Goal: Feedback & Contribution: Contribute content

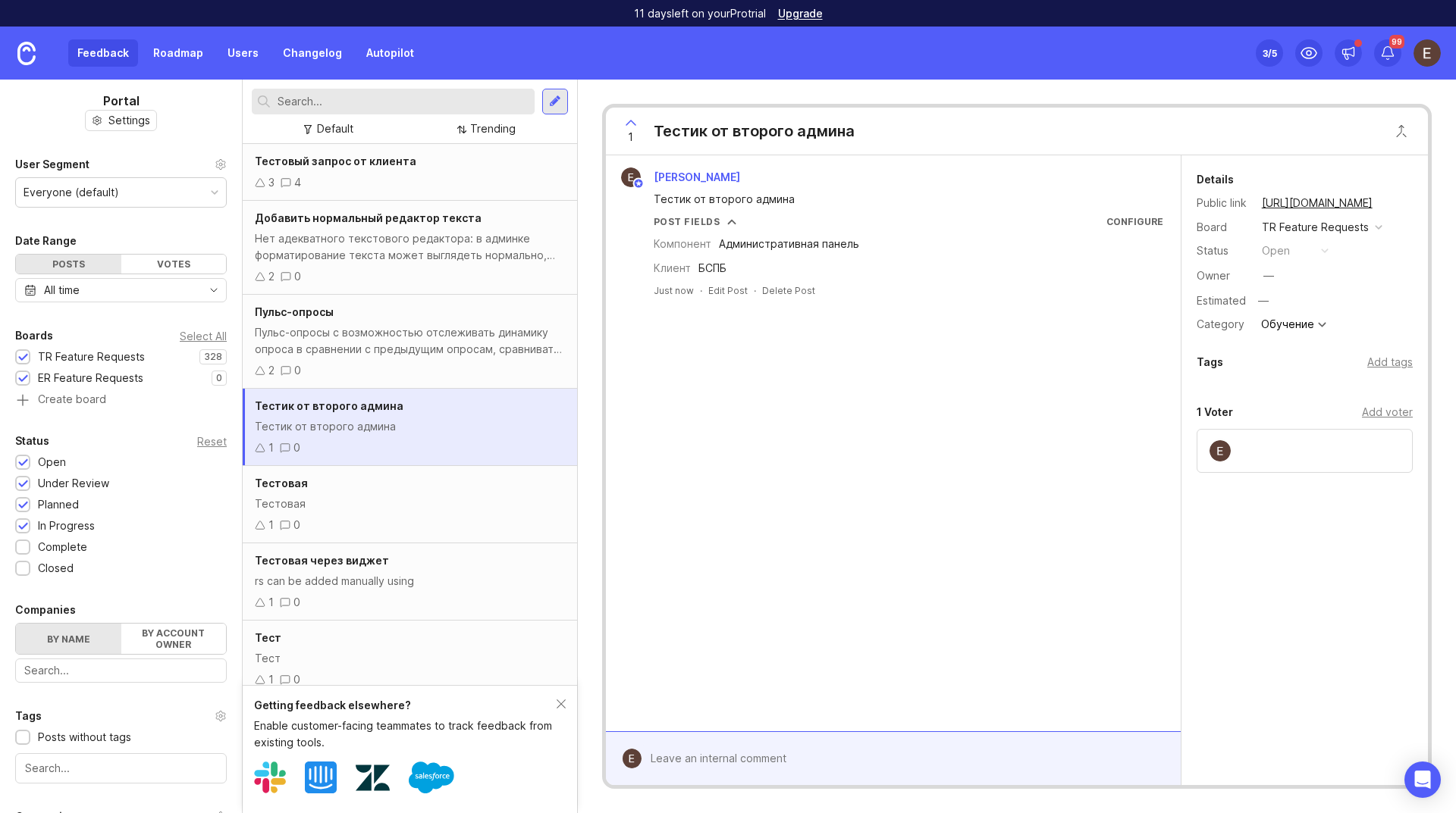
scroll to position [195, 0]
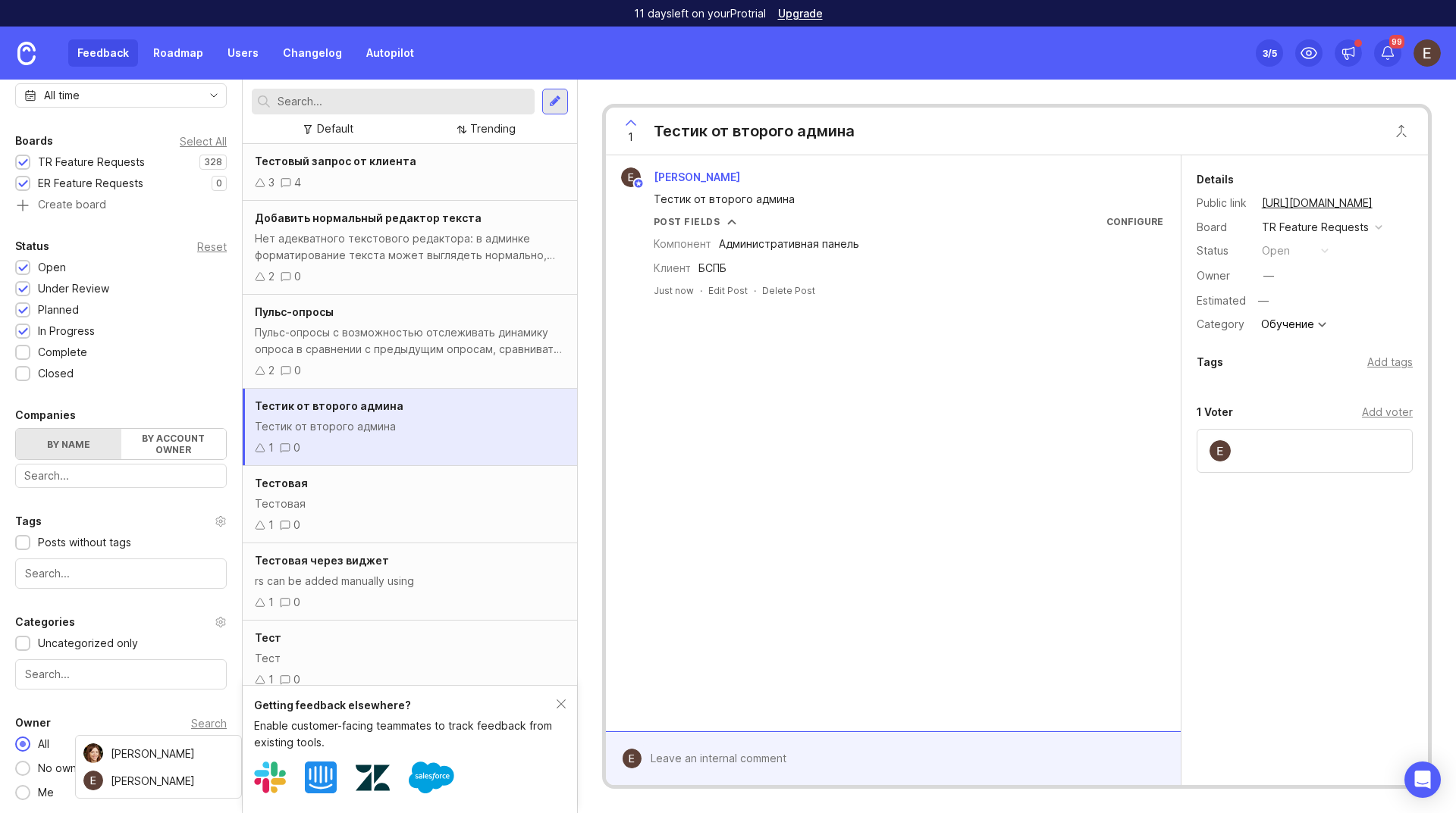
click at [102, 49] on div "Feedback Roadmap Users Changelog Autopilot" at bounding box center [245, 53] width 355 height 27
click at [557, 125] on div "Default Trending" at bounding box center [409, 129] width 316 height 21
click at [734, 360] on div "Елена Кушпель Тестик от второго админа Post Fields Configure Компонент Админист…" at bounding box center [893, 443] width 575 height 576
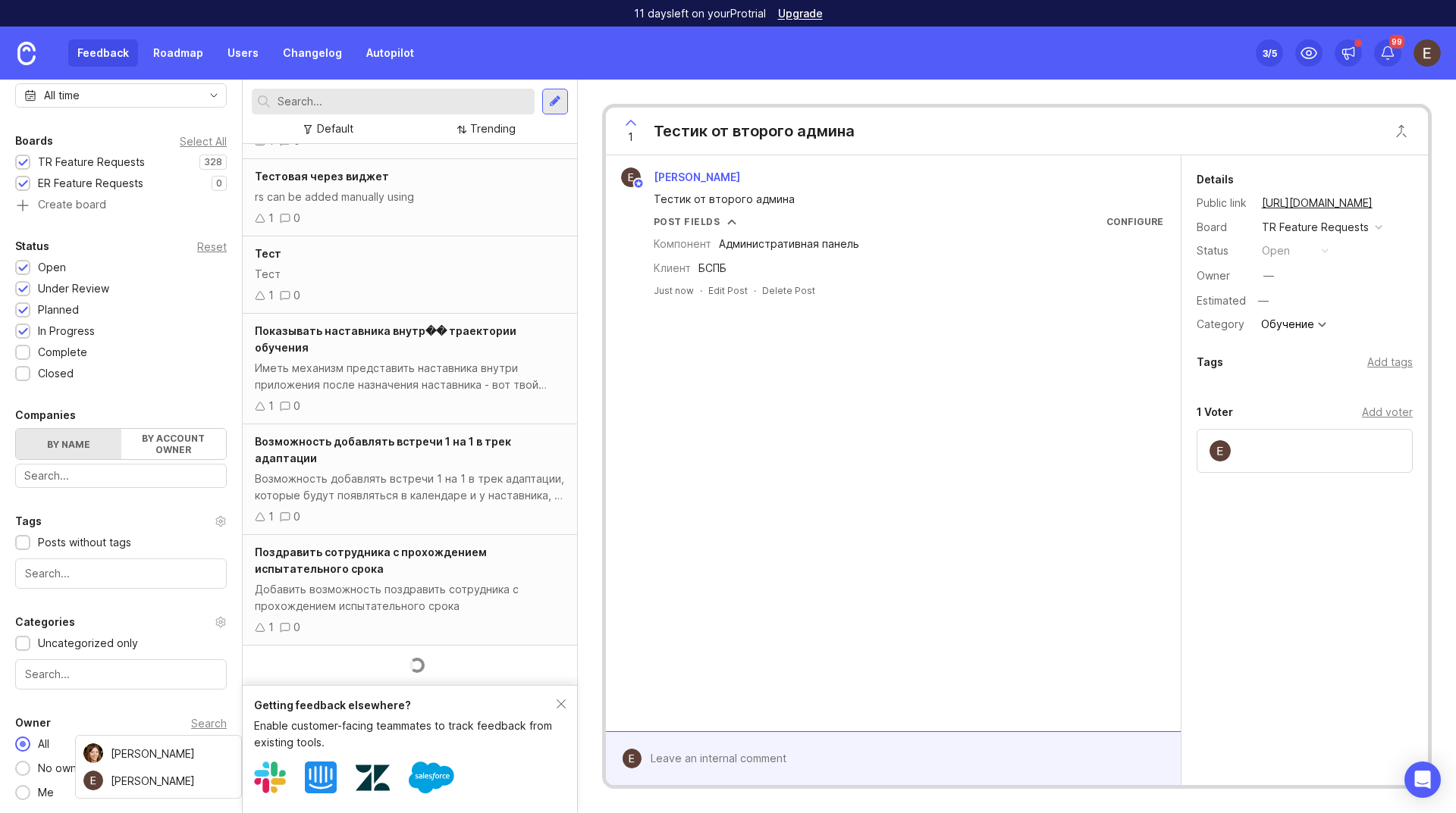
scroll to position [0, 0]
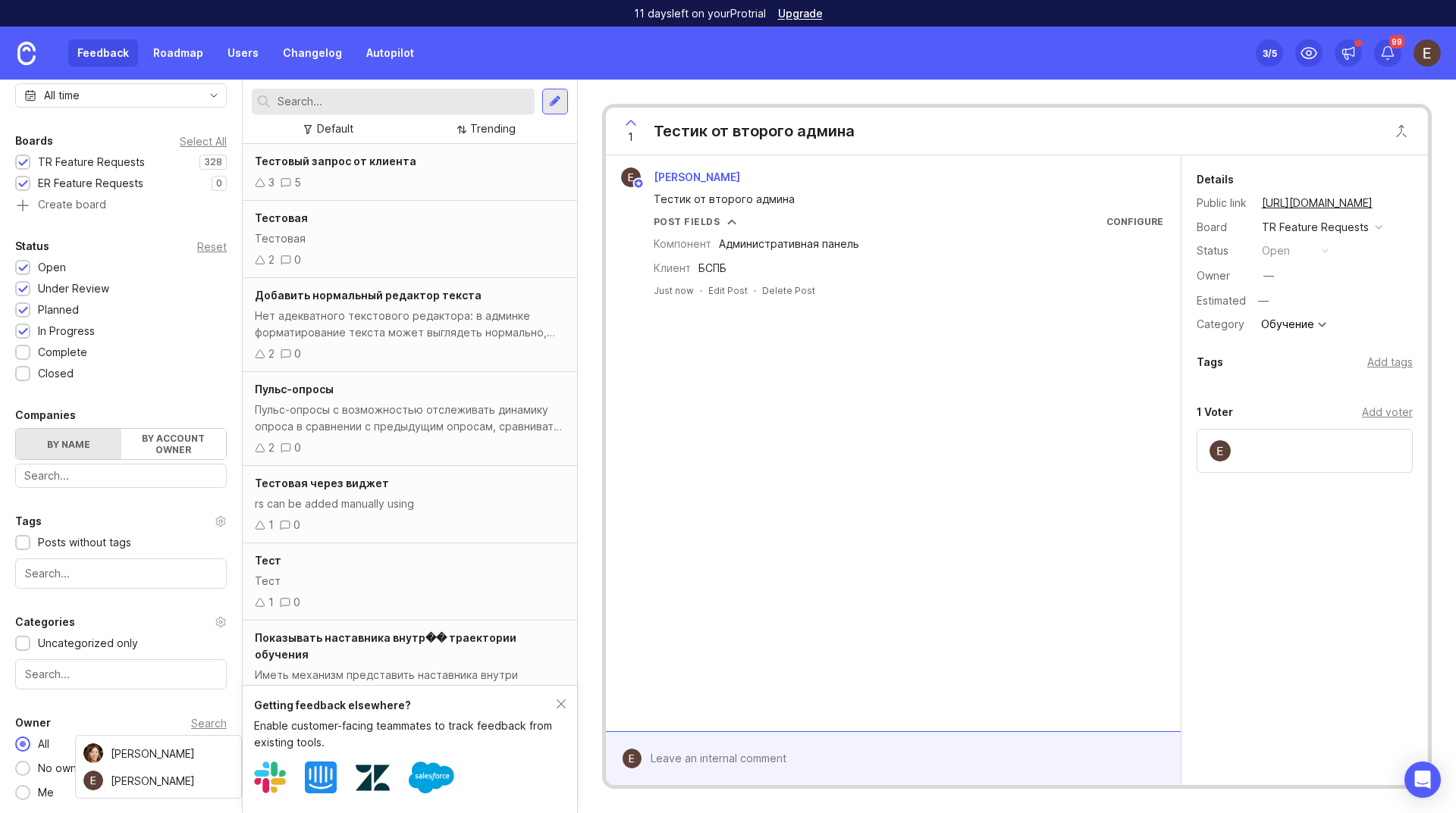
click at [689, 583] on div "Елена Кушпель Тестик от второго админа Post Fields Configure Компонент Админист…" at bounding box center [893, 443] width 575 height 576
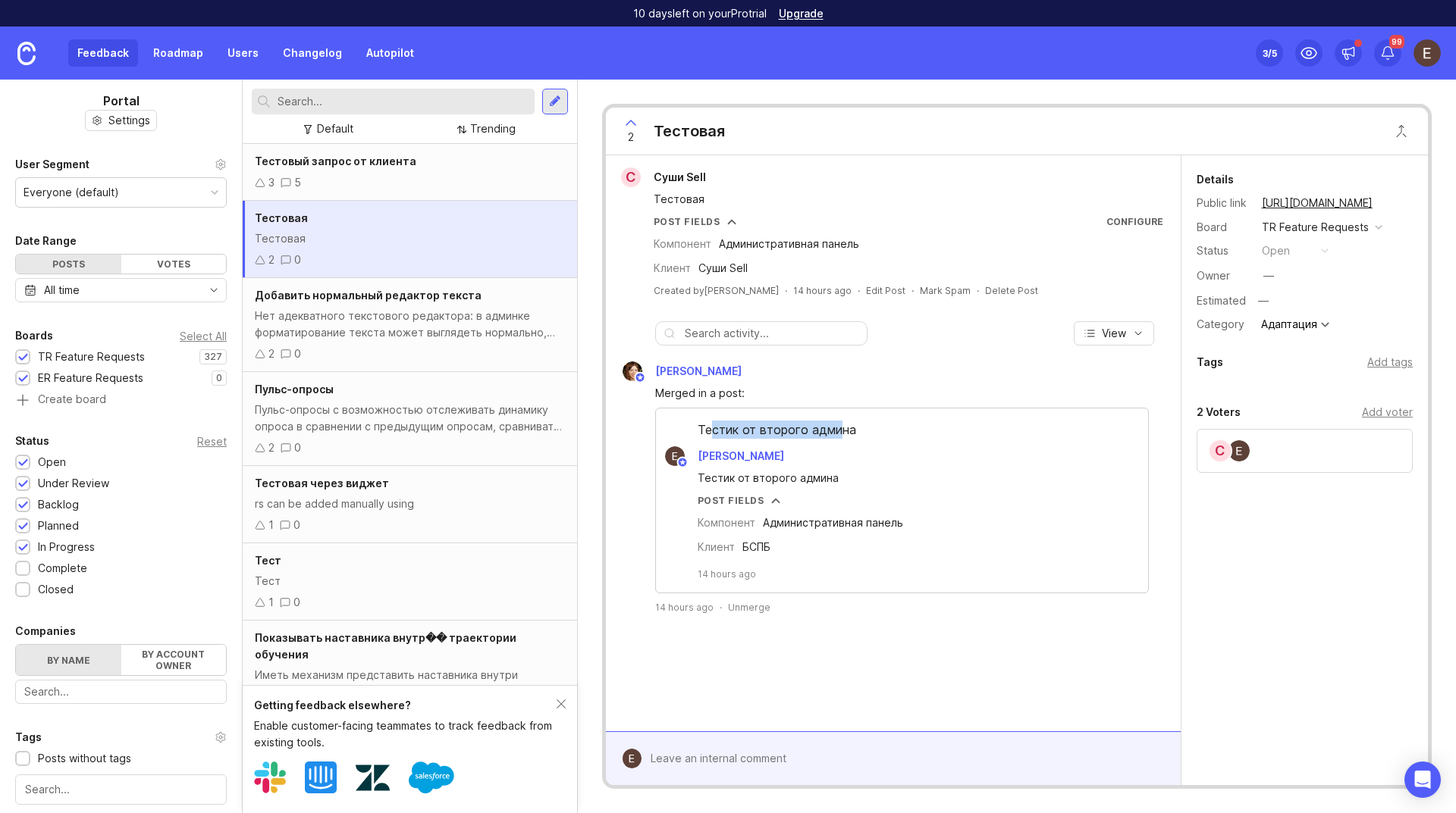
drag, startPoint x: 713, startPoint y: 433, endPoint x: 837, endPoint y: 435, distance: 124.0
click at [837, 435] on div "Тестик от второго админа" at bounding box center [902, 434] width 492 height 25
click at [838, 379] on div "[PERSON_NAME]" at bounding box center [893, 372] width 560 height 20
click at [540, 130] on div "Default Trending" at bounding box center [409, 129] width 316 height 21
click at [551, 130] on div "Default Trending" at bounding box center [409, 129] width 316 height 21
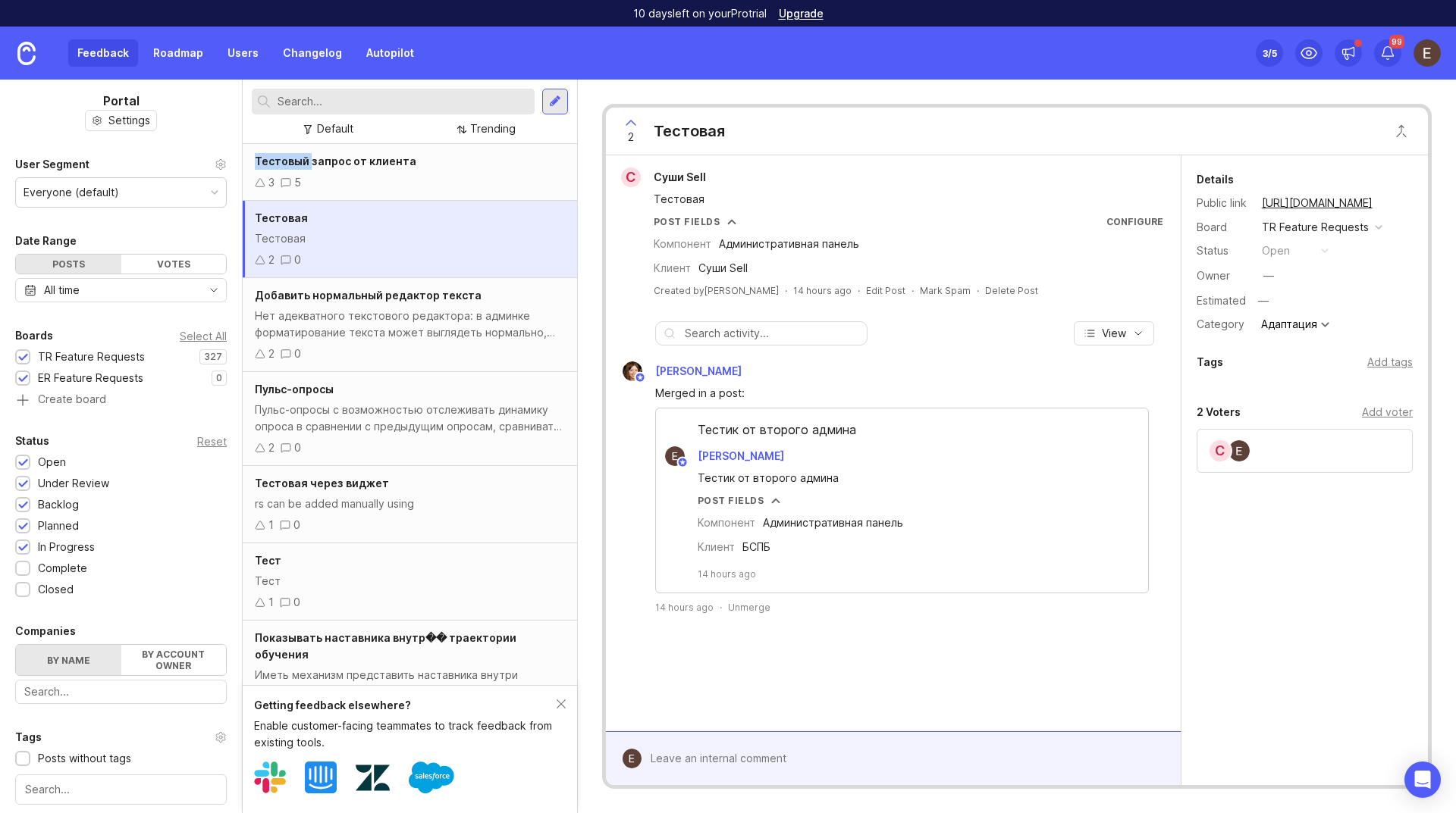
click at [551, 130] on div "Default Trending" at bounding box center [409, 129] width 316 height 21
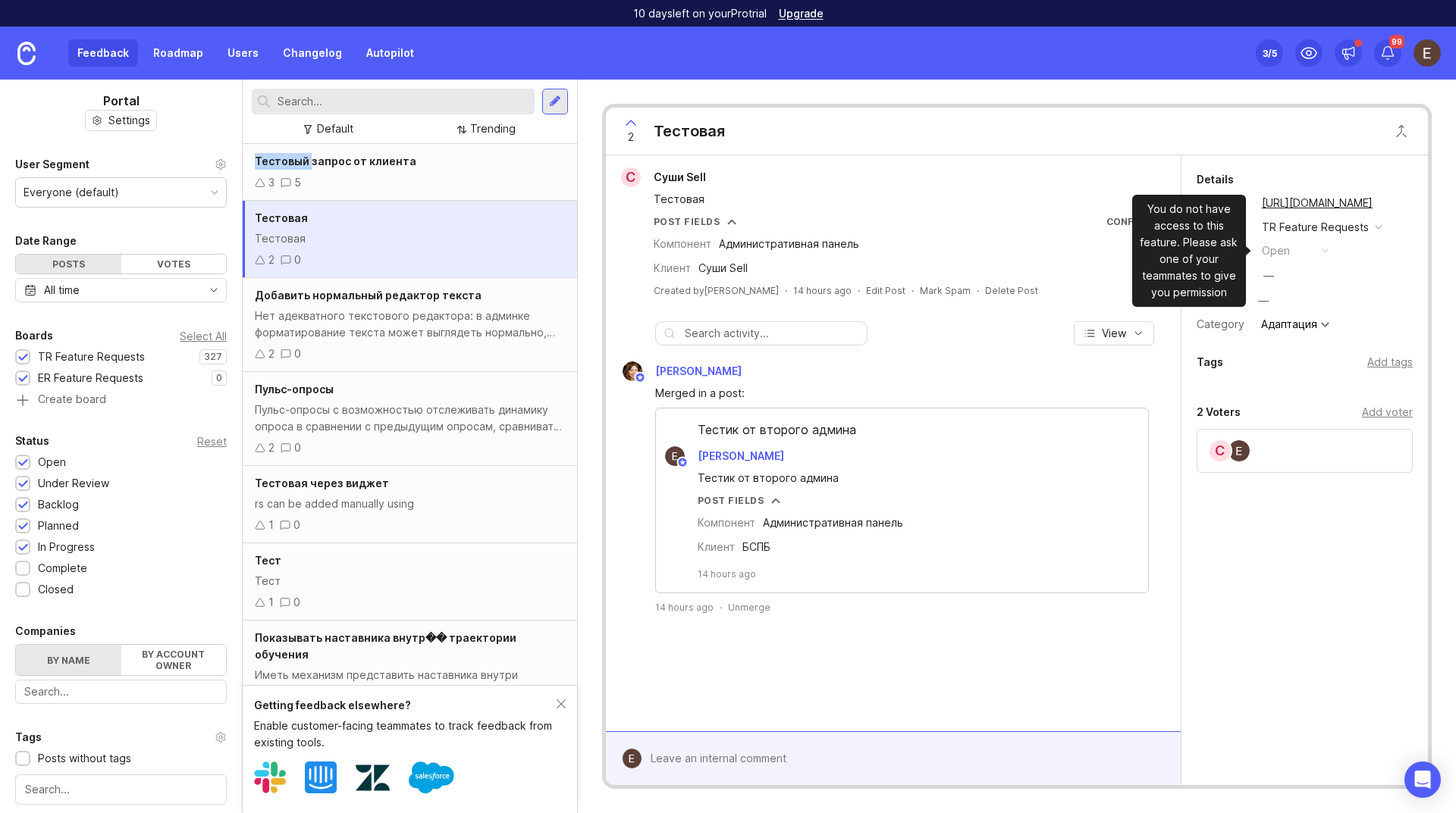
click at [1320, 252] on button "open" at bounding box center [1295, 251] width 76 height 20
click at [1324, 254] on div "button" at bounding box center [1324, 250] width 7 height 7
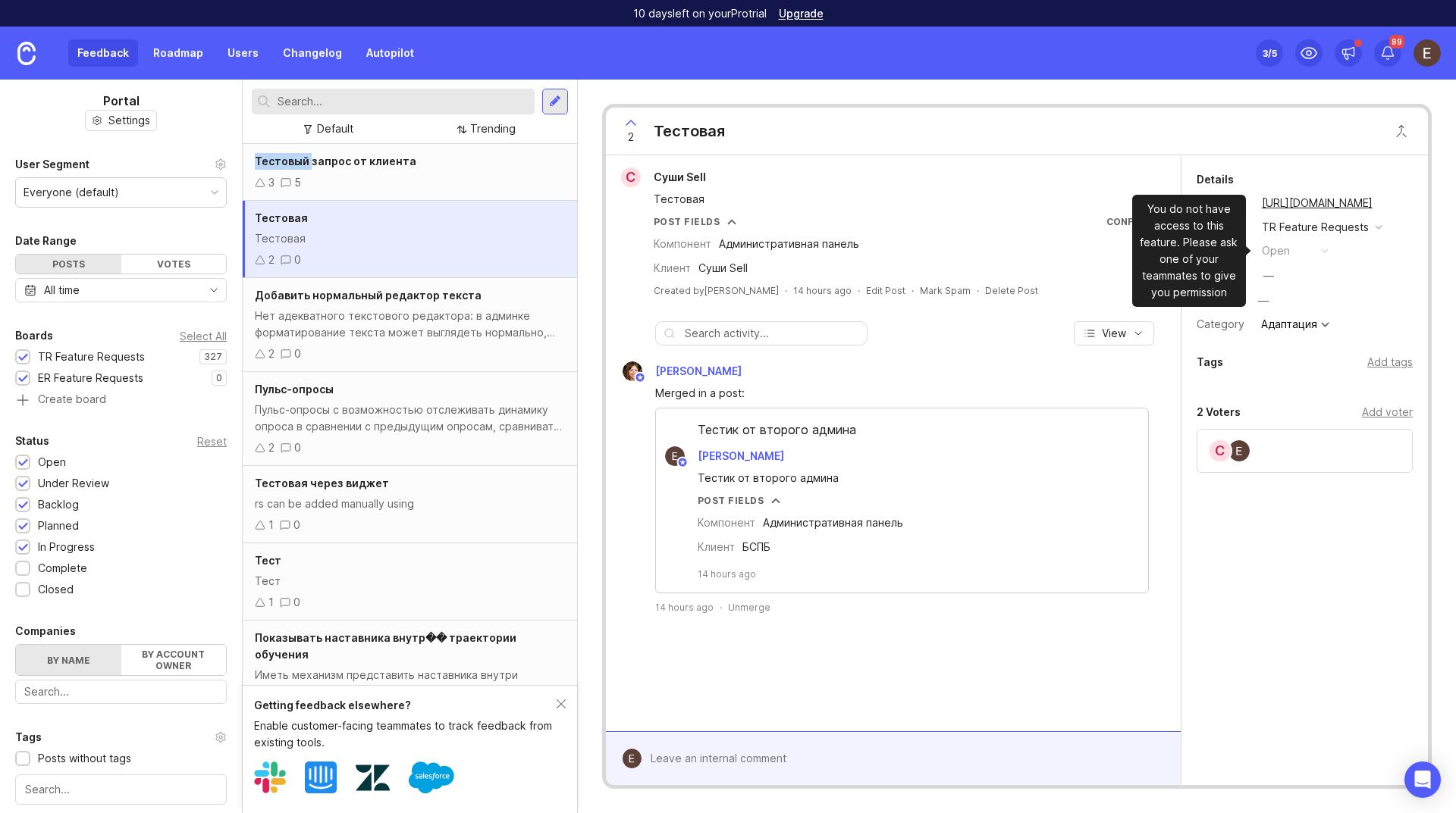
click at [1324, 254] on div "button" at bounding box center [1324, 250] width 7 height 7
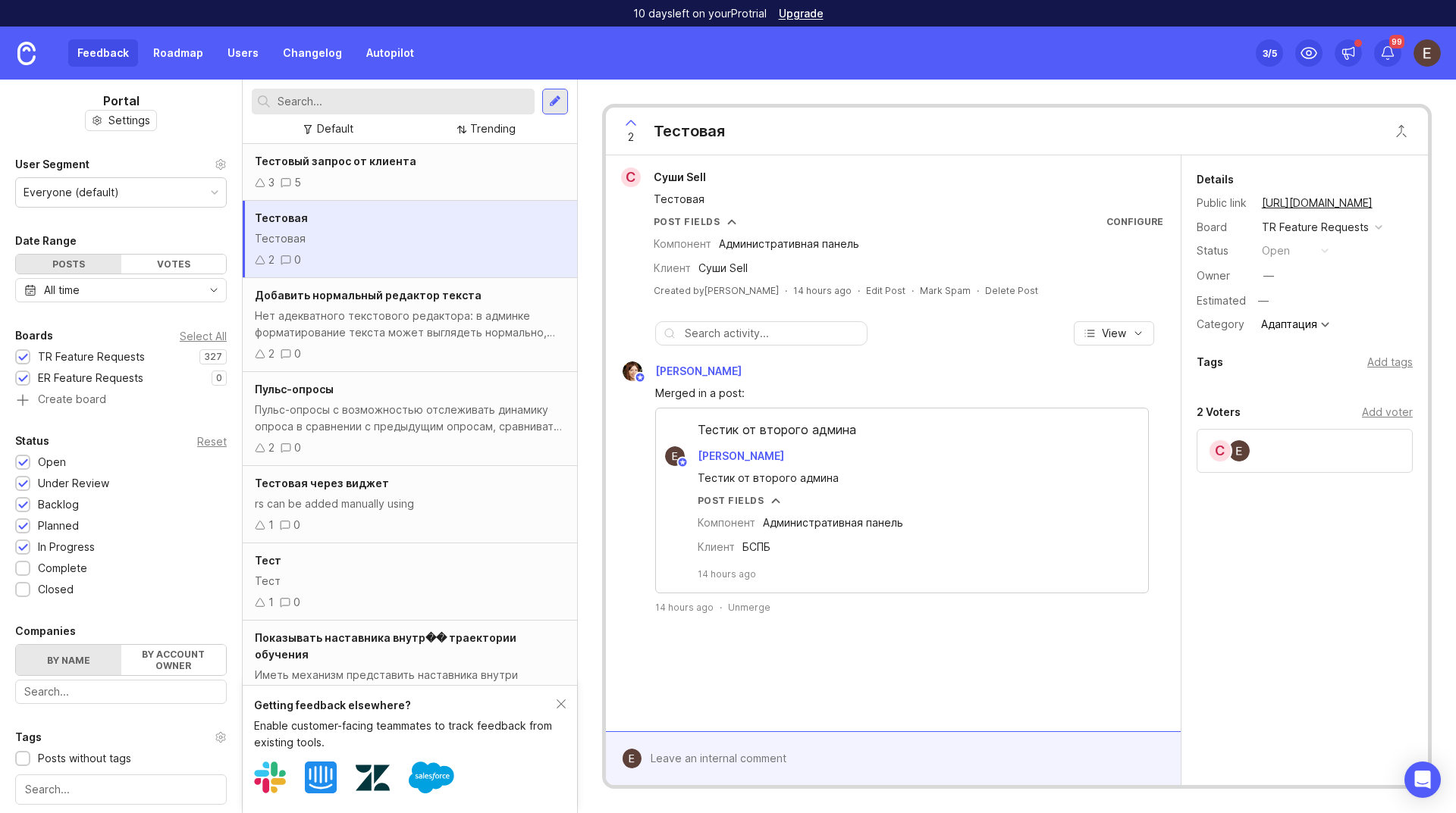
click at [1274, 275] on div "—" at bounding box center [1269, 276] width 11 height 16
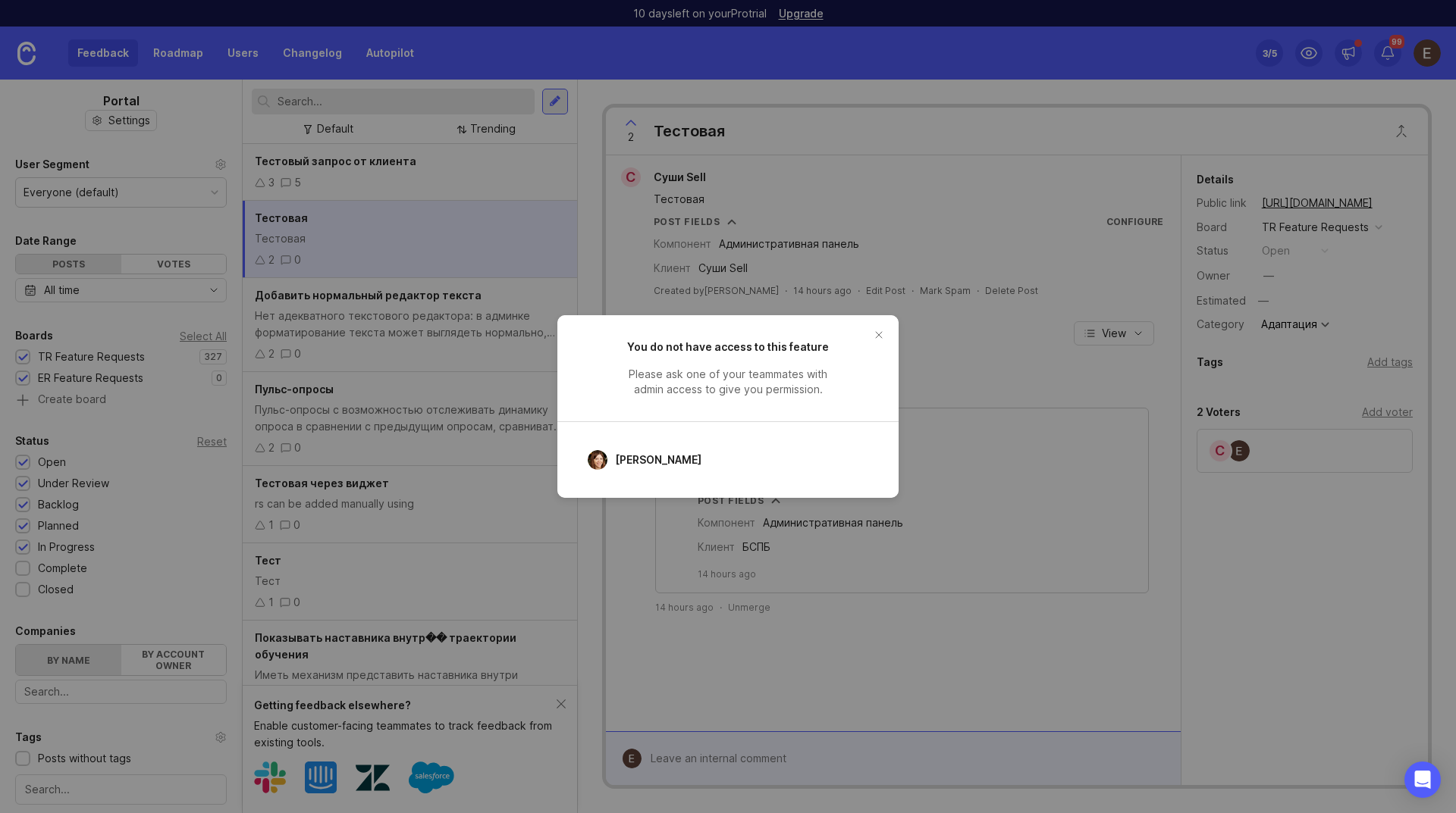
click at [879, 329] on button "close button" at bounding box center [879, 335] width 25 height 24
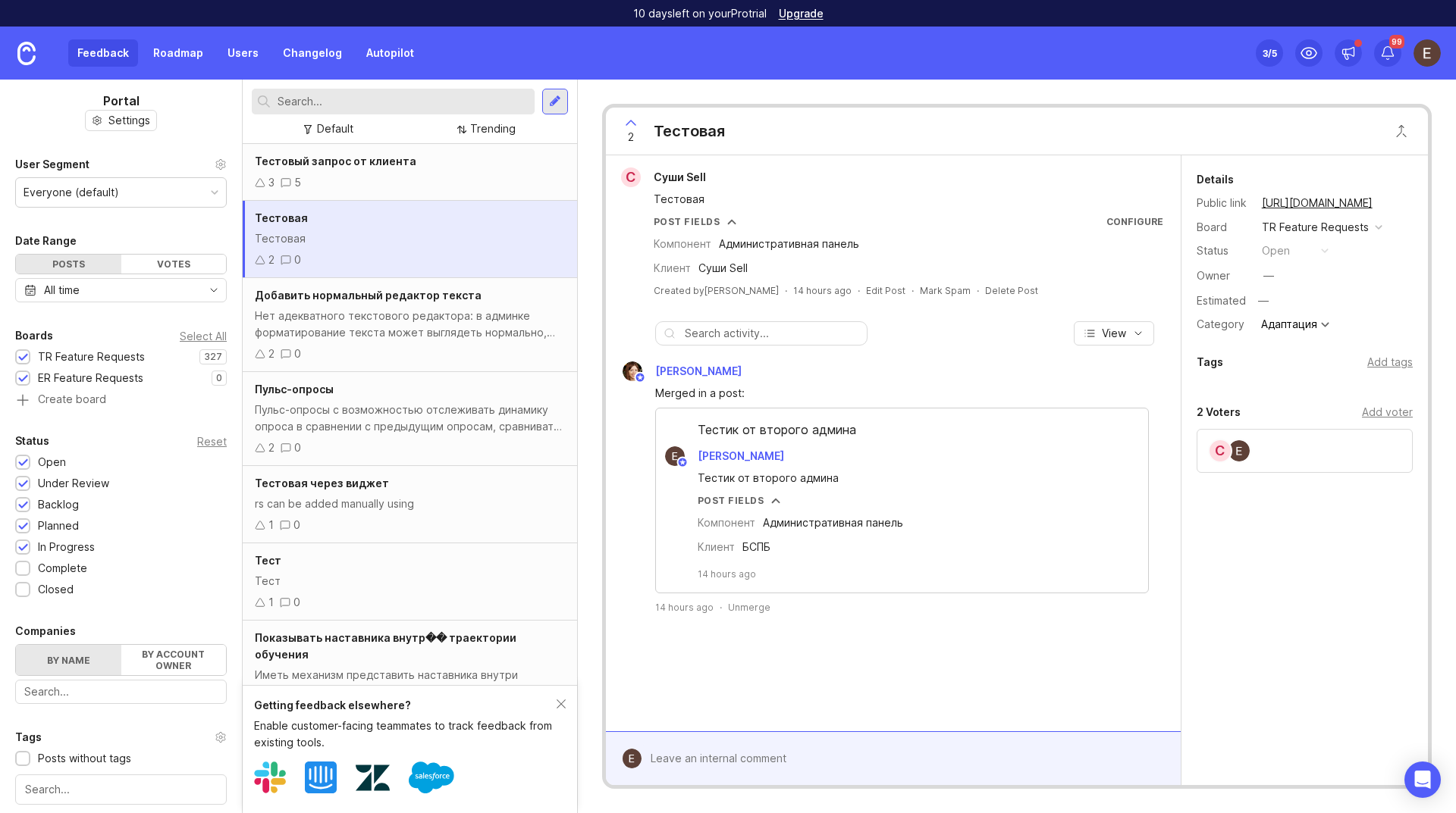
click at [1263, 307] on div "—" at bounding box center [1264, 301] width 20 height 20
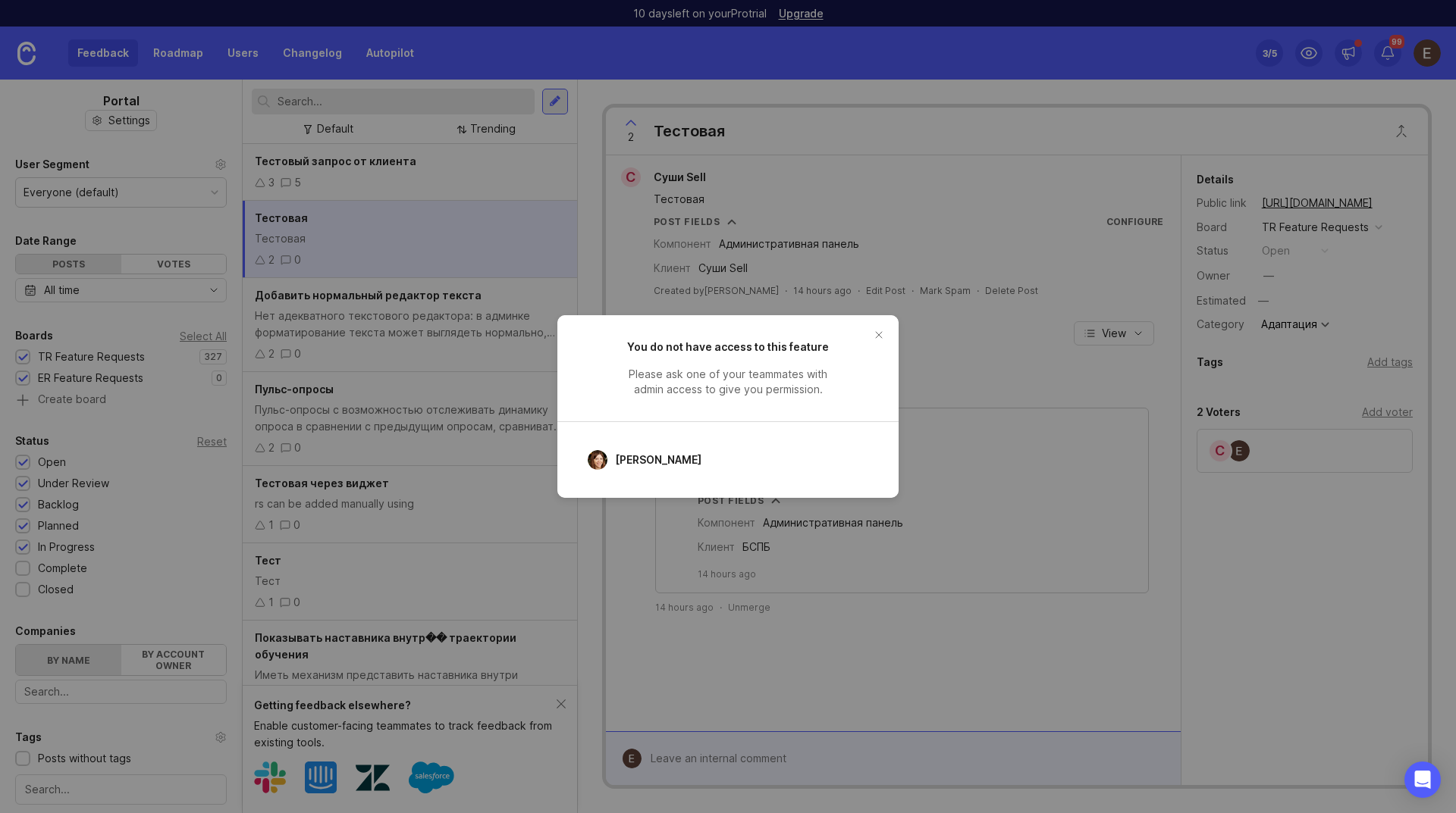
click at [883, 335] on button "close button" at bounding box center [879, 335] width 25 height 24
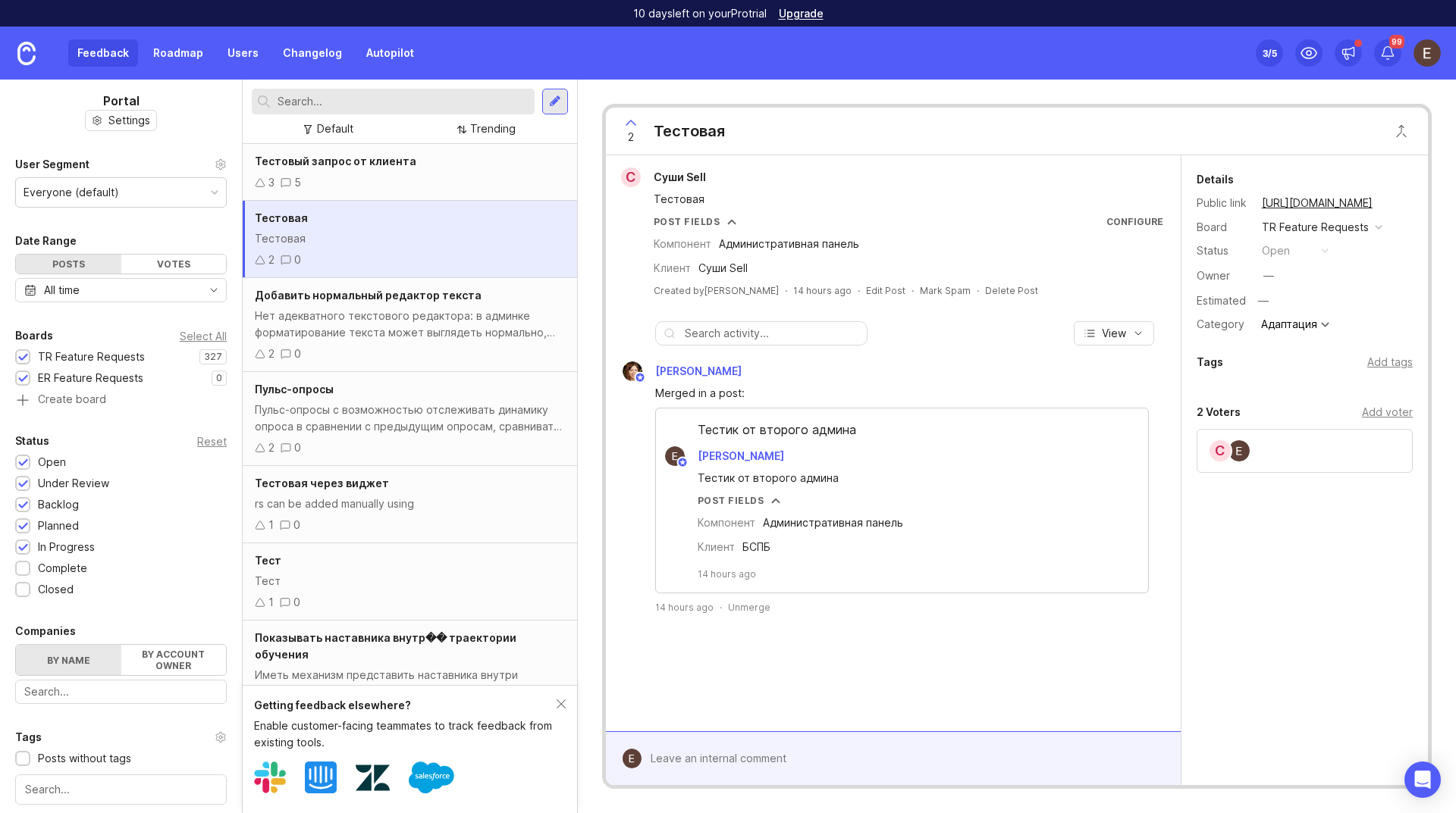
click at [985, 294] on div "Delete Post" at bounding box center [1011, 290] width 53 height 13
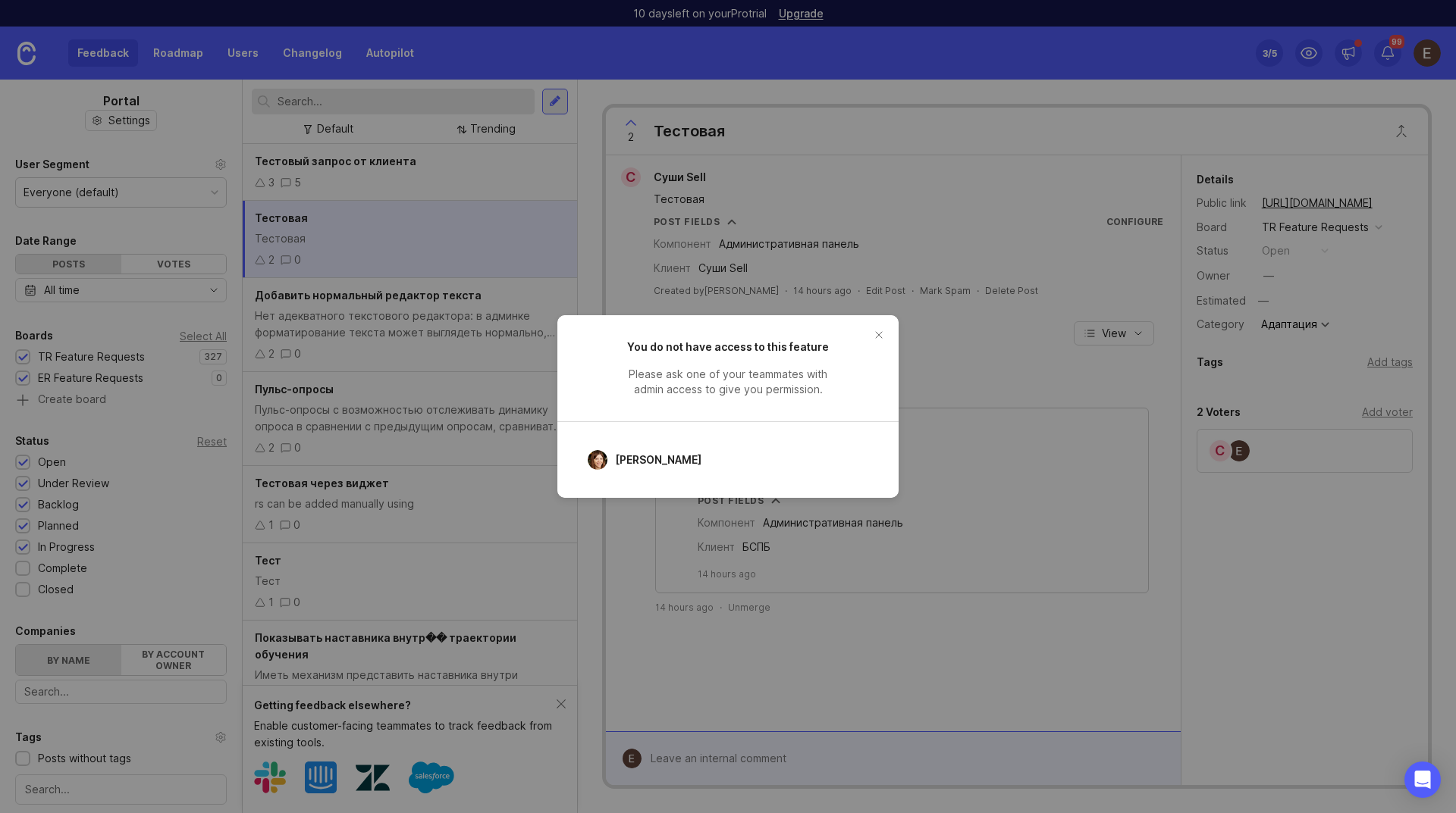
click at [880, 332] on button "close button" at bounding box center [879, 335] width 25 height 24
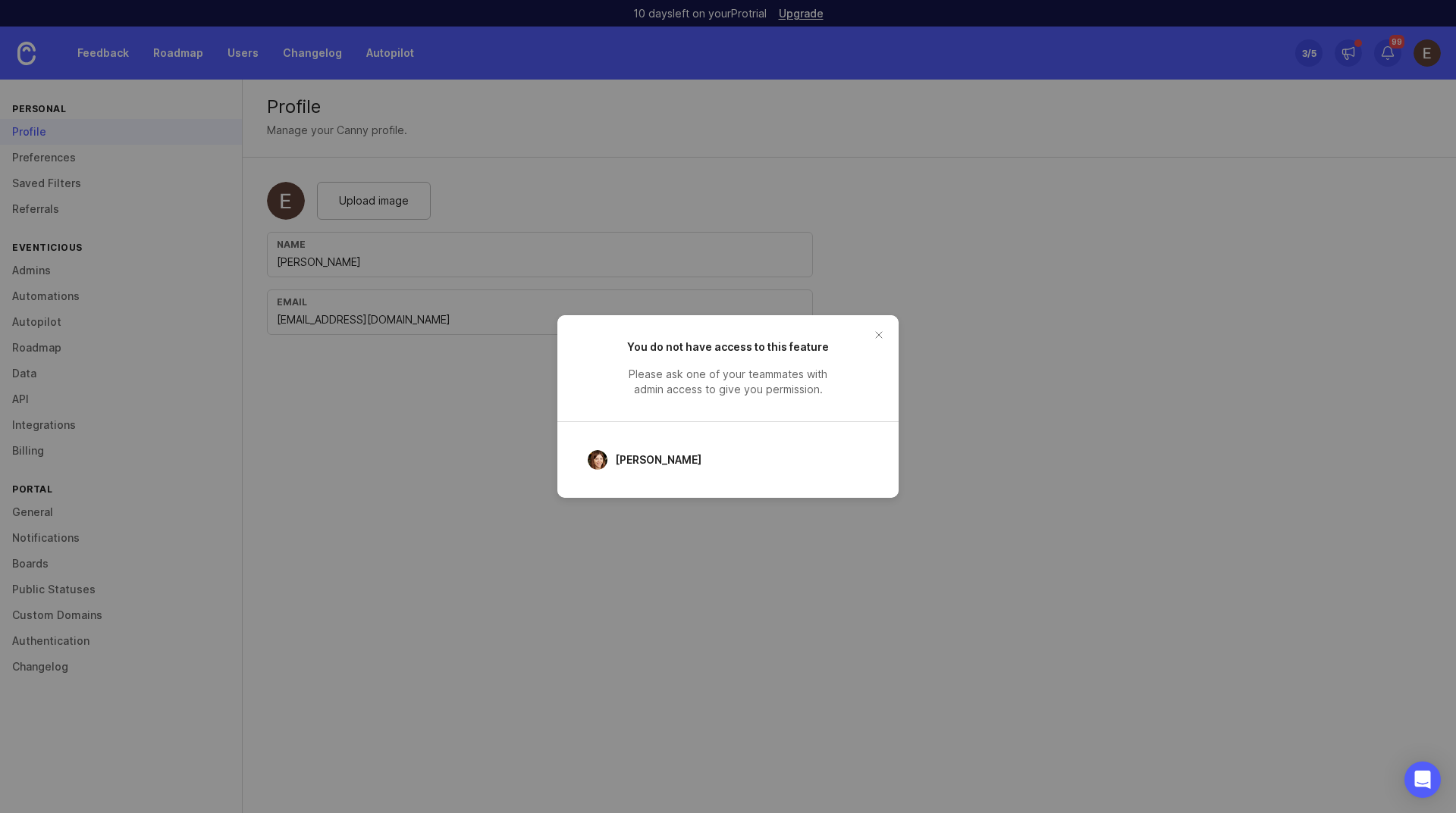
click at [888, 338] on button "close button" at bounding box center [879, 335] width 25 height 24
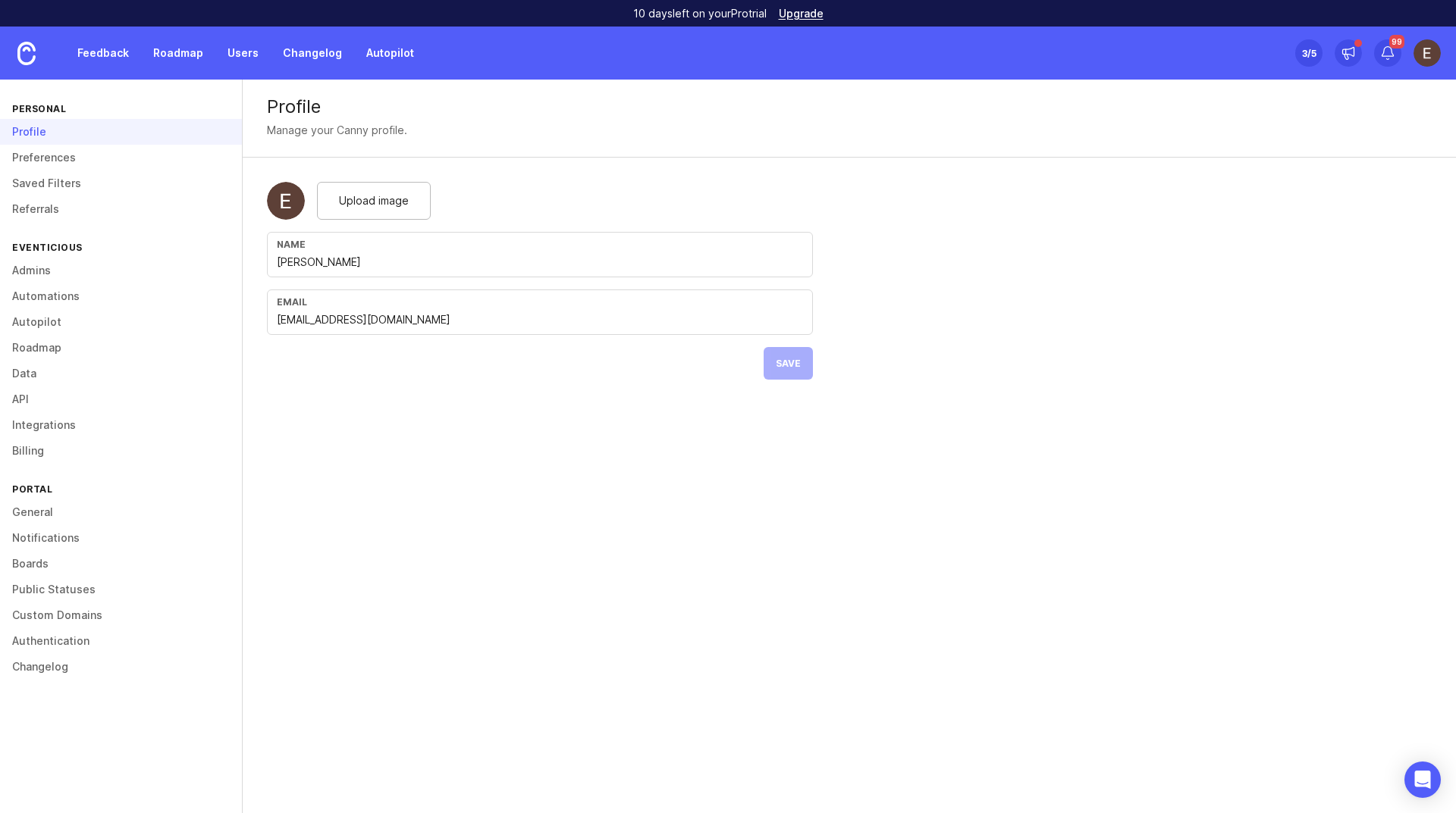
click at [102, 50] on link "Feedback" at bounding box center [103, 53] width 70 height 27
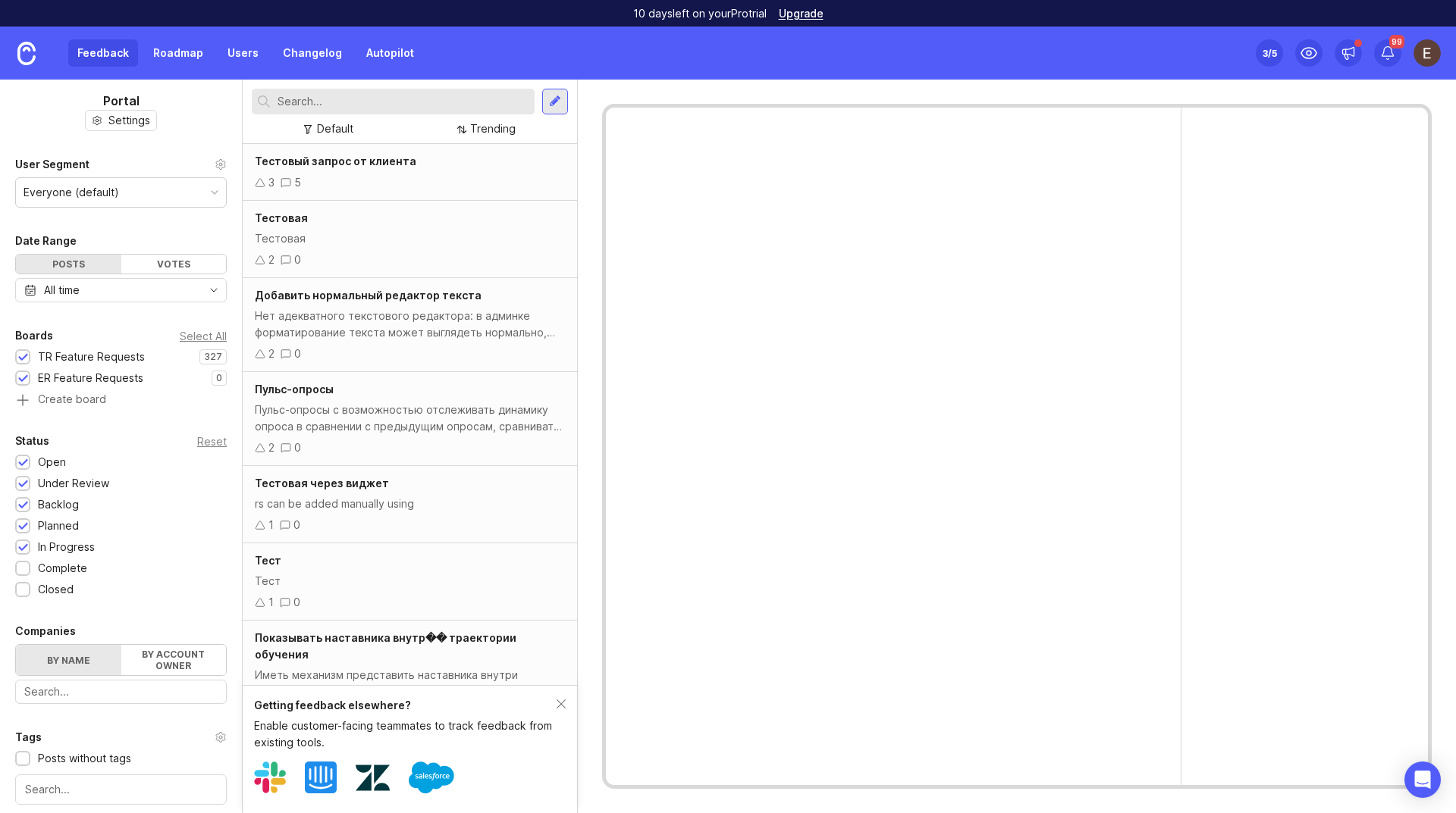
click at [444, 186] on div "3 5" at bounding box center [410, 182] width 310 height 16
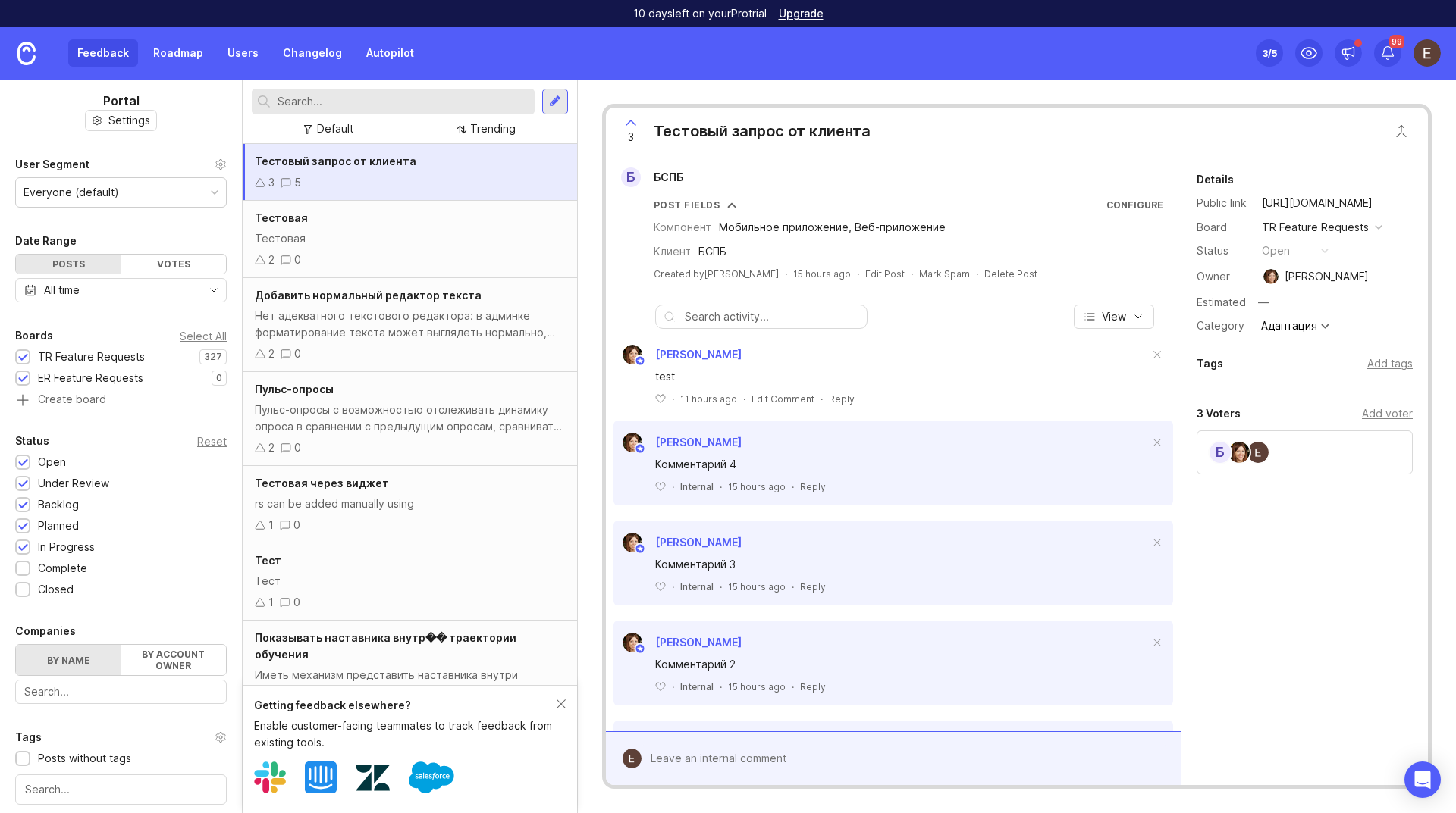
click at [1126, 199] on div "Configure" at bounding box center [1135, 205] width 57 height 13
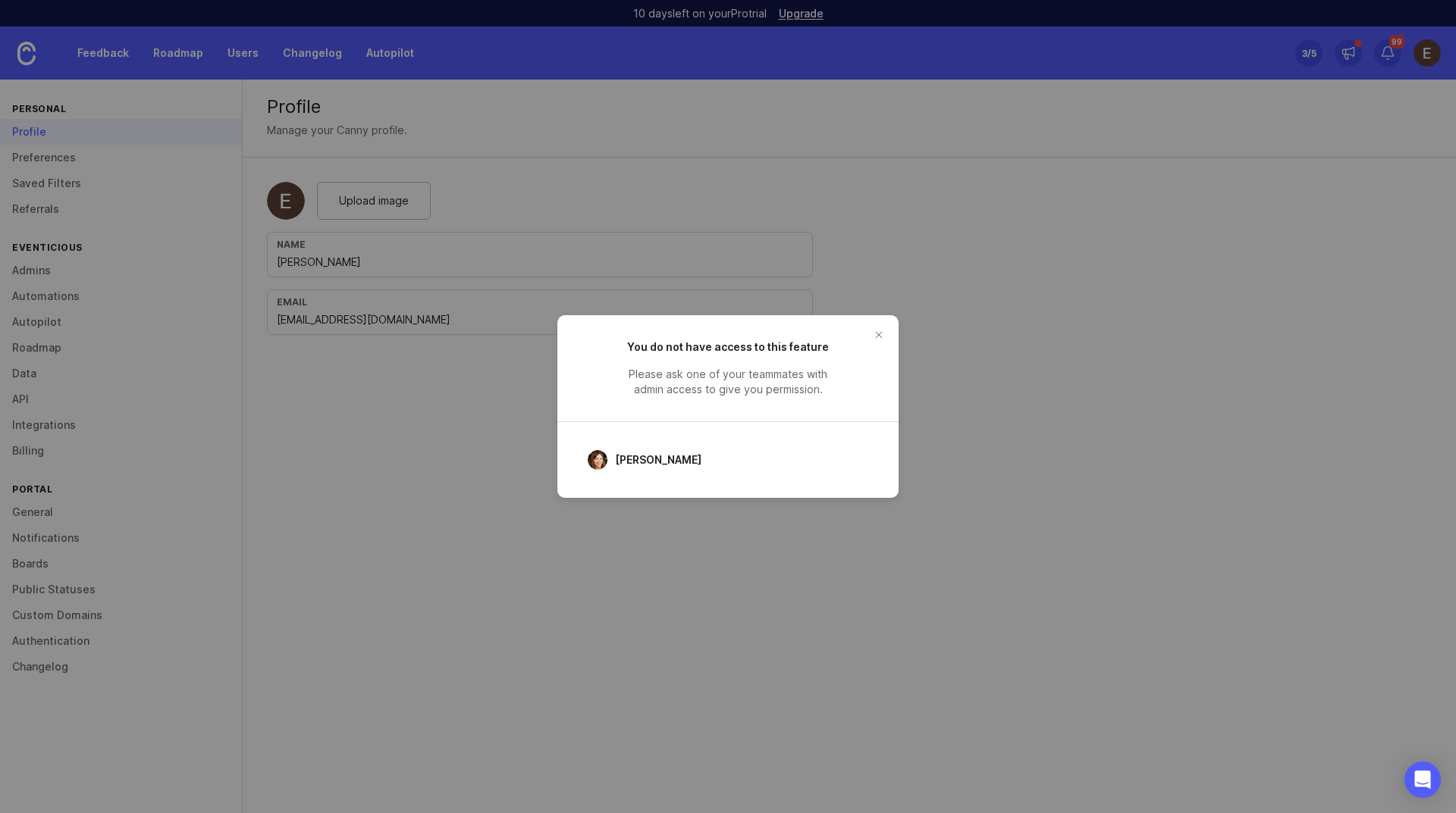
click at [884, 331] on button "close button" at bounding box center [879, 335] width 25 height 24
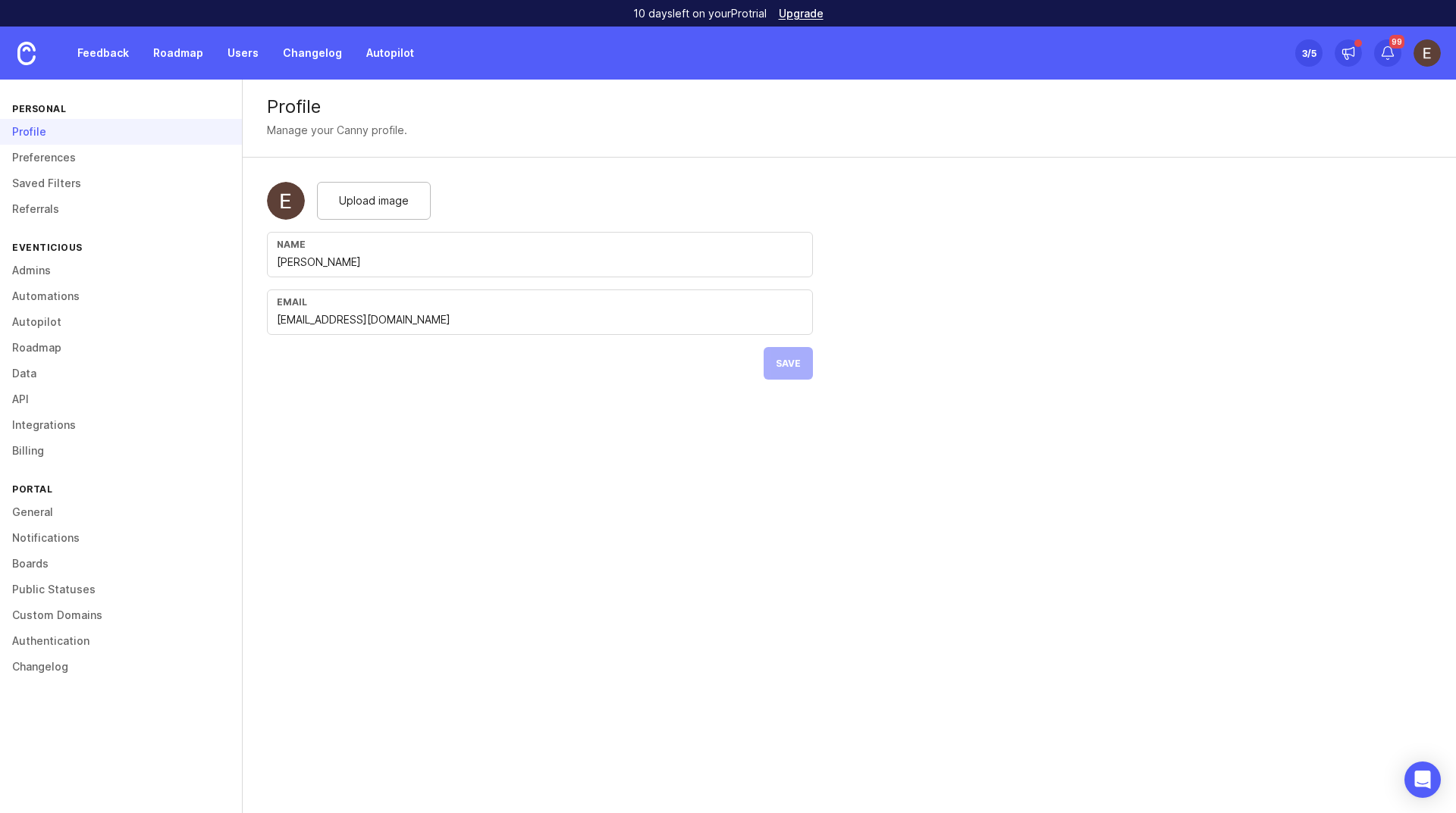
click at [101, 54] on link "Feedback" at bounding box center [103, 53] width 70 height 27
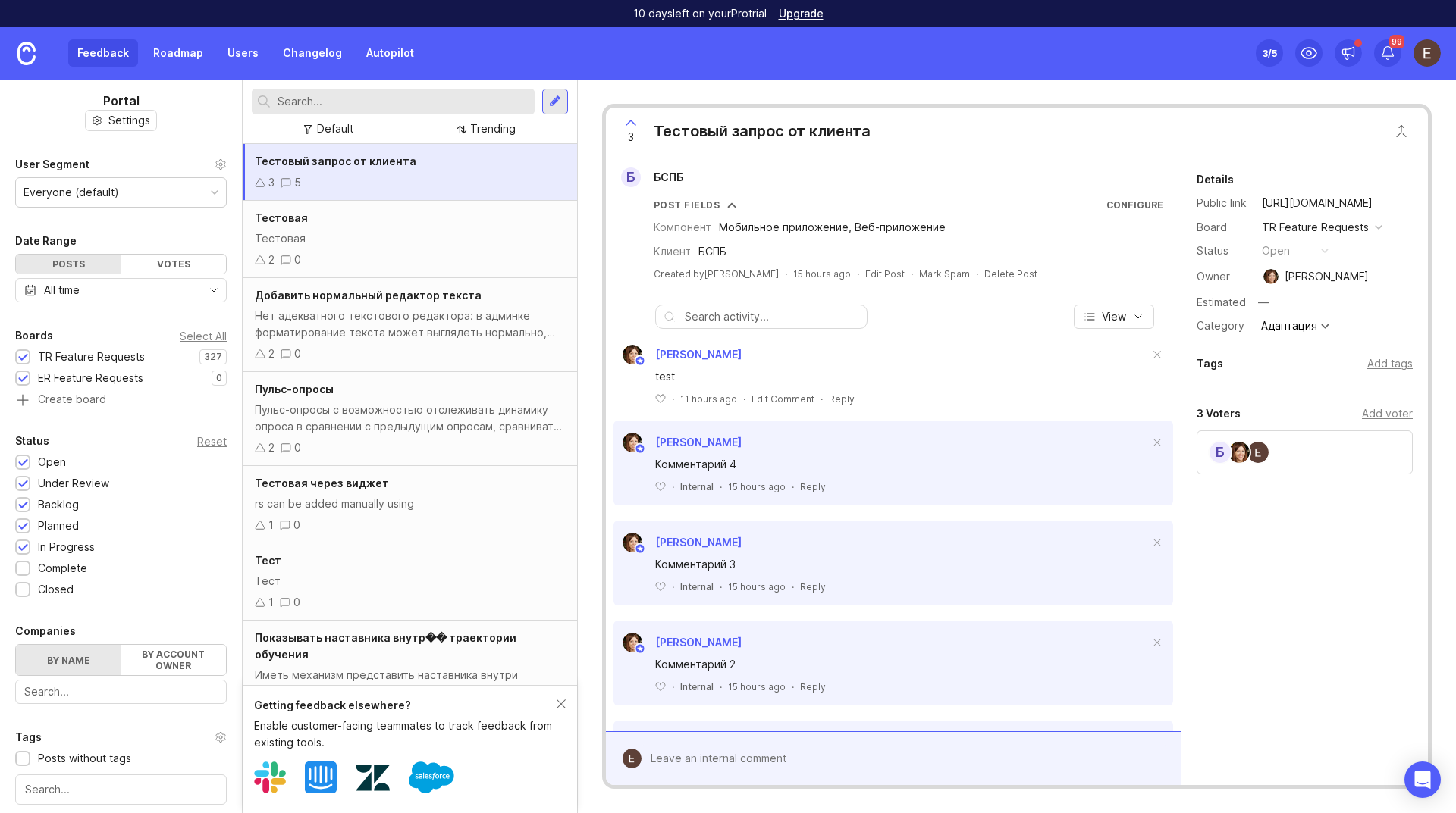
click at [764, 321] on input "text" at bounding box center [772, 317] width 174 height 16
click at [693, 751] on div at bounding box center [904, 759] width 526 height 29
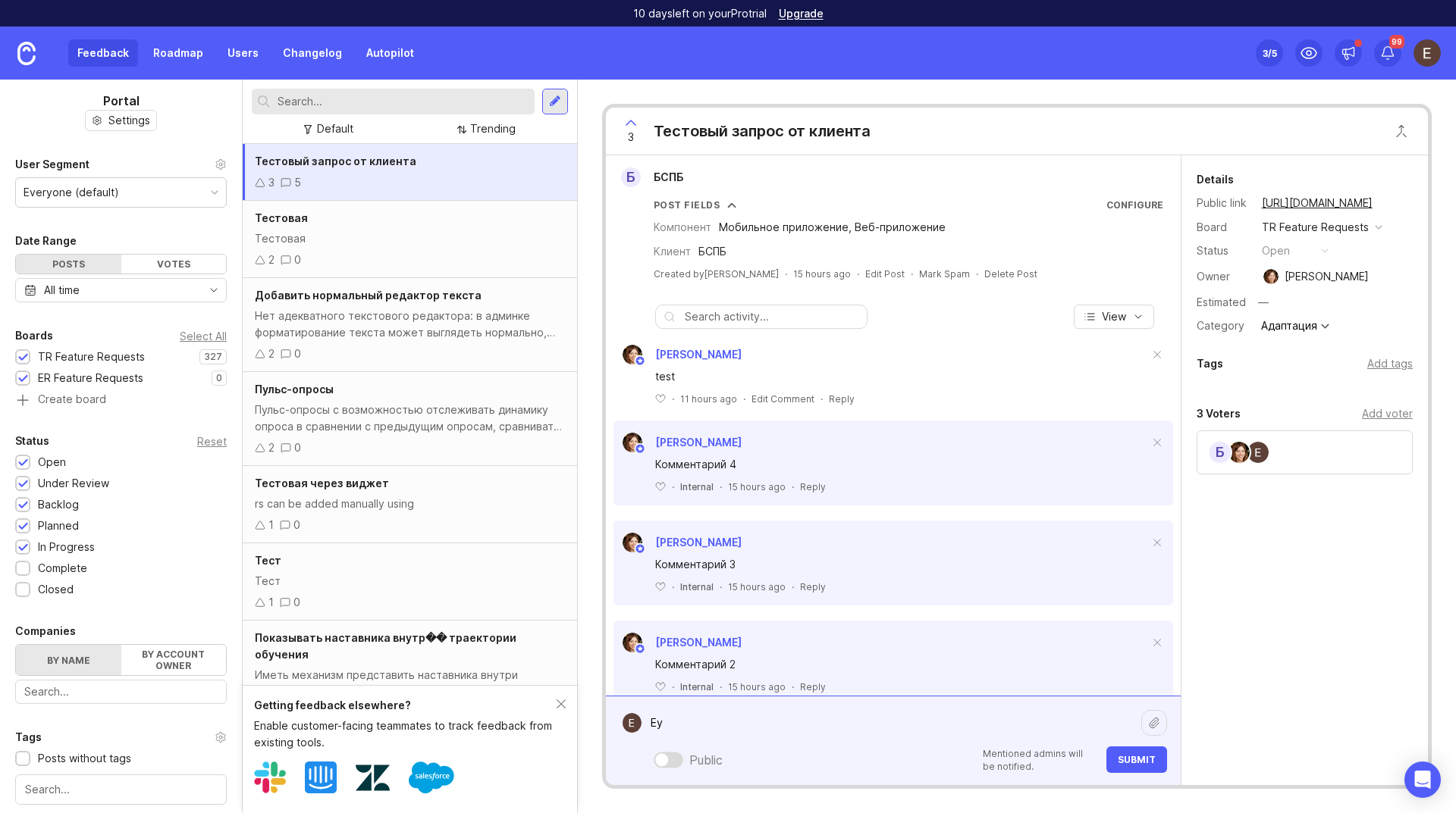
type textarea "Е"
type textarea "Test"
click at [665, 760] on div at bounding box center [662, 759] width 13 height 13
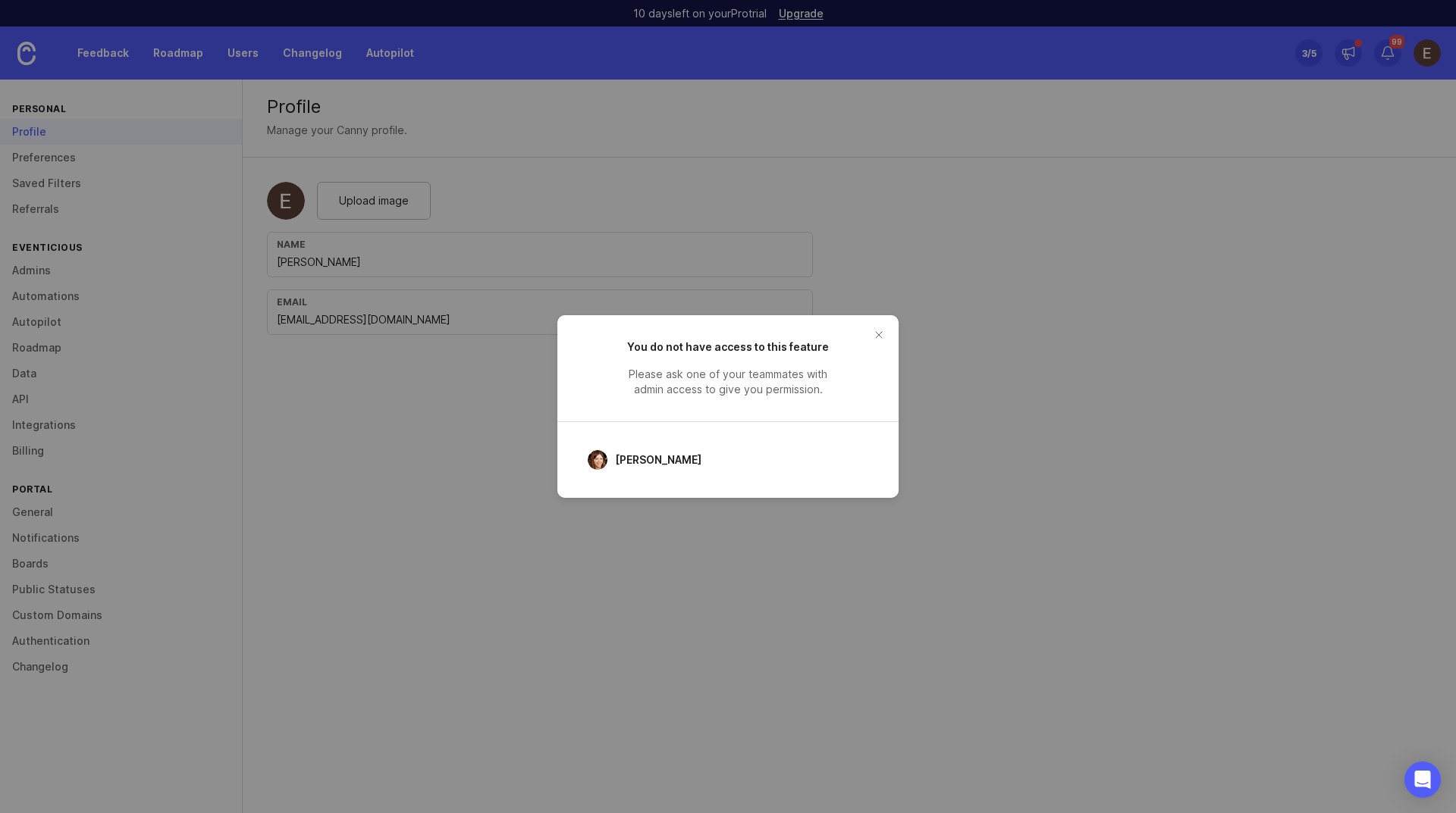
click at [886, 338] on button "close button" at bounding box center [879, 335] width 25 height 24
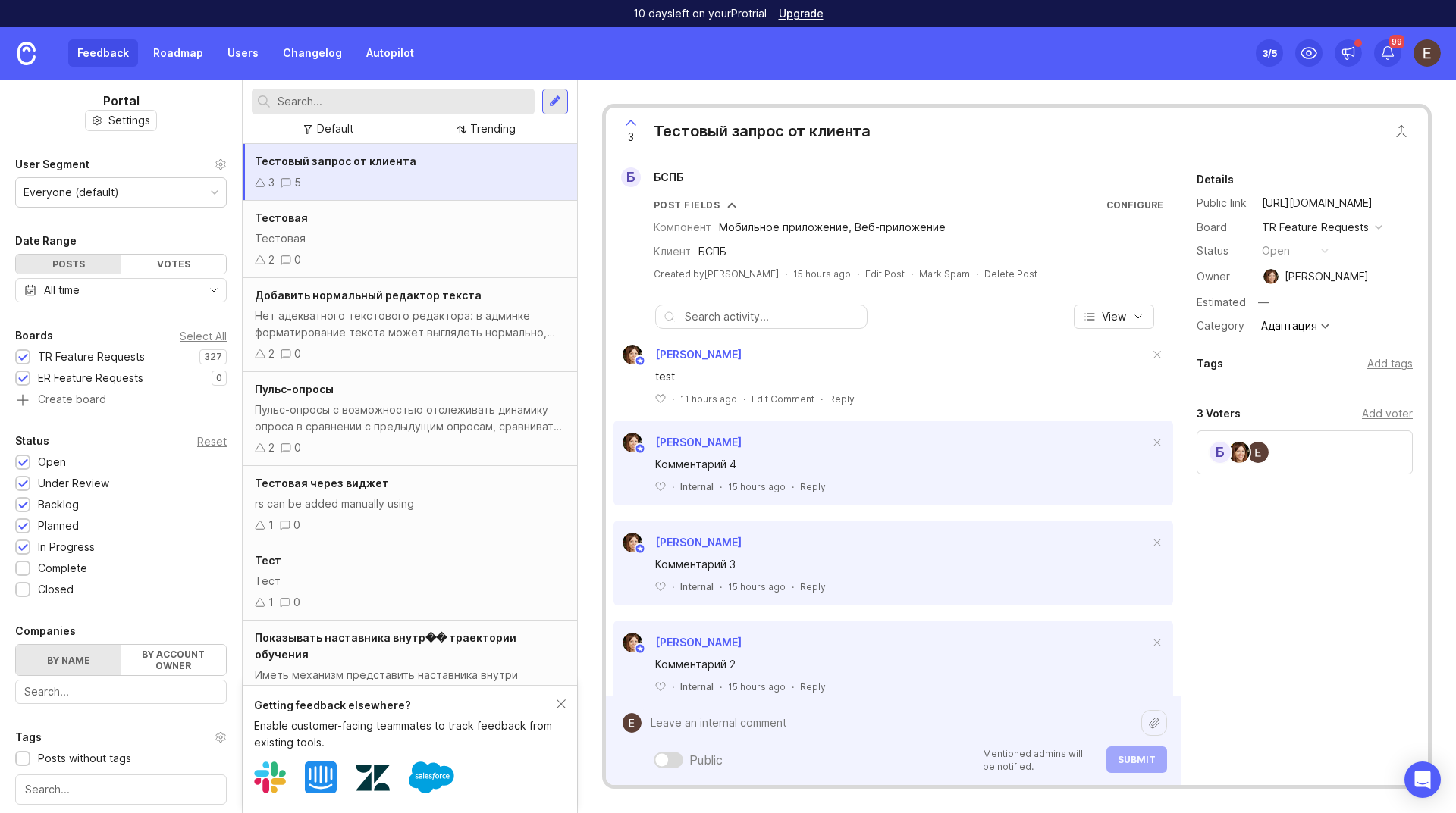
click at [670, 771] on div "Public Mentioned admins will be notified. Submit" at bounding box center [904, 740] width 526 height 64
click at [696, 714] on textarea at bounding box center [891, 723] width 500 height 29
type textarea "Test"
drag, startPoint x: 684, startPoint y: 756, endPoint x: 711, endPoint y: 759, distance: 27.2
click at [684, 757] on div "Public" at bounding box center [685, 759] width 75 height 23
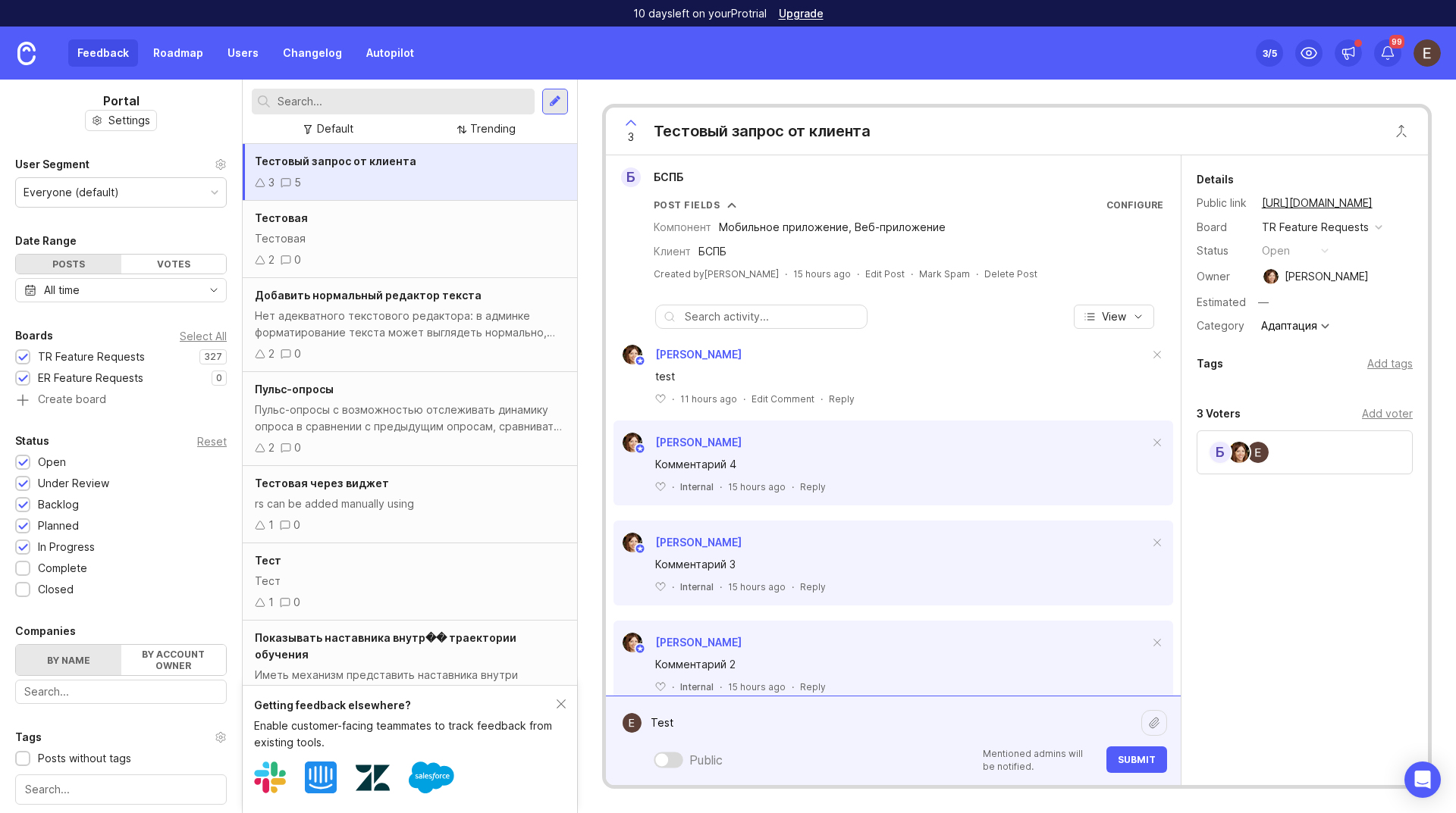
click at [667, 762] on div at bounding box center [662, 759] width 13 height 13
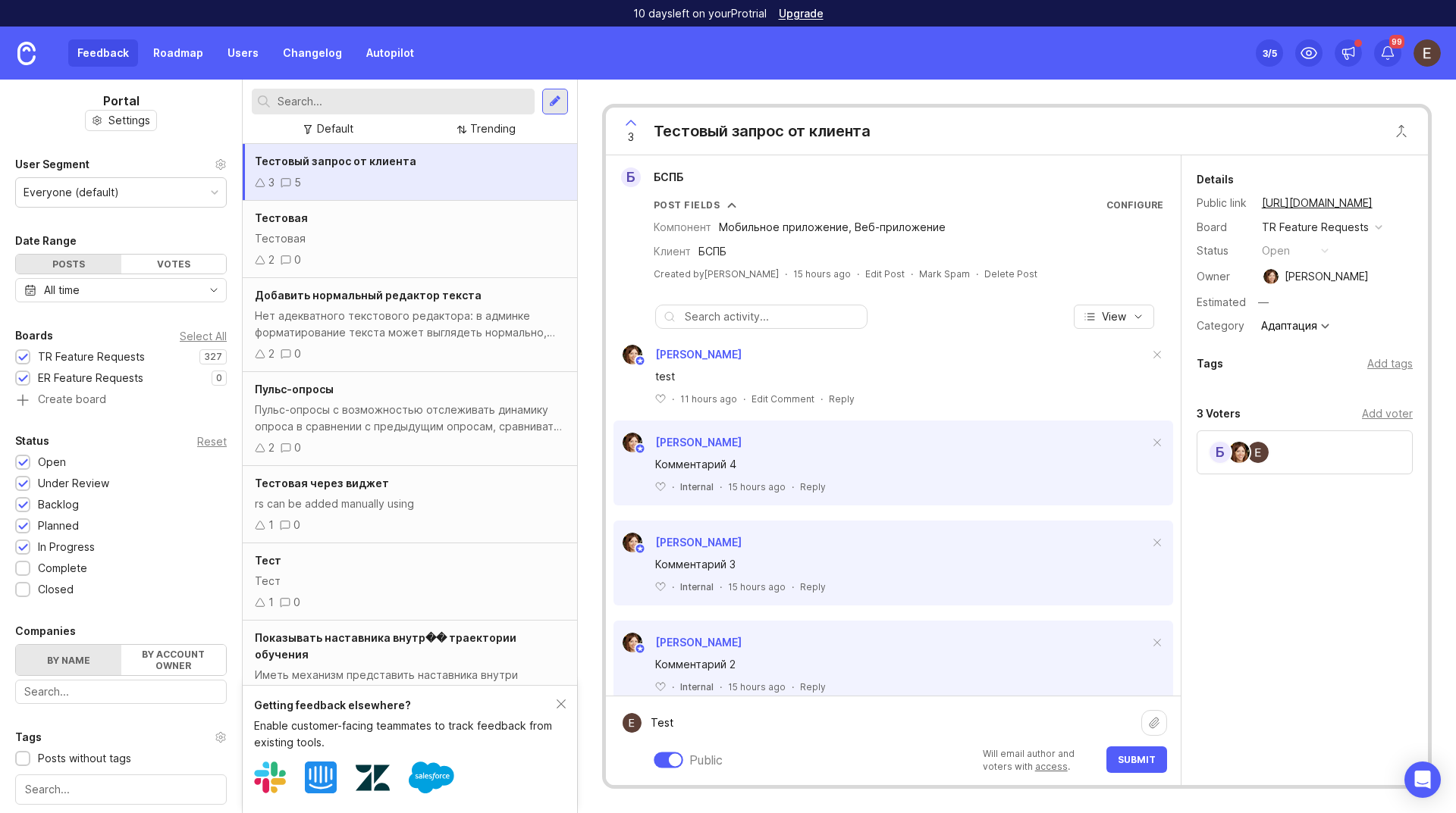
click at [1153, 766] on button "Submit" at bounding box center [1136, 759] width 61 height 26
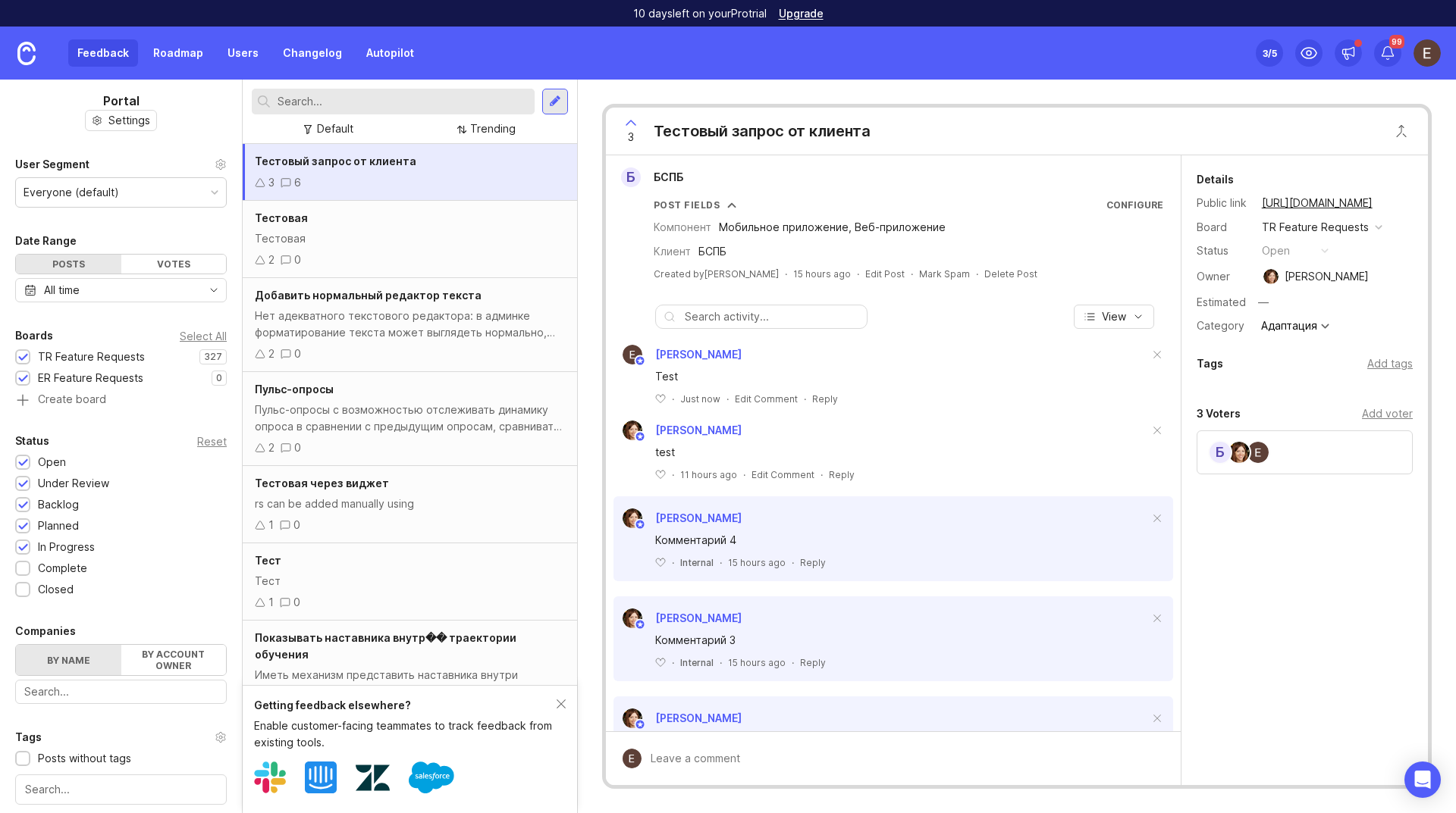
click at [684, 763] on div at bounding box center [904, 759] width 526 height 29
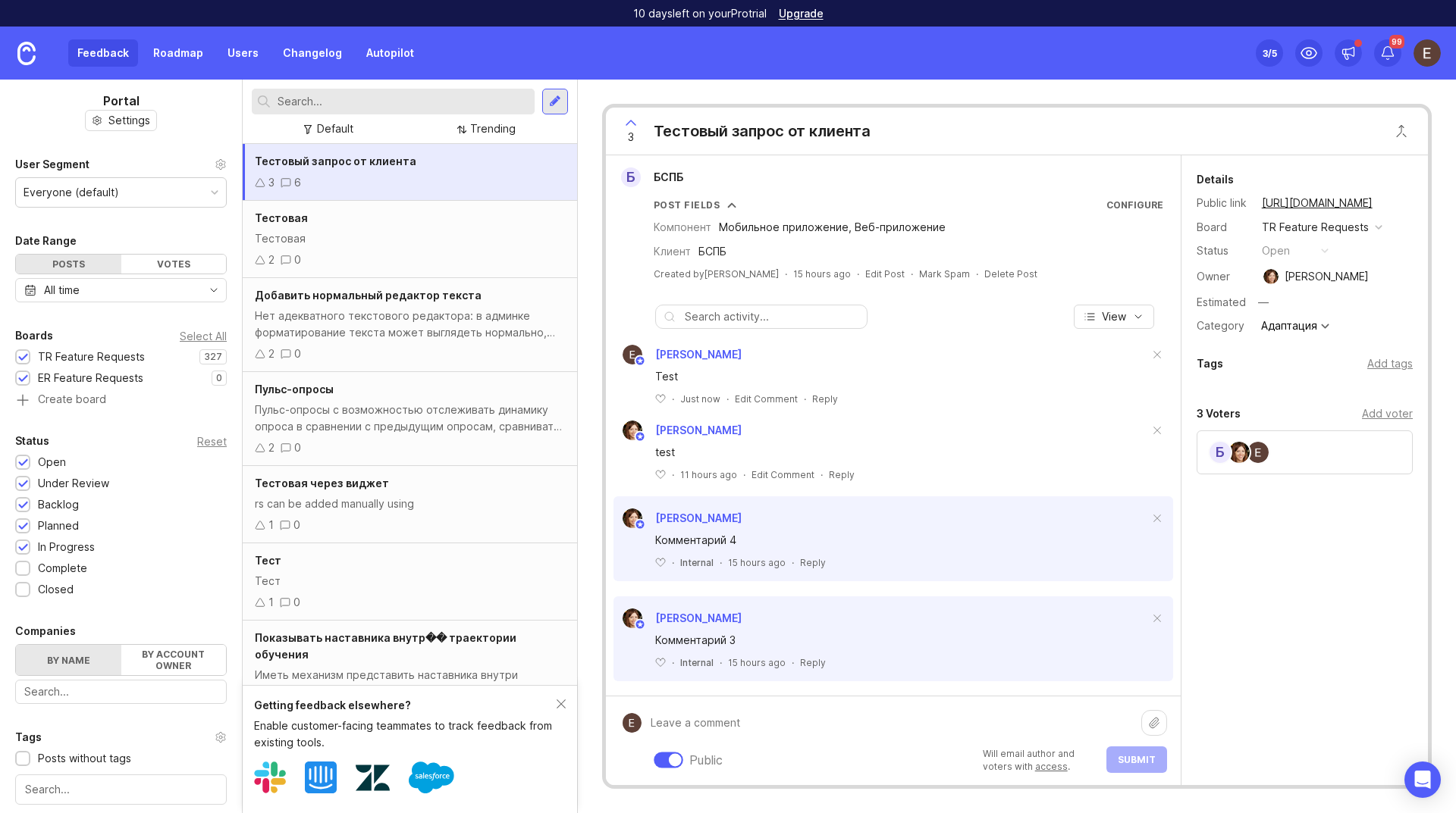
type textarea "L"
click at [668, 754] on div at bounding box center [668, 760] width 30 height 16
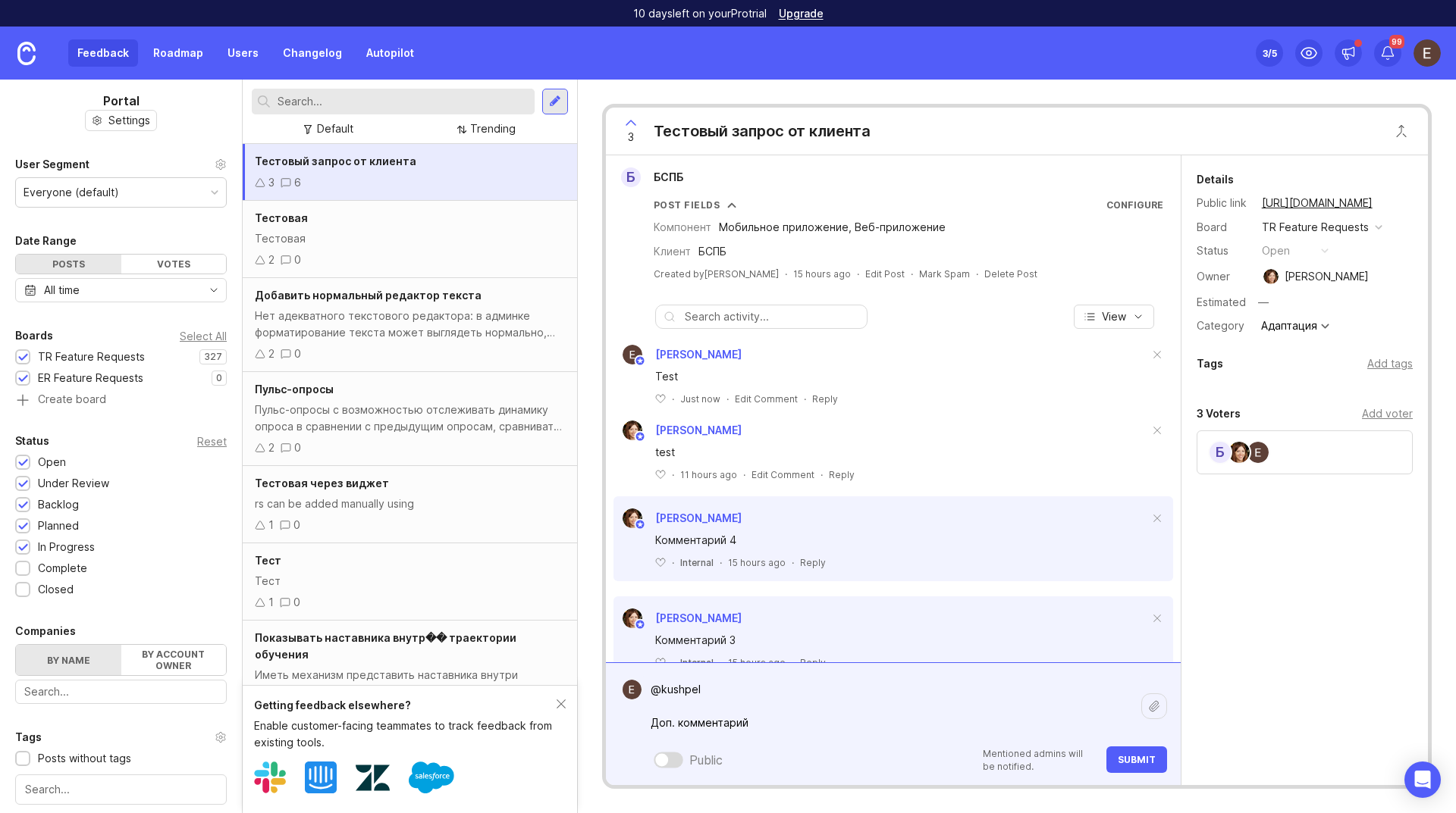
type textarea "@kushpel Доп. комментарий"
click at [1150, 712] on div at bounding box center [1154, 706] width 25 height 25
click at [759, 725] on textarea "@kushpel Доп. комментарий" at bounding box center [891, 706] width 500 height 63
click at [1166, 764] on button "Submit" at bounding box center [1136, 759] width 61 height 26
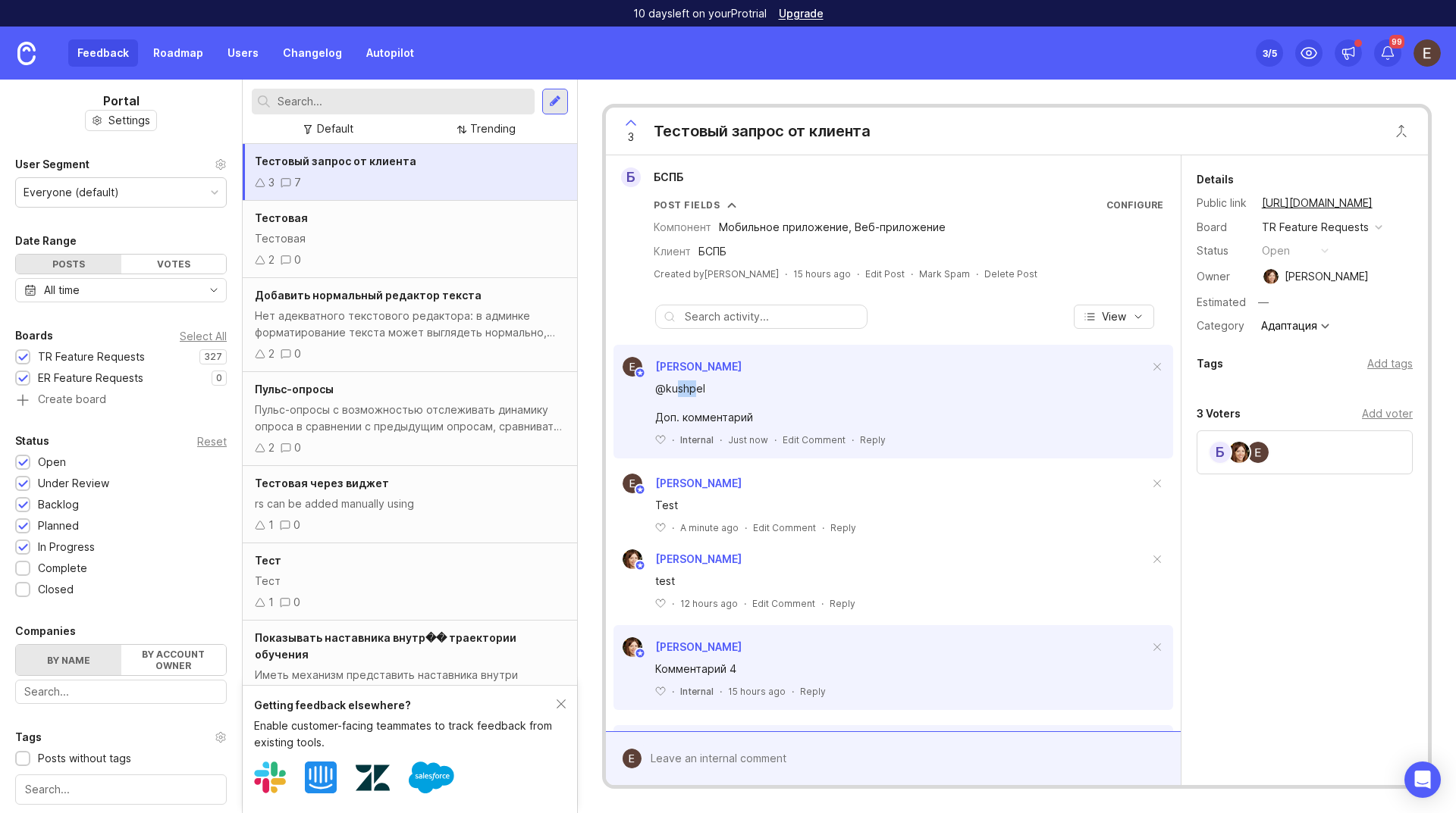
drag, startPoint x: 686, startPoint y: 385, endPoint x: 708, endPoint y: 385, distance: 22.0
click at [708, 385] on div "@kushpel" at bounding box center [902, 388] width 494 height 16
click at [695, 441] on div "Internal" at bounding box center [696, 440] width 34 height 13
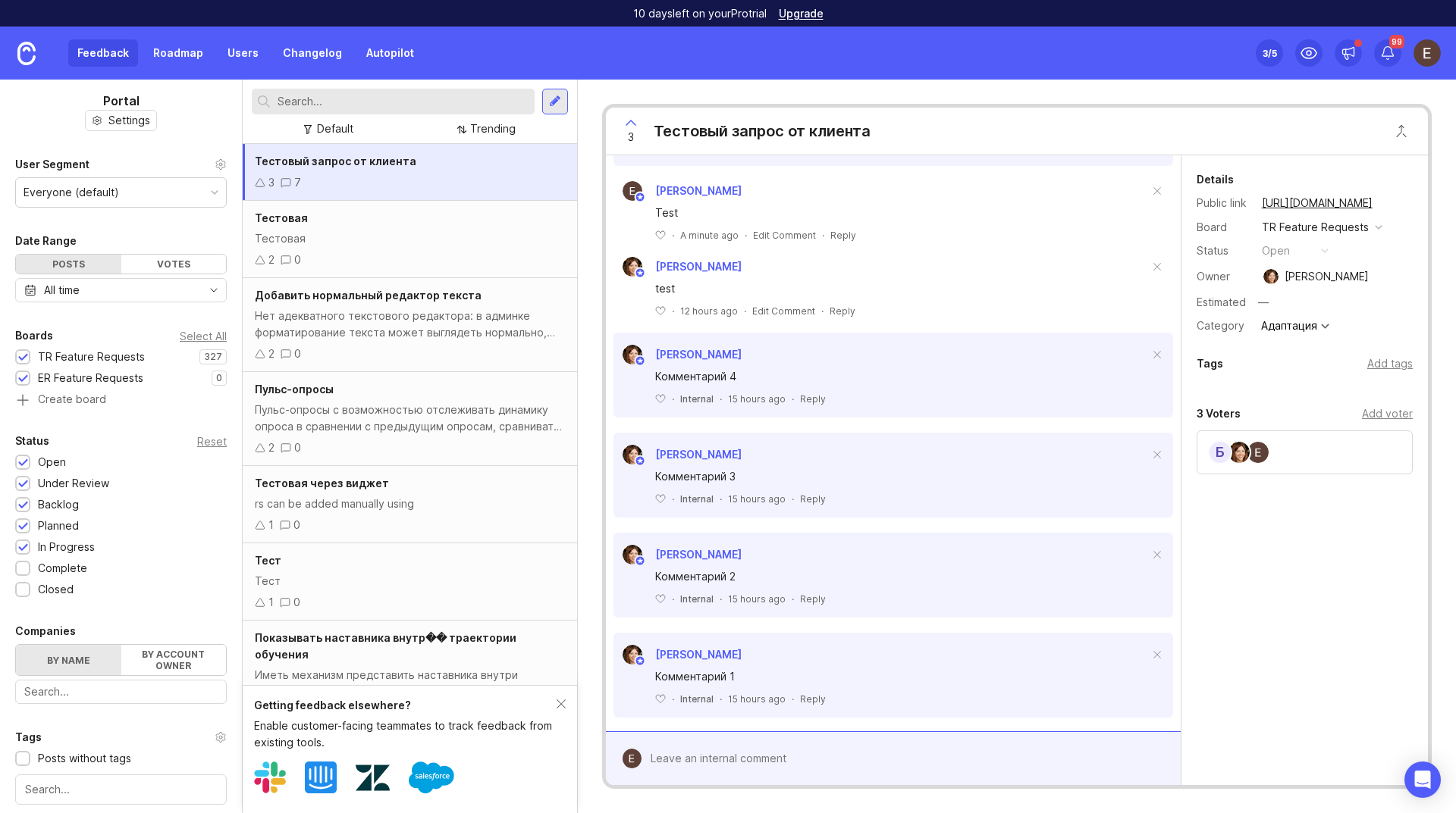
scroll to position [303, 0]
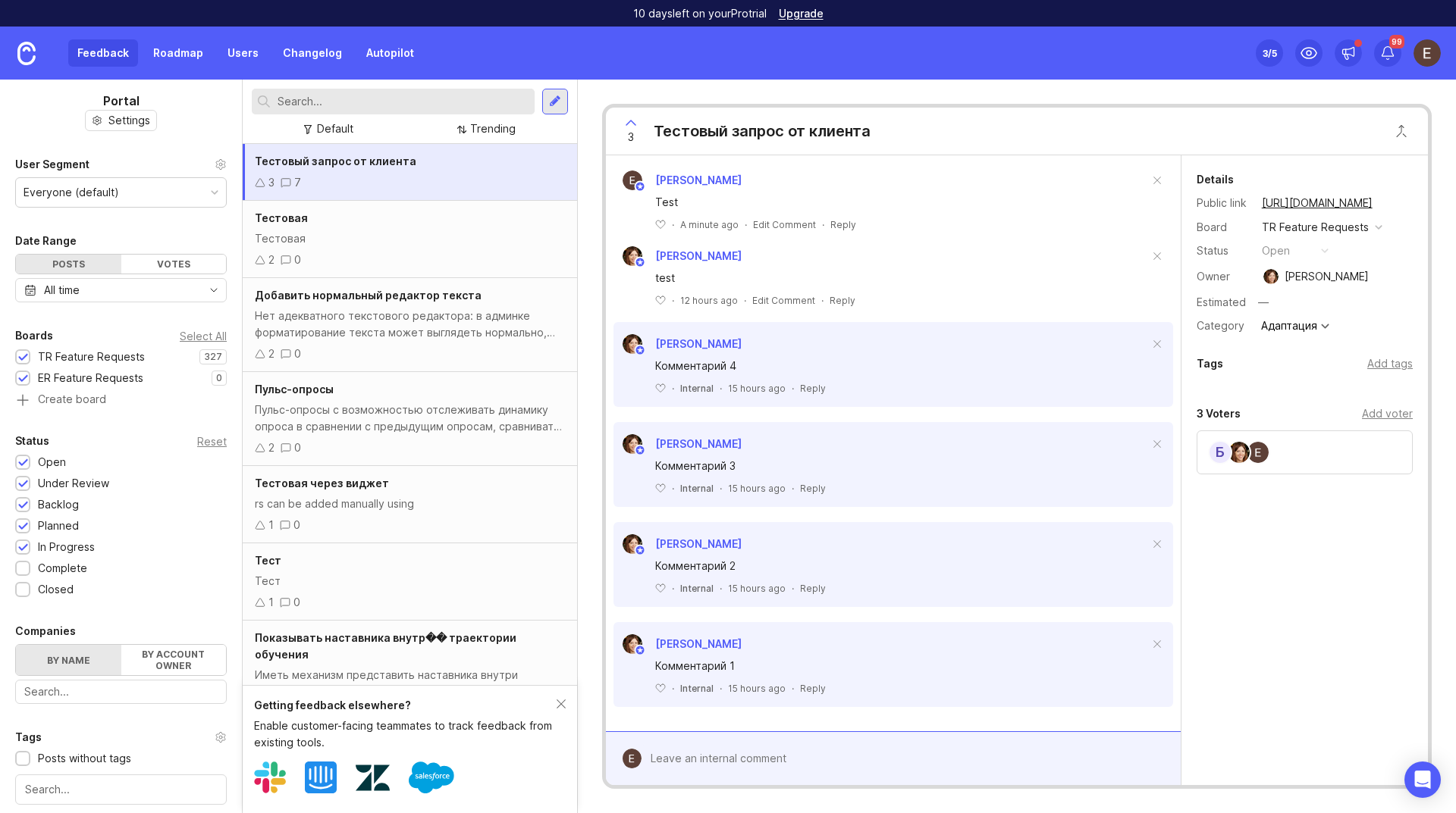
click at [694, 753] on div at bounding box center [904, 759] width 526 height 29
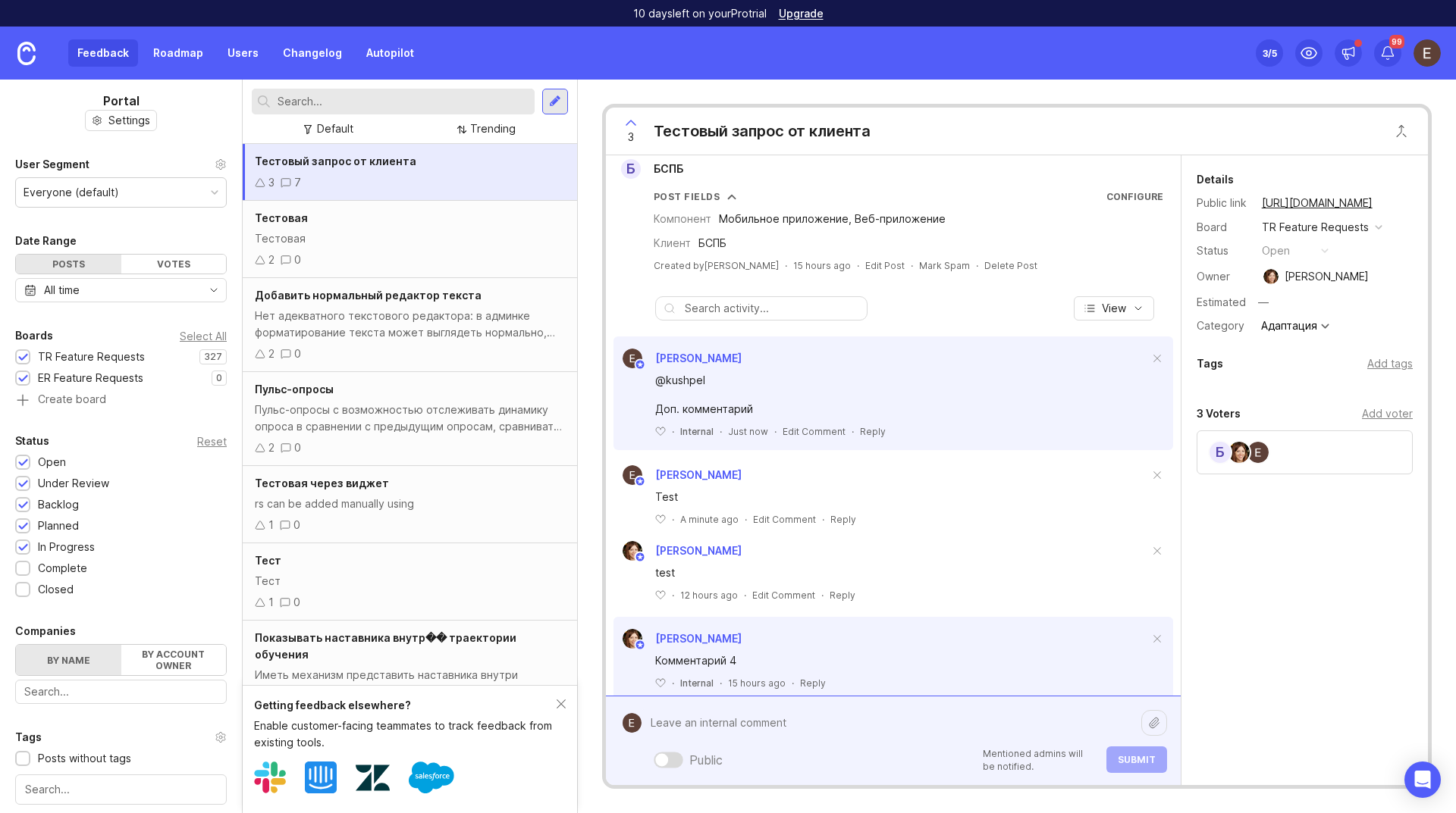
scroll to position [0, 0]
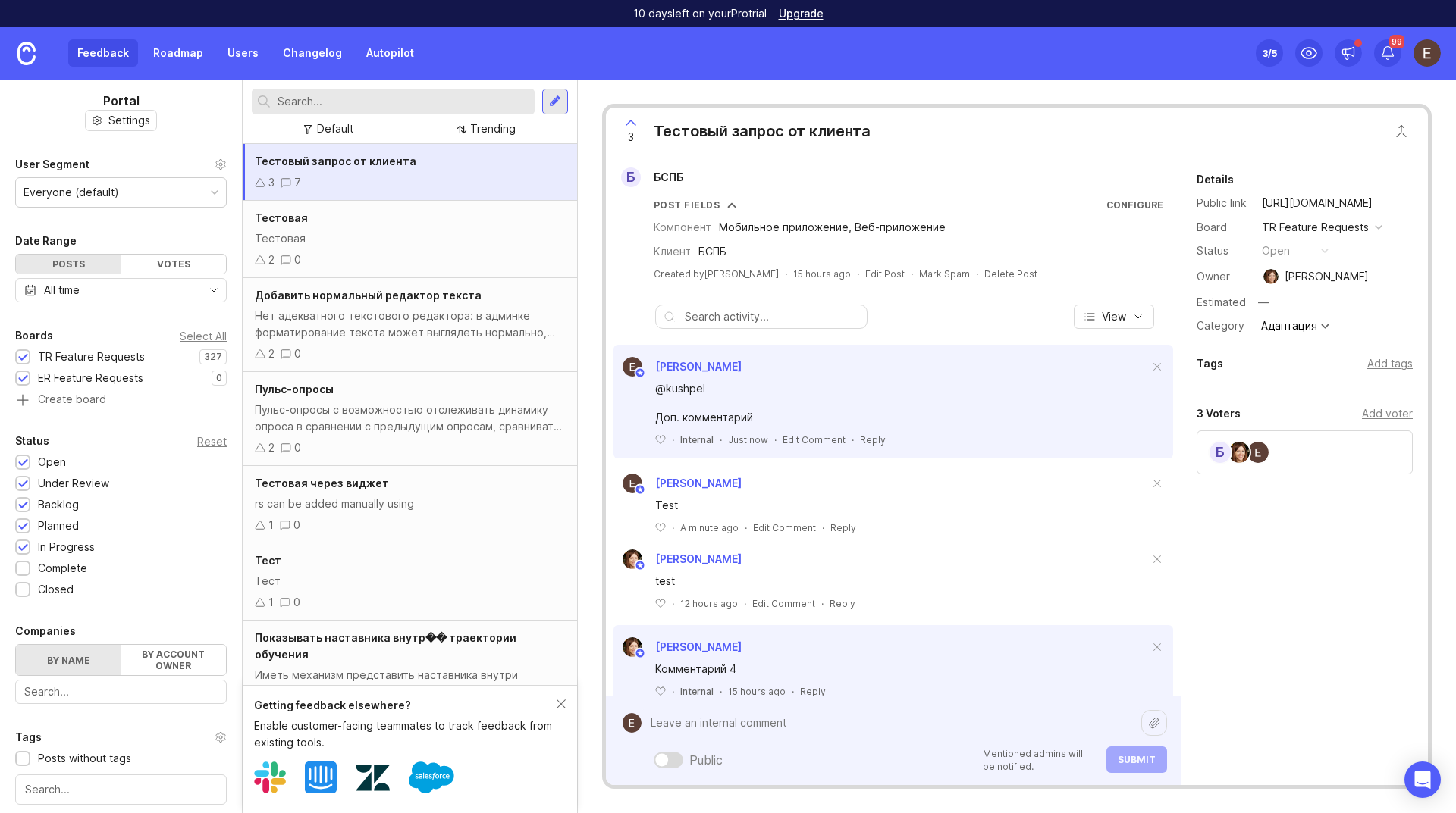
click at [968, 307] on div "View" at bounding box center [893, 317] width 575 height 24
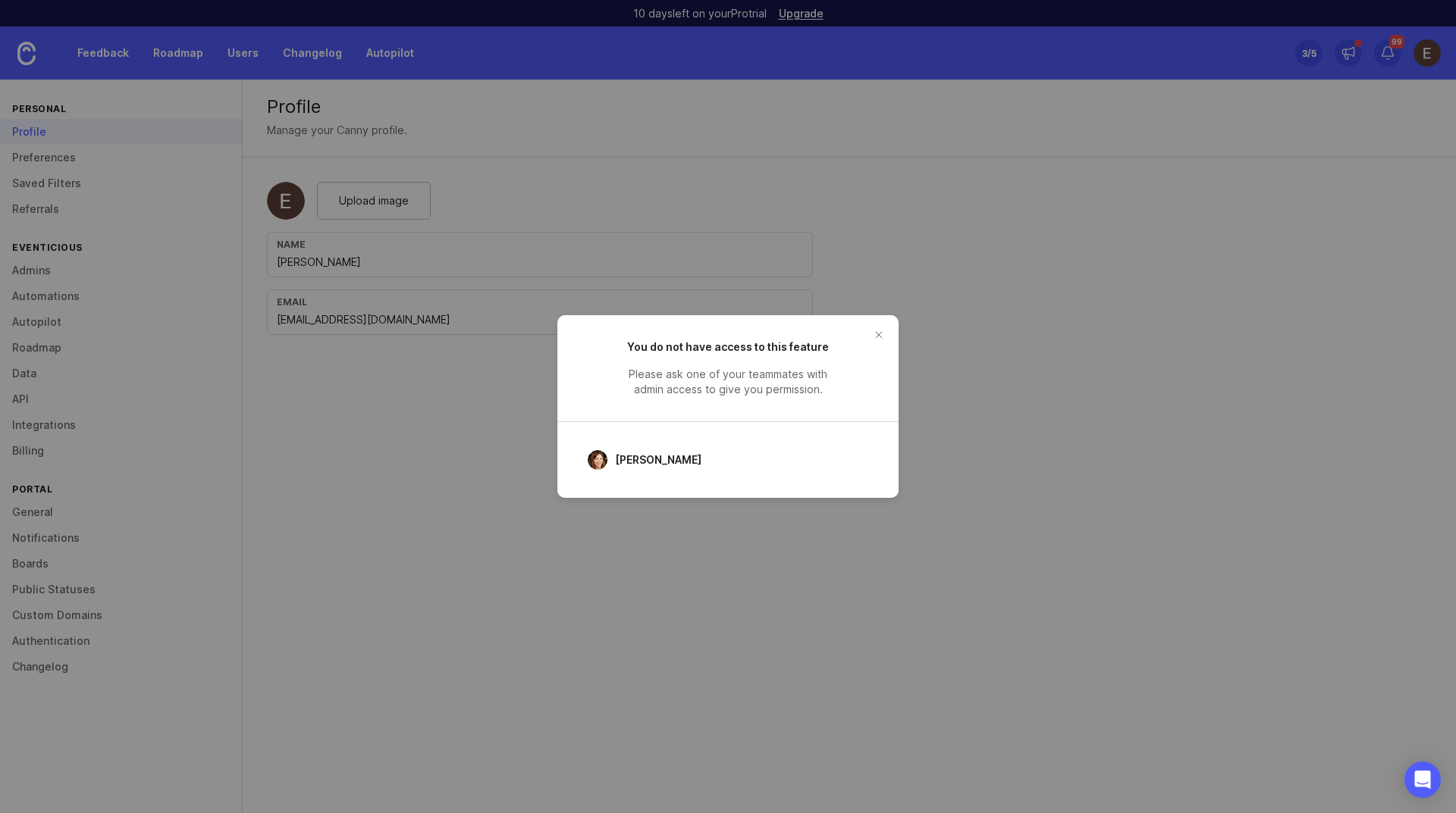
click at [879, 331] on button "close button" at bounding box center [879, 335] width 25 height 24
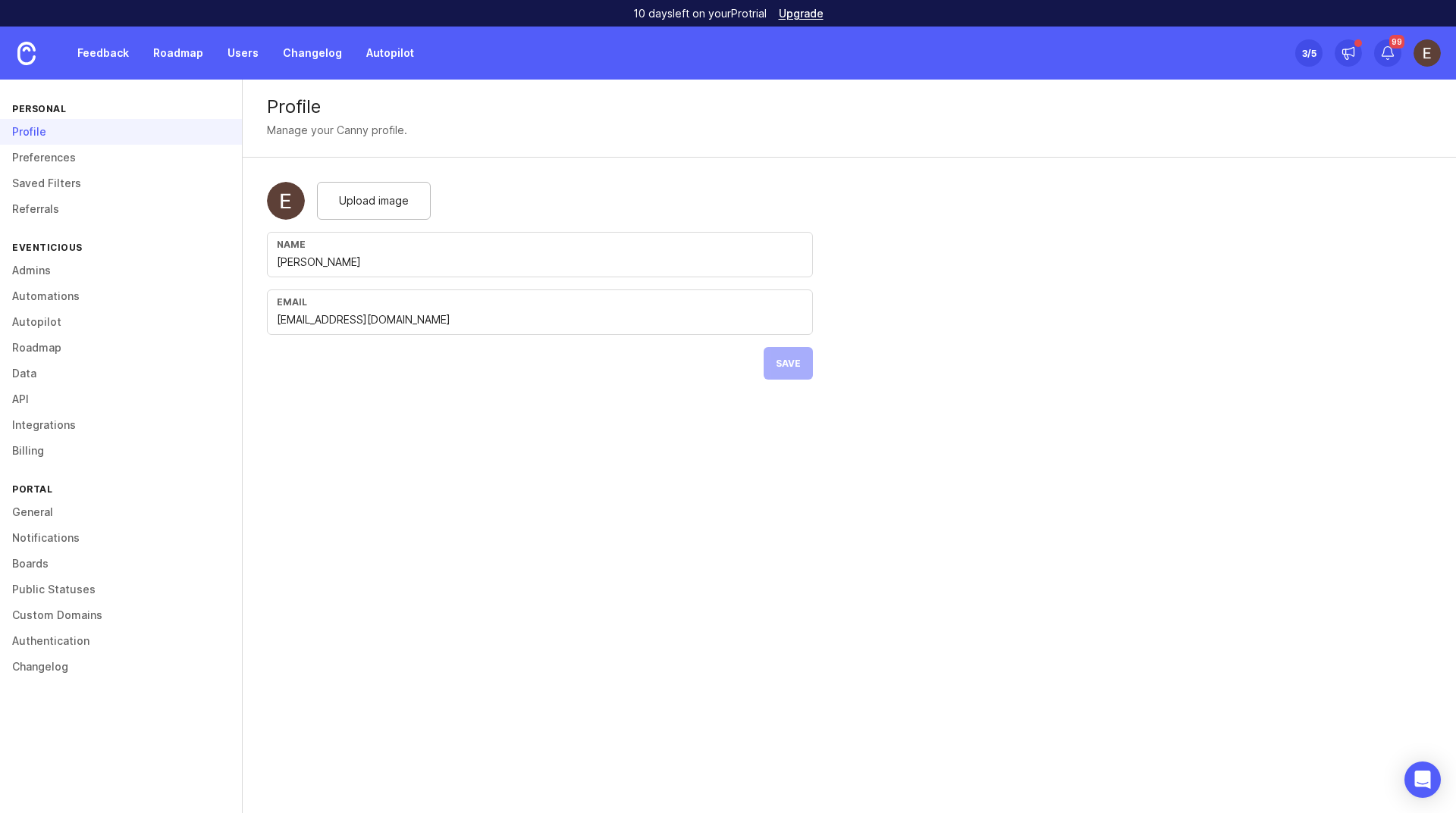
click at [25, 162] on link "Preferences" at bounding box center [121, 158] width 242 height 25
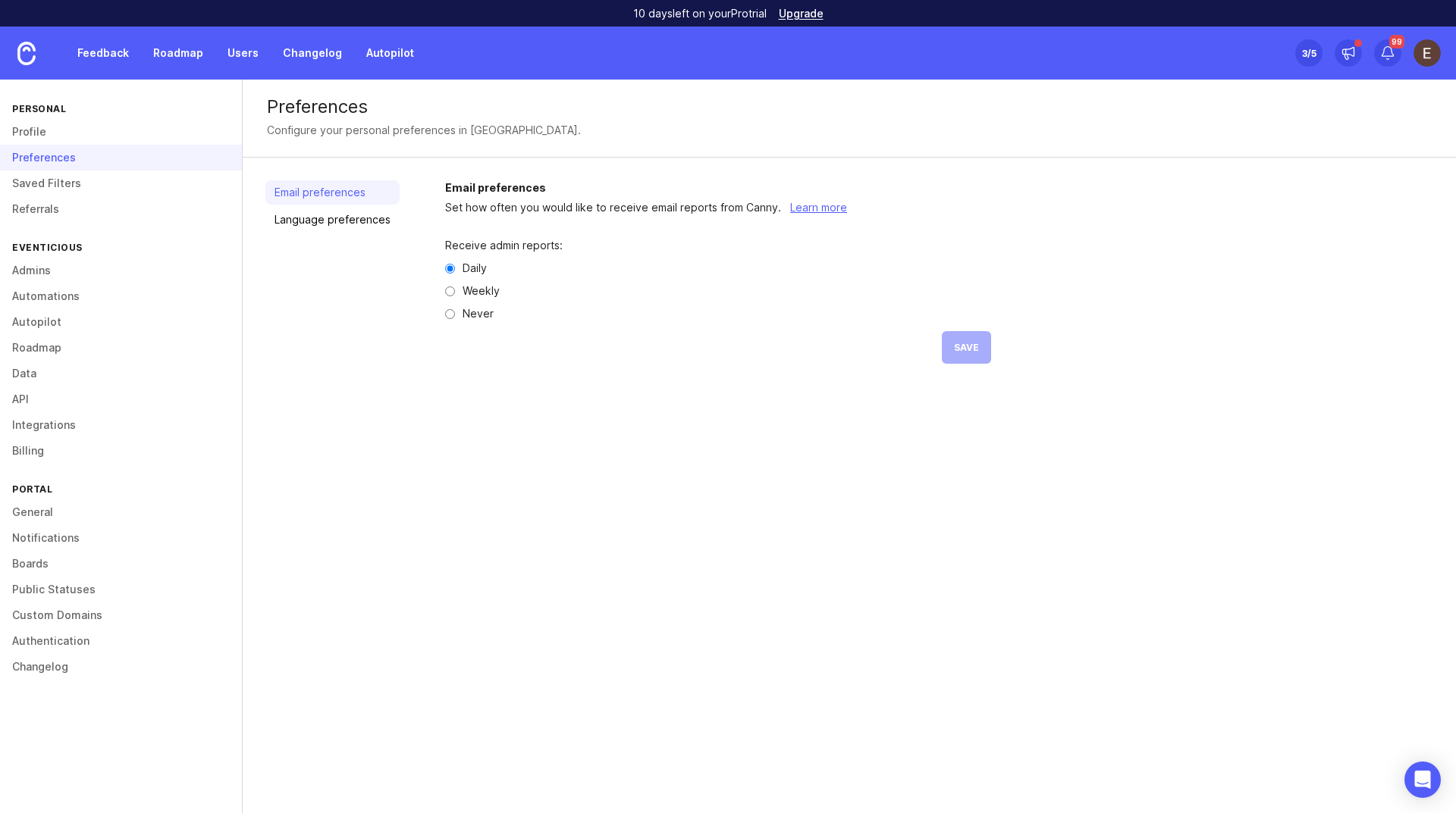
click at [29, 187] on link "Saved Filters" at bounding box center [121, 183] width 242 height 25
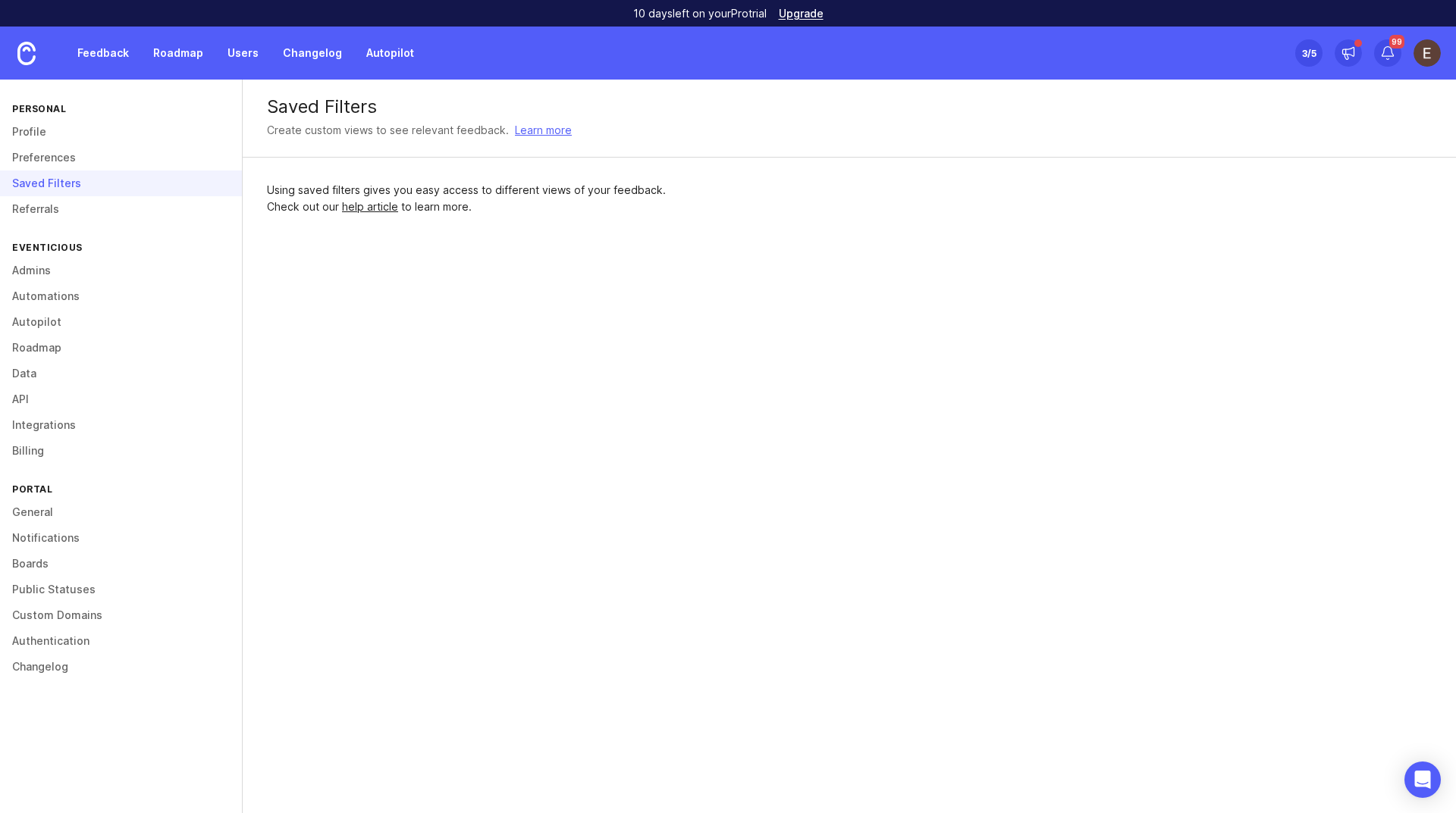
click at [34, 209] on link "Referrals" at bounding box center [121, 209] width 242 height 25
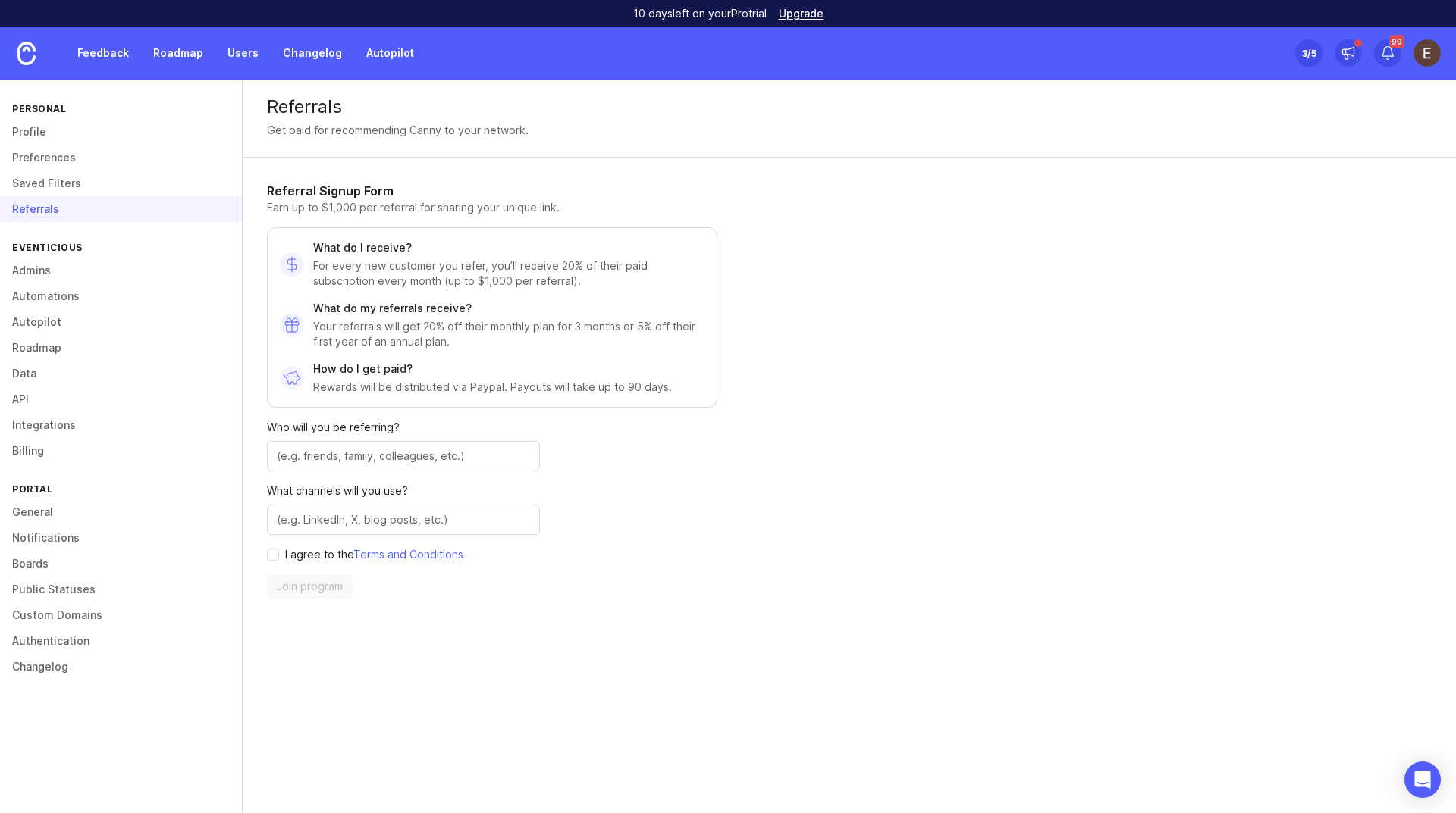
click at [35, 272] on link "Admins" at bounding box center [121, 270] width 242 height 25
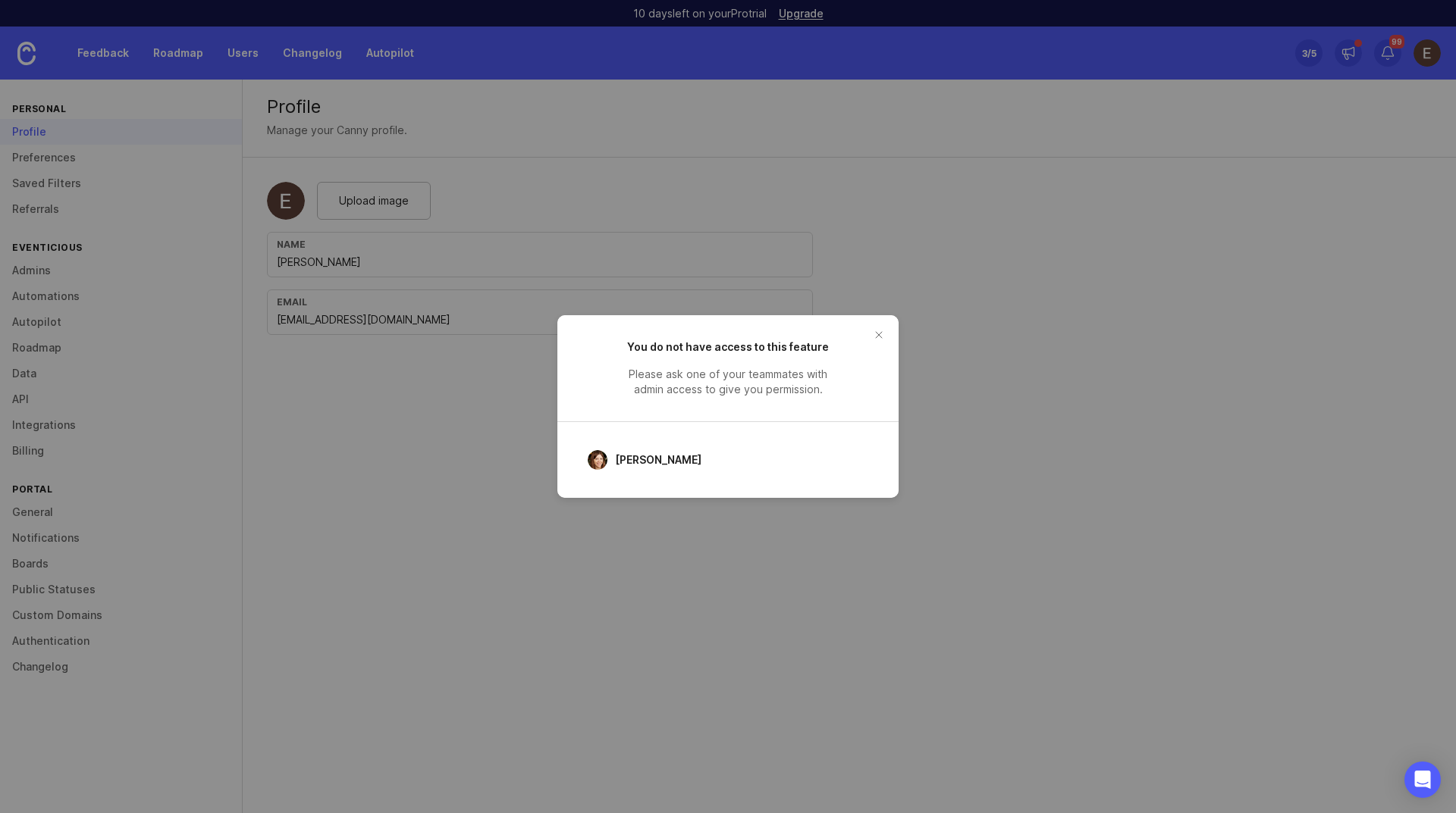
drag, startPoint x: 879, startPoint y: 334, endPoint x: 446, endPoint y: 290, distance: 435.2
click at [871, 330] on button "close button" at bounding box center [879, 335] width 25 height 24
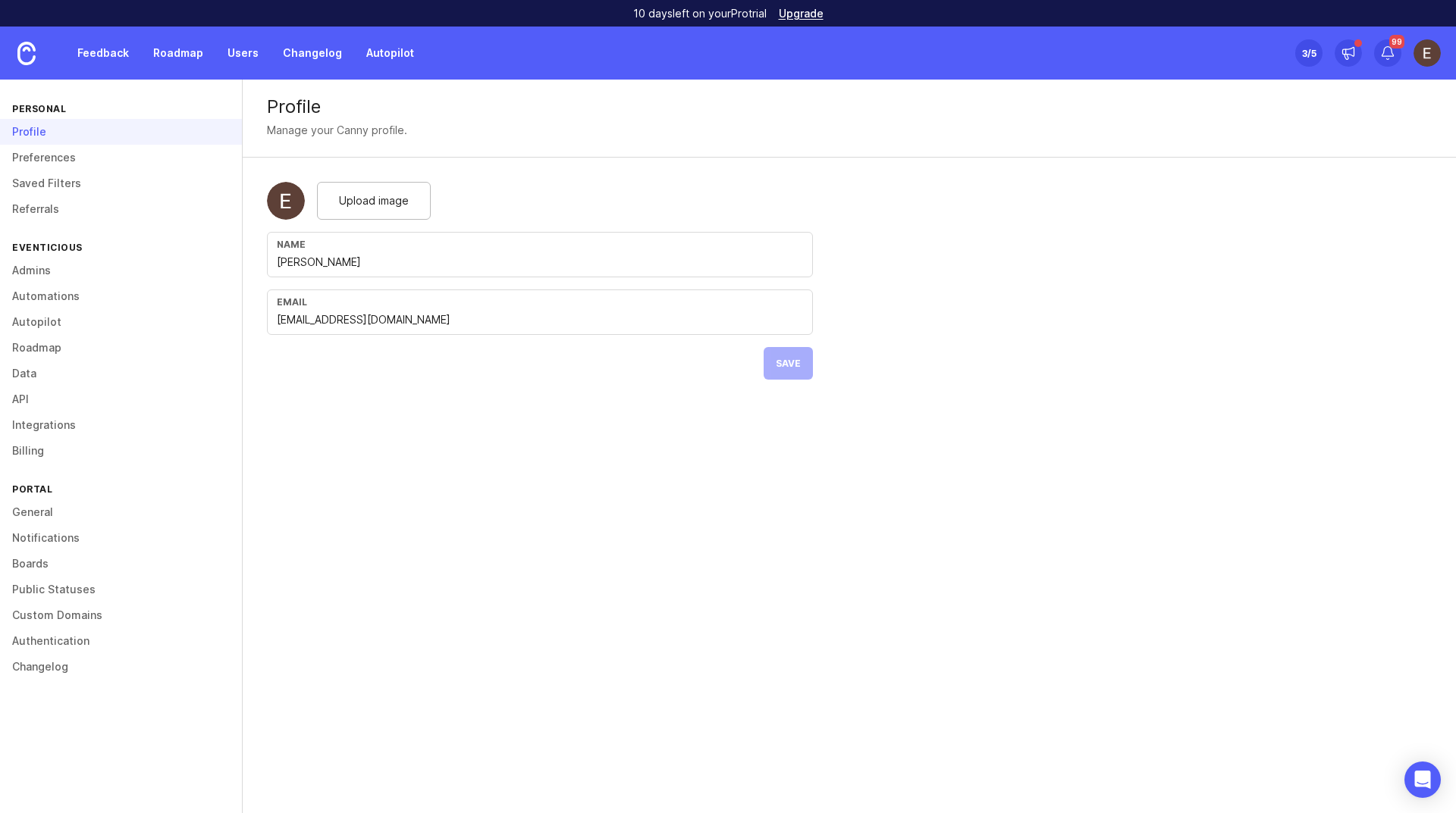
drag, startPoint x: 29, startPoint y: 297, endPoint x: 143, endPoint y: 306, distance: 114.4
click at [30, 297] on link "Automations" at bounding box center [121, 296] width 242 height 25
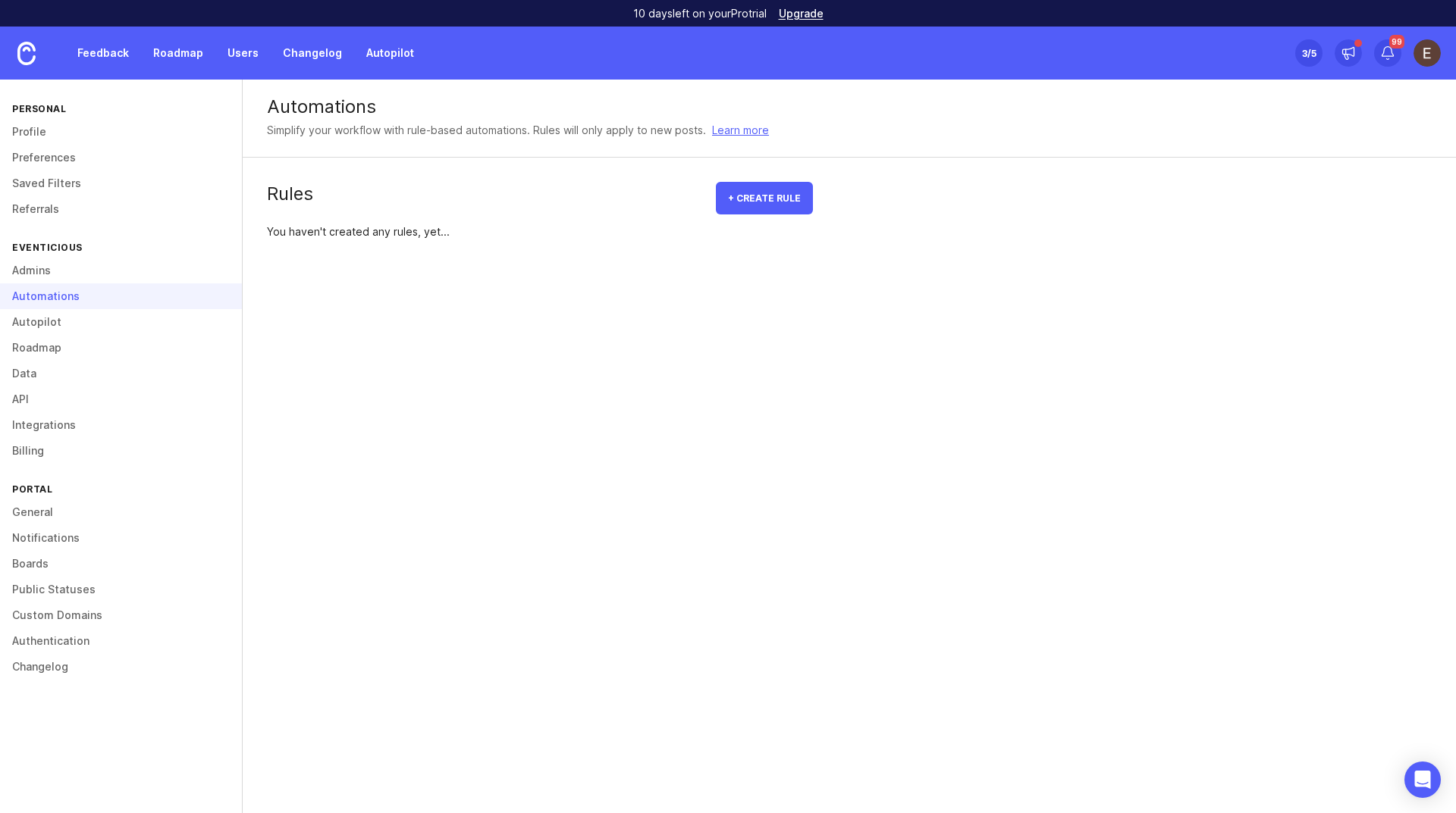
click at [760, 205] on button "+ Create rule" at bounding box center [764, 199] width 97 height 33
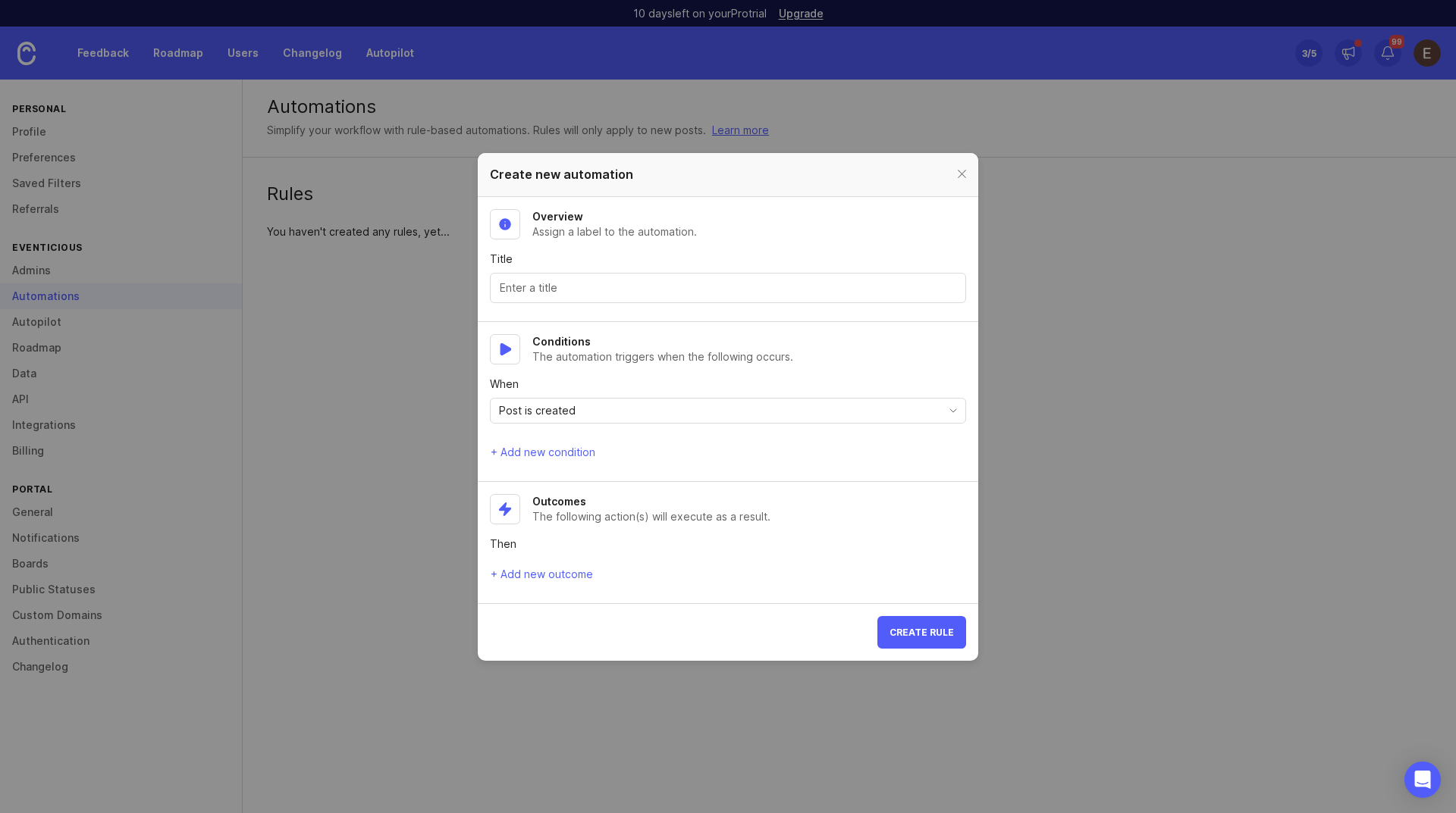
click at [506, 289] on input "Title" at bounding box center [728, 288] width 457 height 16
click at [499, 347] on icon at bounding box center [505, 349] width 15 height 15
click at [528, 410] on span "Post is created" at bounding box center [537, 411] width 76 height 16
click at [628, 399] on div "Post is created" at bounding box center [716, 410] width 450 height 24
click at [501, 355] on icon at bounding box center [505, 348] width 10 height 12
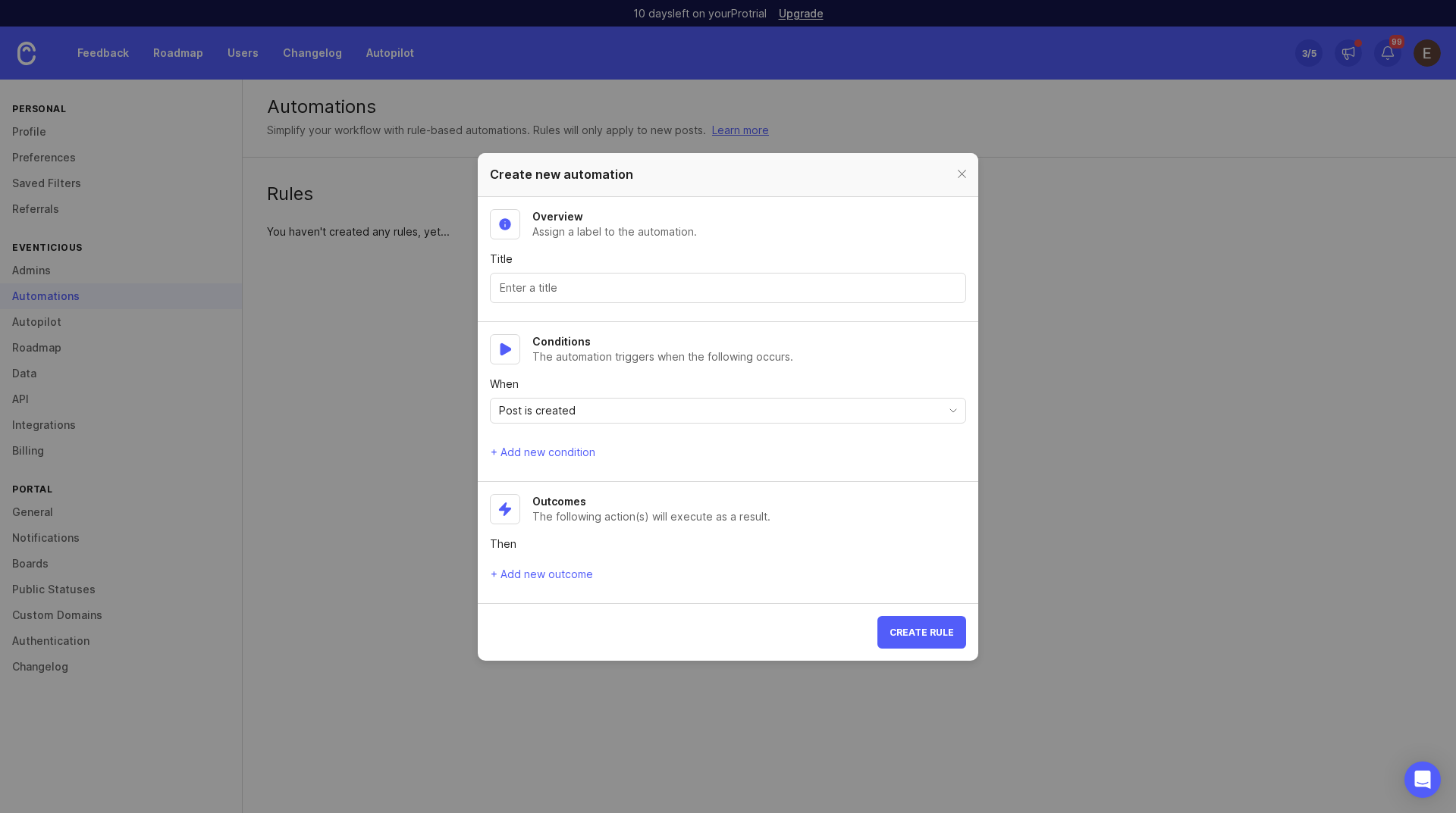
click at [565, 415] on span "Post is created" at bounding box center [537, 411] width 76 height 16
click at [881, 500] on div "Outcomes The following action(s) will execute as a result." at bounding box center [728, 509] width 477 height 30
click at [545, 578] on span "+ Add new outcome" at bounding box center [542, 574] width 103 height 15
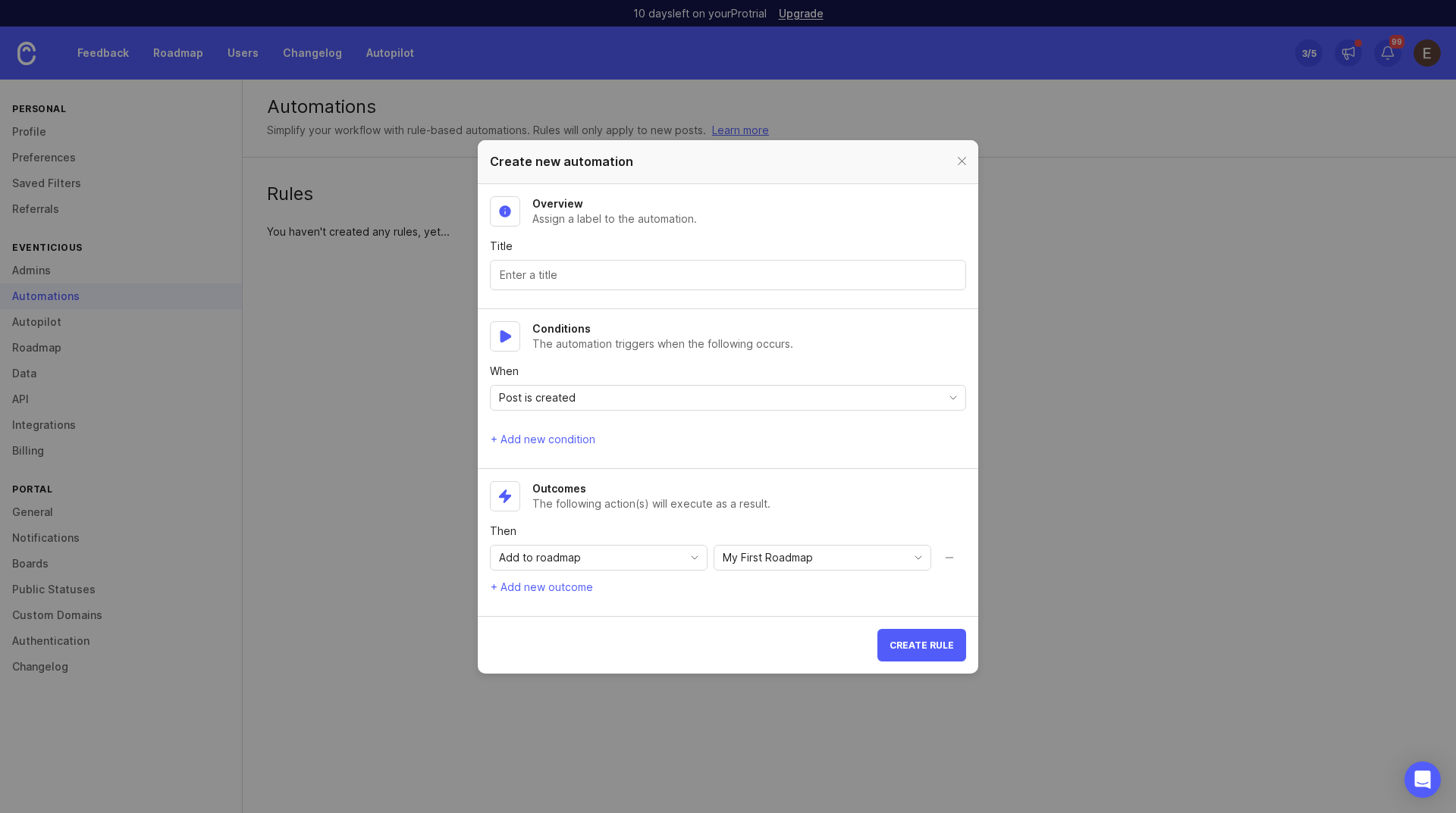
click at [597, 563] on div "Add to roadmap" at bounding box center [586, 558] width 192 height 24
click at [737, 573] on div "Outcomes The following action(s) will execute as a result. Then Add to roadmap …" at bounding box center [728, 540] width 477 height 117
click at [747, 561] on span "My First Roadmap" at bounding box center [767, 558] width 90 height 16
click at [570, 554] on span "Add to roadmap" at bounding box center [540, 558] width 82 height 16
click at [547, 606] on span "Apply category" at bounding box center [539, 612] width 78 height 16
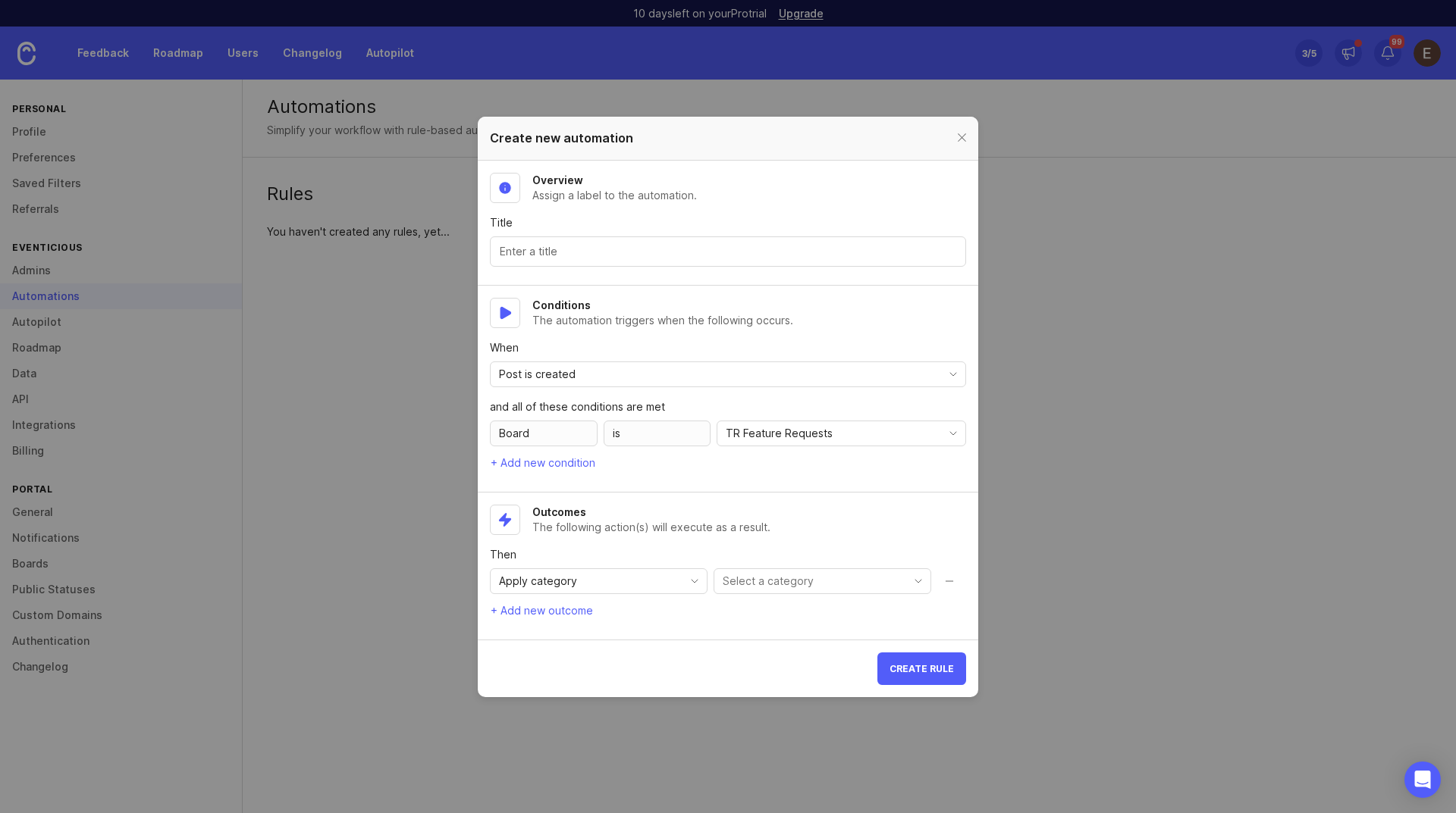
click at [542, 434] on div "Board" at bounding box center [544, 434] width 108 height 25
click at [585, 436] on div "Board" at bounding box center [544, 434] width 108 height 25
click at [746, 441] on span "TR Feature Requests" at bounding box center [780, 434] width 107 height 16
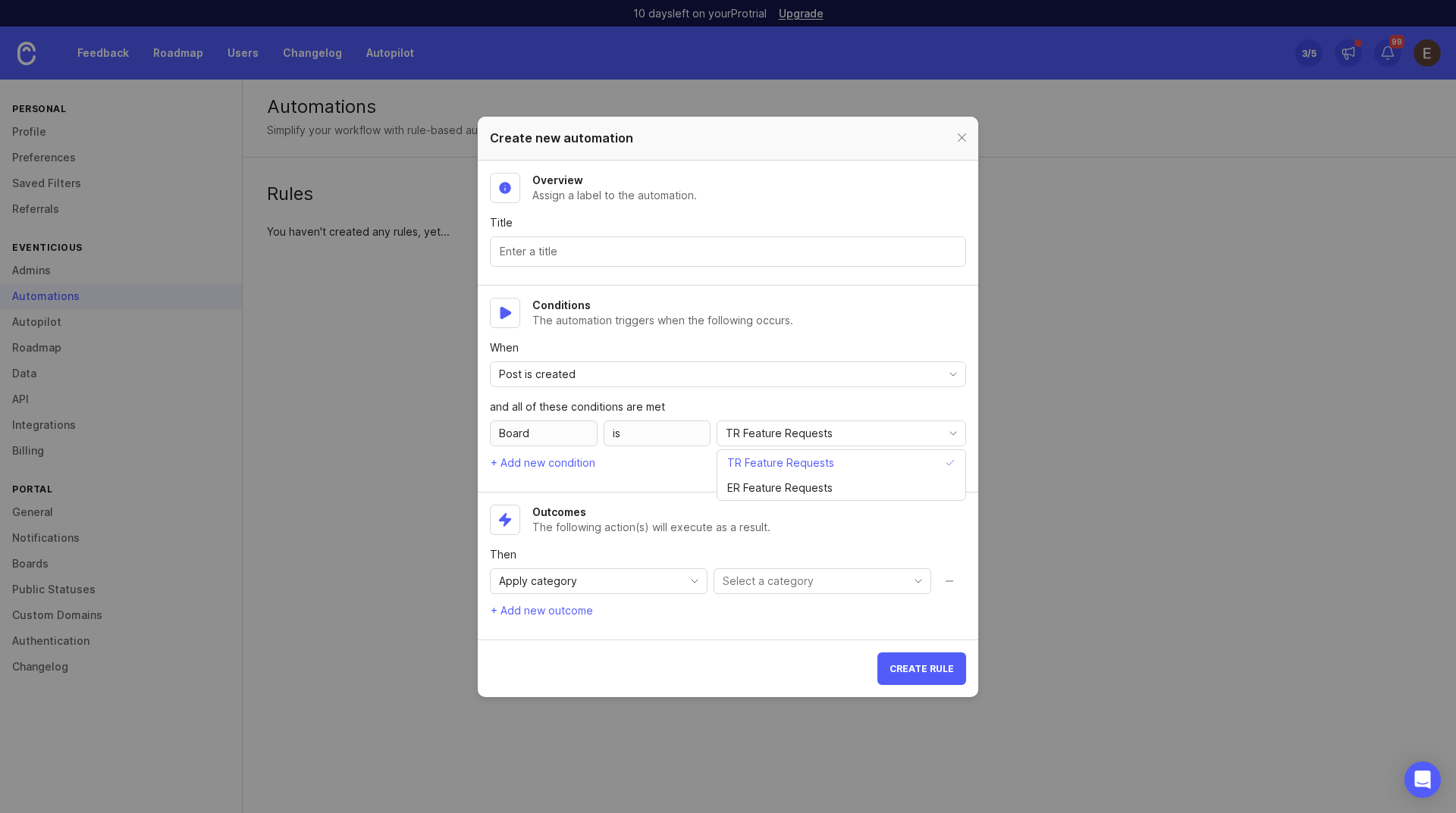
click at [749, 439] on span "TR Feature Requests" at bounding box center [780, 434] width 107 height 16
click at [551, 583] on span "Apply category" at bounding box center [538, 582] width 78 height 16
click at [777, 628] on section "Outcomes The following action(s) will execute as a result. Then Apply category …" at bounding box center [727, 566] width 500 height 147
click at [630, 594] on div "Outcomes The following action(s) will execute as a result. Then Apply category …" at bounding box center [728, 563] width 477 height 117
click at [636, 584] on div "Apply category" at bounding box center [586, 581] width 192 height 24
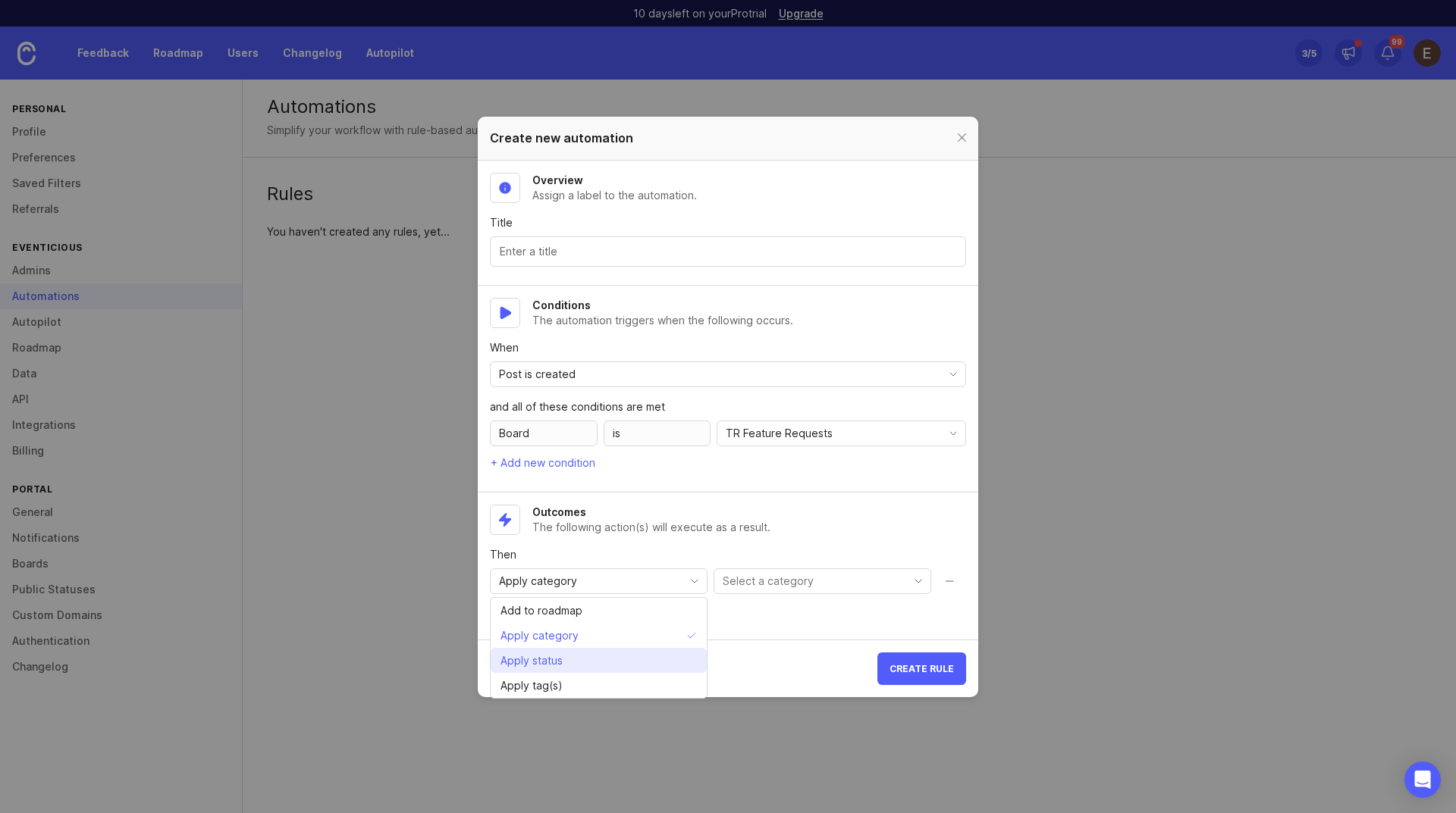
click at [572, 659] on li "Apply status" at bounding box center [599, 661] width 216 height 25
click at [761, 586] on div "open" at bounding box center [810, 581] width 192 height 24
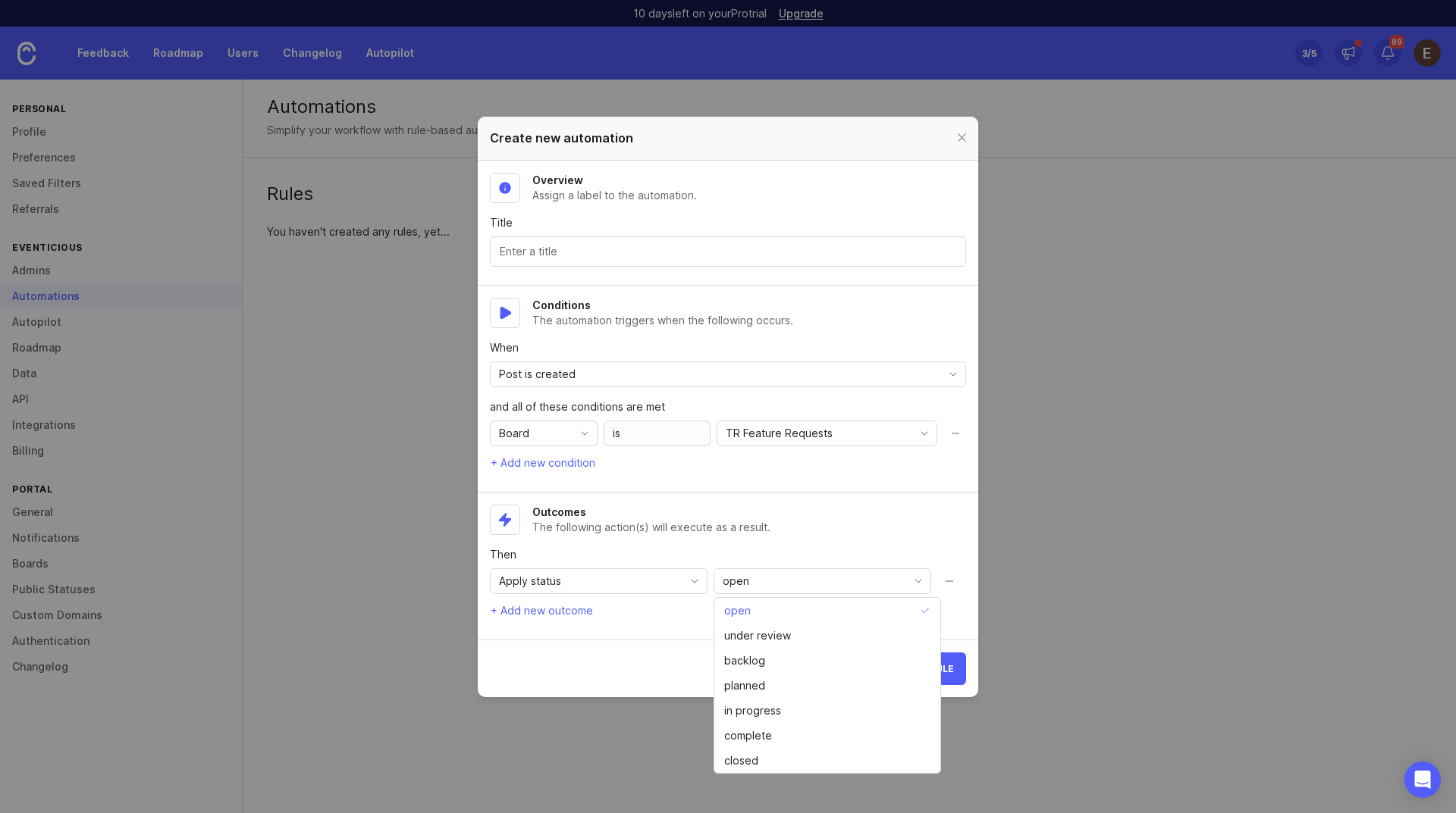
click at [821, 528] on div "Outcomes The following action(s) will execute as a result." at bounding box center [728, 519] width 477 height 30
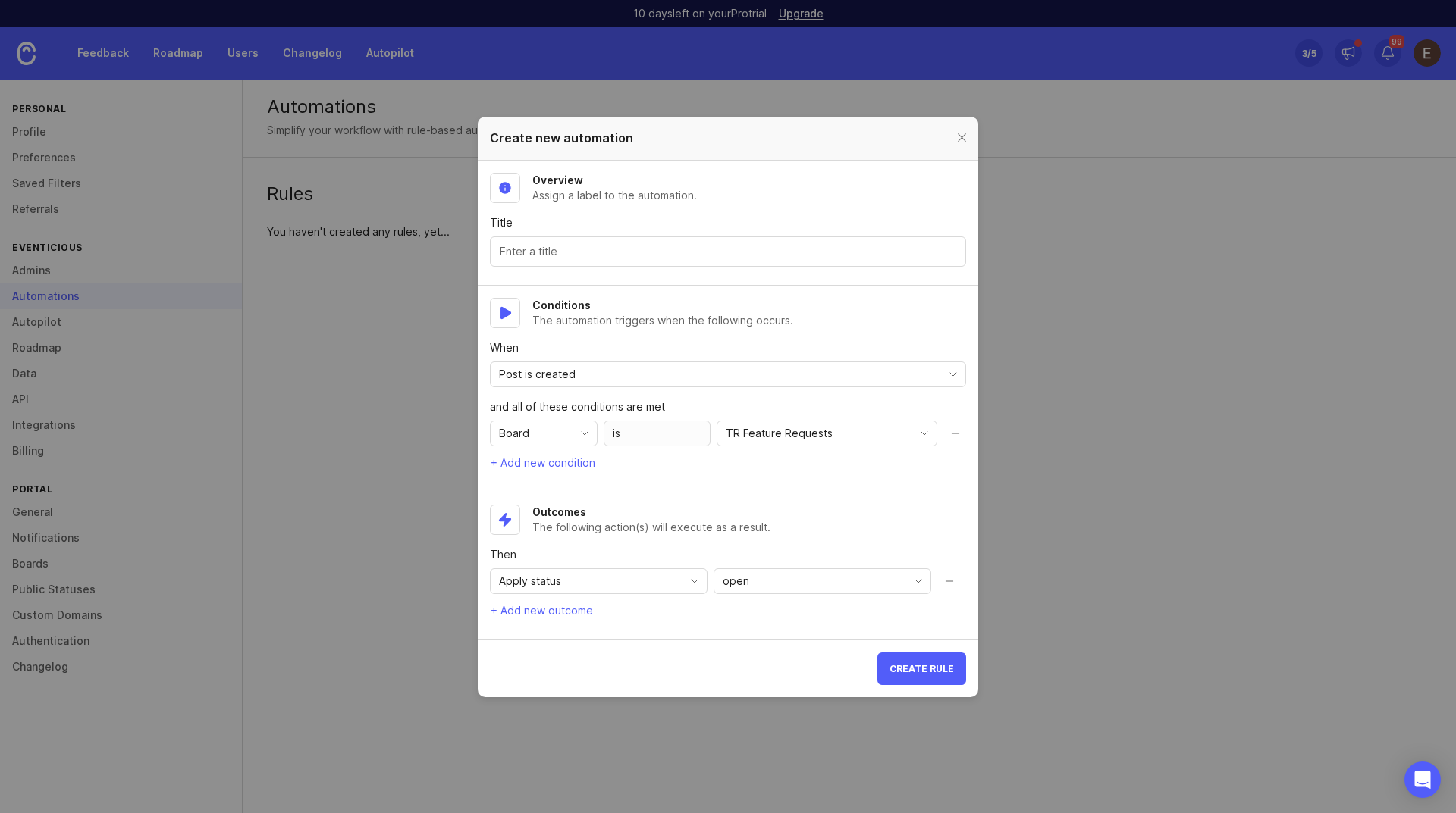
click at [961, 137] on div at bounding box center [961, 138] width 17 height 19
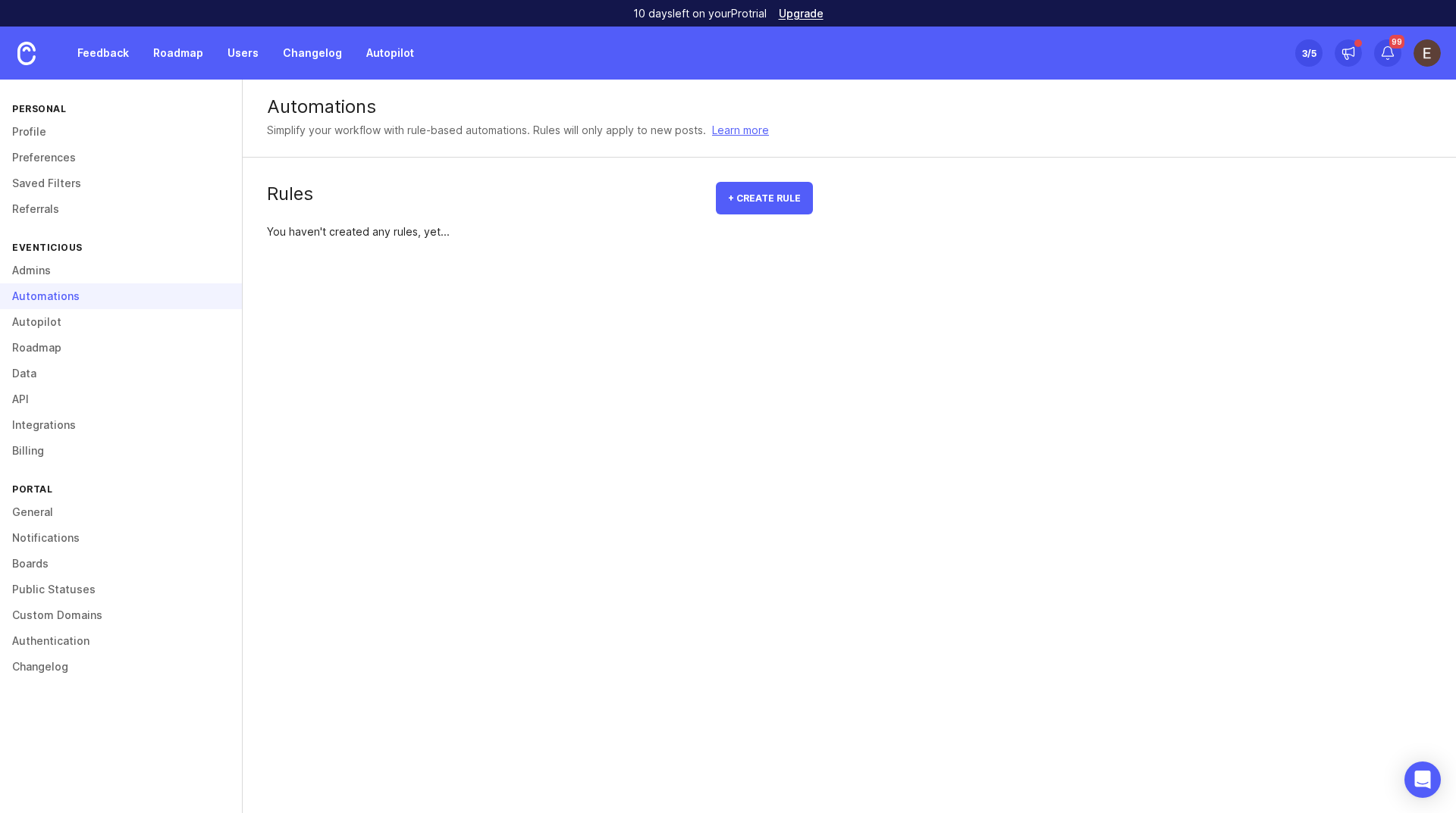
click at [151, 312] on link "Autopilot" at bounding box center [121, 322] width 242 height 25
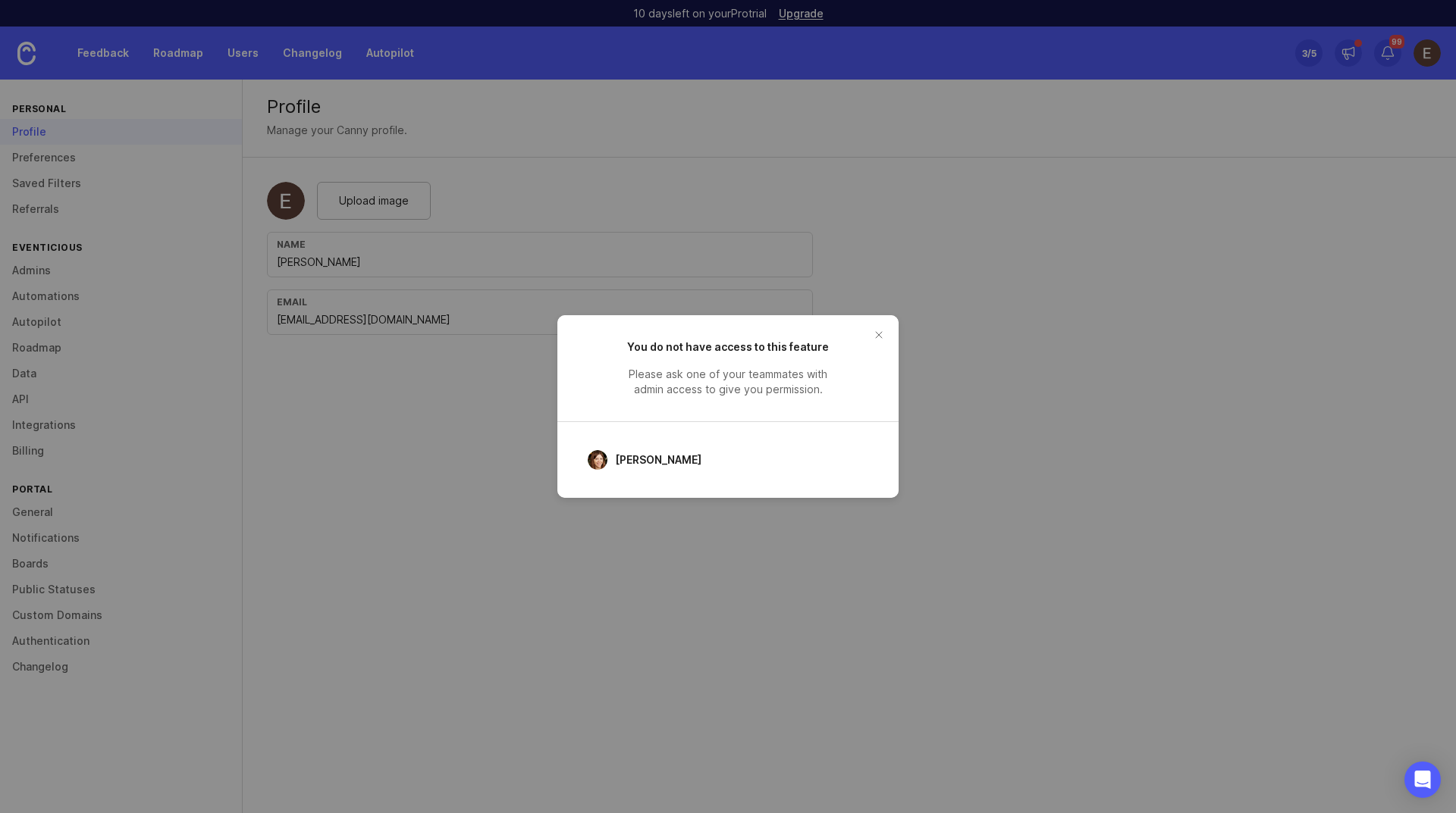
click at [876, 336] on button "close button" at bounding box center [879, 335] width 25 height 24
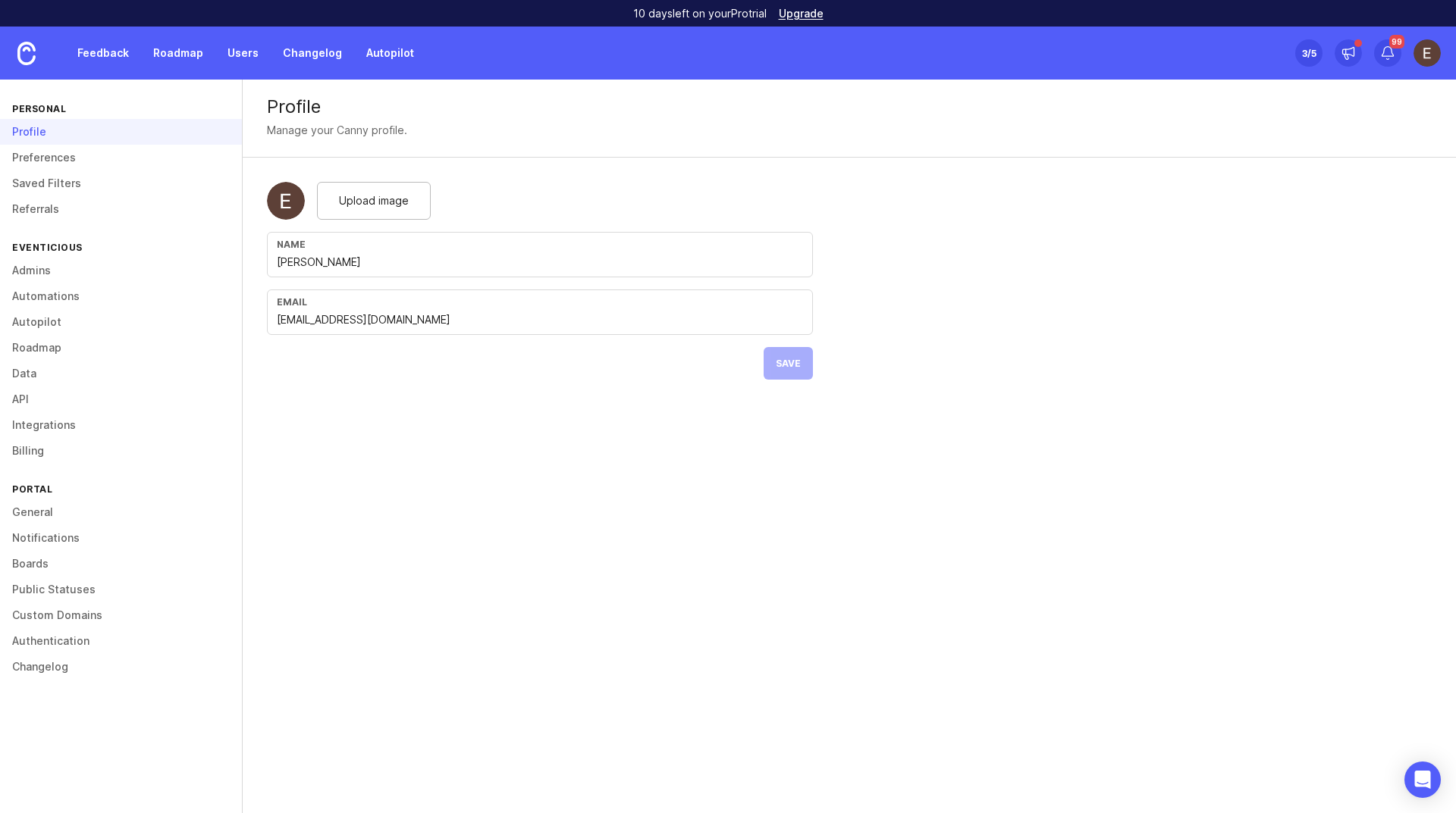
click at [37, 353] on link "Roadmap" at bounding box center [121, 348] width 242 height 25
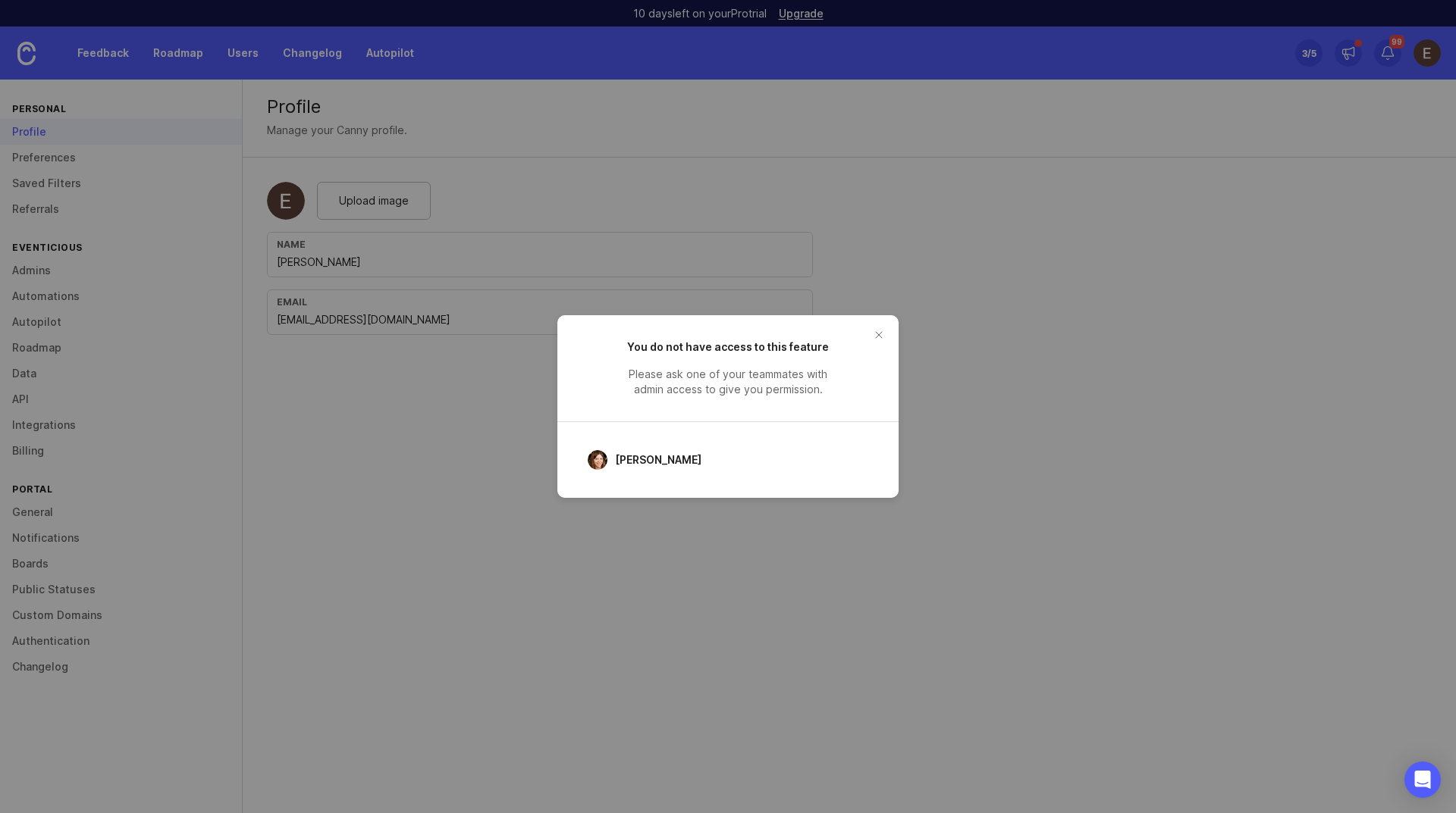
click at [874, 334] on button "close button" at bounding box center [879, 335] width 25 height 24
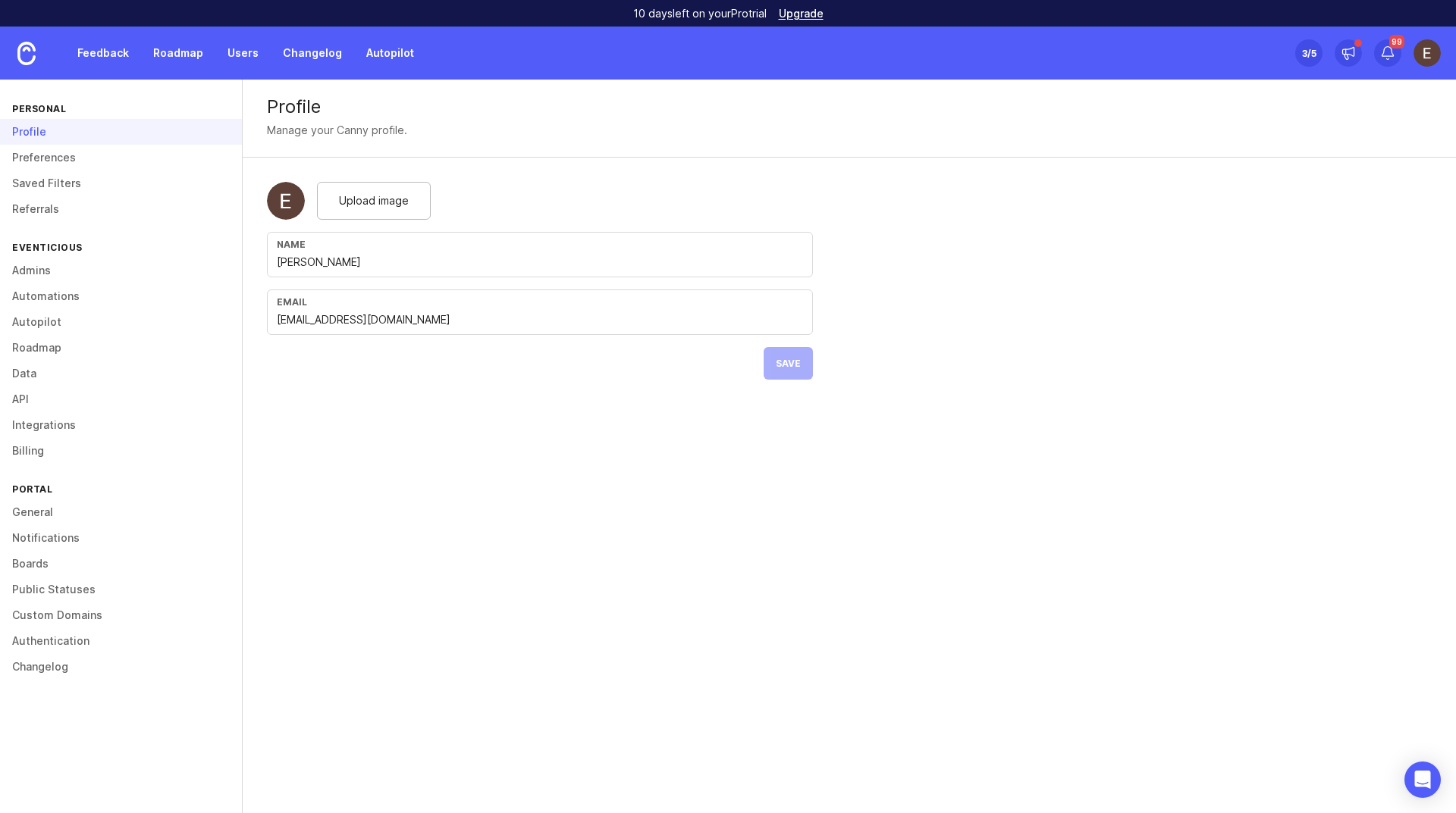
click at [83, 376] on link "Data" at bounding box center [121, 374] width 242 height 25
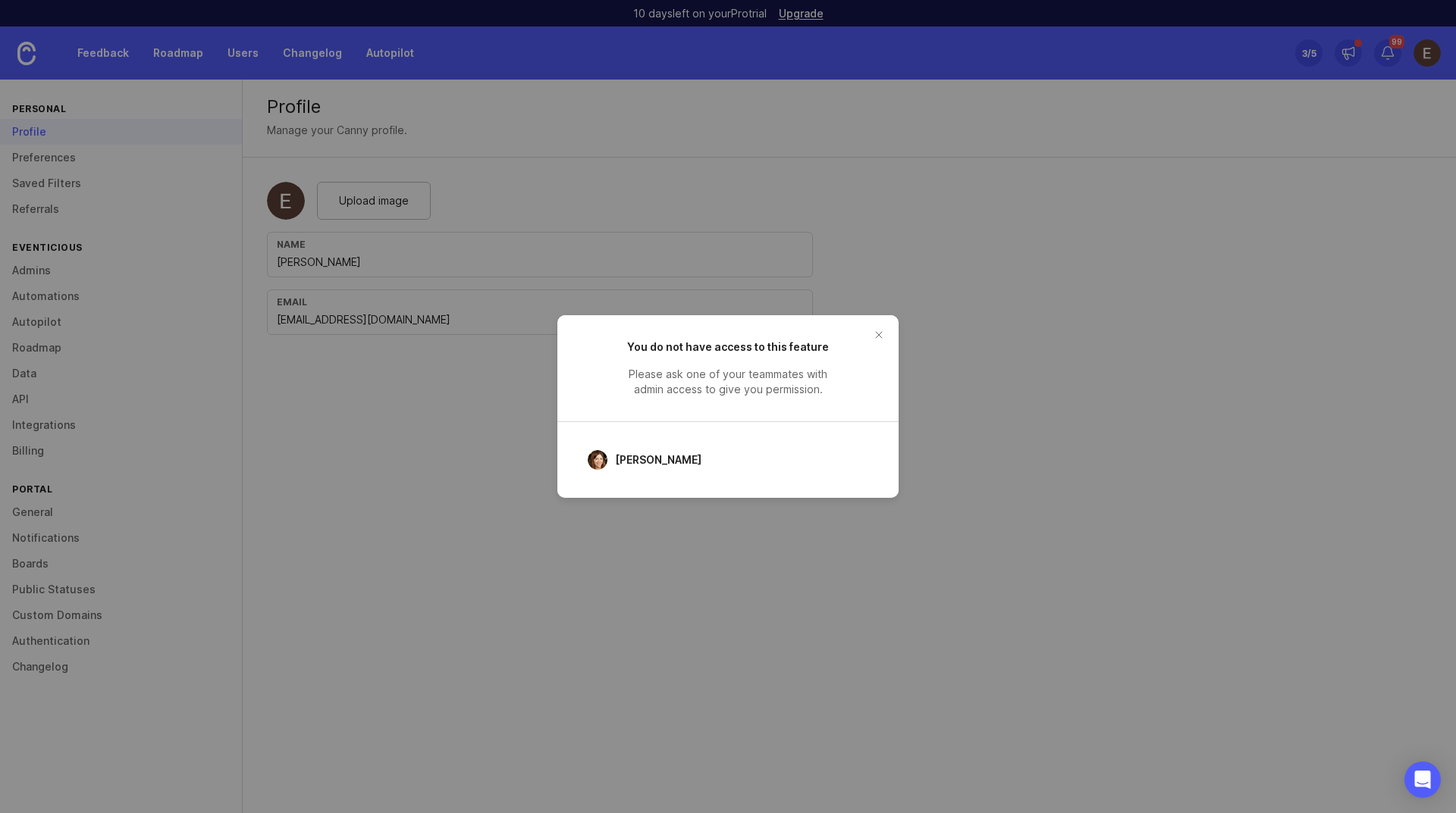
click at [869, 334] on button "close button" at bounding box center [879, 335] width 25 height 24
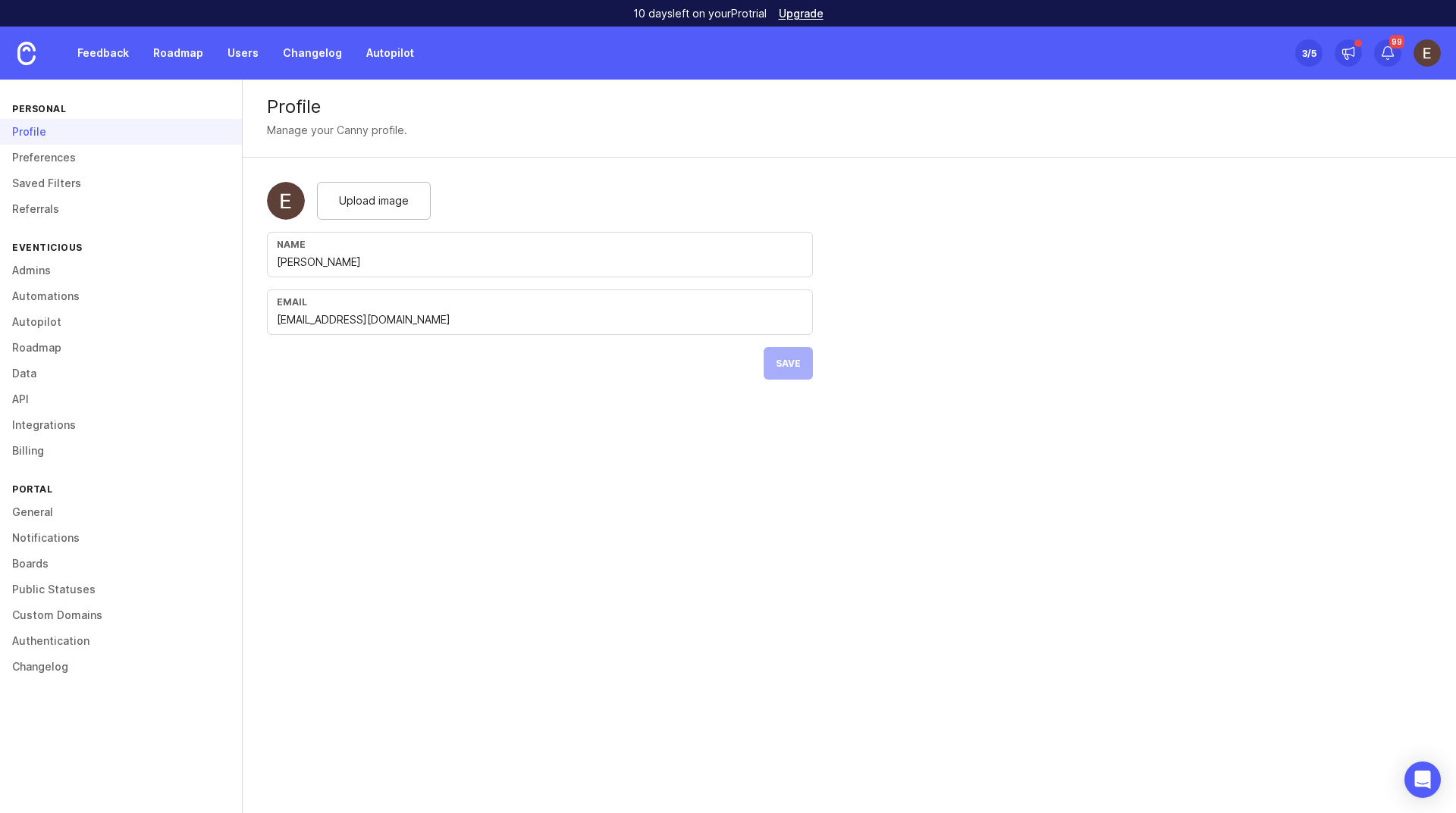
click at [14, 395] on link "API" at bounding box center [121, 399] width 242 height 25
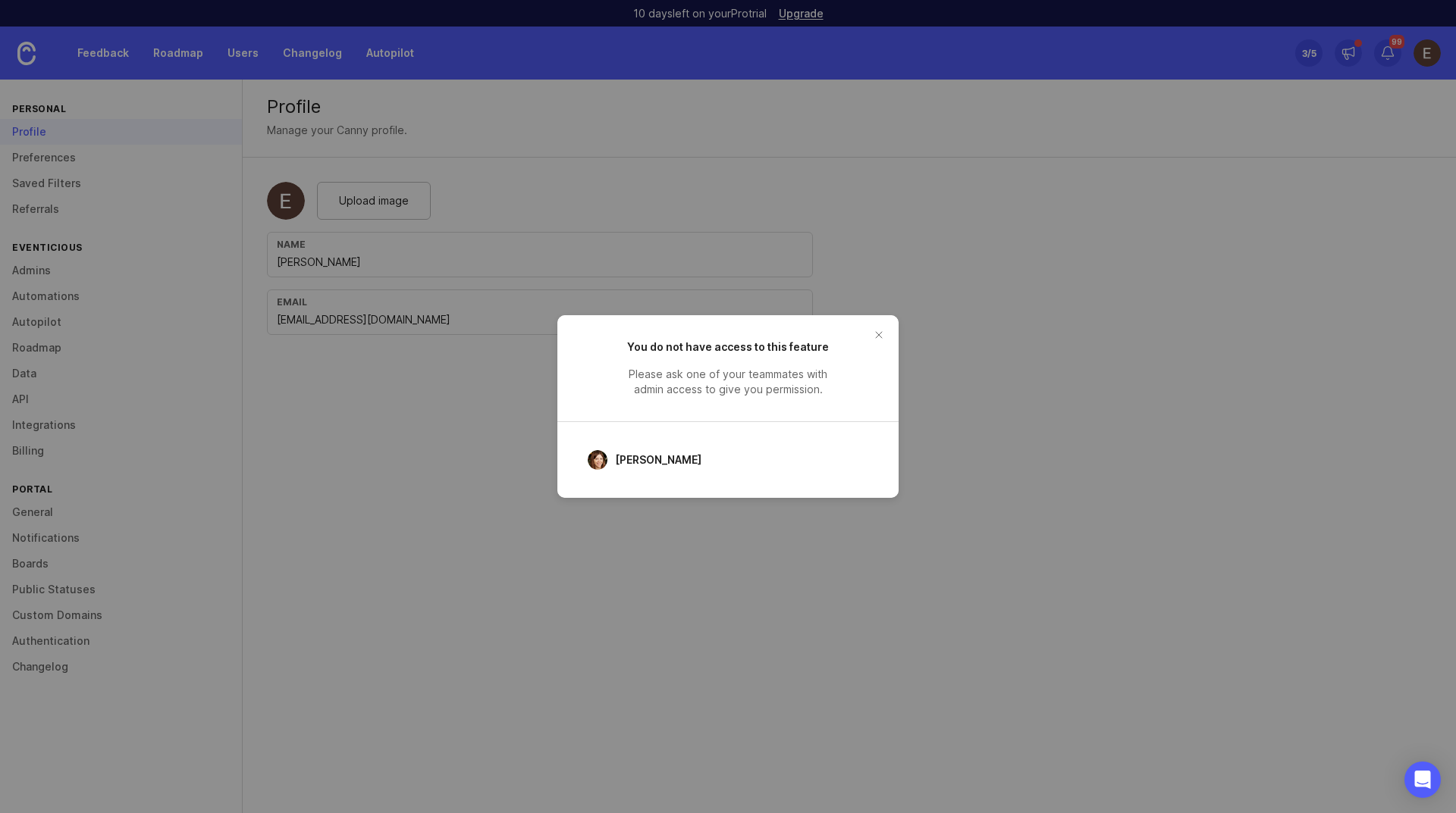
click at [869, 333] on button "close button" at bounding box center [879, 335] width 25 height 24
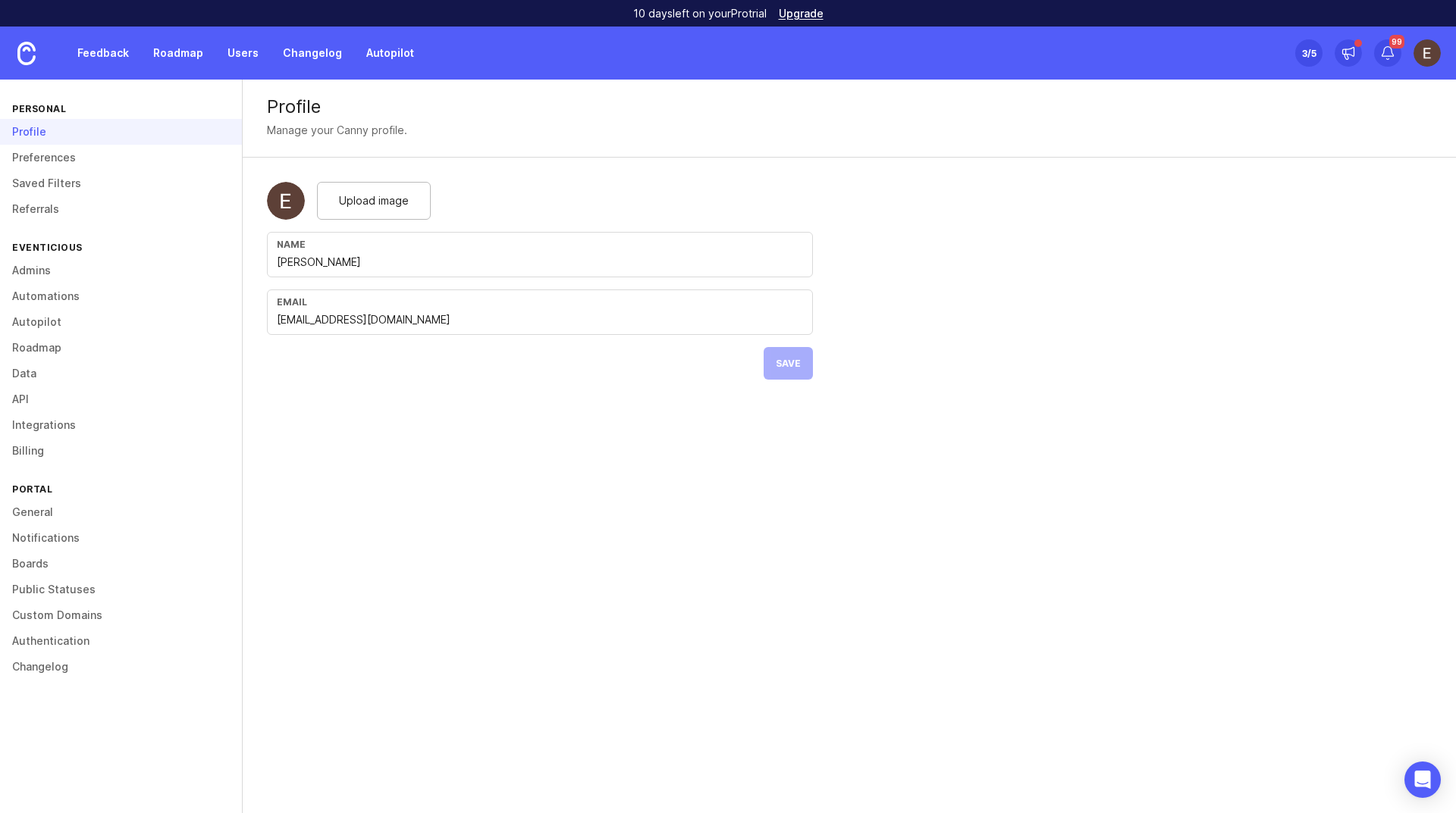
click at [75, 421] on link "Integrations" at bounding box center [121, 426] width 242 height 25
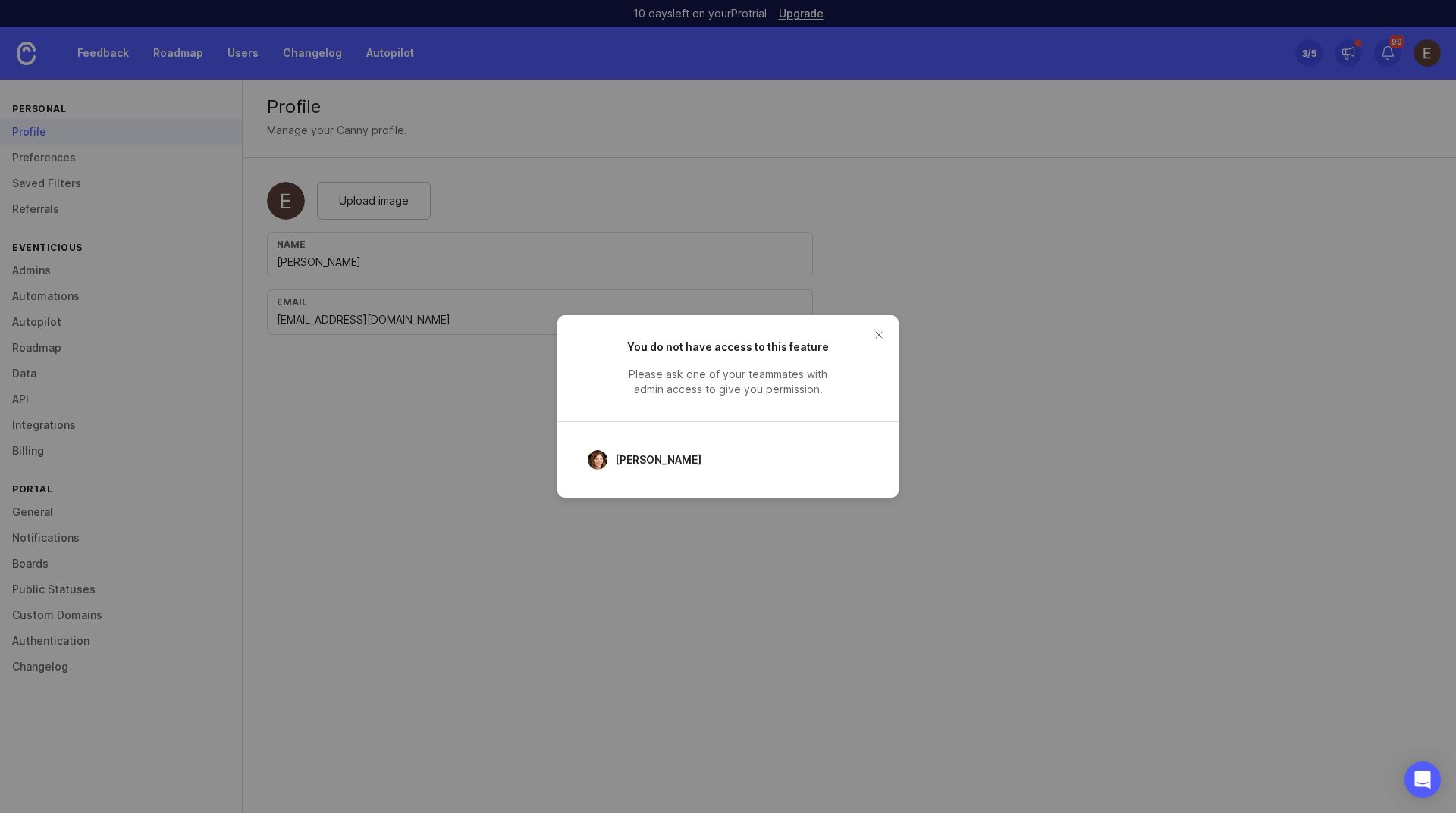
click at [883, 334] on button "close button" at bounding box center [879, 335] width 25 height 24
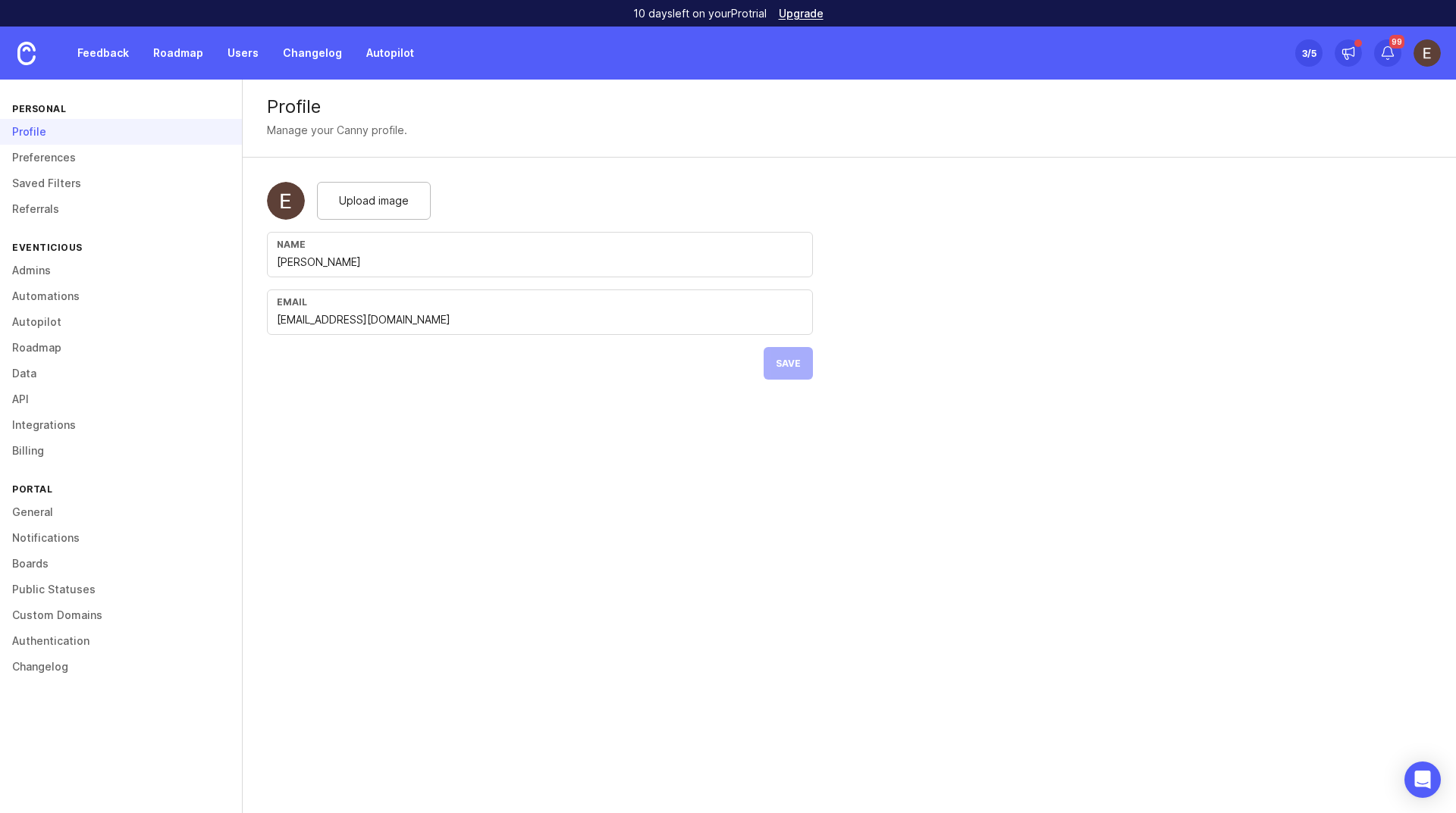
click at [42, 449] on link "Billing" at bounding box center [121, 451] width 242 height 25
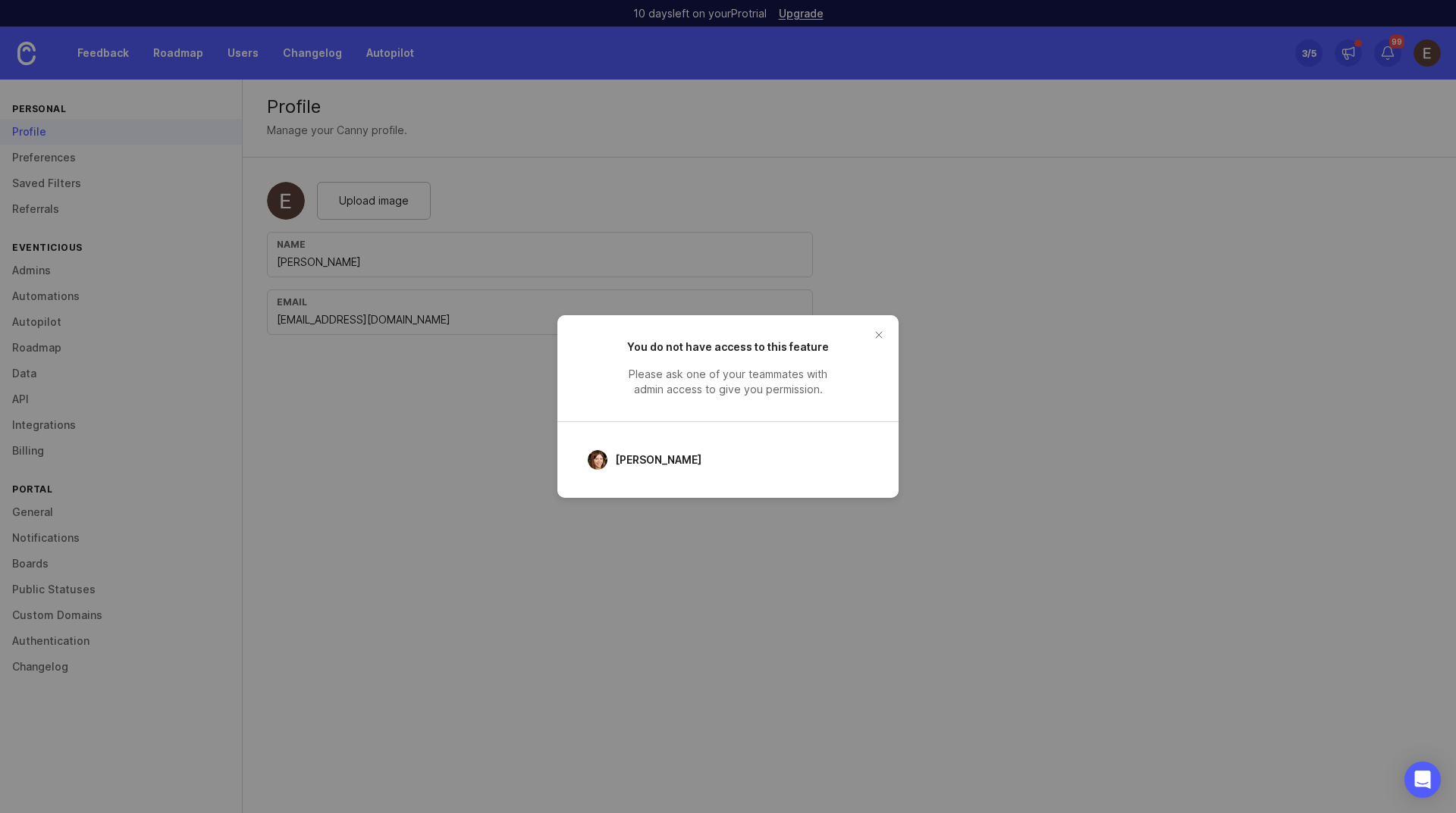
drag, startPoint x: 879, startPoint y: 328, endPoint x: 742, endPoint y: 328, distance: 137.0
click at [874, 328] on button "close button" at bounding box center [879, 335] width 25 height 24
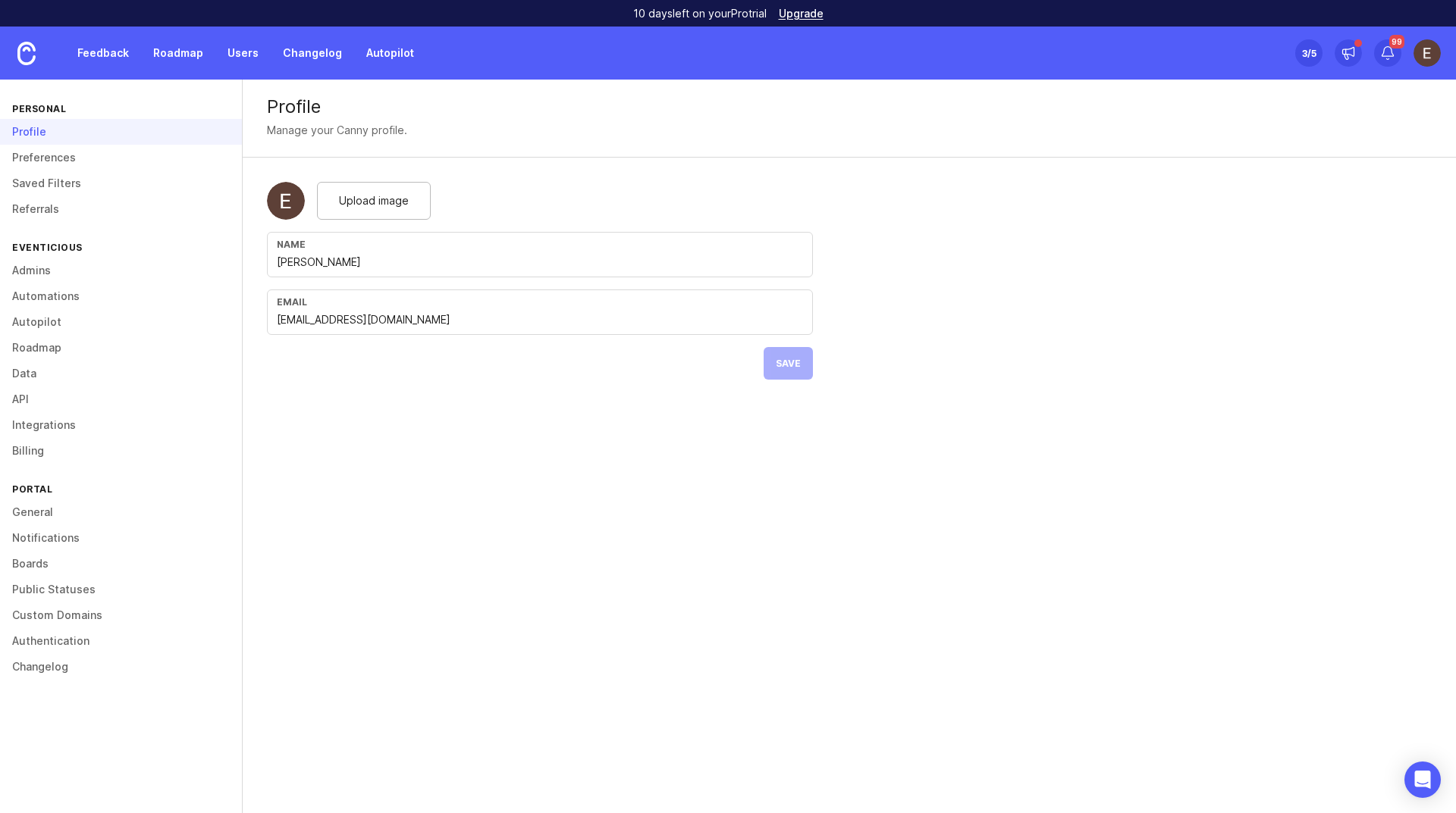
click at [21, 508] on link "General" at bounding box center [121, 513] width 242 height 25
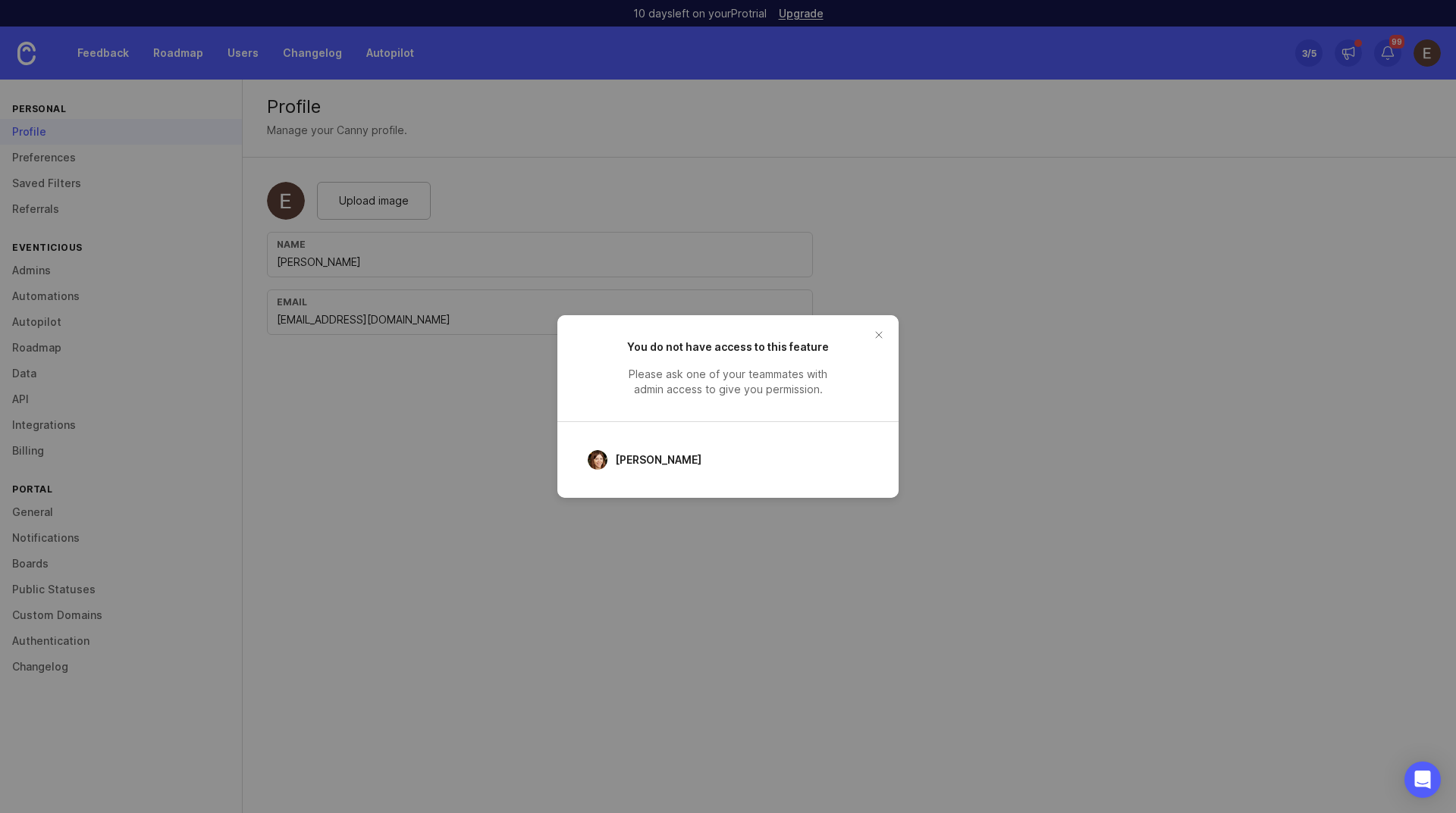
drag, startPoint x: 877, startPoint y: 338, endPoint x: 851, endPoint y: 334, distance: 26.3
click at [875, 336] on button "close button" at bounding box center [879, 335] width 25 height 24
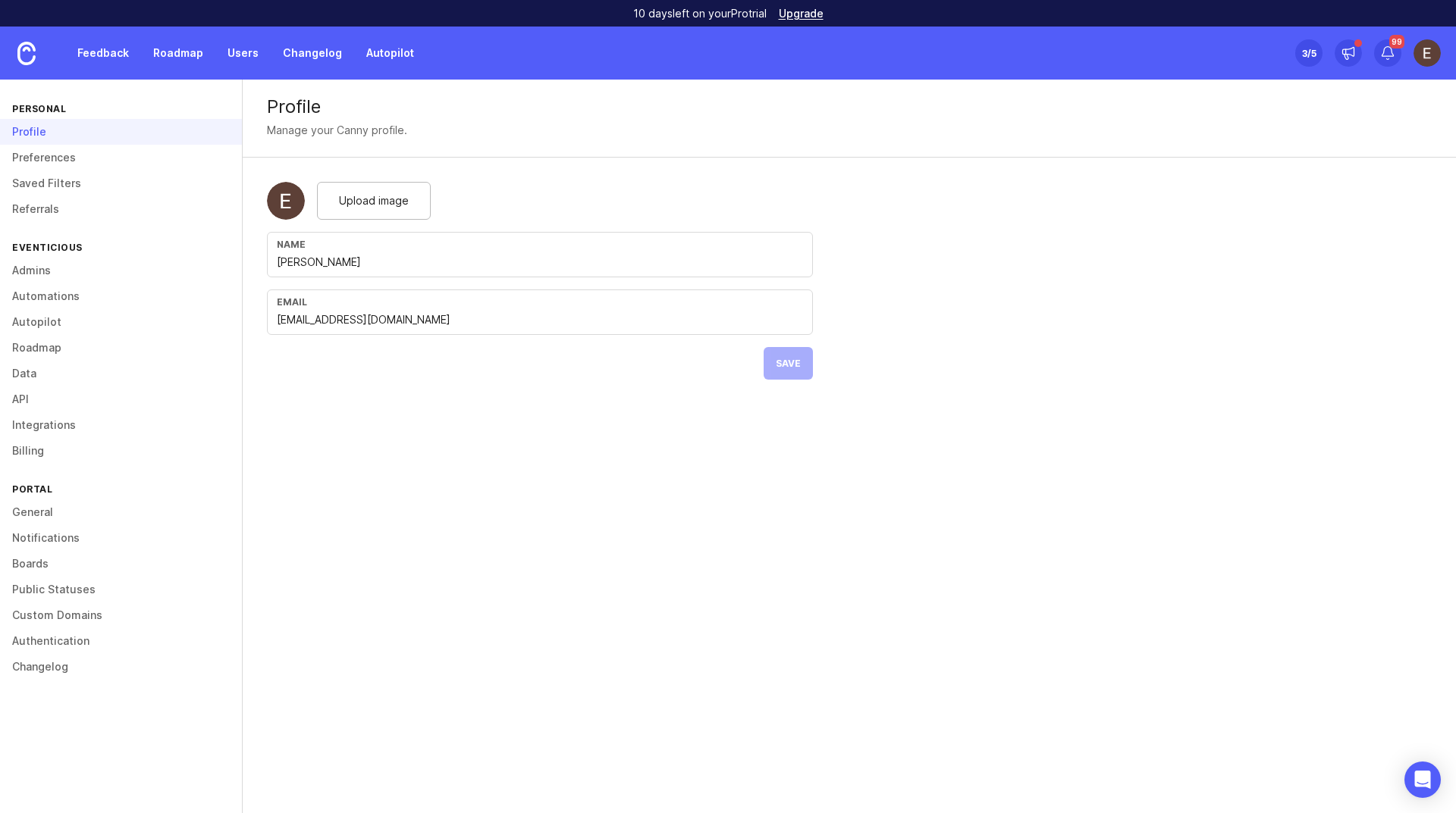
click at [34, 545] on link "Notifications" at bounding box center [121, 538] width 242 height 25
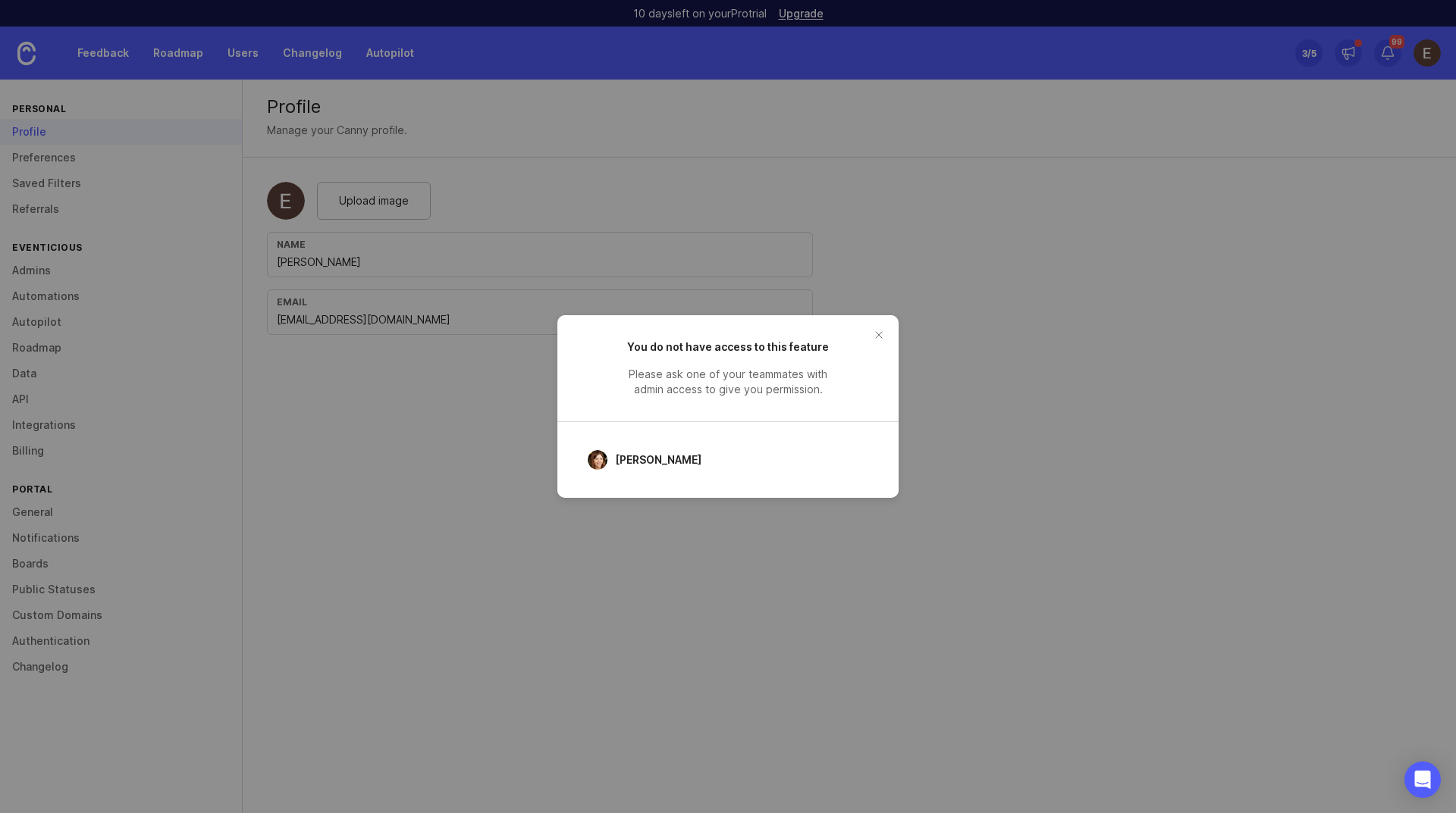
click at [875, 334] on button "close button" at bounding box center [879, 335] width 25 height 24
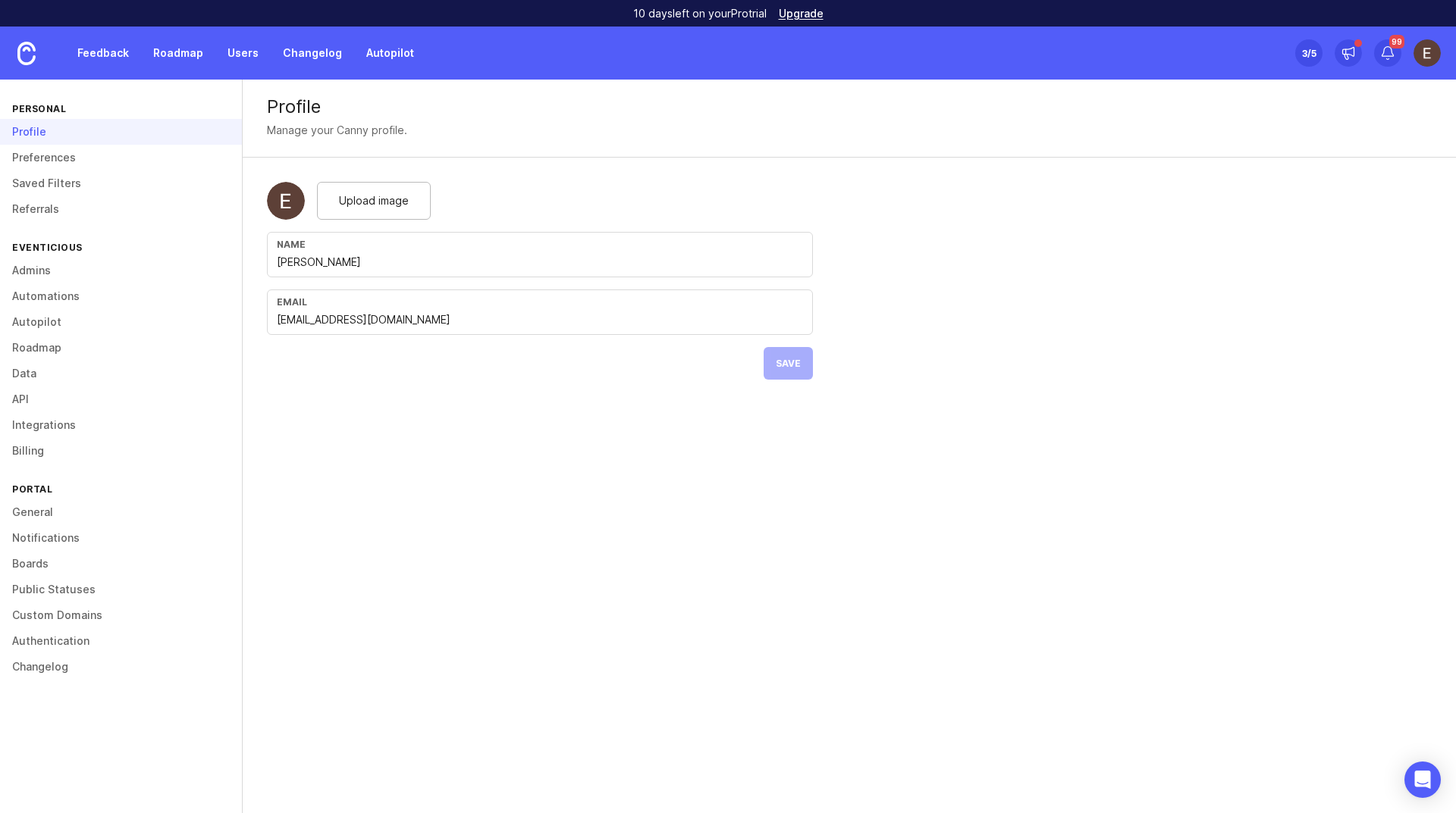
click at [39, 560] on link "Boards" at bounding box center [121, 563] width 242 height 25
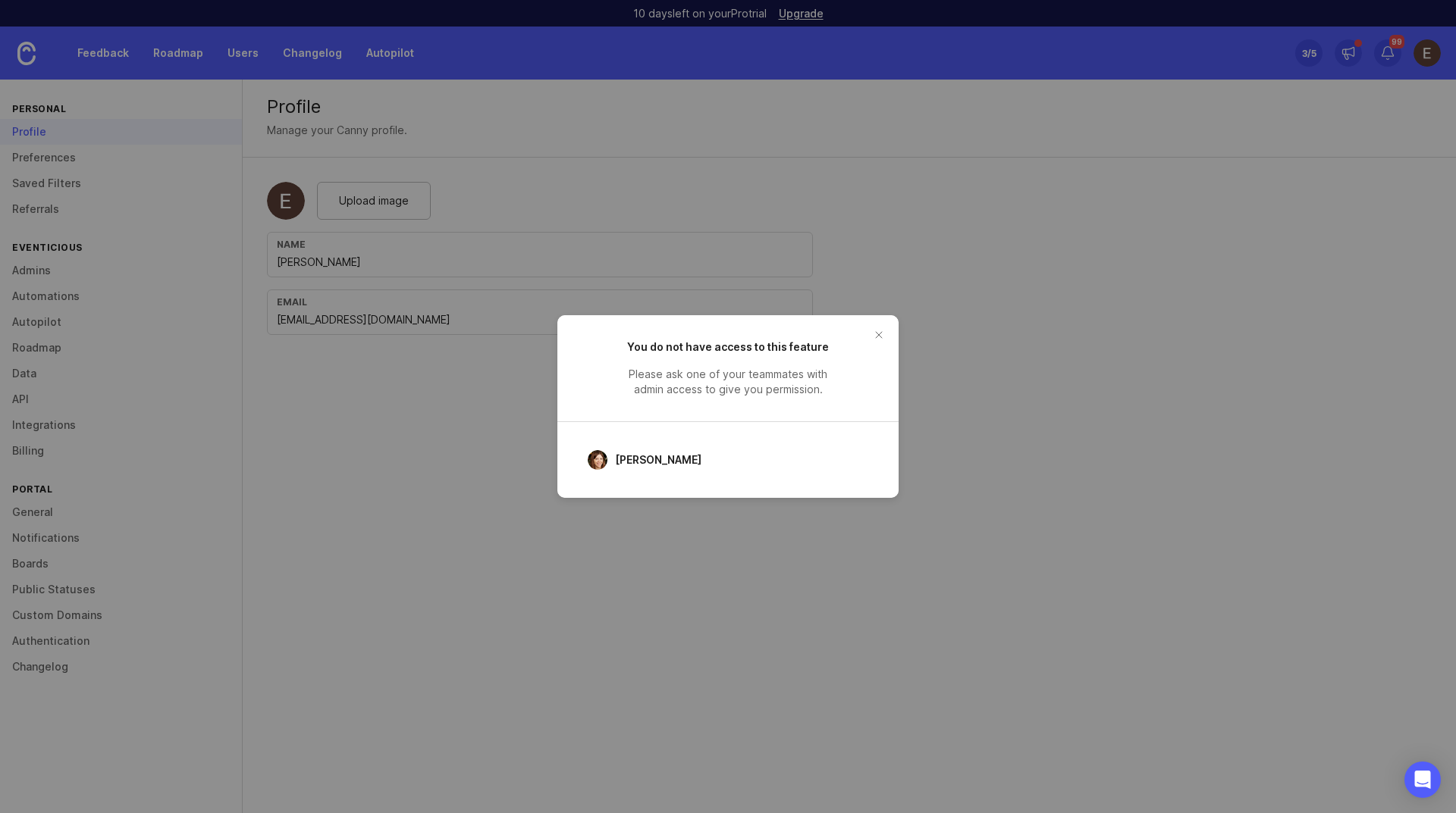
click at [876, 333] on button "close button" at bounding box center [879, 335] width 25 height 24
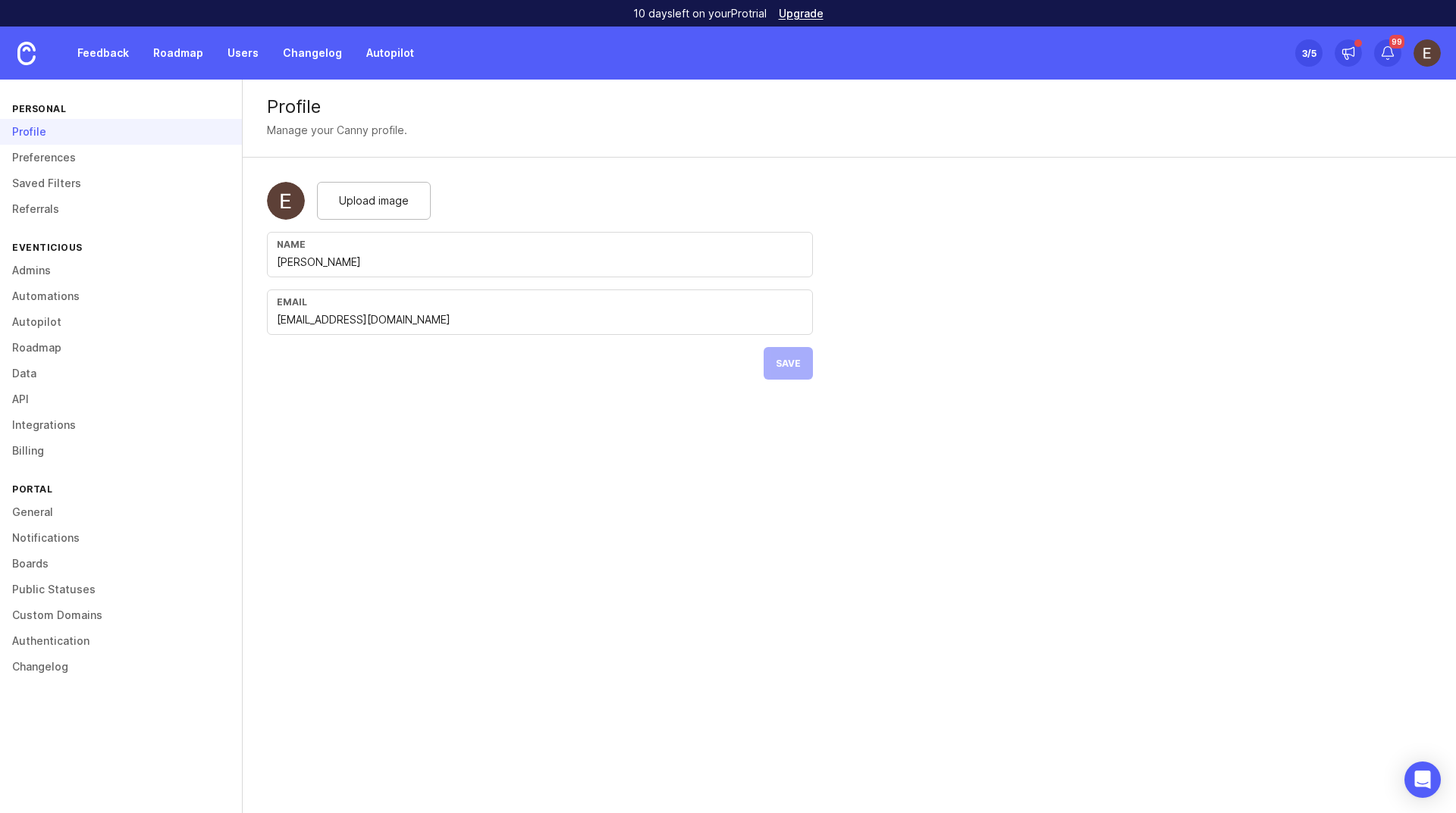
click at [89, 591] on link "Public Statuses" at bounding box center [121, 590] width 242 height 25
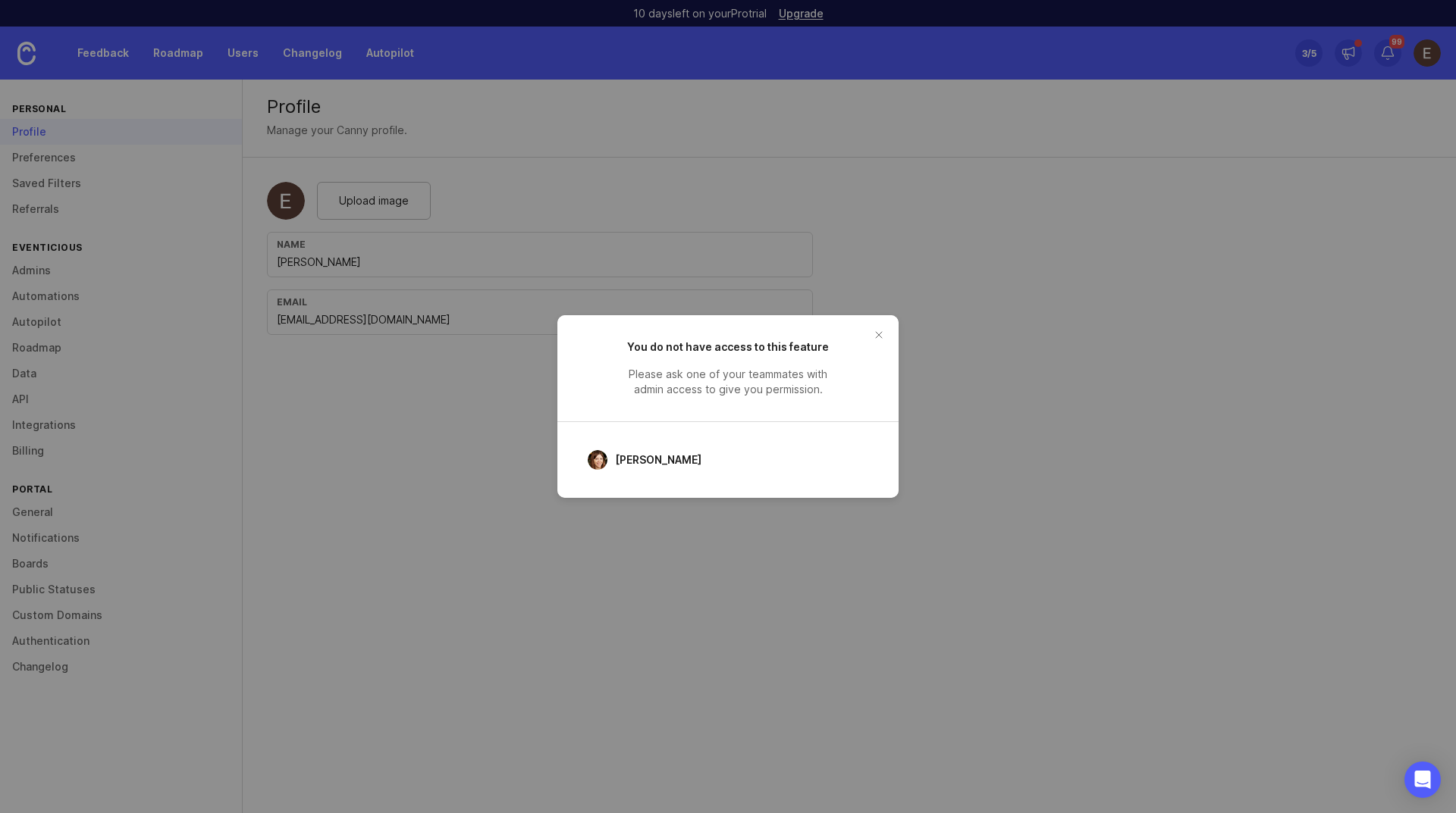
click at [877, 333] on button "close button" at bounding box center [879, 335] width 25 height 24
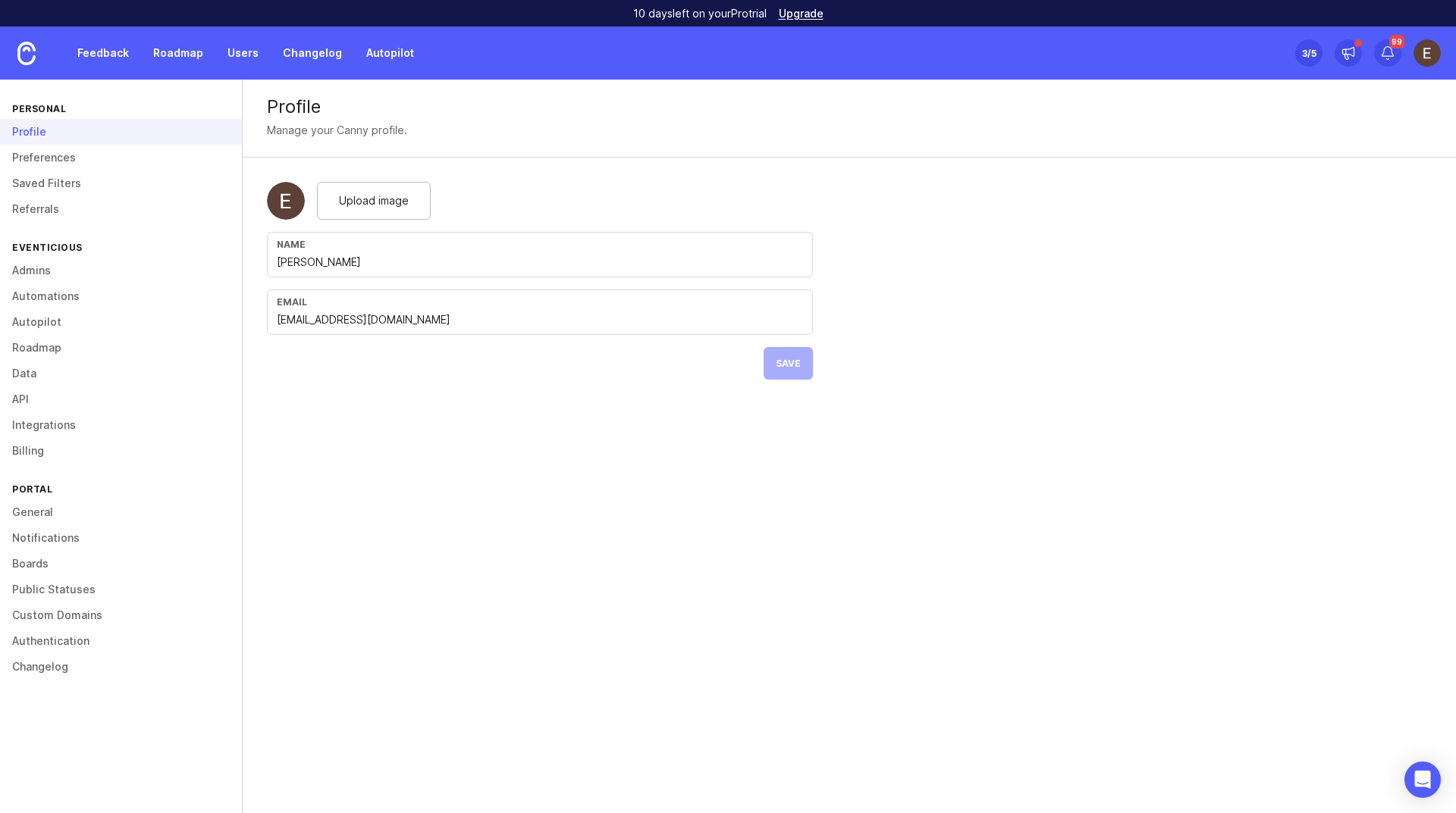
click at [40, 615] on link "Custom Domains" at bounding box center [121, 615] width 242 height 25
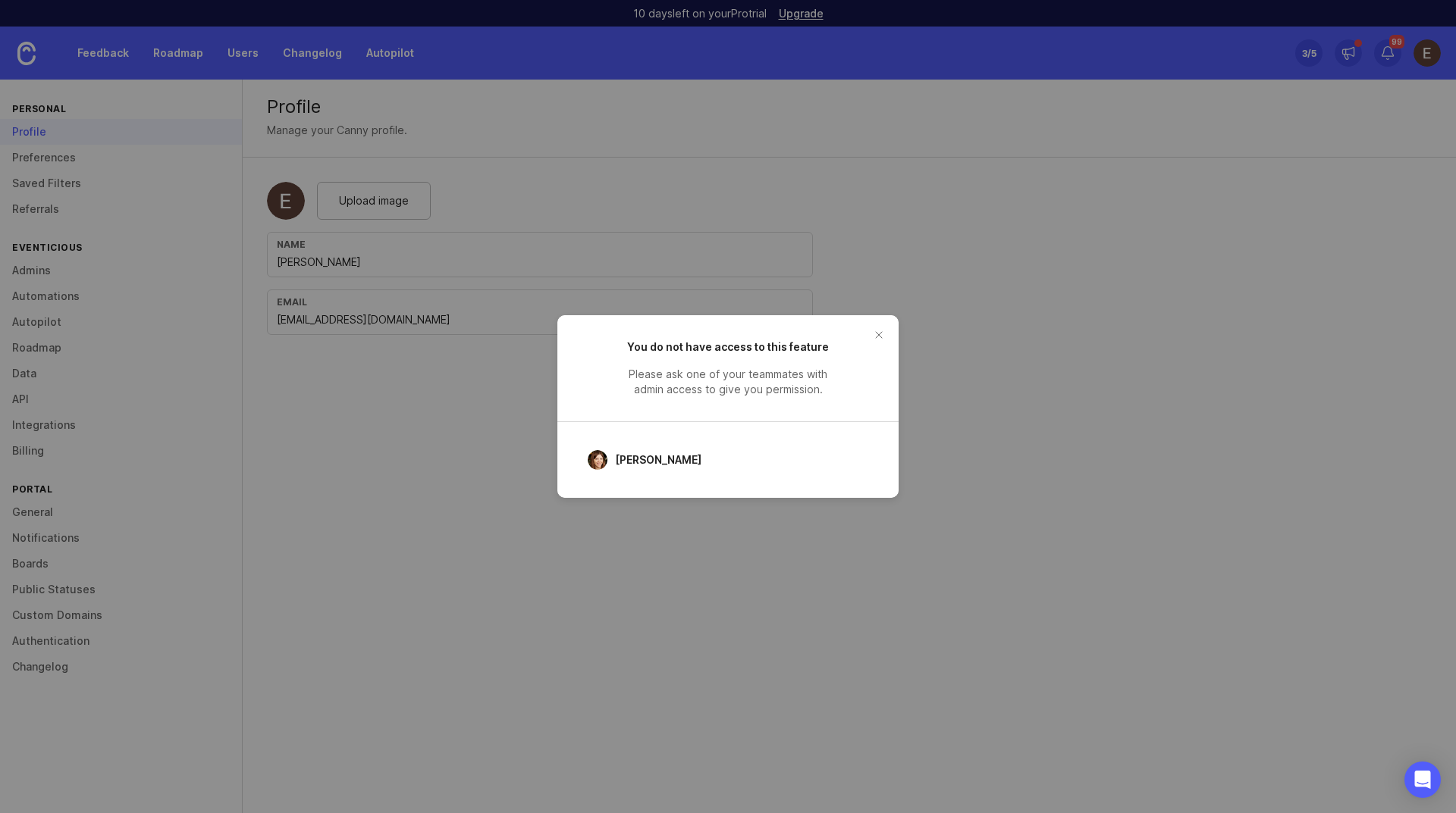
click at [876, 336] on button "close button" at bounding box center [879, 335] width 25 height 24
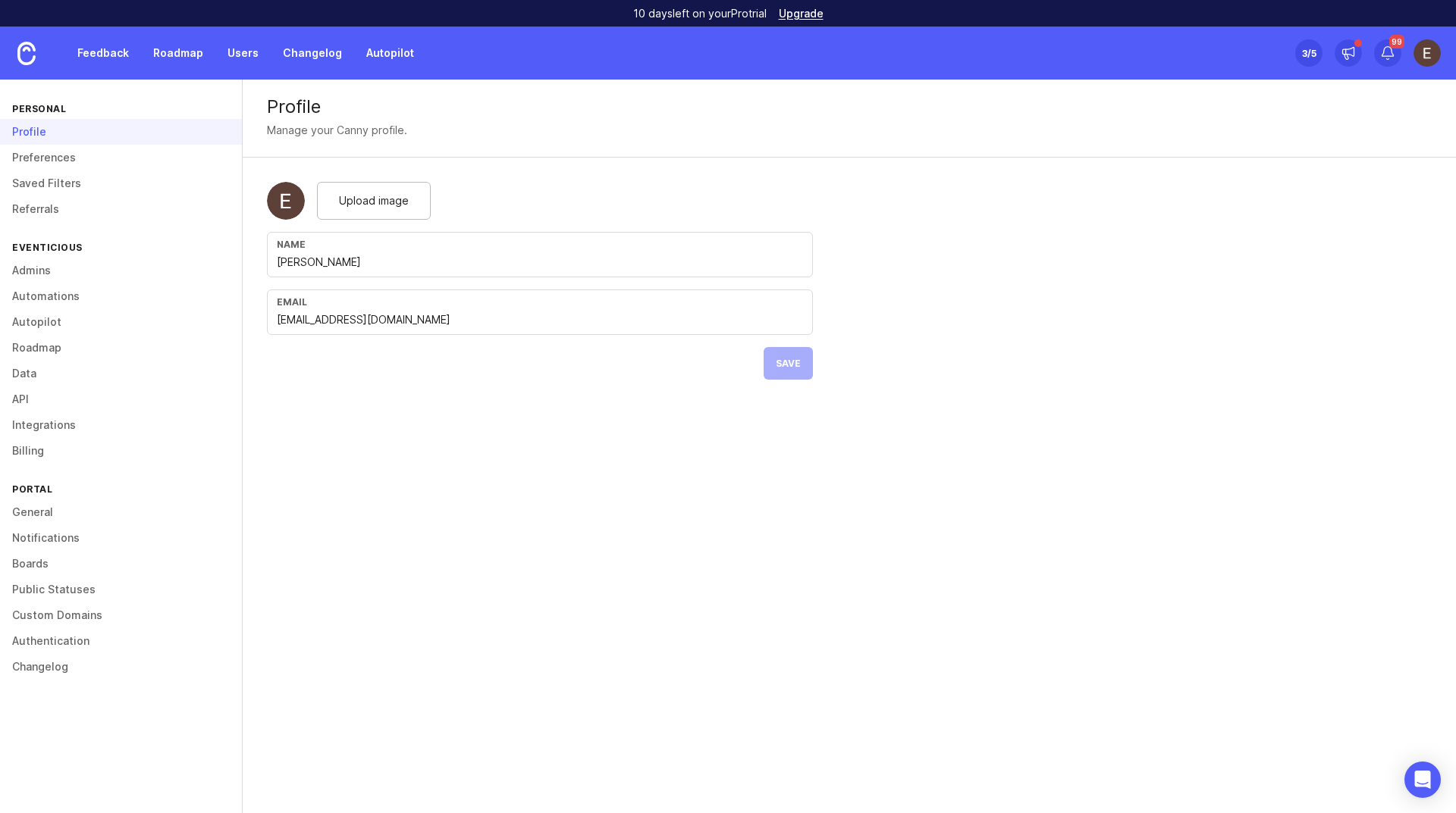
click at [52, 648] on link "Authentication" at bounding box center [121, 642] width 242 height 25
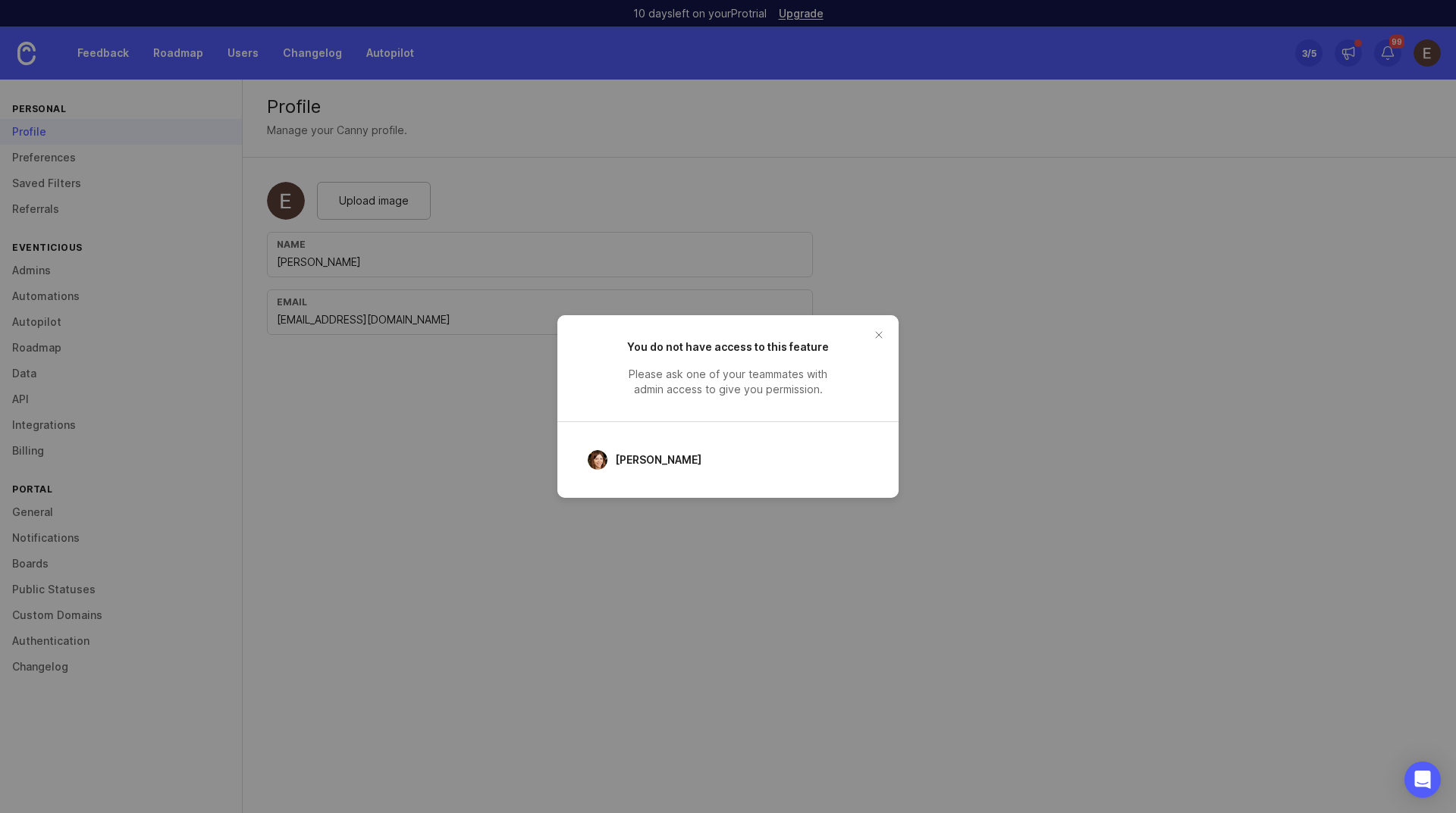
click at [872, 335] on button "close button" at bounding box center [879, 335] width 25 height 24
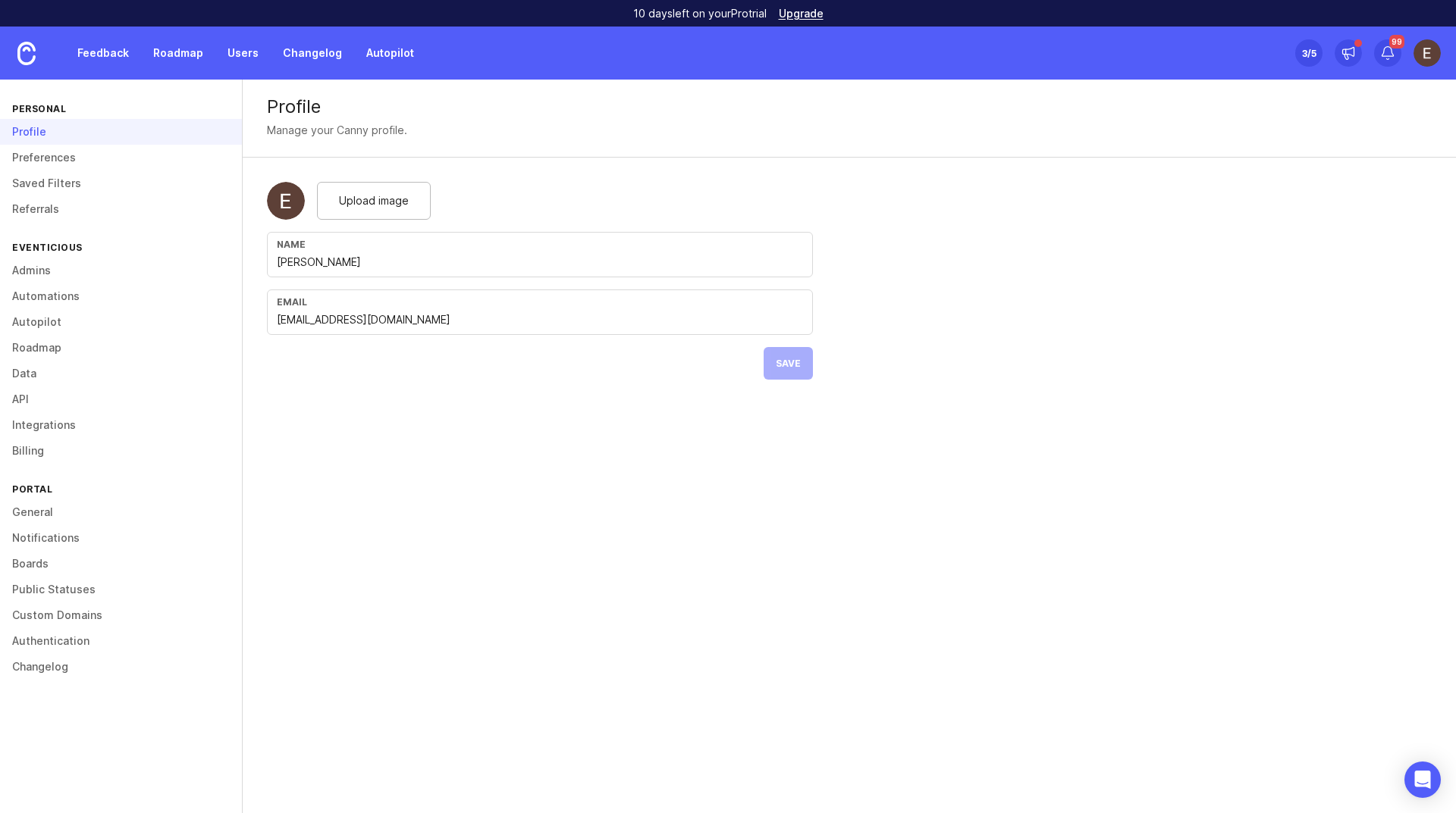
click at [44, 666] on link "Changelog" at bounding box center [121, 667] width 242 height 25
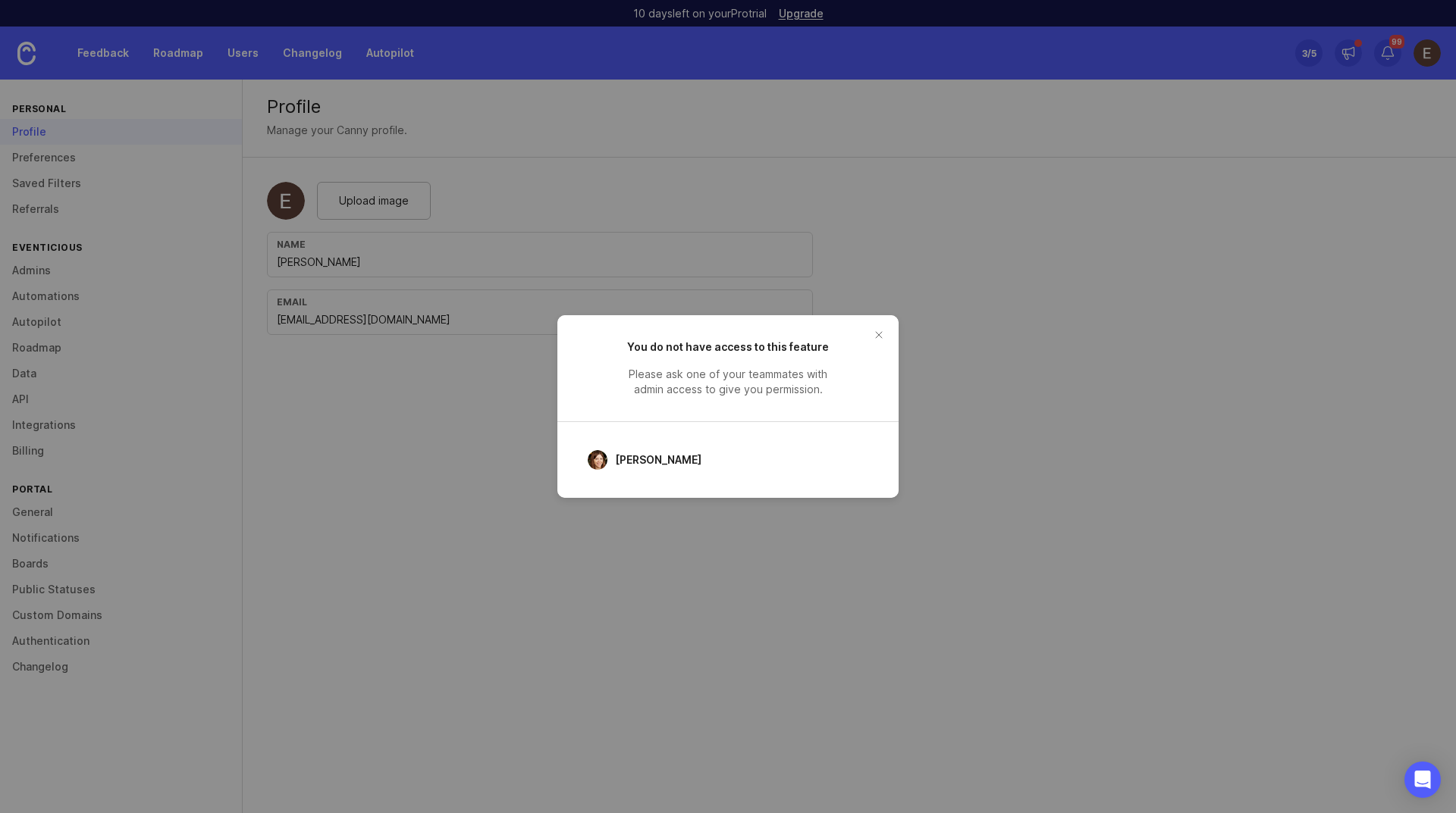
click at [880, 338] on button "close button" at bounding box center [879, 335] width 25 height 24
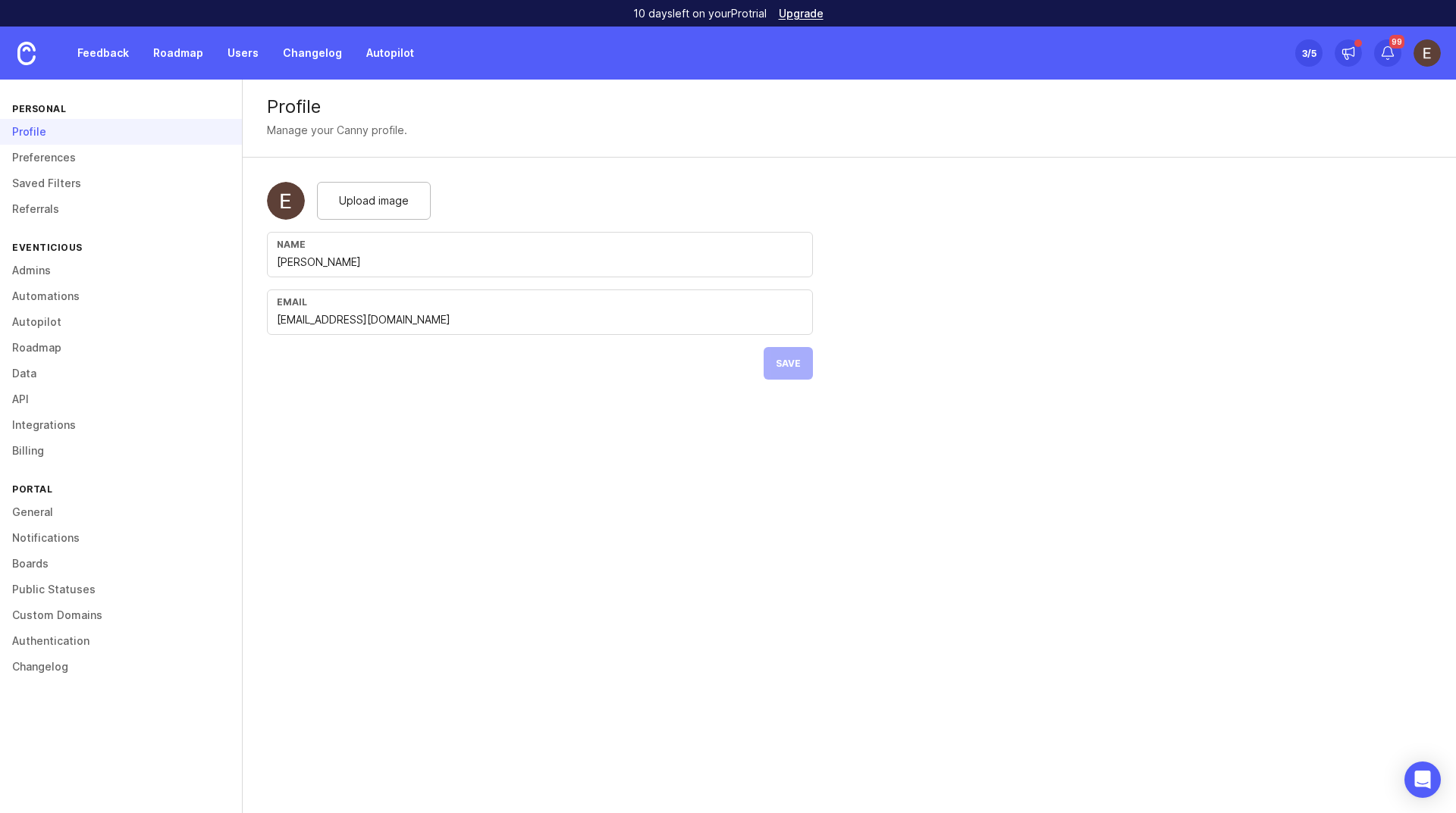
click at [176, 56] on link "Roadmap" at bounding box center [178, 53] width 68 height 27
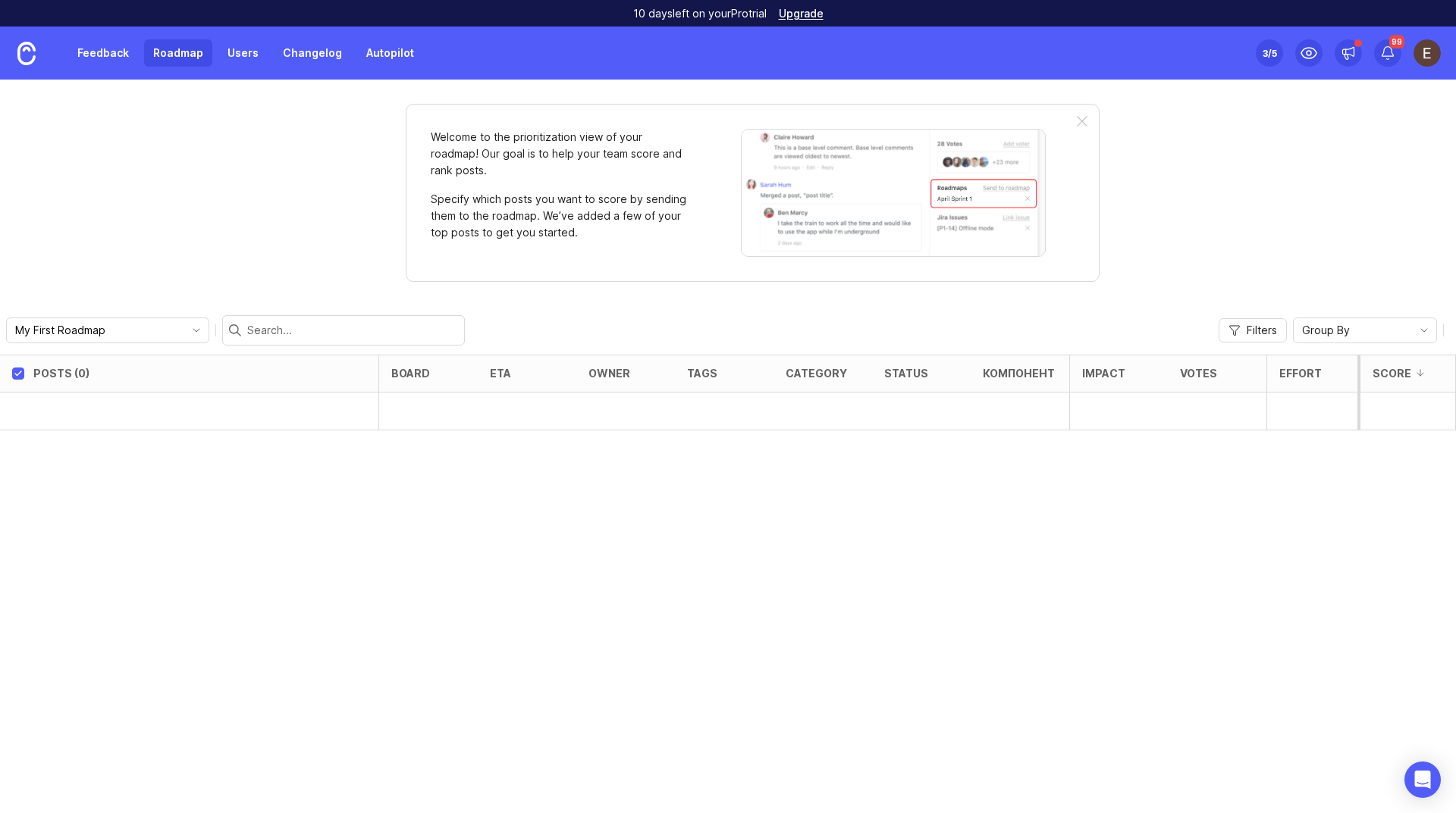
click at [256, 63] on link "Users" at bounding box center [243, 53] width 49 height 27
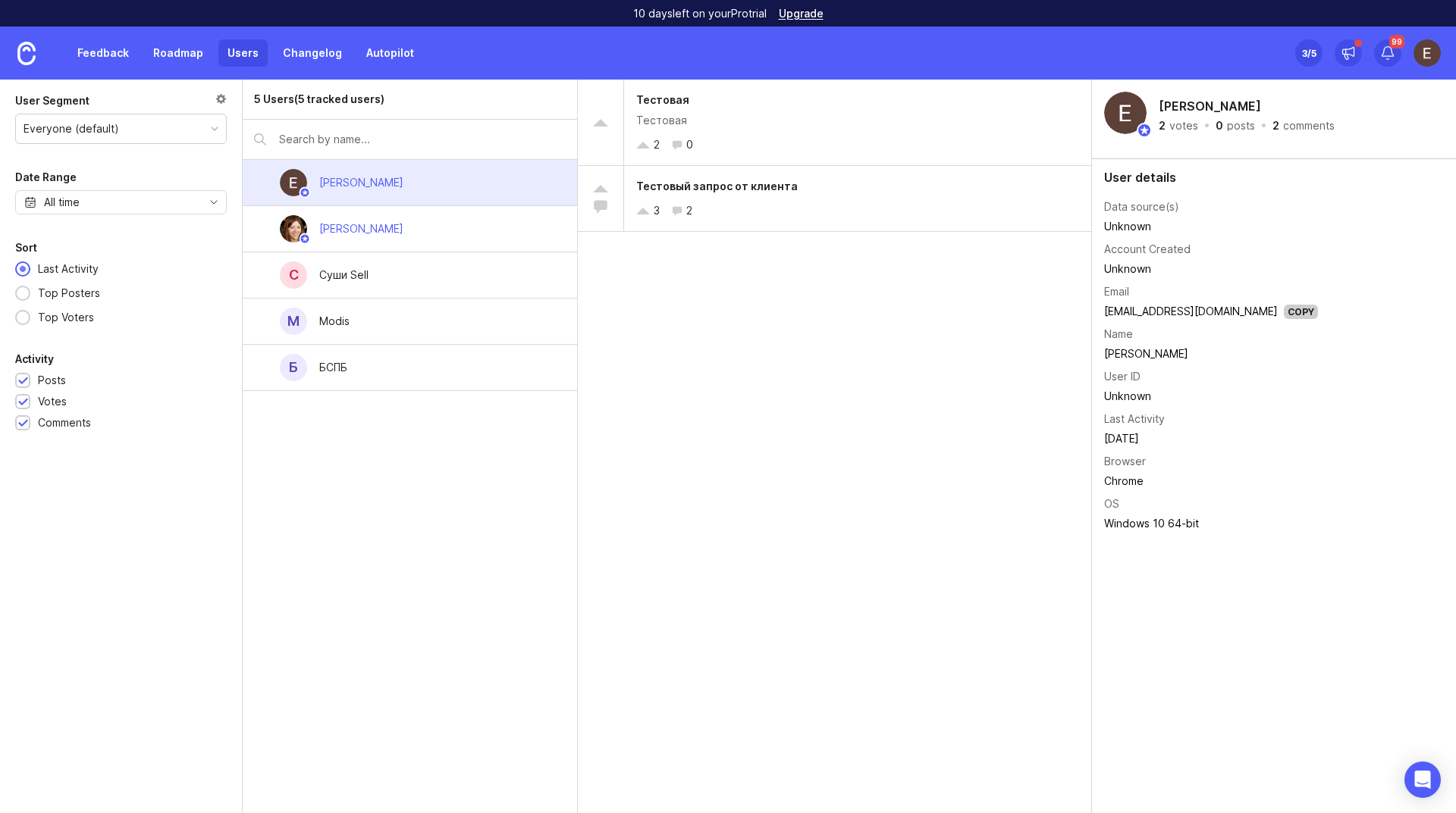
click at [393, 368] on div "Б БСПБ" at bounding box center [409, 367] width 334 height 46
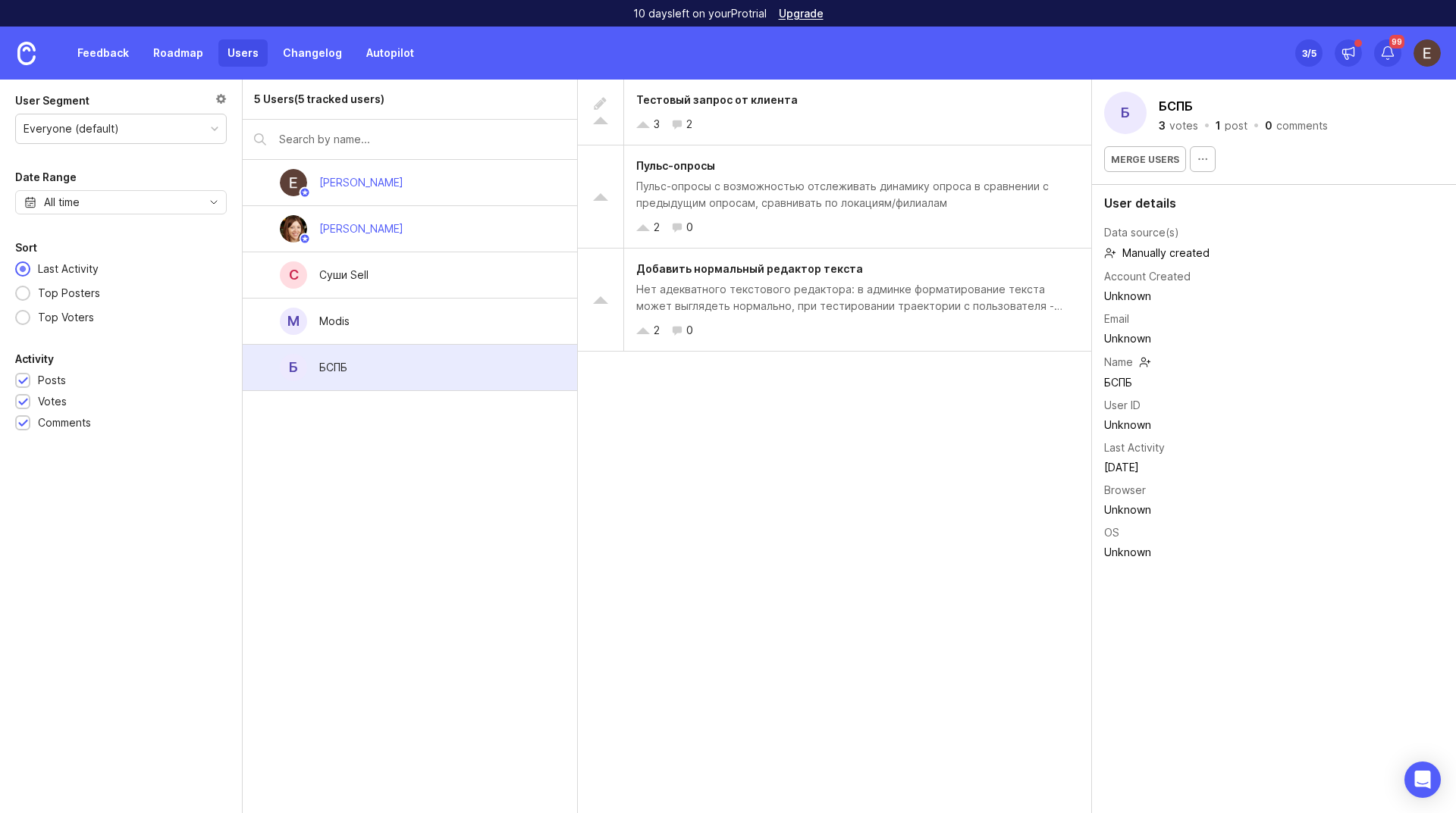
click at [418, 323] on div "M Modis" at bounding box center [409, 321] width 334 height 46
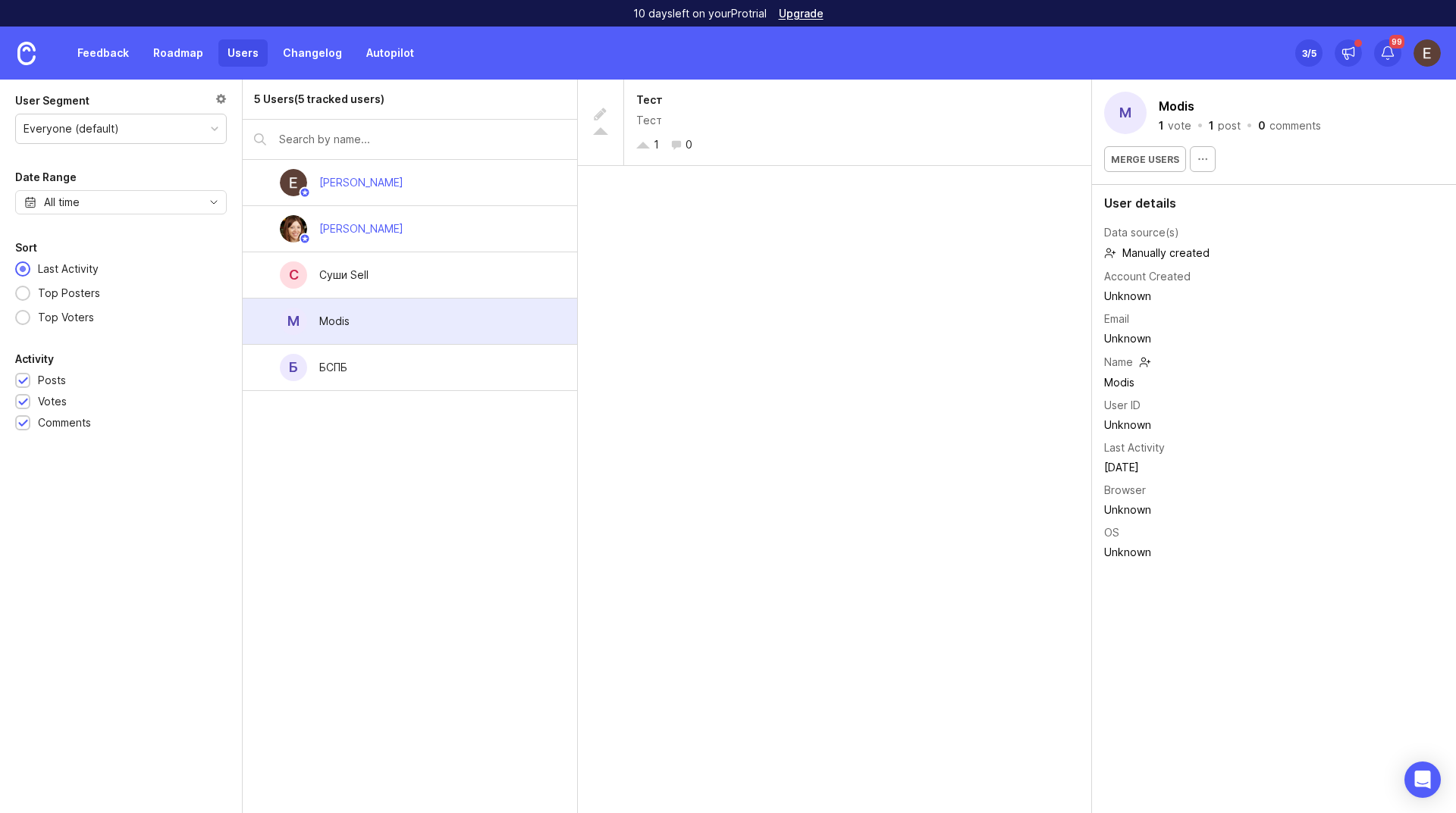
click at [428, 283] on div "С Суши Sell" at bounding box center [409, 275] width 334 height 46
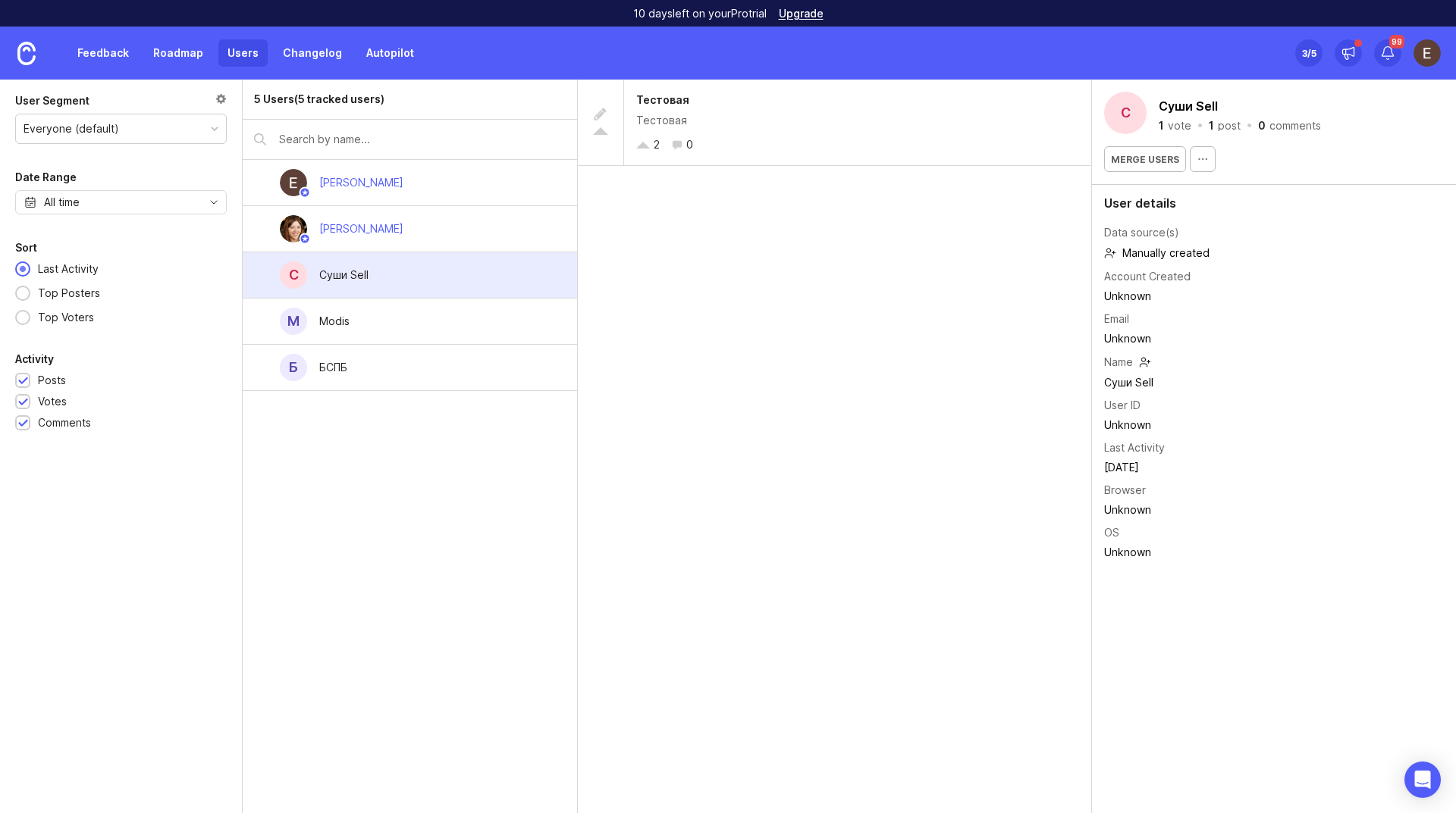
click at [438, 235] on div "[PERSON_NAME]" at bounding box center [409, 229] width 334 height 46
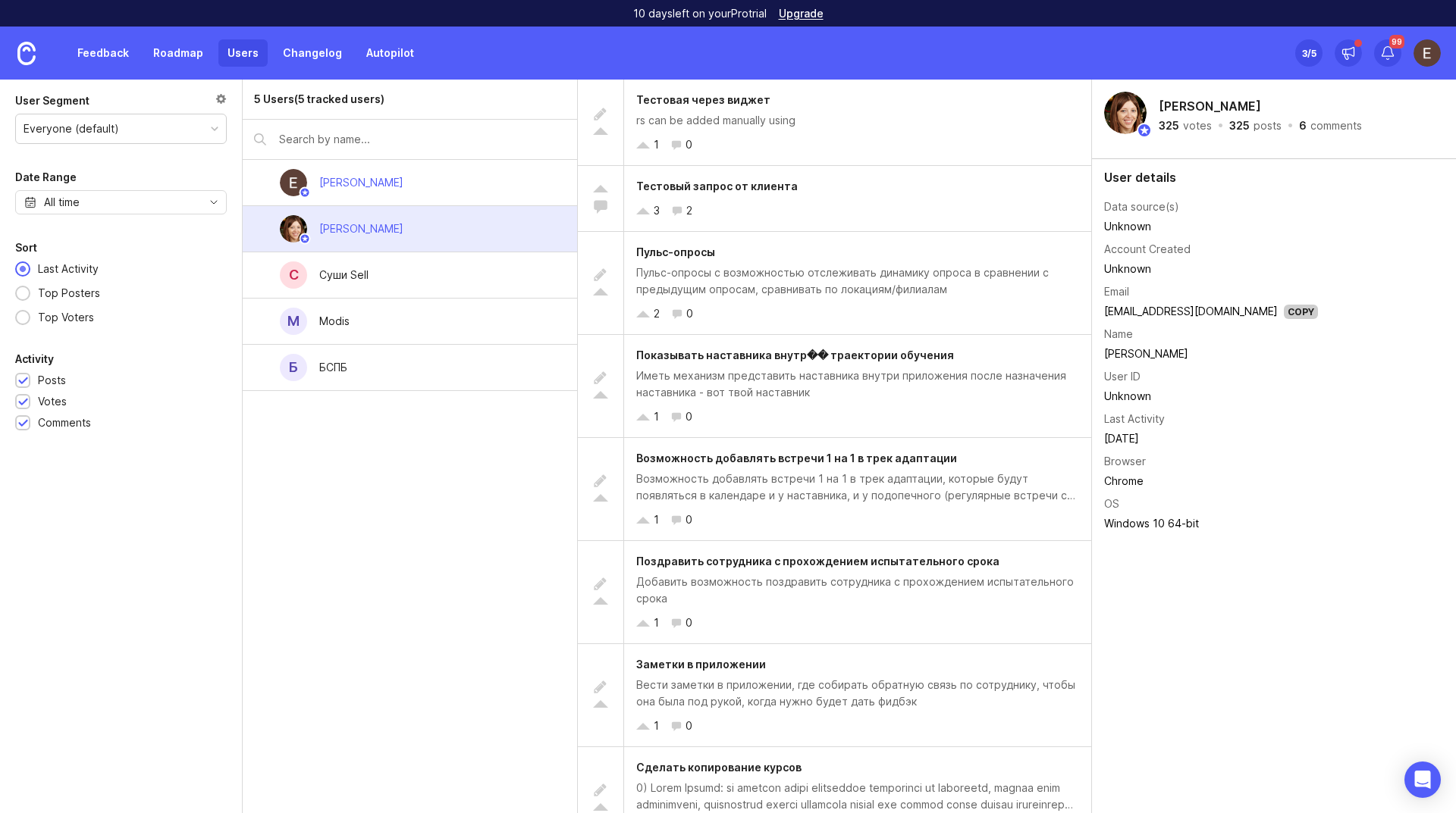
click at [117, 51] on link "Feedback" at bounding box center [103, 53] width 70 height 27
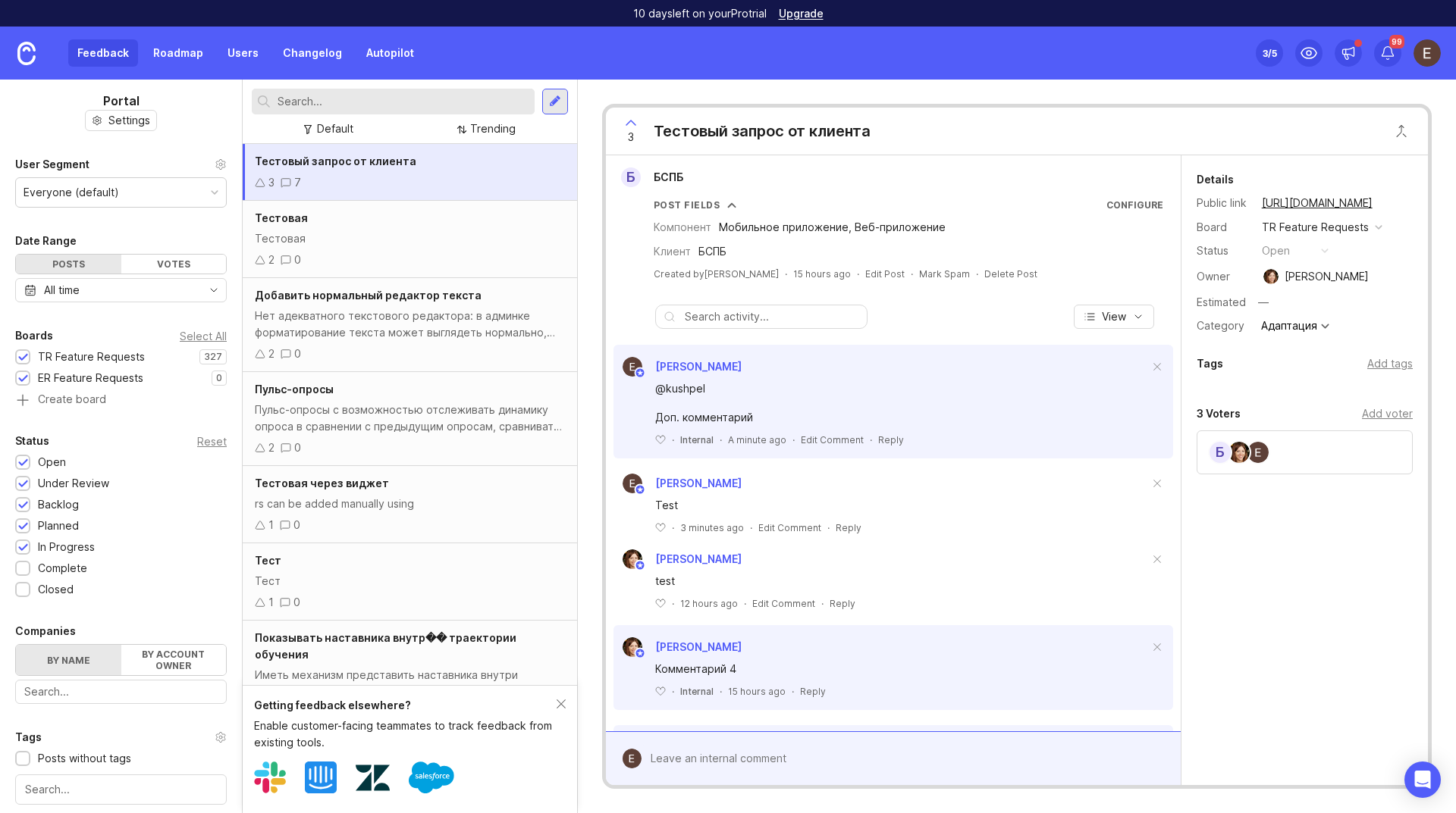
click at [95, 482] on div "Under Review" at bounding box center [74, 484] width 72 height 16
click at [135, 463] on div "Open 1" at bounding box center [121, 462] width 212 height 16
click at [203, 442] on div "Reset" at bounding box center [212, 441] width 30 height 8
click at [203, 443] on div "Reset" at bounding box center [212, 441] width 30 height 8
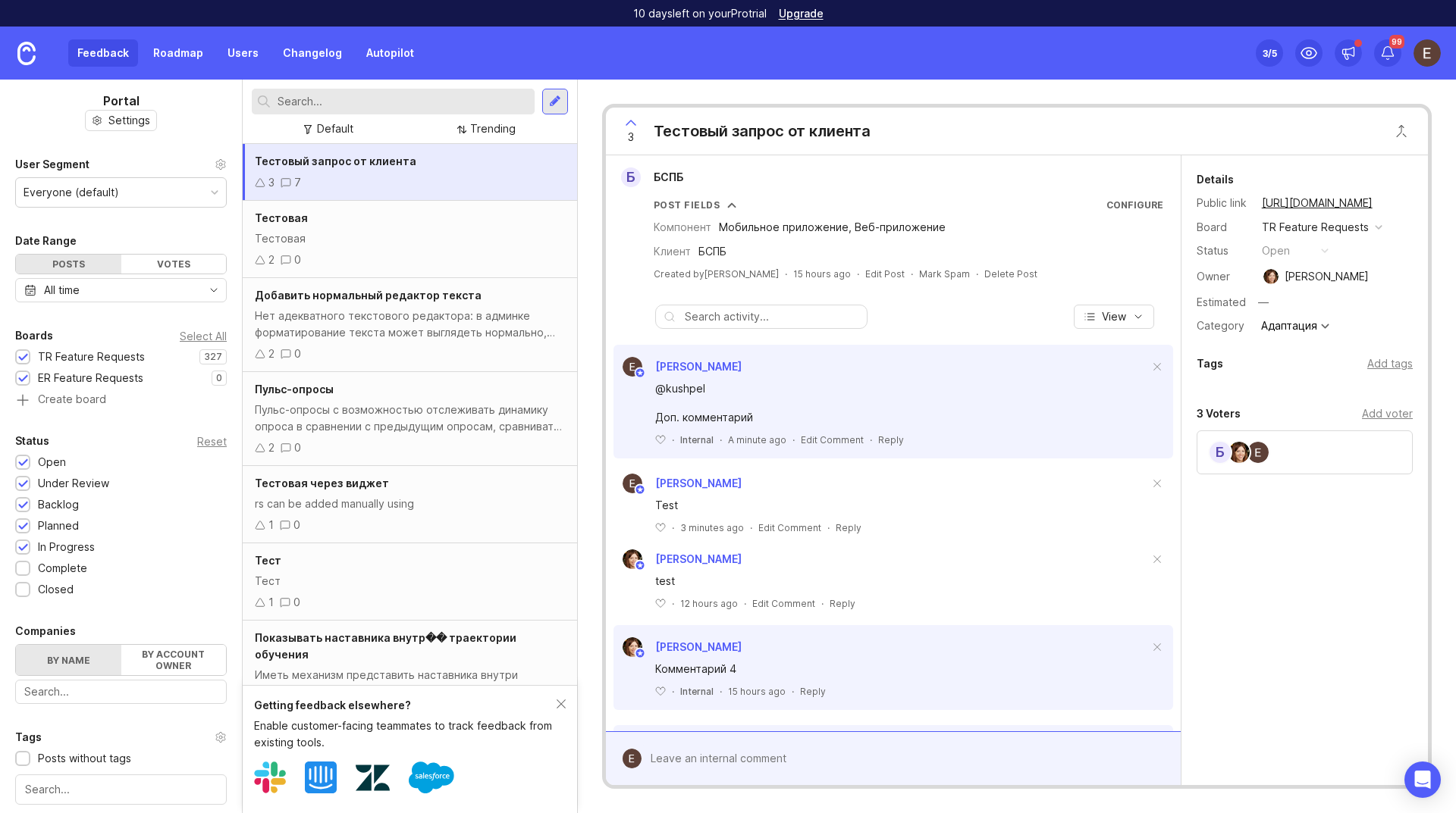
click at [203, 443] on div "Reset" at bounding box center [212, 441] width 30 height 8
click at [207, 445] on div "Reset" at bounding box center [212, 441] width 30 height 8
drag, startPoint x: 29, startPoint y: 546, endPoint x: 28, endPoint y: 530, distance: 16.0
click at [28, 546] on div at bounding box center [23, 547] width 15 height 15
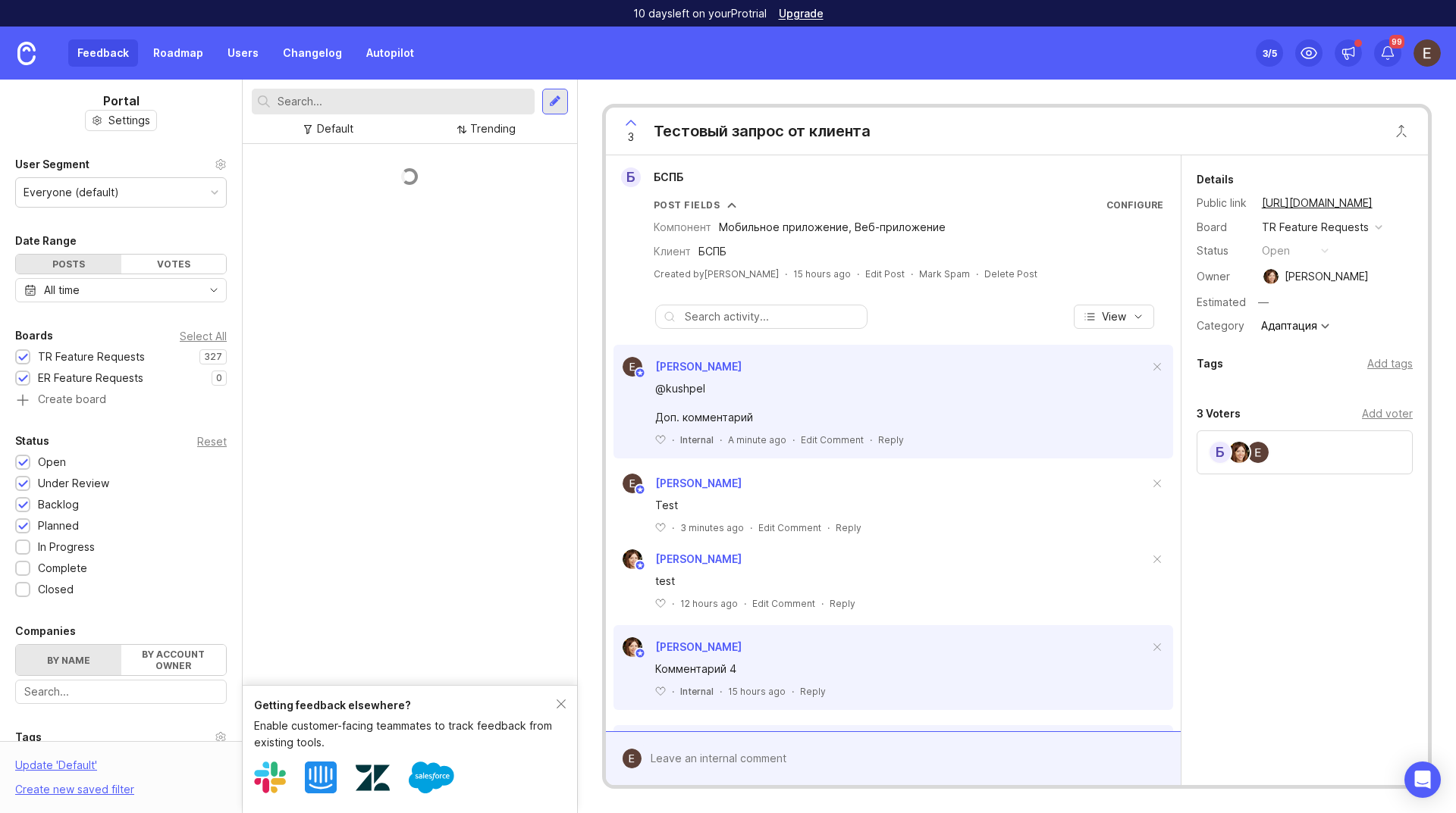
click at [28, 528] on div at bounding box center [23, 525] width 15 height 15
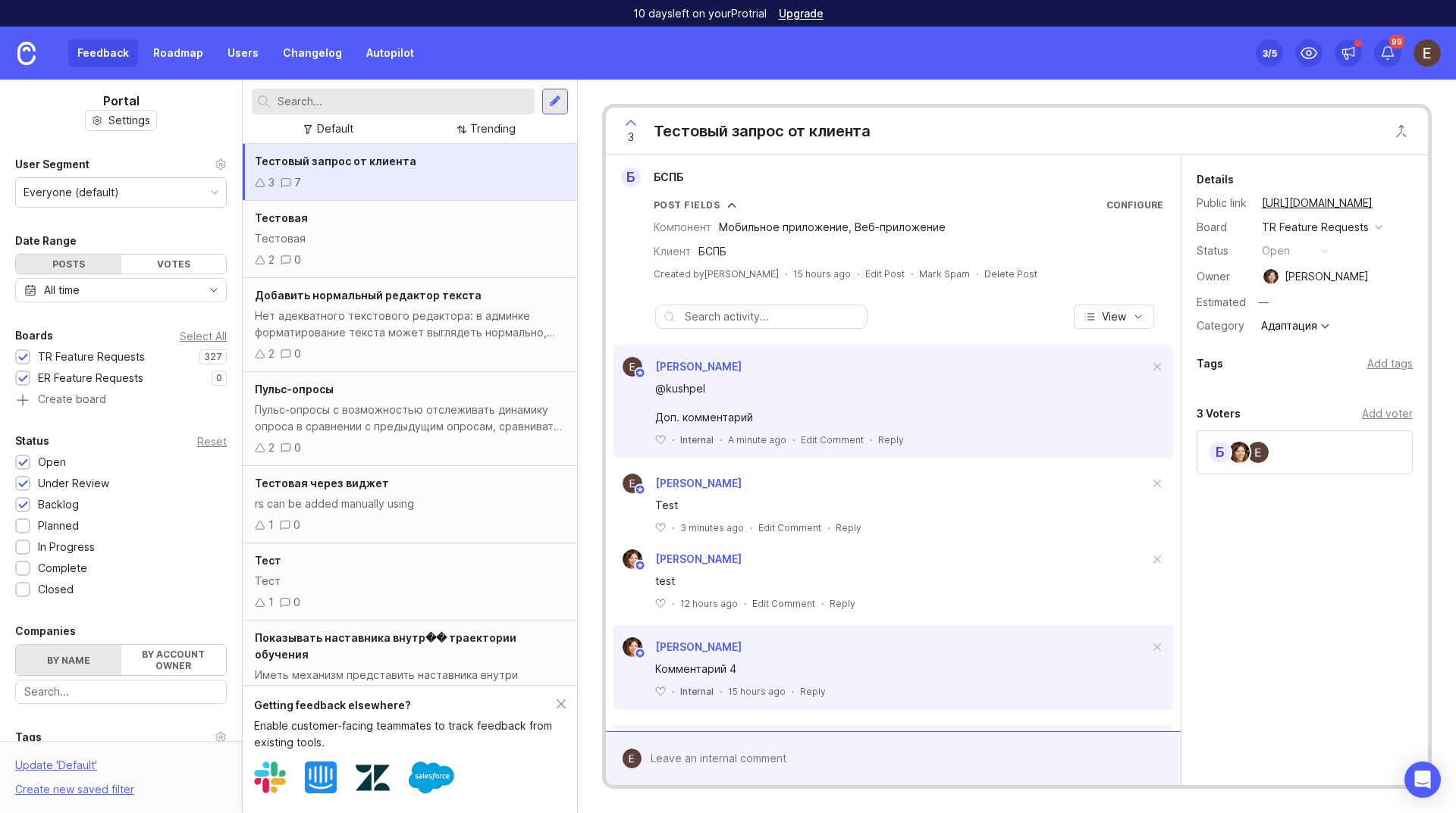
click at [28, 504] on div at bounding box center [23, 504] width 15 height 15
click at [22, 482] on div at bounding box center [23, 485] width 10 height 12
click at [16, 463] on div at bounding box center [23, 462] width 15 height 15
click at [28, 461] on div at bounding box center [23, 462] width 15 height 15
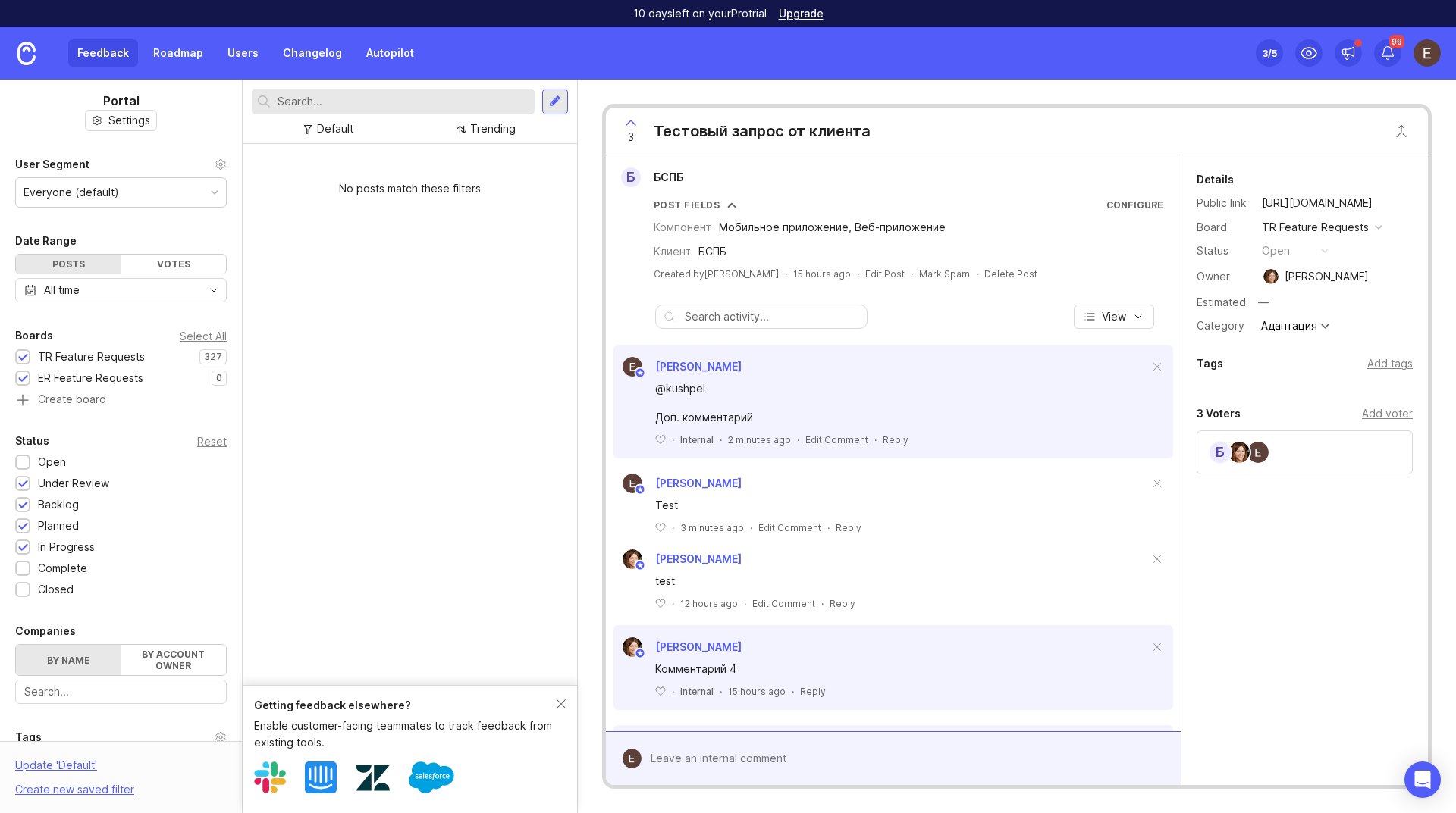
click at [22, 500] on div at bounding box center [23, 505] width 10 height 12
click at [23, 524] on div at bounding box center [23, 527] width 10 height 12
click at [23, 549] on div at bounding box center [23, 548] width 10 height 12
click at [205, 437] on div "Reset" at bounding box center [212, 441] width 30 height 8
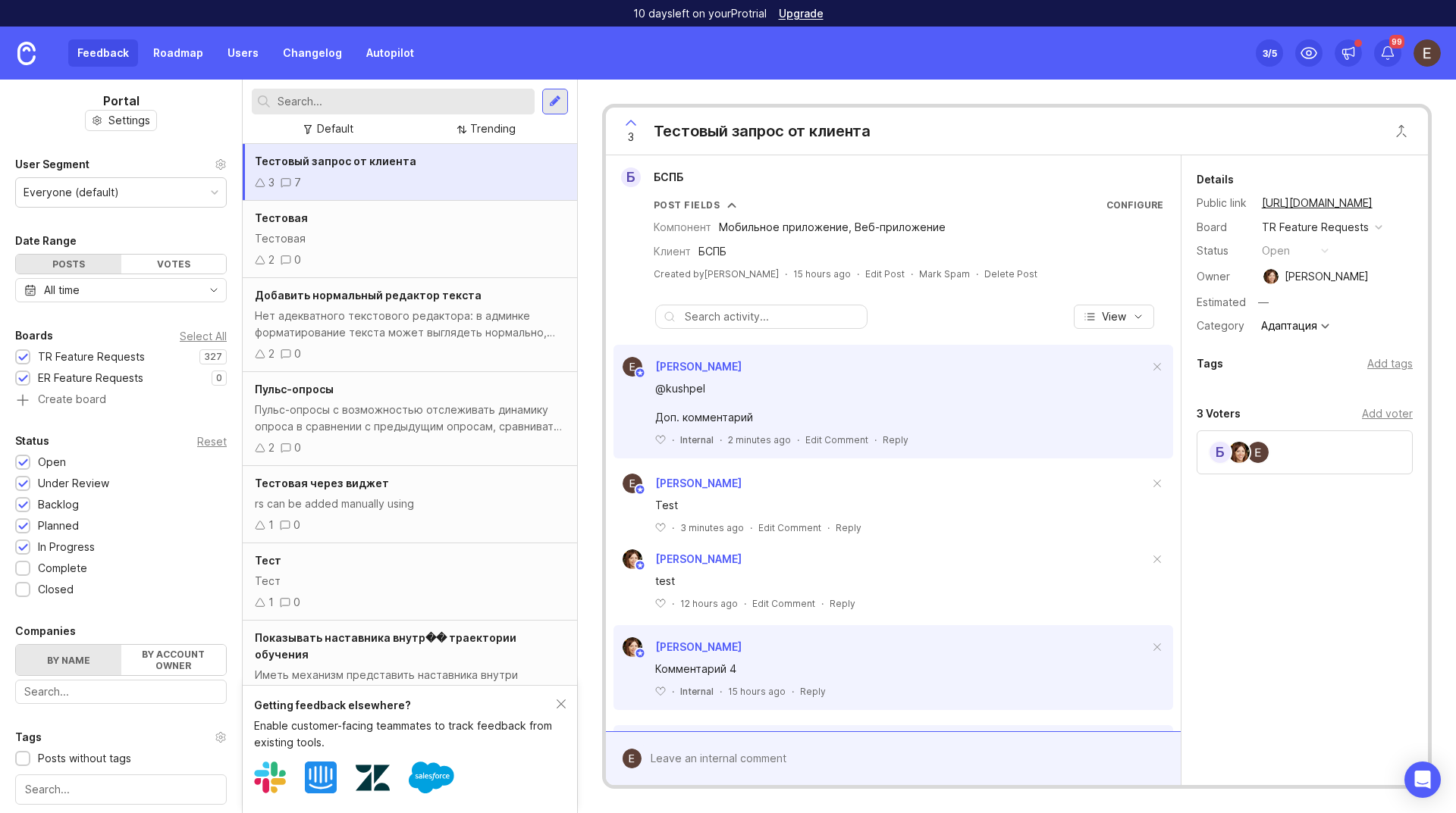
click at [58, 463] on div "Open" at bounding box center [52, 462] width 28 height 16
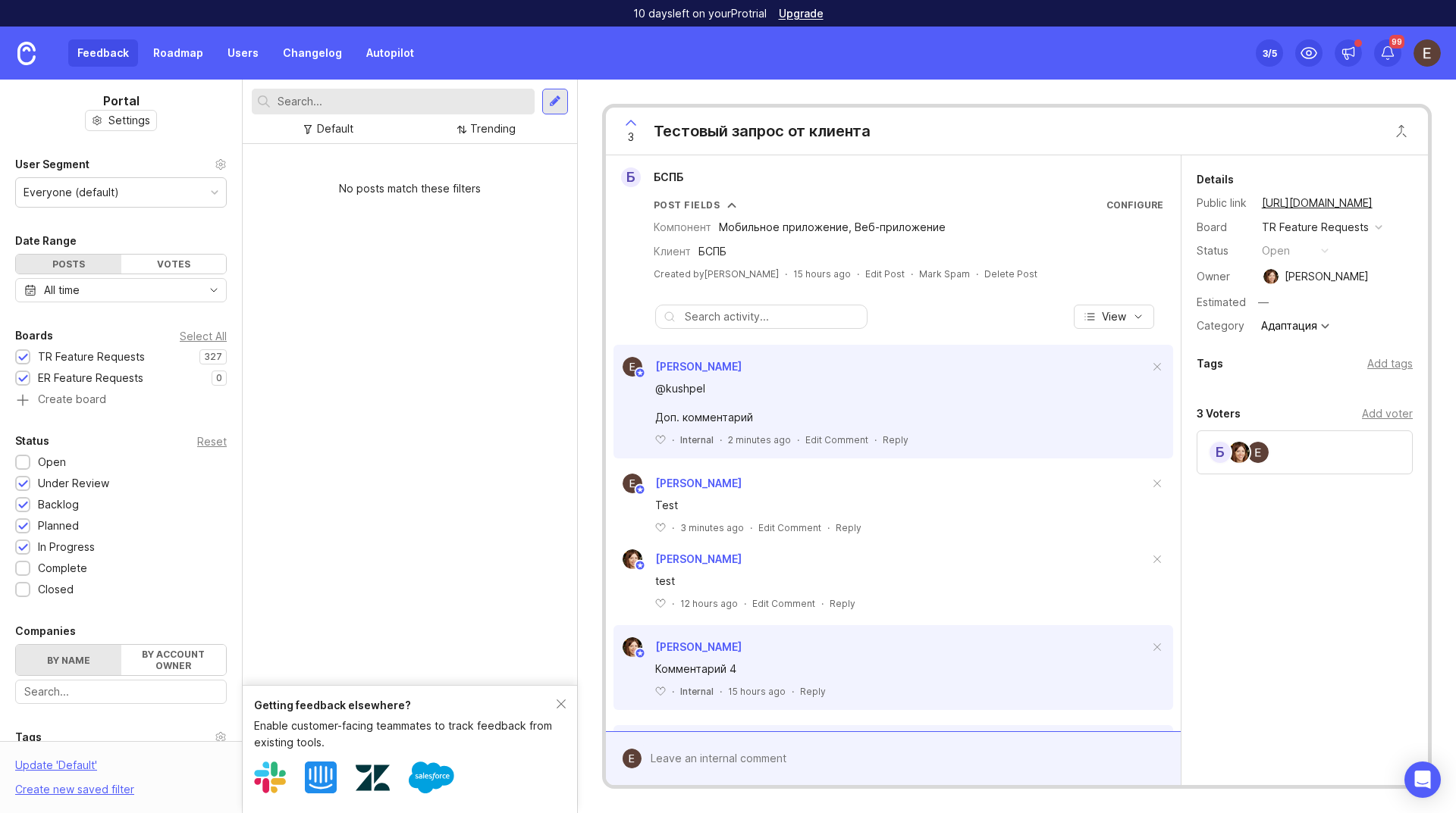
click at [58, 463] on div "Open" at bounding box center [52, 462] width 28 height 16
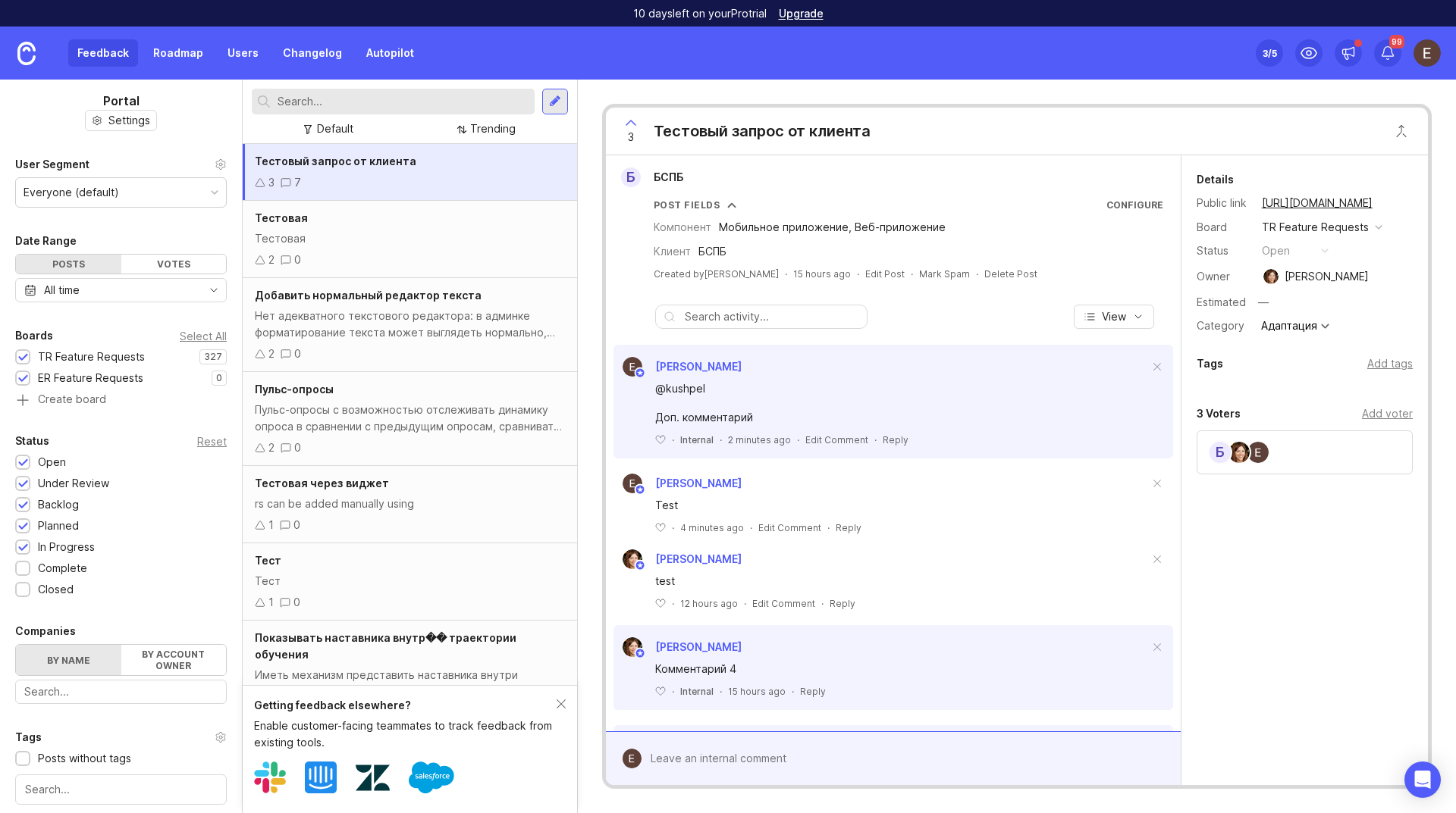
click at [21, 477] on div at bounding box center [23, 484] width 15 height 15
click at [22, 504] on div at bounding box center [23, 505] width 10 height 12
click at [25, 525] on div at bounding box center [23, 527] width 10 height 12
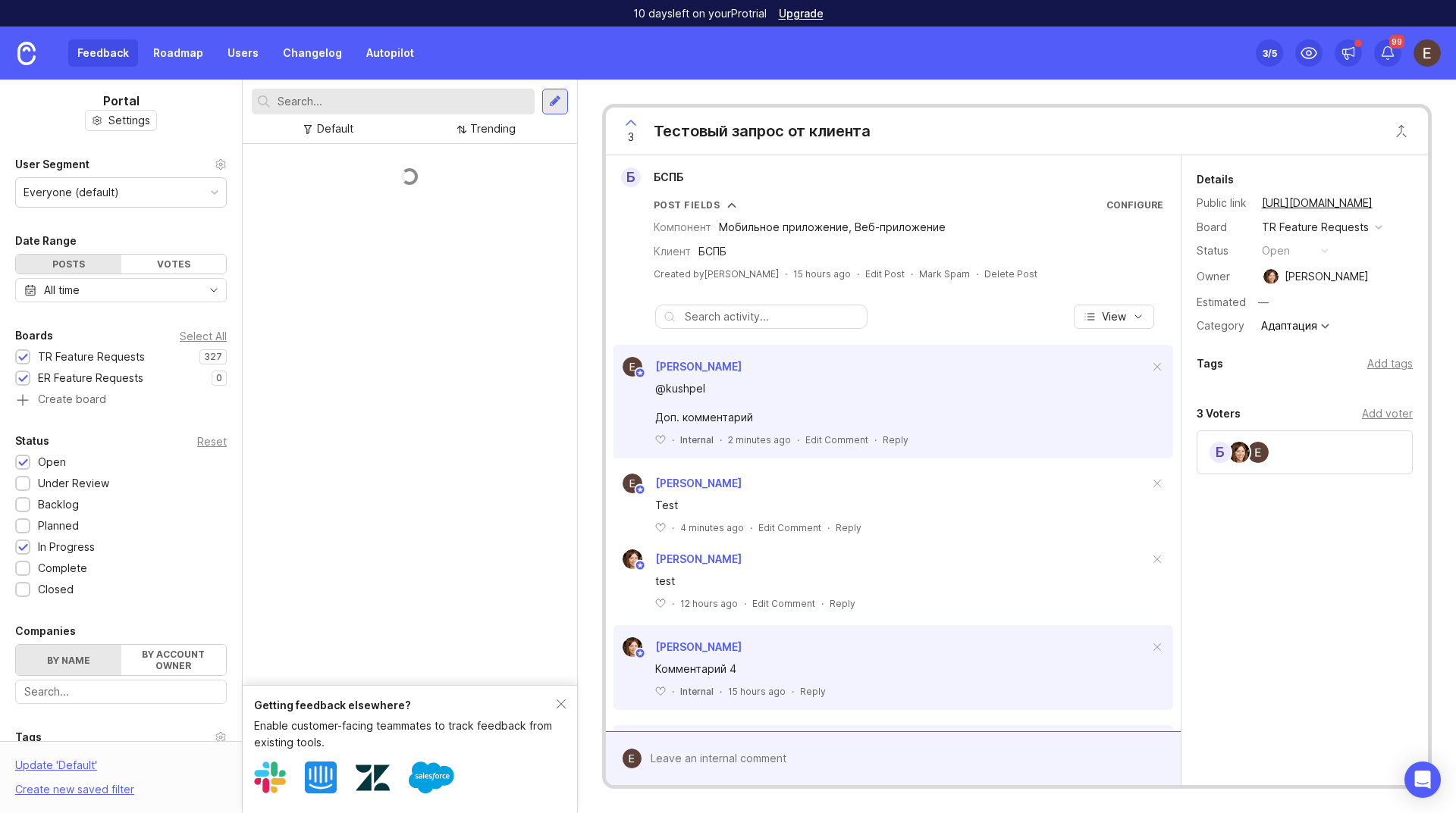
click at [26, 544] on div at bounding box center [23, 548] width 10 height 12
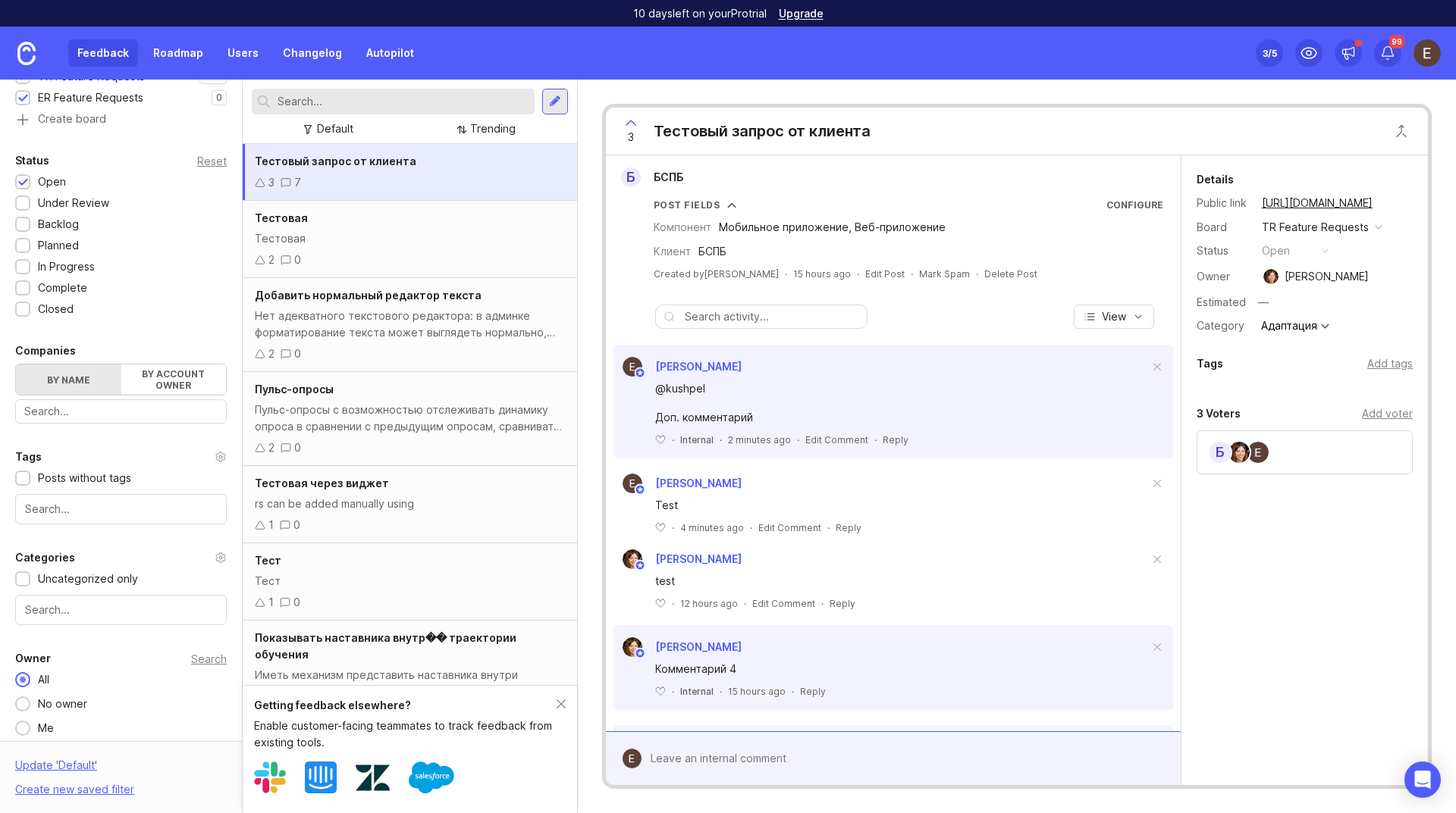
scroll to position [288, 0]
click at [116, 508] on input "text" at bounding box center [121, 502] width 192 height 16
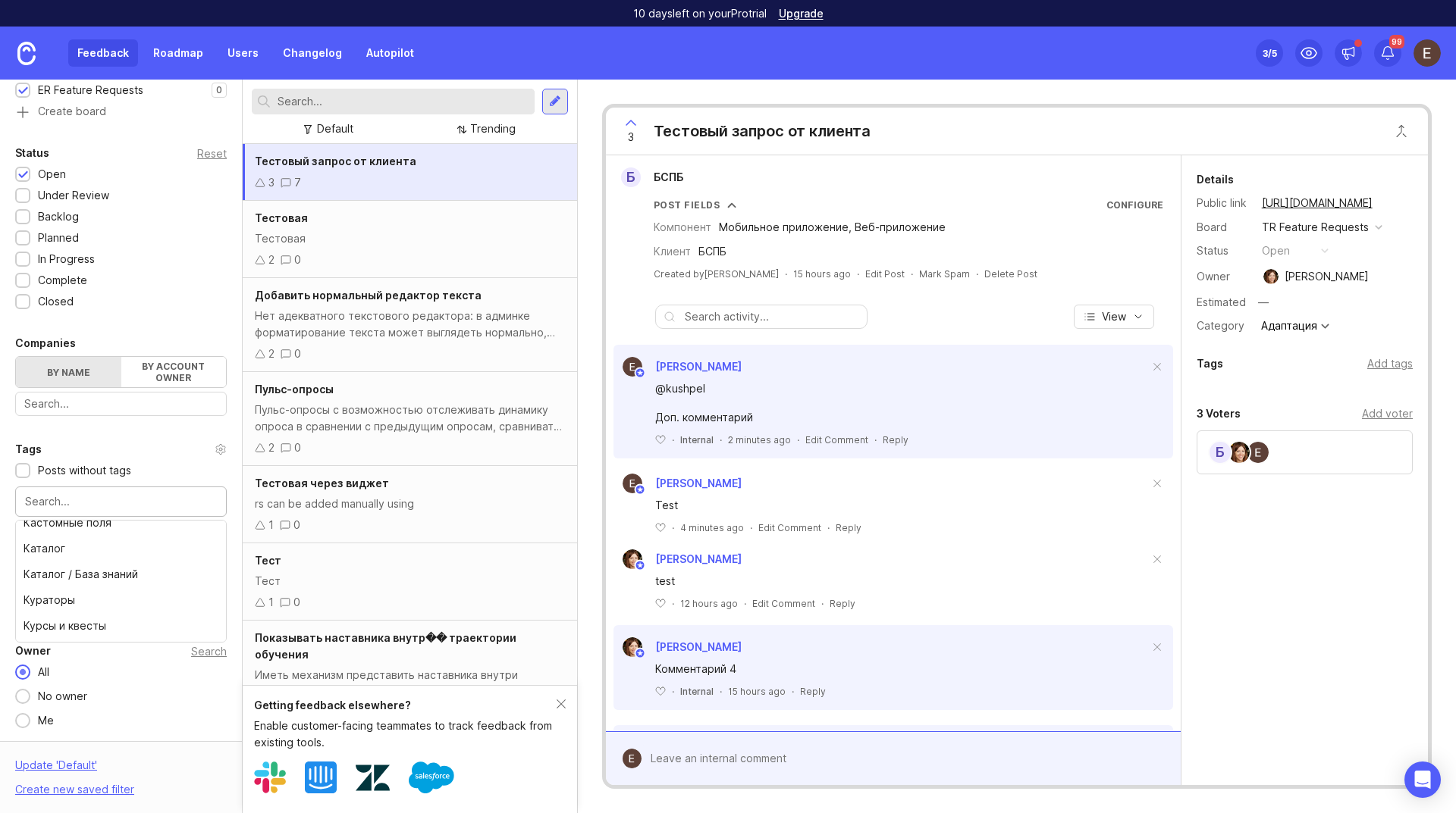
scroll to position [910, 0]
click at [171, 440] on div "Tags" at bounding box center [121, 449] width 212 height 18
click at [103, 610] on input "text" at bounding box center [121, 602] width 192 height 16
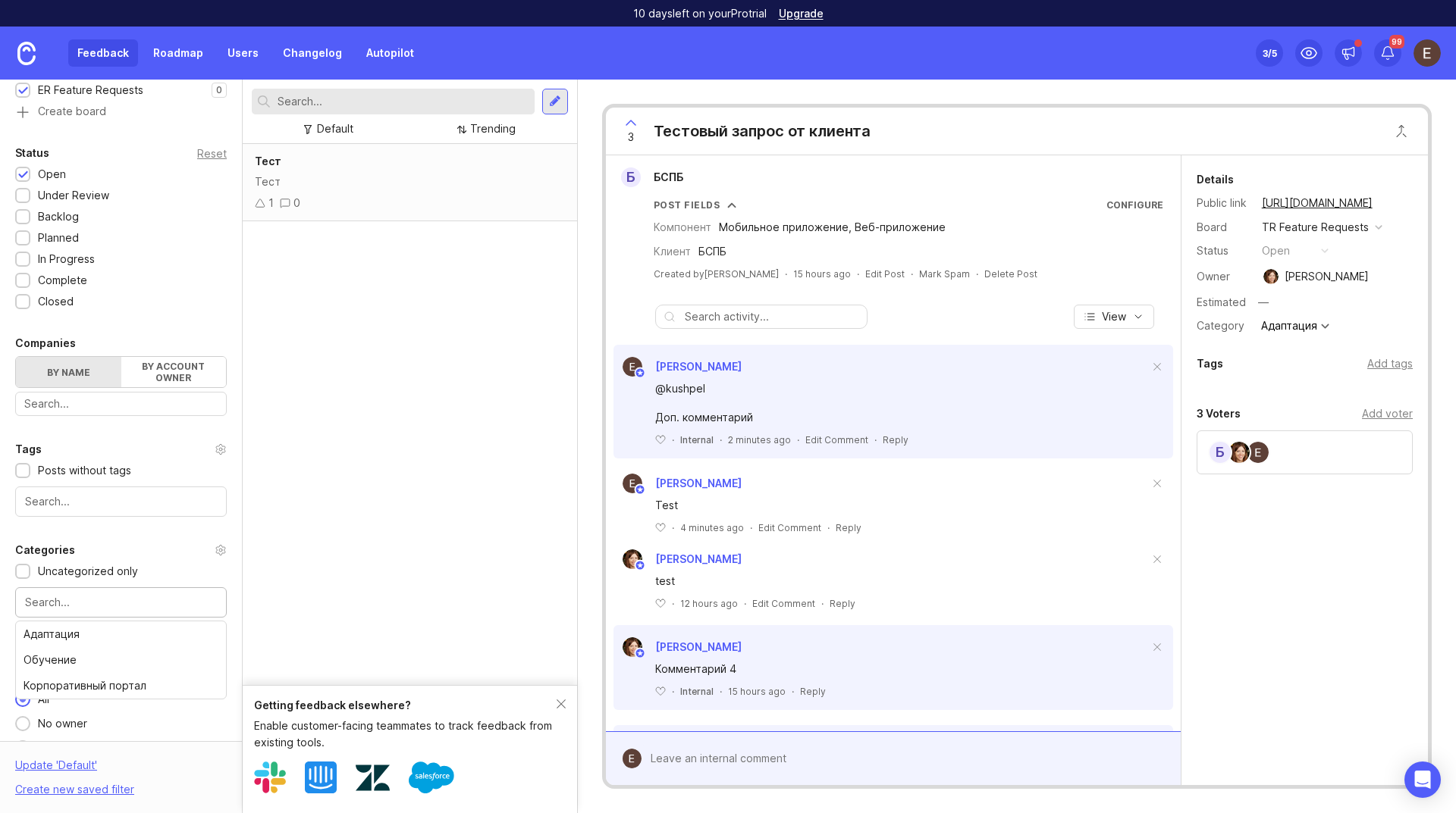
click at [101, 605] on input "text" at bounding box center [121, 602] width 192 height 16
click at [168, 532] on div "Portal Settings User Segment Everyone (default) Date Range Posts Votes All time…" at bounding box center [121, 279] width 242 height 977
click at [1332, 670] on div "Details Public link https://eventicious.canny.io/feature-requests/p/6bf09a Boar…" at bounding box center [1305, 470] width 247 height 630
click at [418, 334] on div "Тест Тест 1 0" at bounding box center [409, 415] width 334 height 542
click at [1313, 583] on div "Details Public link https://eventicious.canny.io/feature-requests/p/6bf09a Boar…" at bounding box center [1305, 383] width 247 height 455
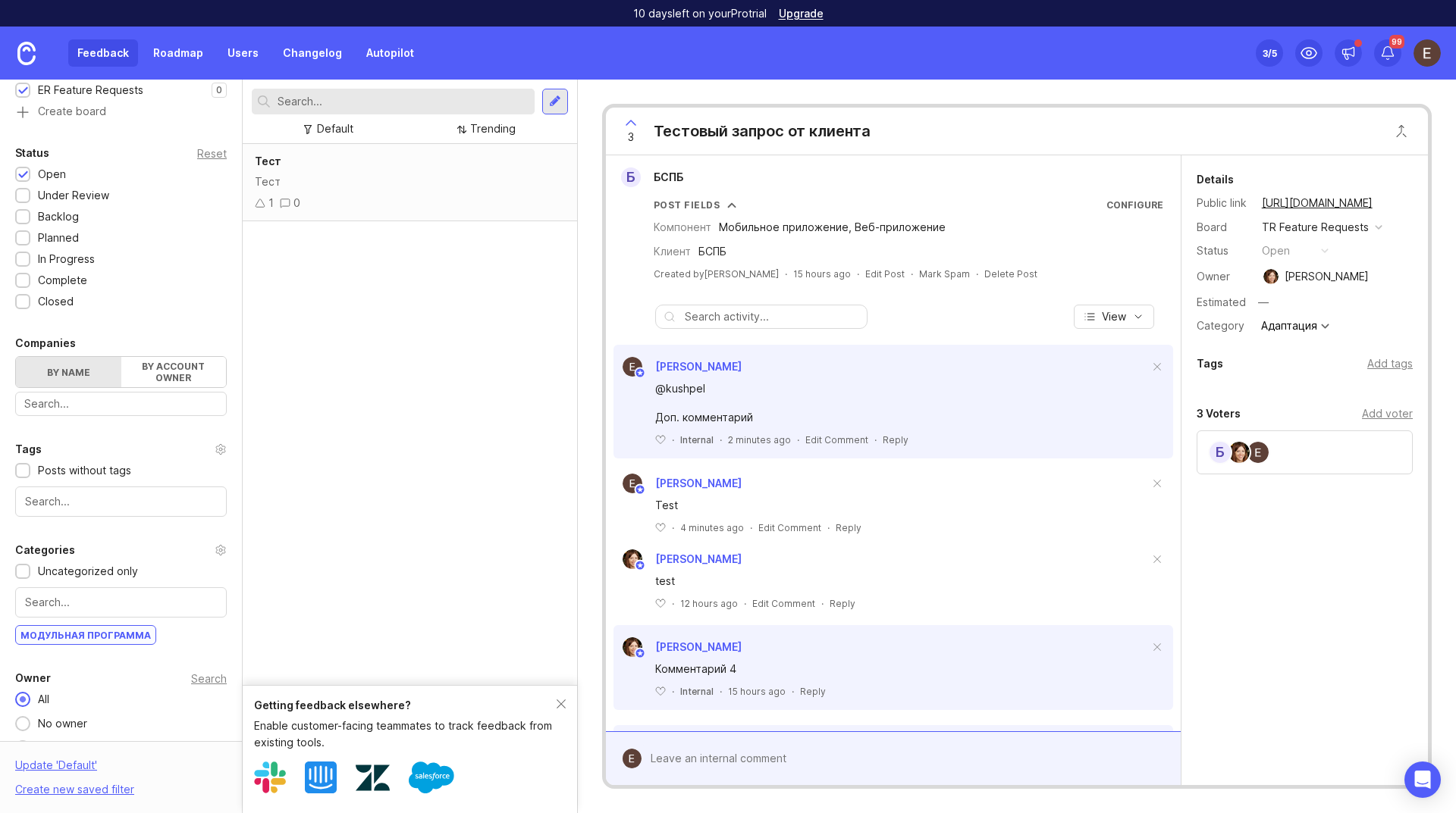
click at [317, 183] on div "Тест" at bounding box center [410, 181] width 310 height 16
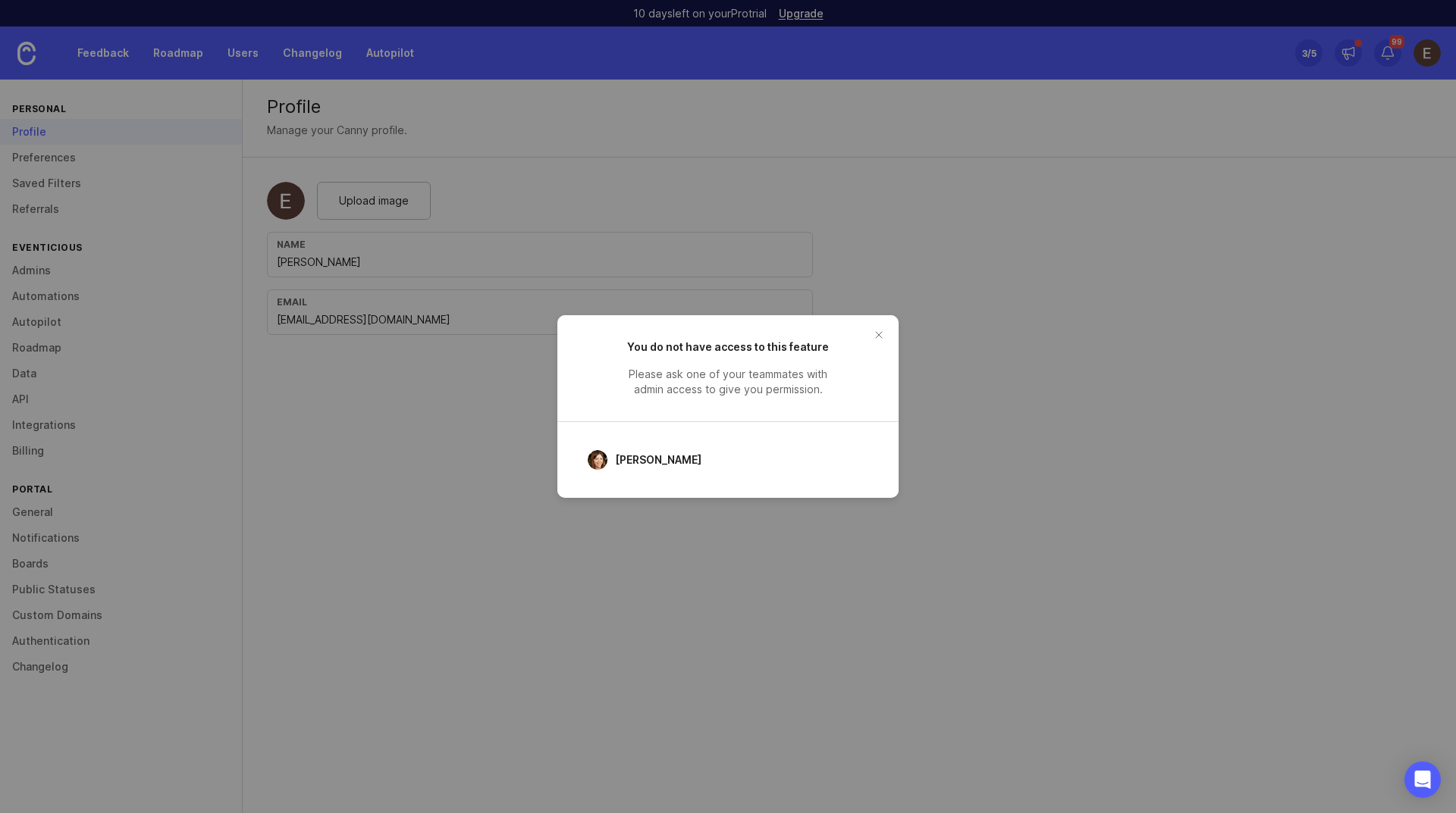
click at [881, 334] on button "close button" at bounding box center [879, 335] width 25 height 24
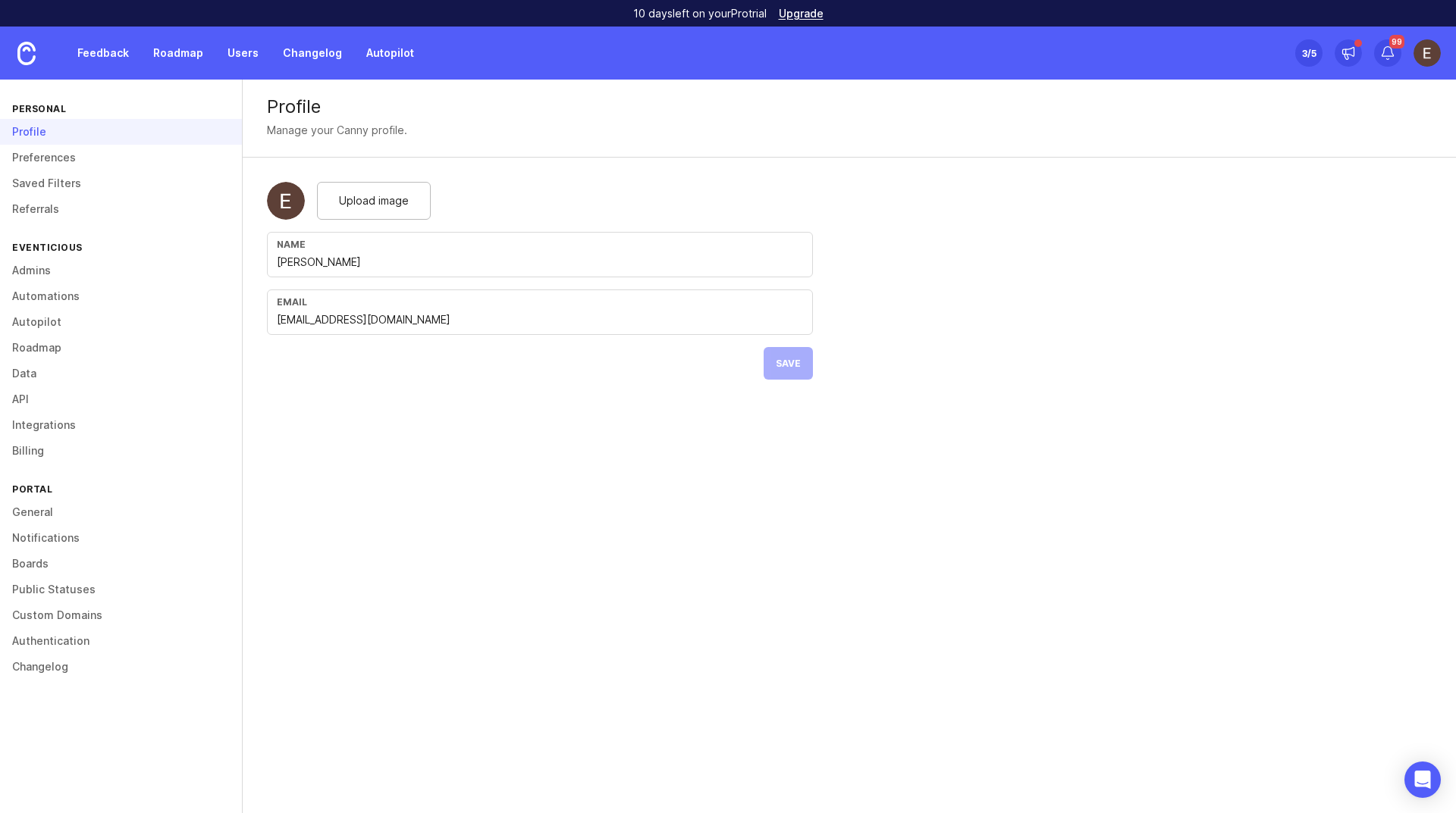
click at [664, 597] on div "Profile Manage your Canny profile. Upload image Name Елена Кушпель Email el.kus…" at bounding box center [849, 446] width 1214 height 734
click at [109, 53] on link "Feedback" at bounding box center [103, 53] width 70 height 27
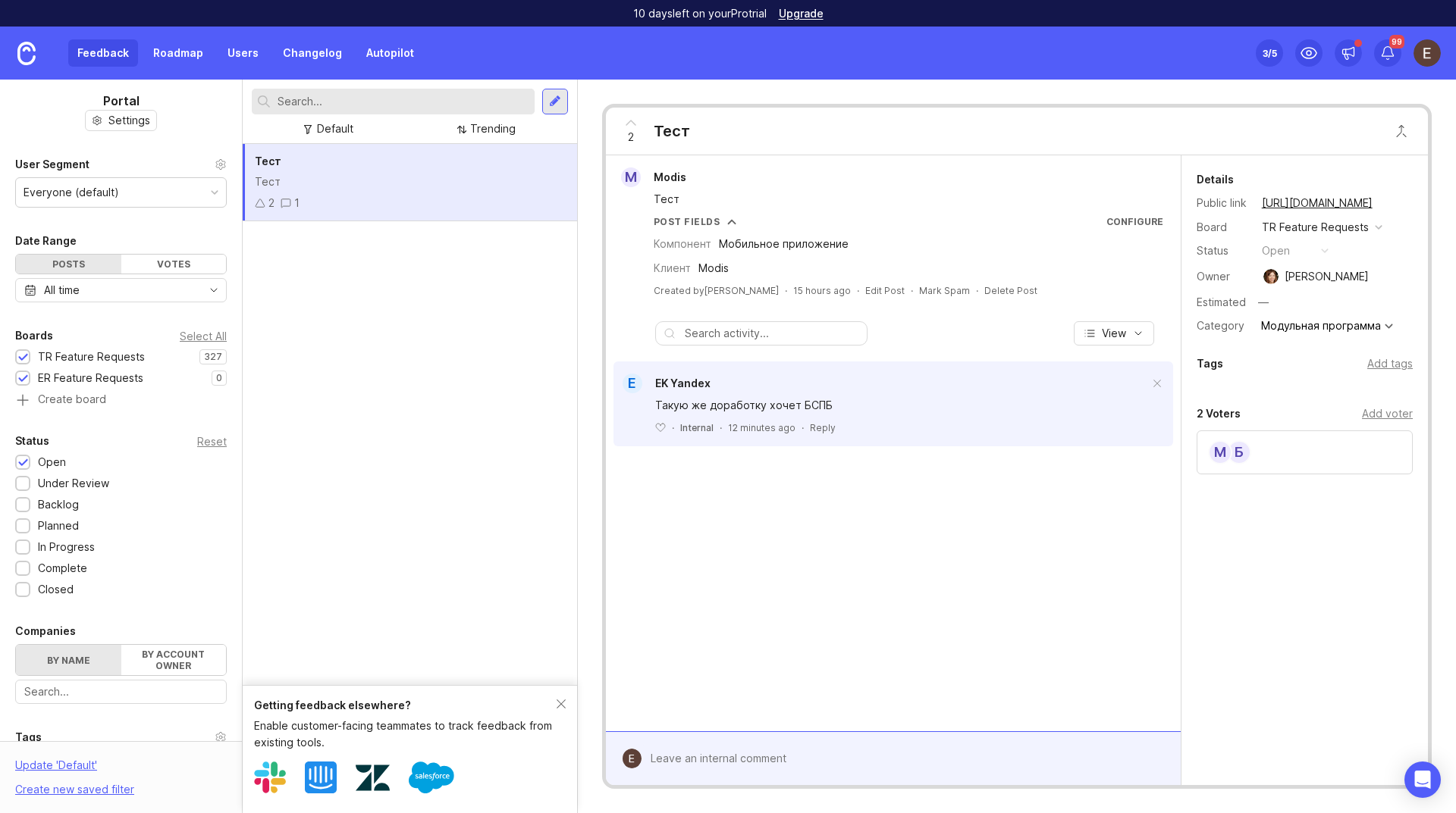
click at [357, 278] on div "Тест Тест 2 1" at bounding box center [409, 415] width 334 height 542
click at [1394, 415] on div "Add voter" at bounding box center [1388, 414] width 51 height 16
click at [1086, 524] on div "M Modis Тест Post Fields Configure Компонент Мобильное приложение Клиент Modis …" at bounding box center [893, 443] width 575 height 576
click at [531, 557] on div "Тест Тест 2 1" at bounding box center [409, 415] width 334 height 542
click at [413, 482] on div "Тест Тест 2 1" at bounding box center [409, 415] width 334 height 542
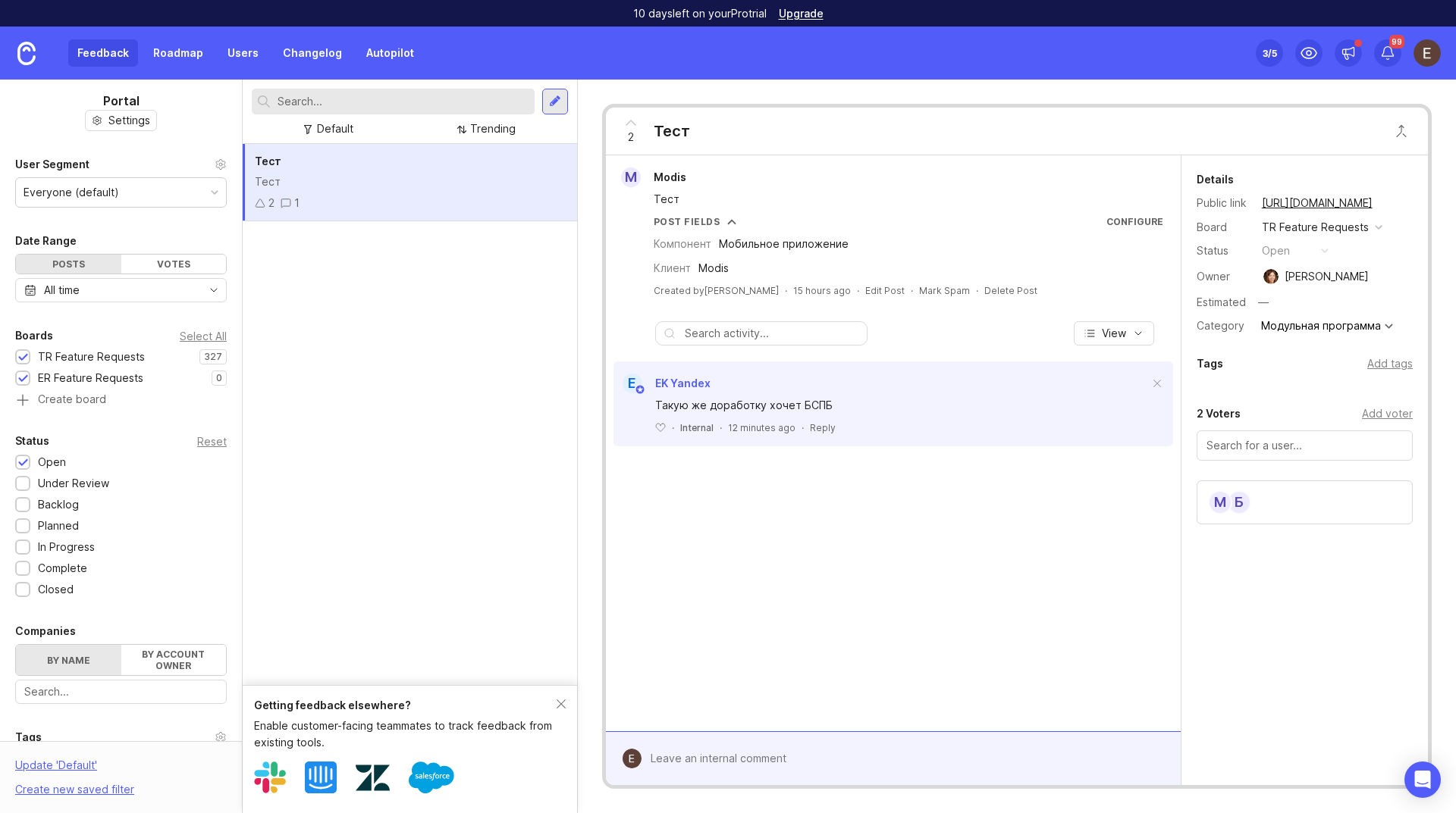
click at [551, 110] on div at bounding box center [555, 102] width 25 height 25
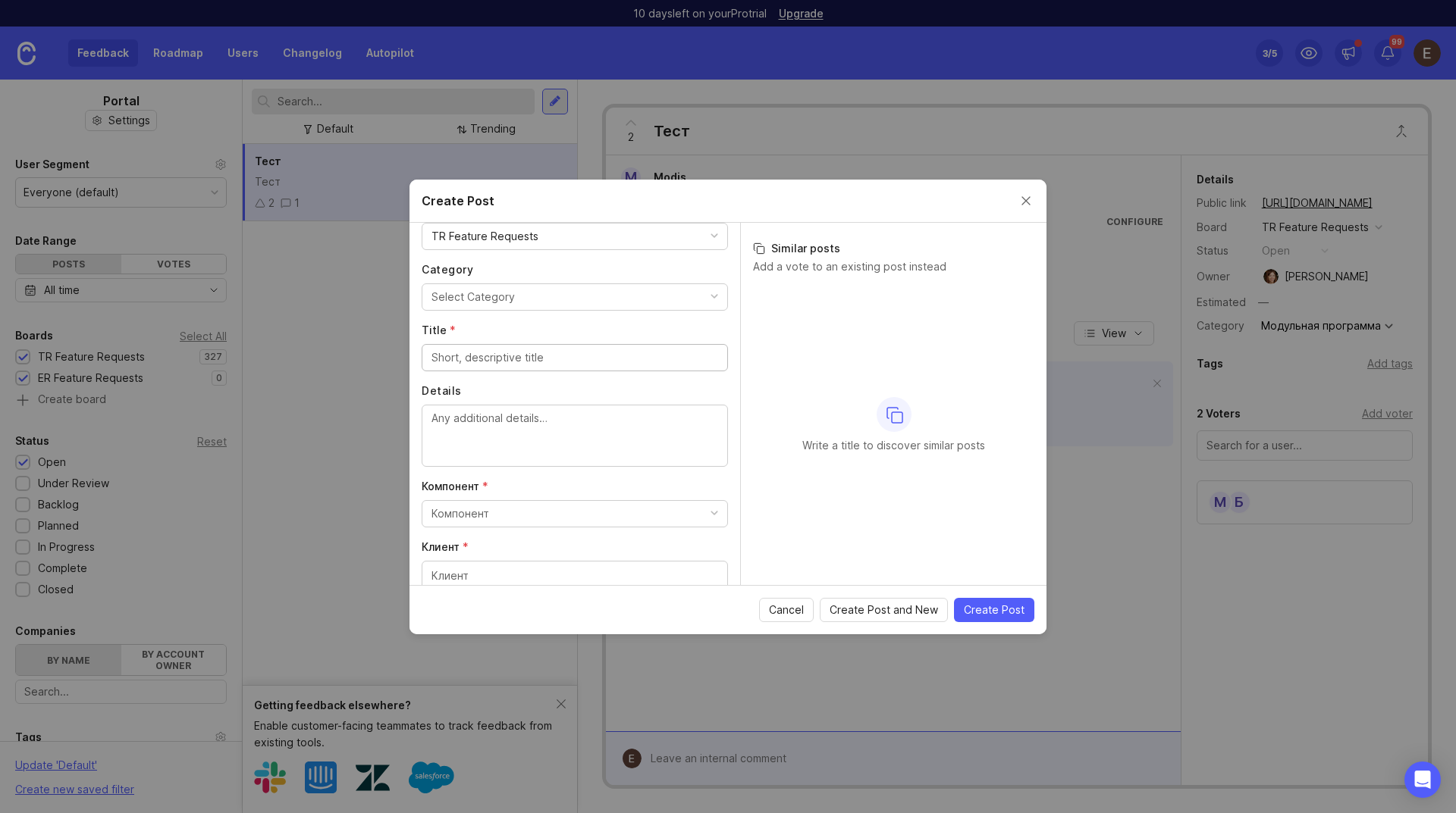
scroll to position [32, 0]
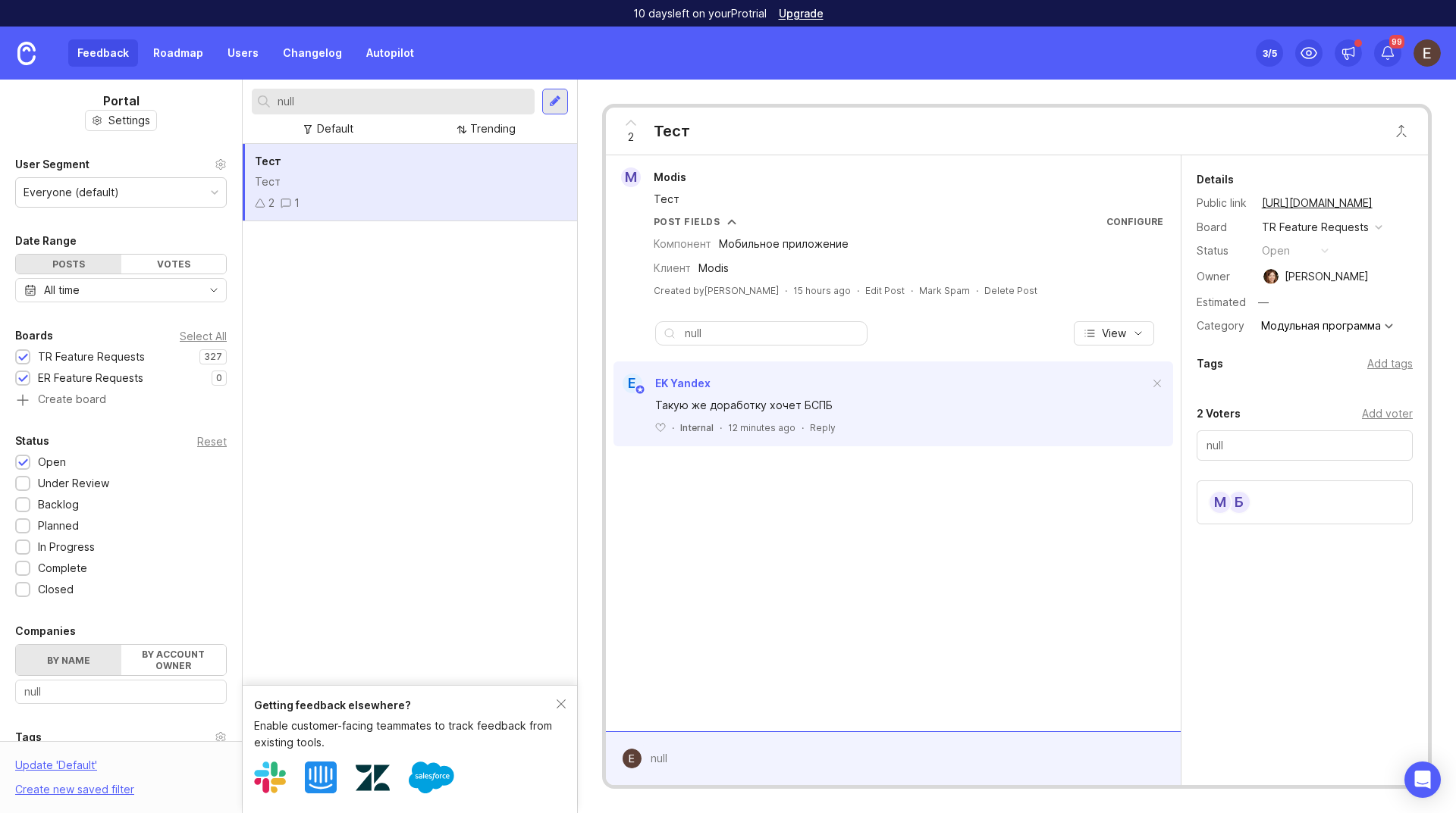
click at [553, 96] on div at bounding box center [555, 101] width 12 height 14
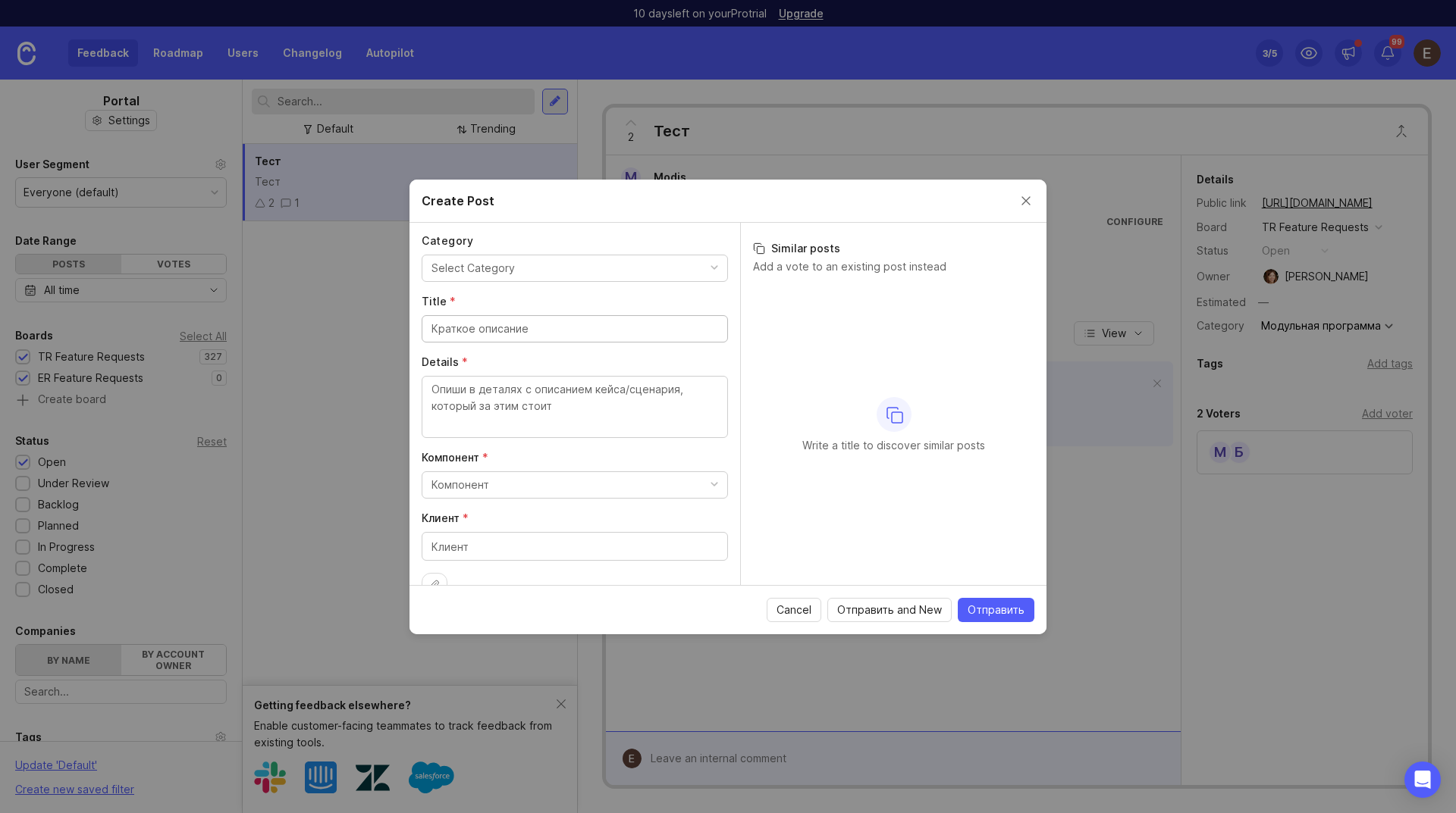
scroll to position [183, 0]
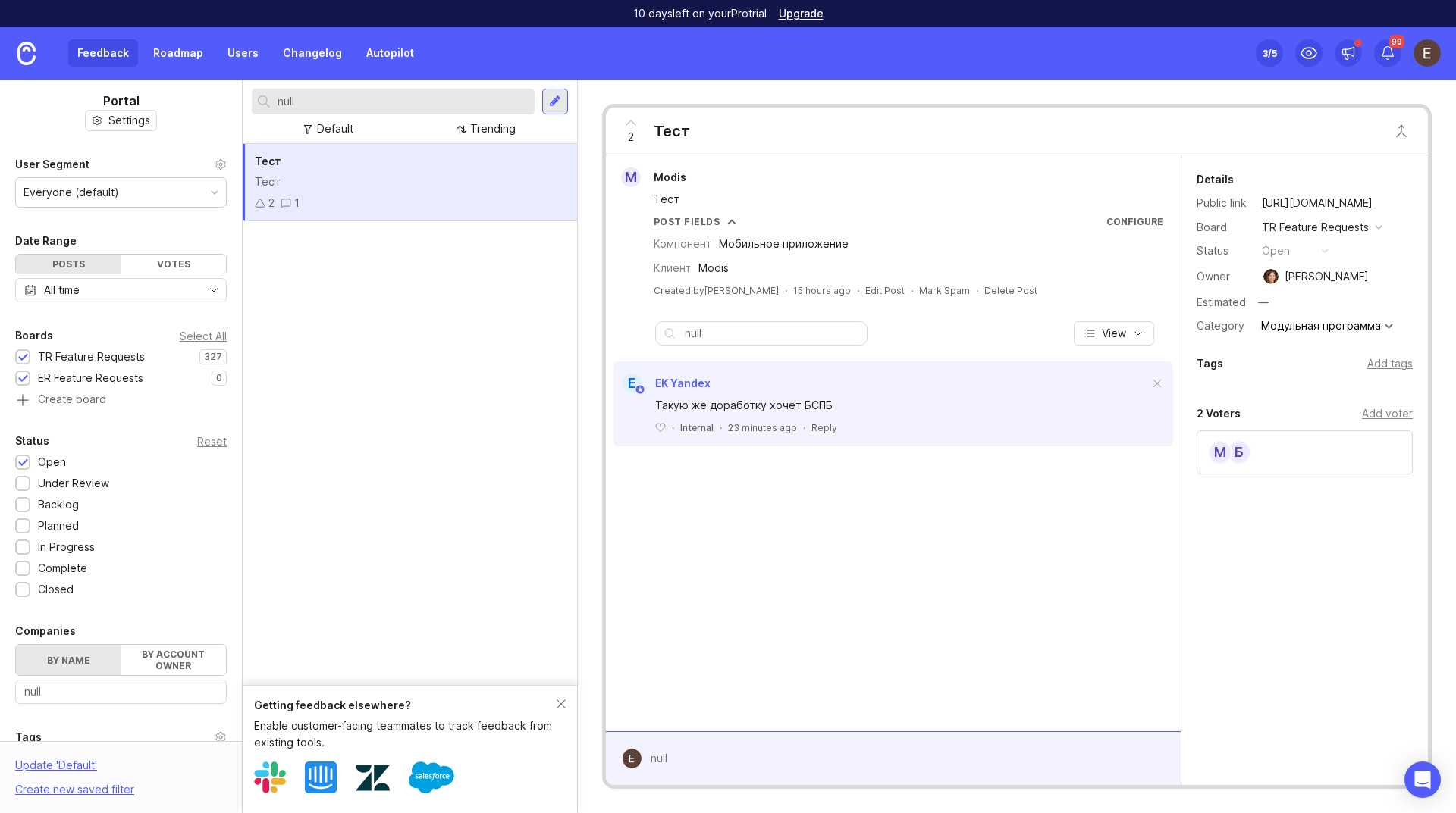
click at [489, 338] on div "Тест Тест 2 1" at bounding box center [409, 415] width 334 height 542
click at [254, 57] on link "Users" at bounding box center [243, 53] width 49 height 27
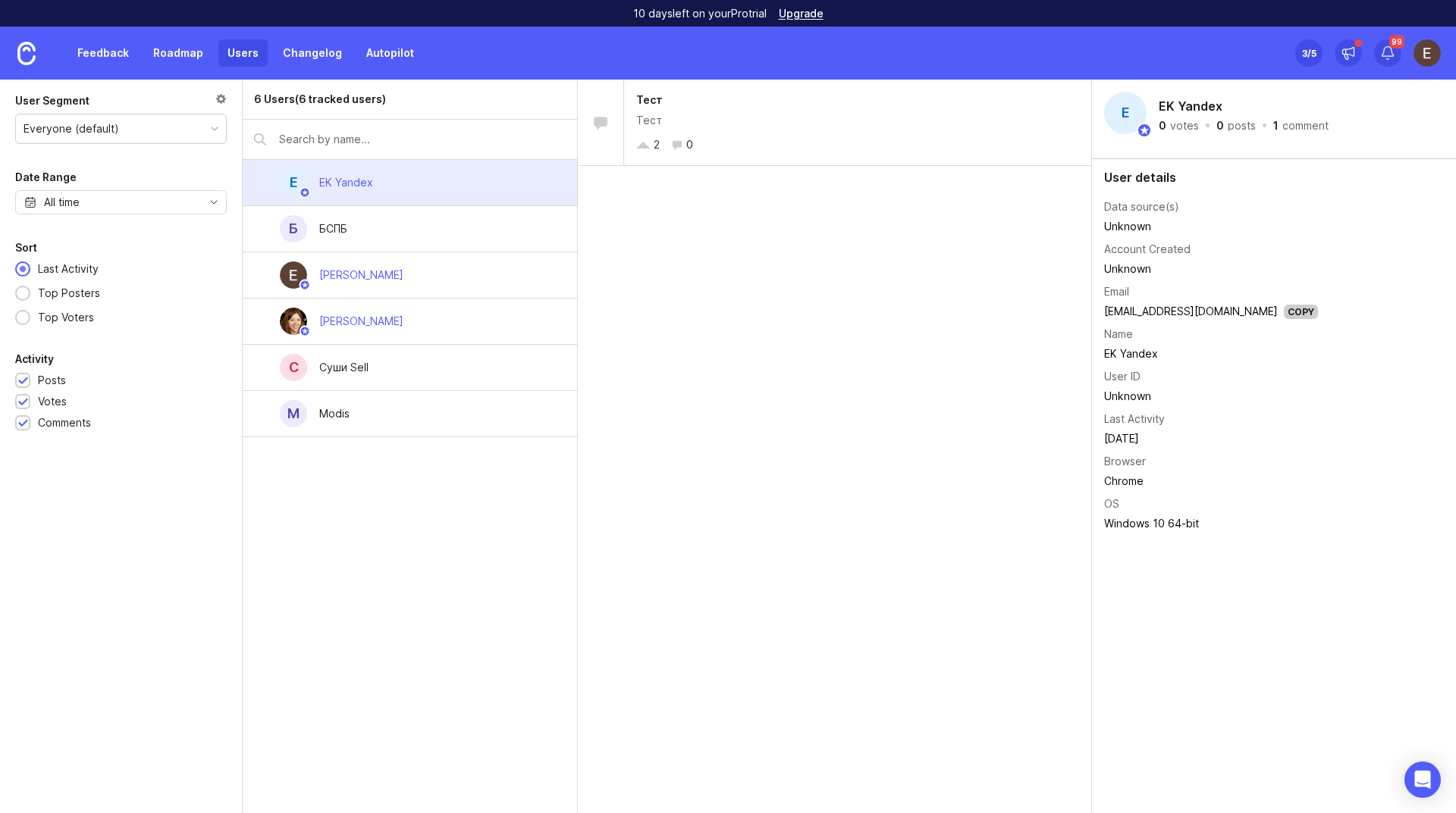
click at [333, 283] on div "[PERSON_NAME]" at bounding box center [360, 275] width 108 height 34
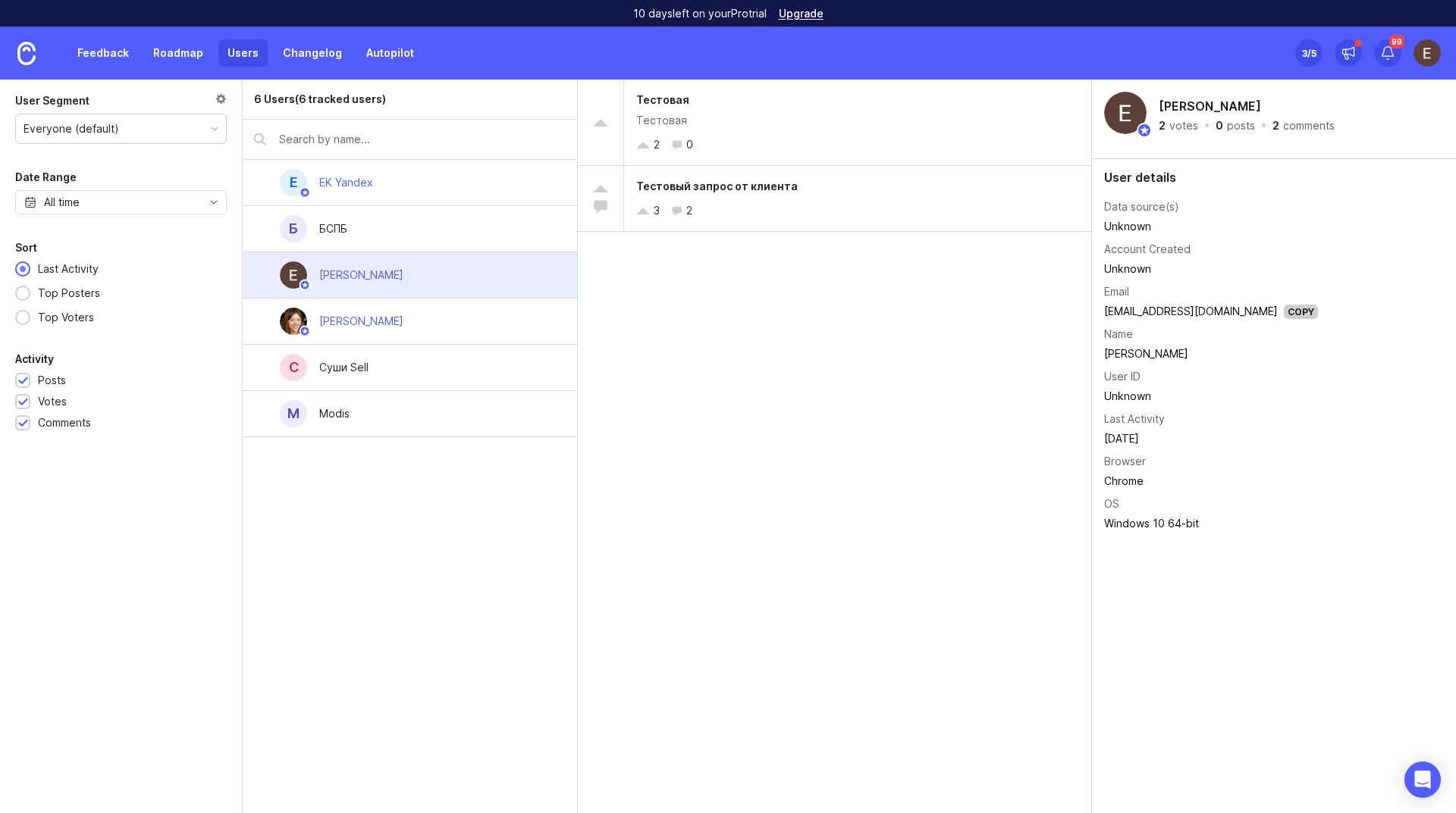
click at [445, 314] on div "[PERSON_NAME]" at bounding box center [409, 321] width 334 height 46
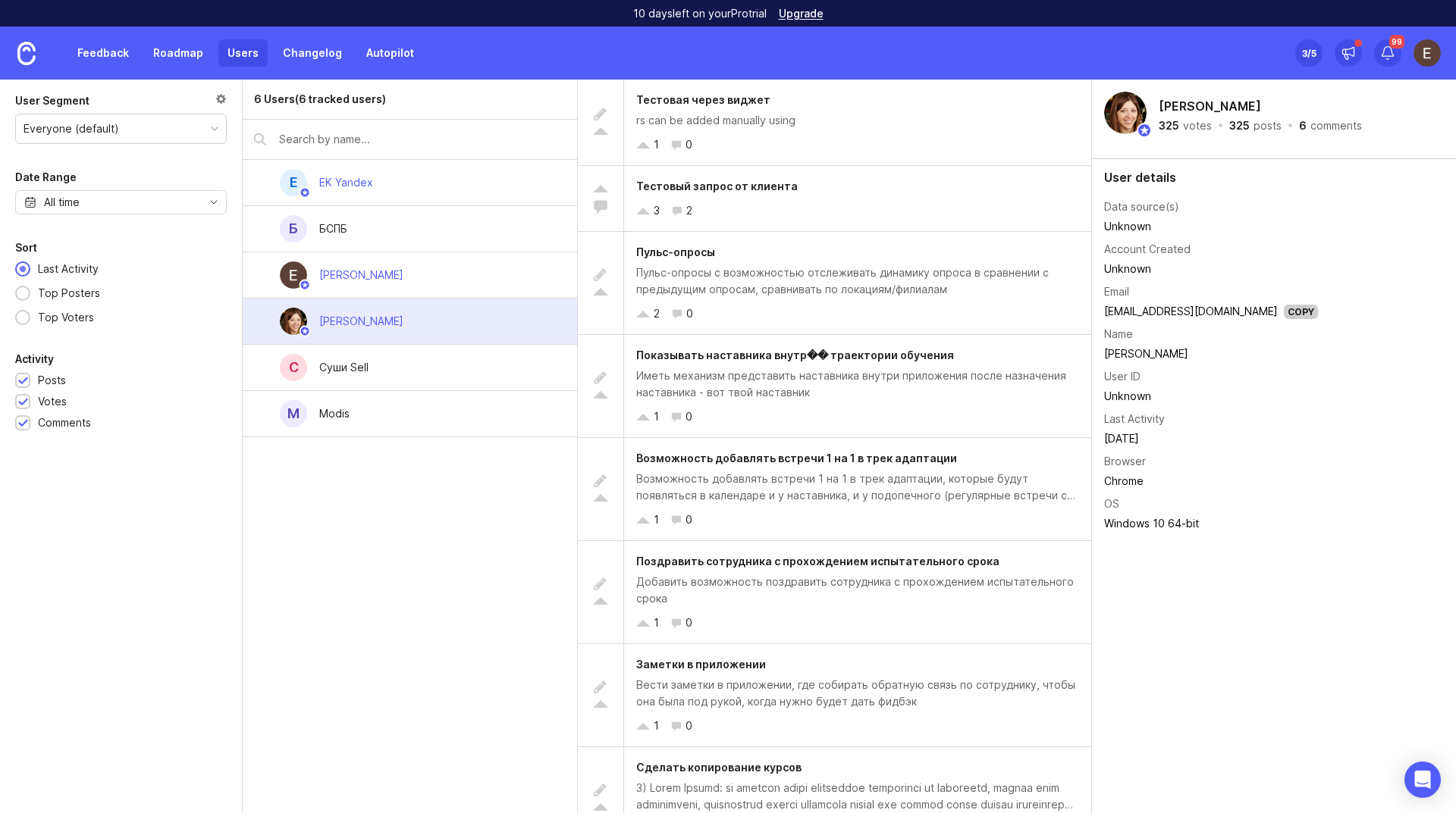
click at [99, 55] on link "Feedback" at bounding box center [103, 53] width 70 height 27
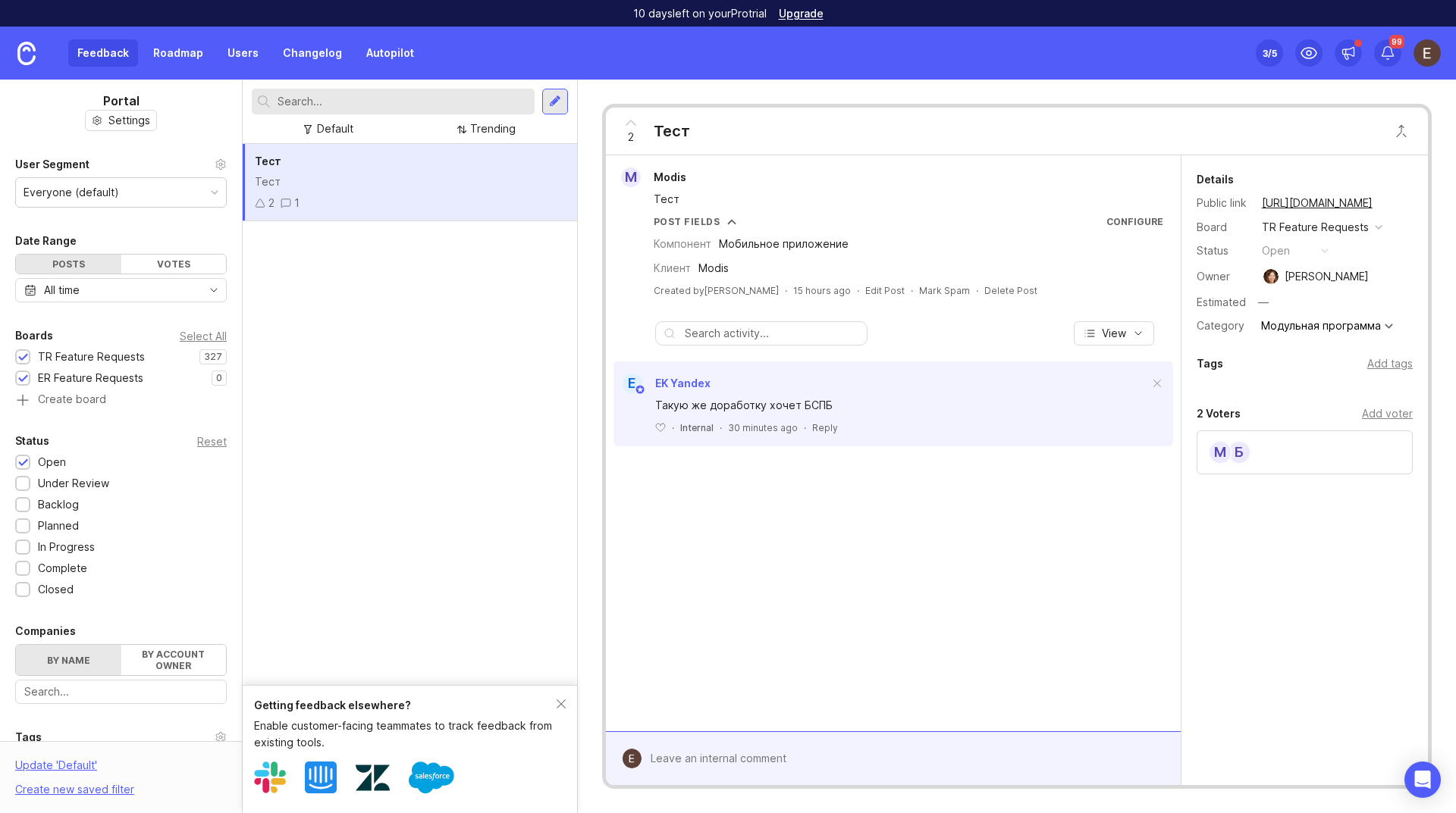
click at [1318, 201] on link "https://eventicious.canny.io/feature-requests/p/3b9b7a" at bounding box center [1317, 203] width 120 height 20
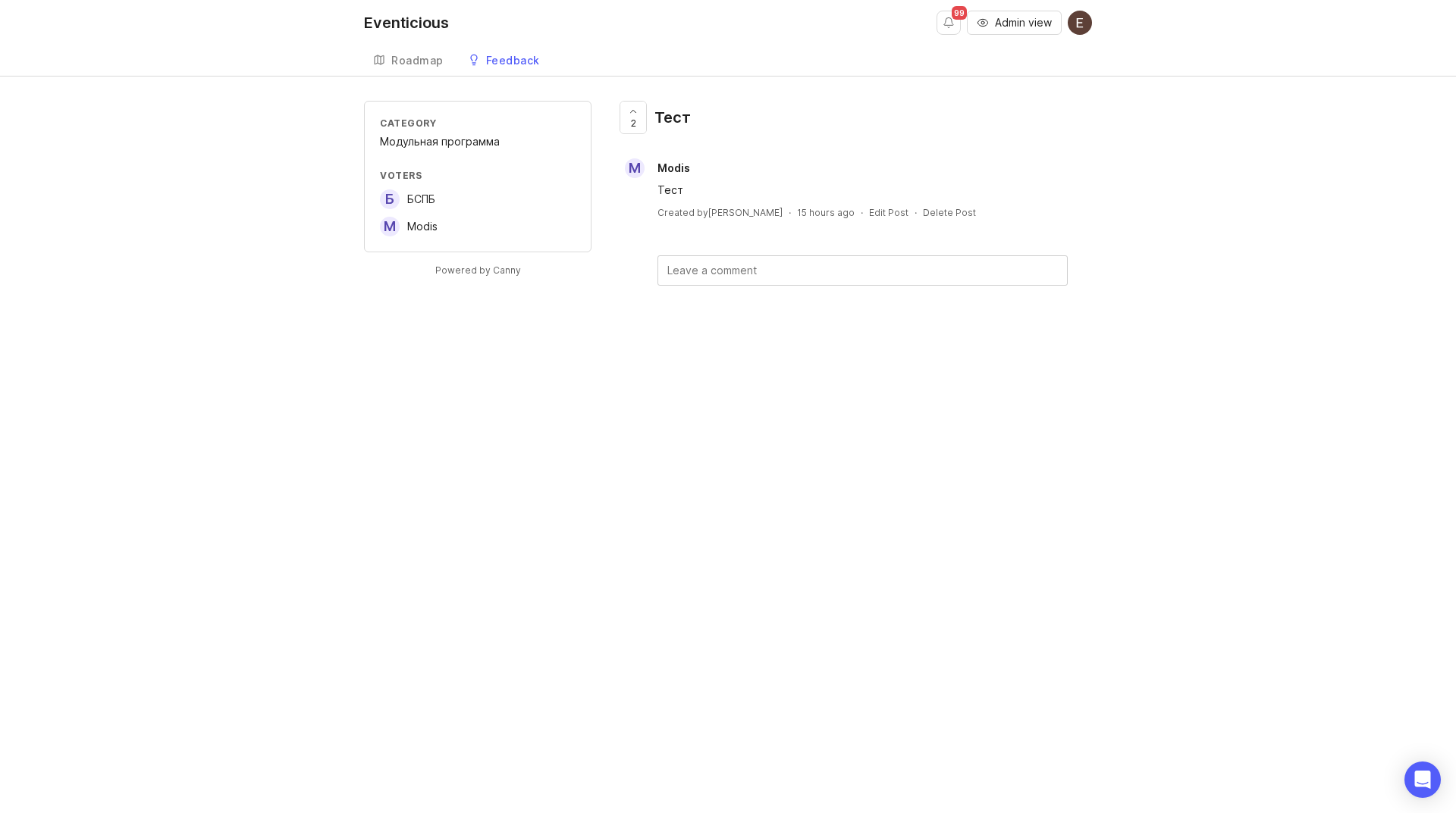
click at [523, 61] on div "Feedback" at bounding box center [513, 61] width 54 height 11
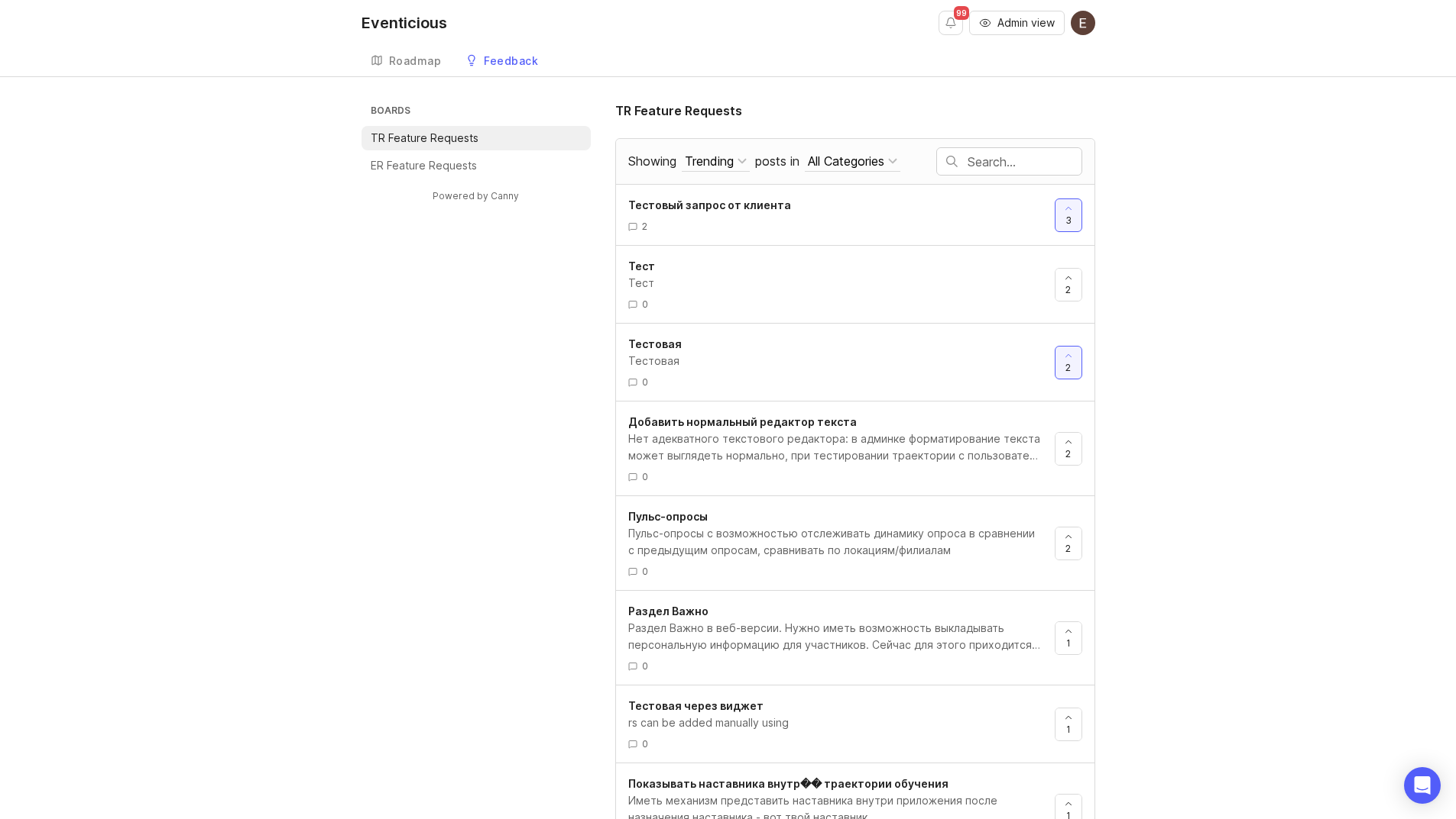
click at [1091, 26] on img at bounding box center [1083, 23] width 25 height 25
click at [712, 160] on div "Trending" at bounding box center [709, 161] width 48 height 16
click at [783, 160] on span "posts in" at bounding box center [776, 161] width 44 height 16
click at [805, 160] on button "All Categories" at bounding box center [852, 161] width 95 height 21
click at [842, 160] on div "All Categories" at bounding box center [846, 161] width 77 height 16
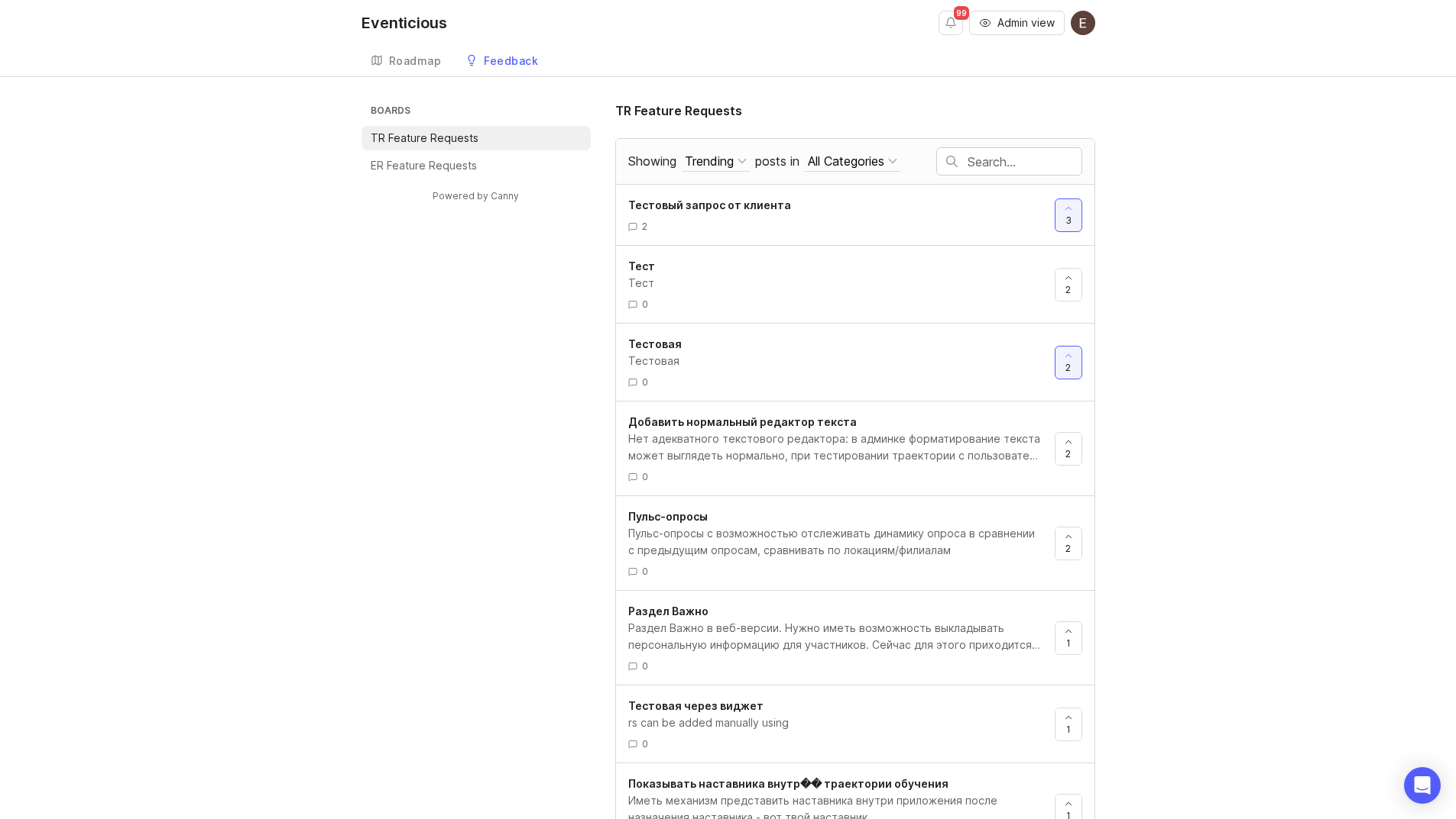
click at [842, 160] on div "All Categories" at bounding box center [846, 161] width 77 height 16
click at [848, 219] on div "Модульная программа ( 1 )" at bounding box center [881, 217] width 192 height 26
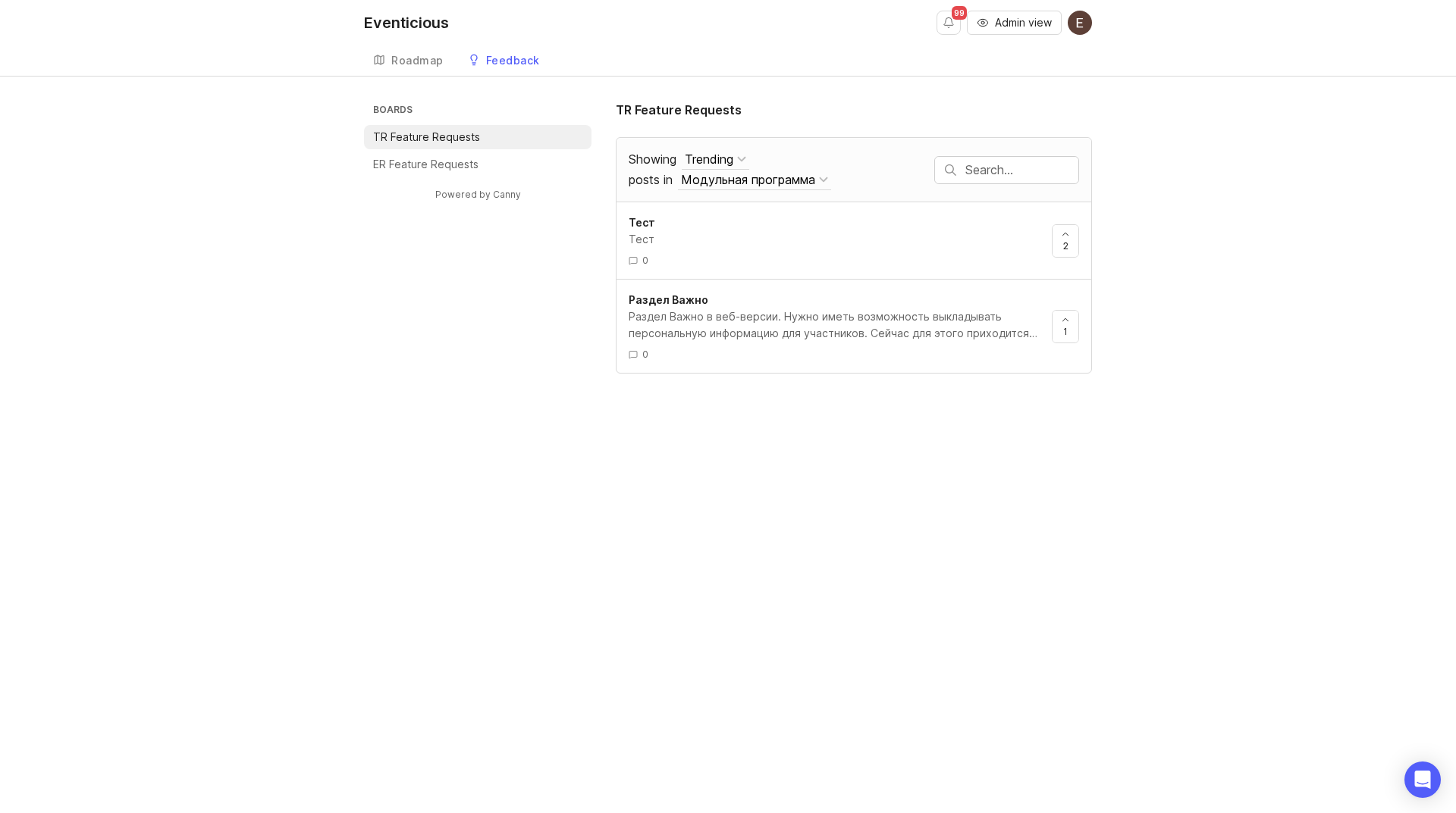
click at [812, 176] on div "Модульная программа" at bounding box center [748, 180] width 134 height 16
click at [801, 255] on div "Адаптация ( 3 )" at bounding box center [753, 260] width 191 height 25
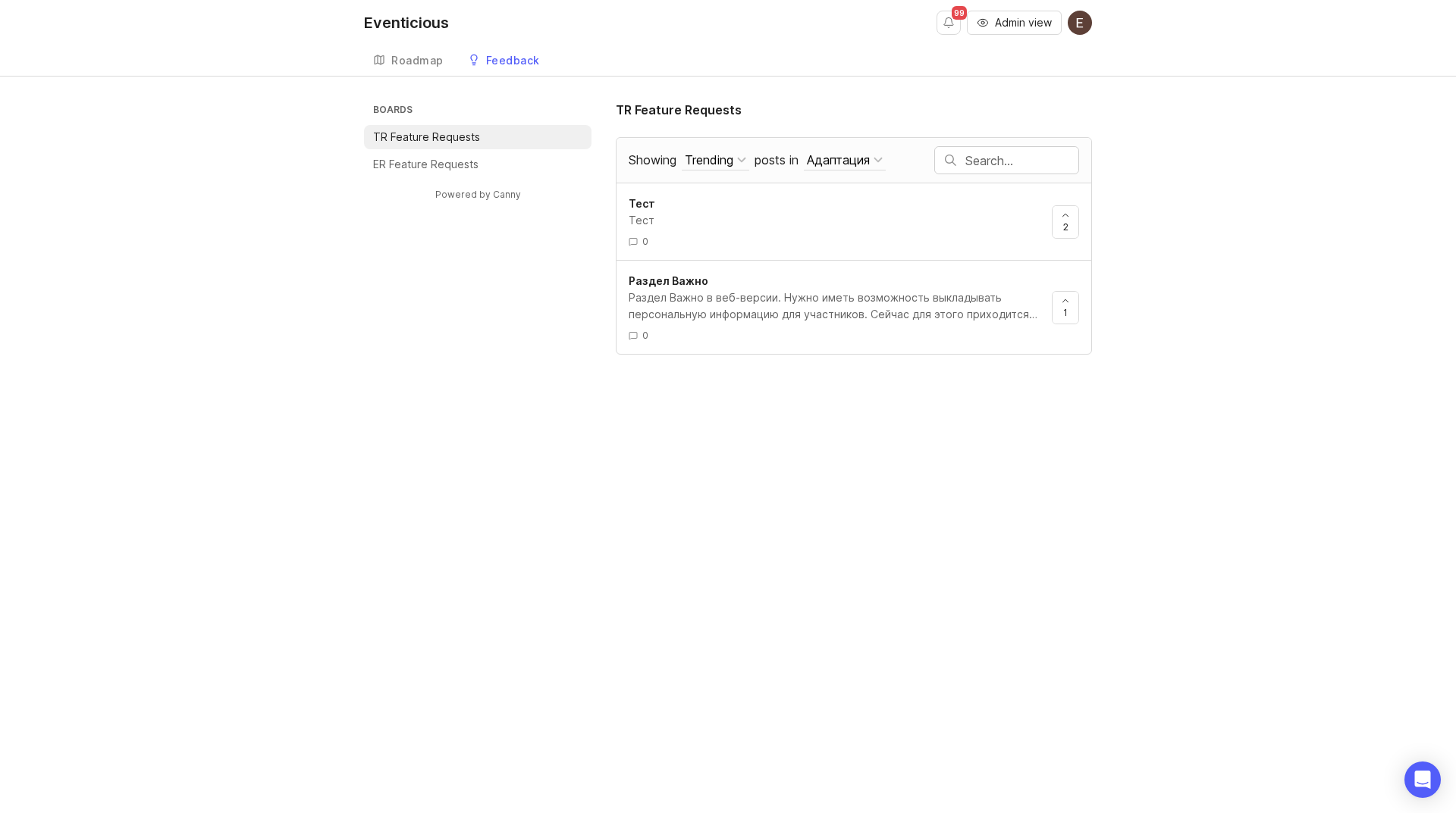
click at [831, 162] on div "Адаптация" at bounding box center [838, 160] width 63 height 16
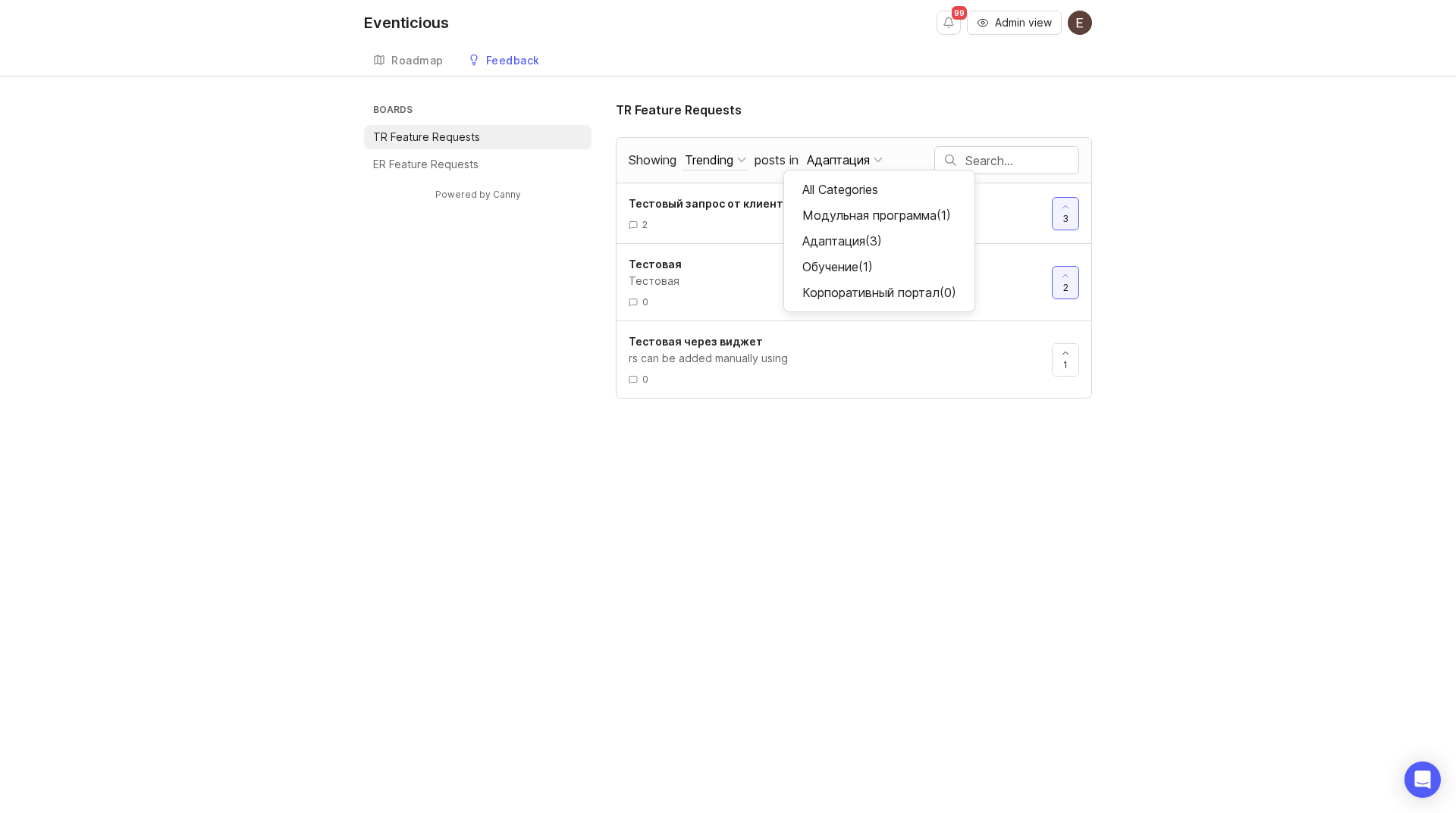
click at [833, 261] on div "Обучение ( 1 )" at bounding box center [880, 267] width 191 height 25
drag, startPoint x: 841, startPoint y: 160, endPoint x: 839, endPoint y: 214, distance: 54.0
click at [841, 161] on div "Обучение" at bounding box center [835, 160] width 56 height 16
click at [834, 288] on div "Корпоративный портал ( 0 )" at bounding box center [880, 292] width 191 height 25
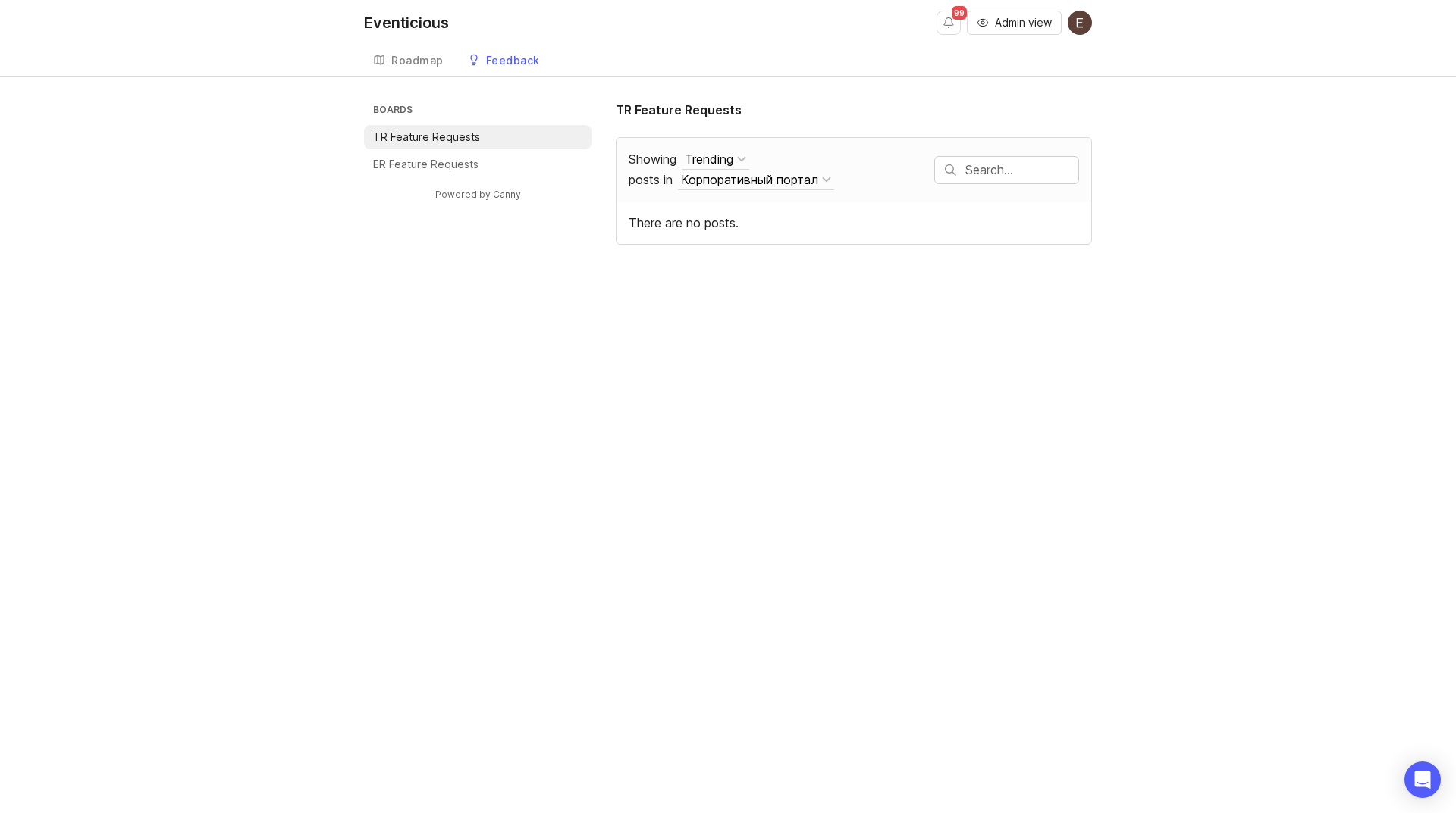
click at [463, 160] on p "ER Feature Requests" at bounding box center [426, 164] width 105 height 15
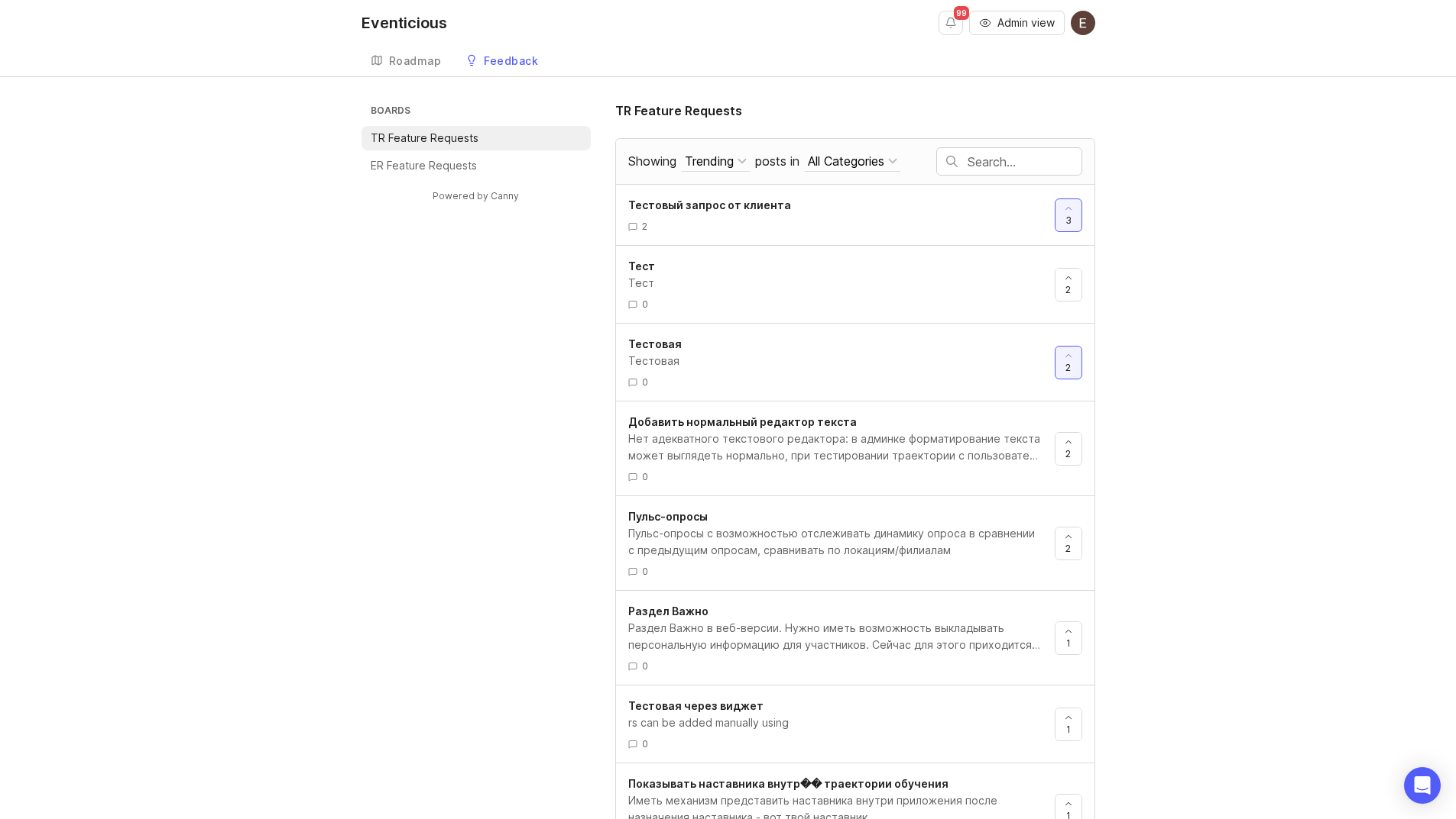
click at [736, 430] on div "Добавить нормальный редактор текста" at bounding box center [835, 422] width 414 height 16
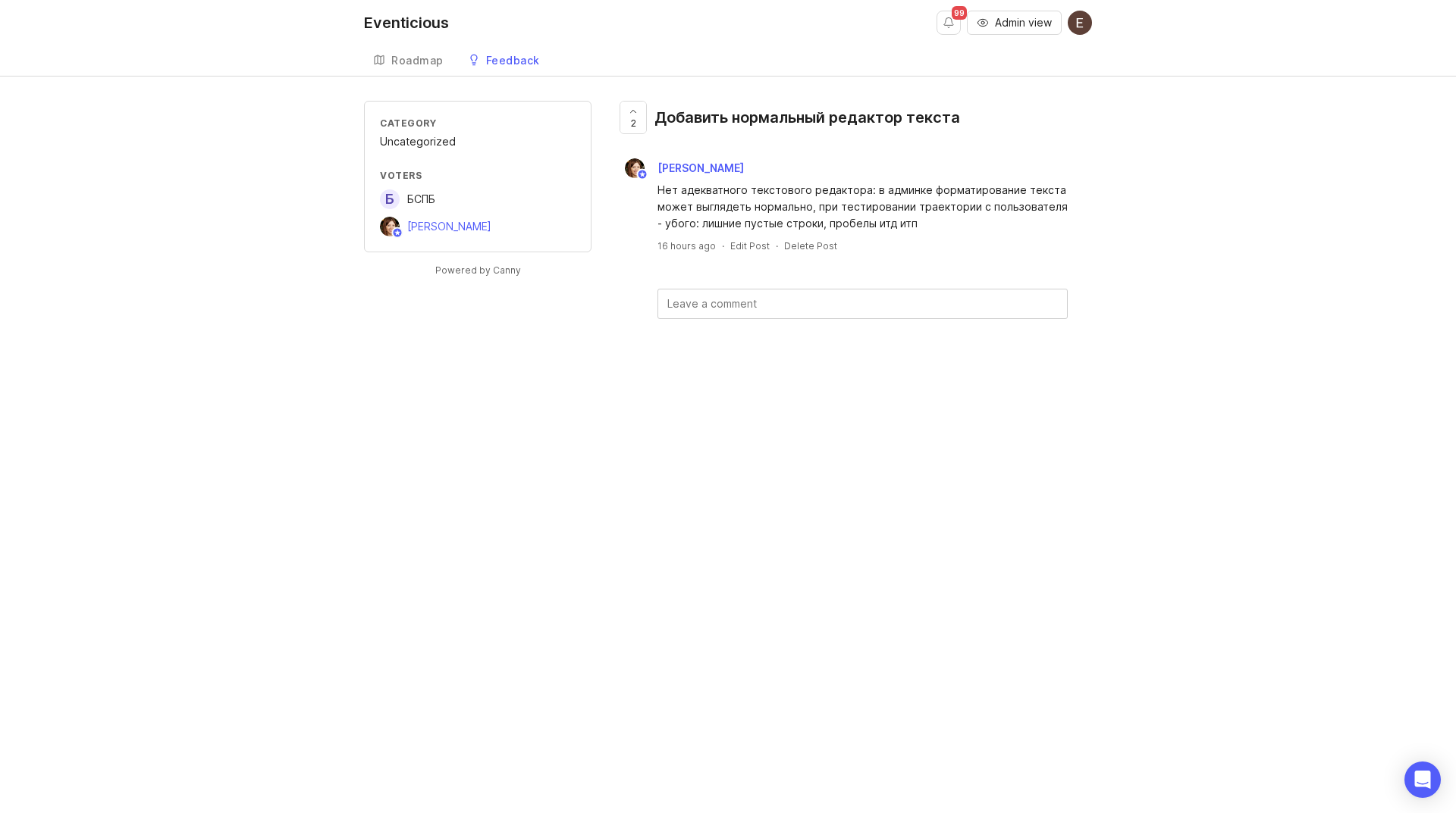
click at [697, 300] on textarea at bounding box center [862, 304] width 408 height 29
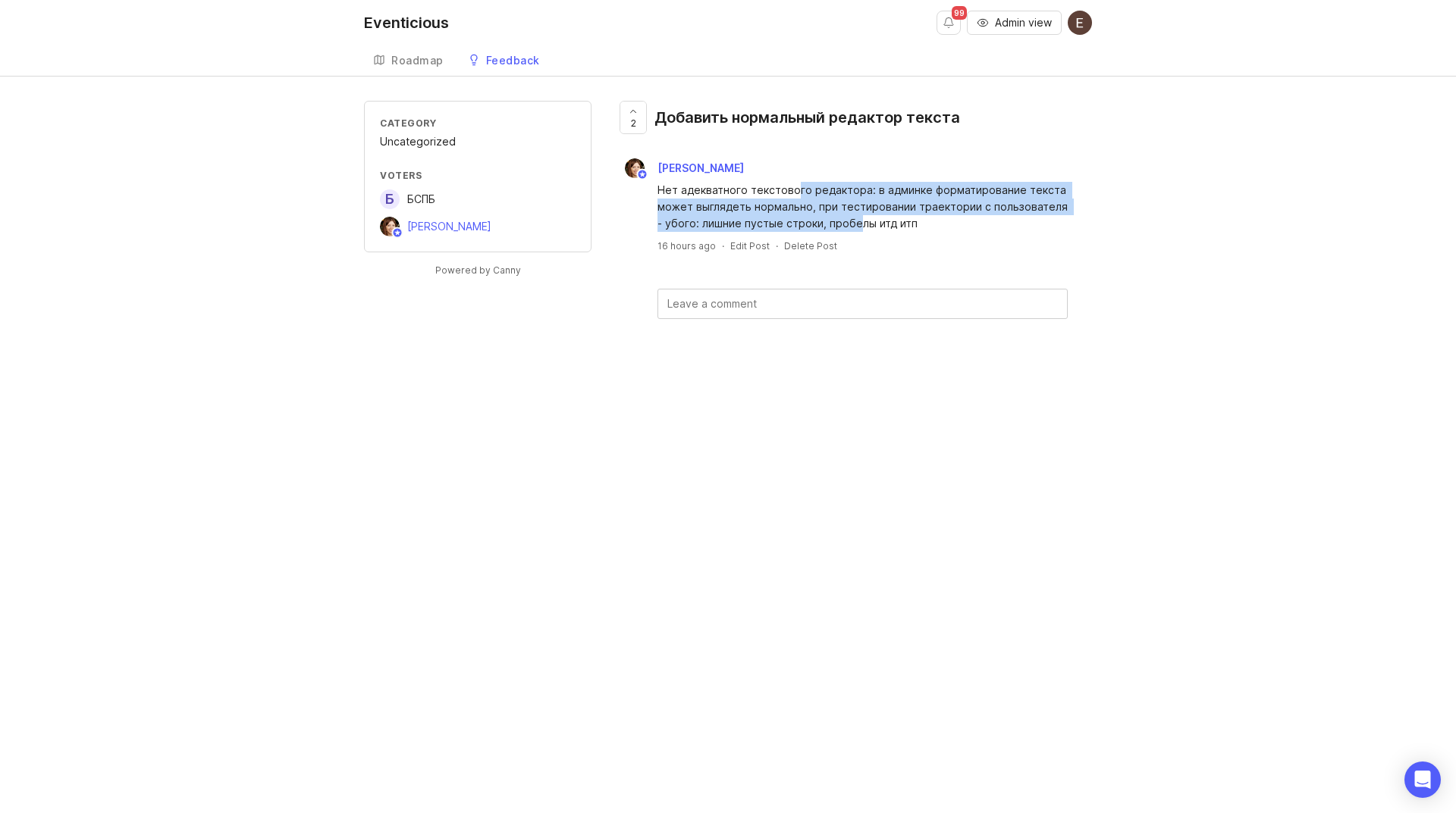
drag, startPoint x: 792, startPoint y: 191, endPoint x: 851, endPoint y: 228, distance: 69.6
click at [851, 228] on div "Нет адекватного текстового редактора: в админке форматирование текста может выг…" at bounding box center [862, 207] width 410 height 50
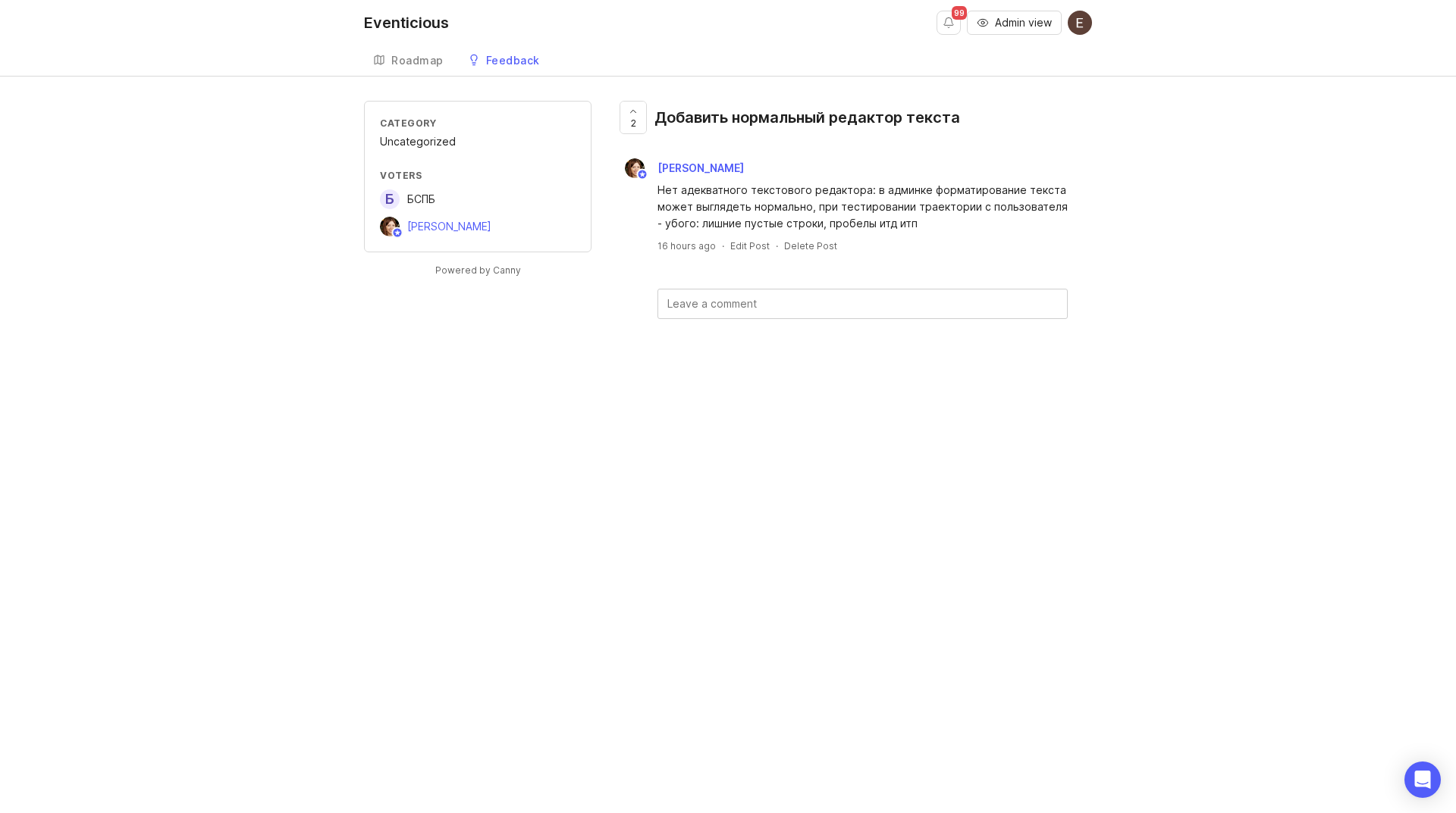
click at [1349, 240] on div "Category Uncategorized Voters Б БСПБ Elena Kushpel Powered by Canny 2 Добавить …" at bounding box center [728, 234] width 1456 height 267
click at [431, 197] on span "БСПБ" at bounding box center [421, 199] width 28 height 13
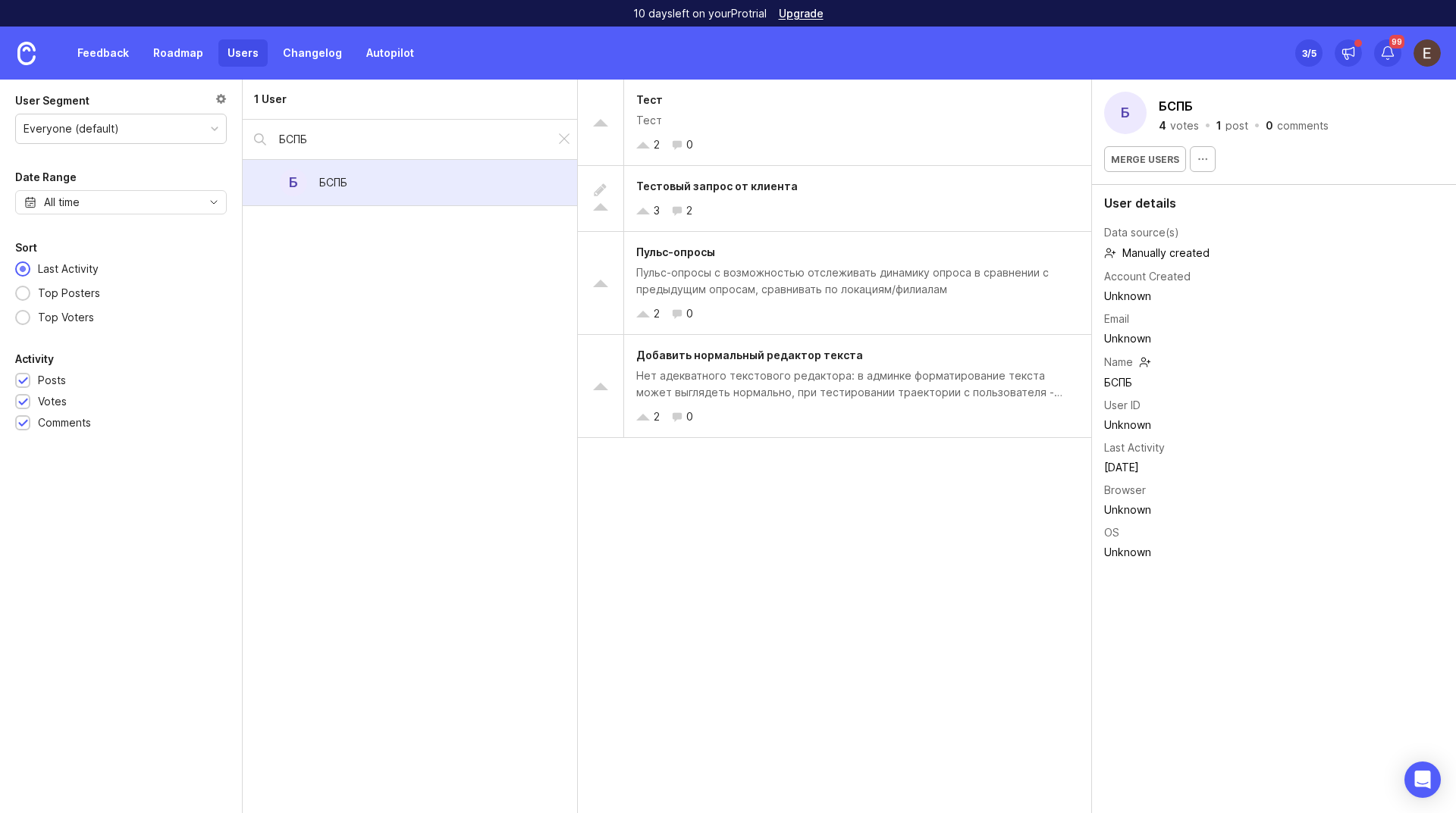
click at [101, 53] on link "Feedback" at bounding box center [103, 53] width 70 height 27
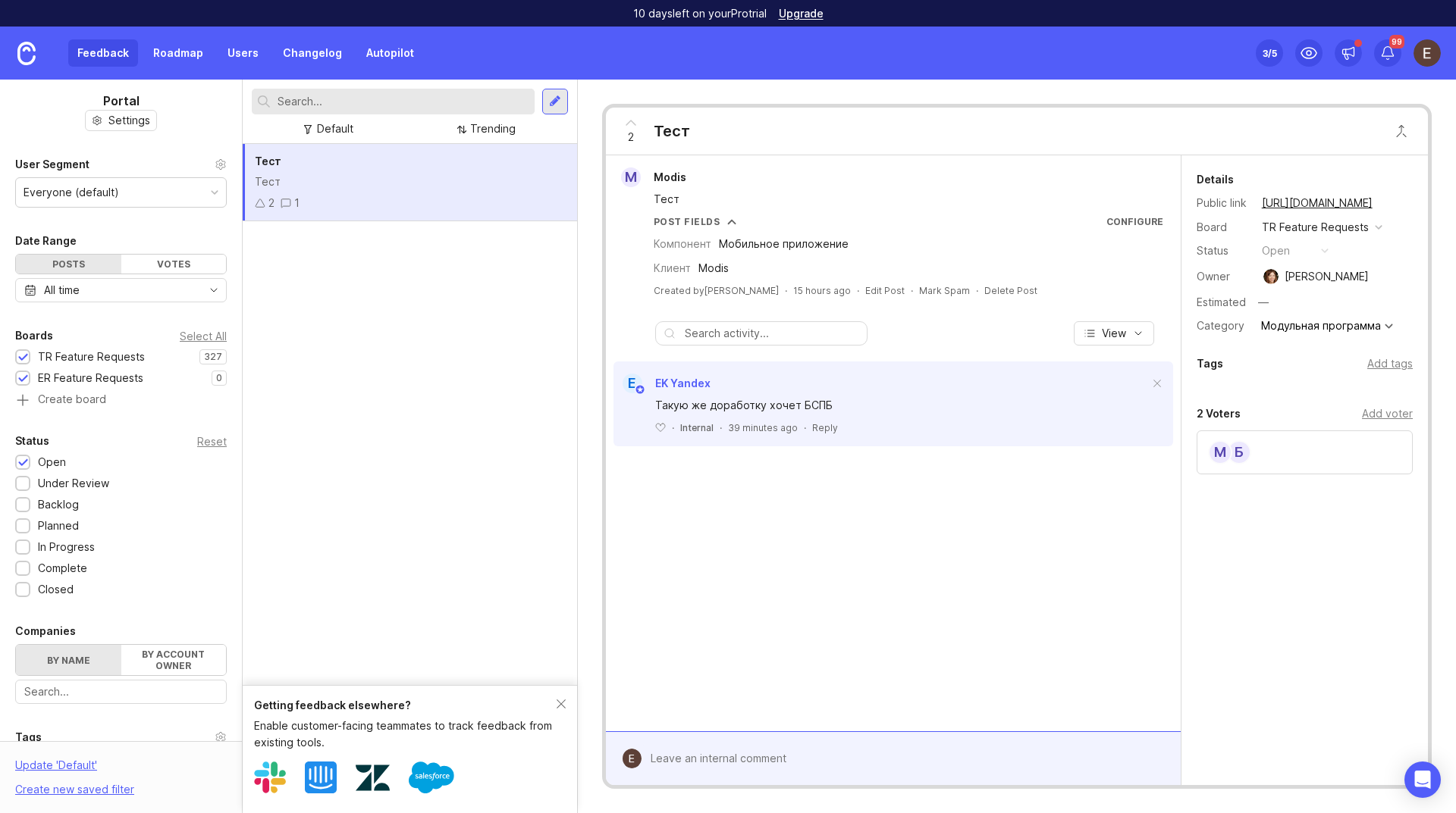
click at [311, 180] on div "Тест" at bounding box center [410, 181] width 310 height 16
click at [726, 509] on div "M Modis Тест Post Fields Configure Компонент Мобильное приложение Клиент Modis …" at bounding box center [893, 443] width 575 height 576
click at [99, 54] on div "Feedback Roadmap Users Changelog Autopilot" at bounding box center [245, 53] width 355 height 27
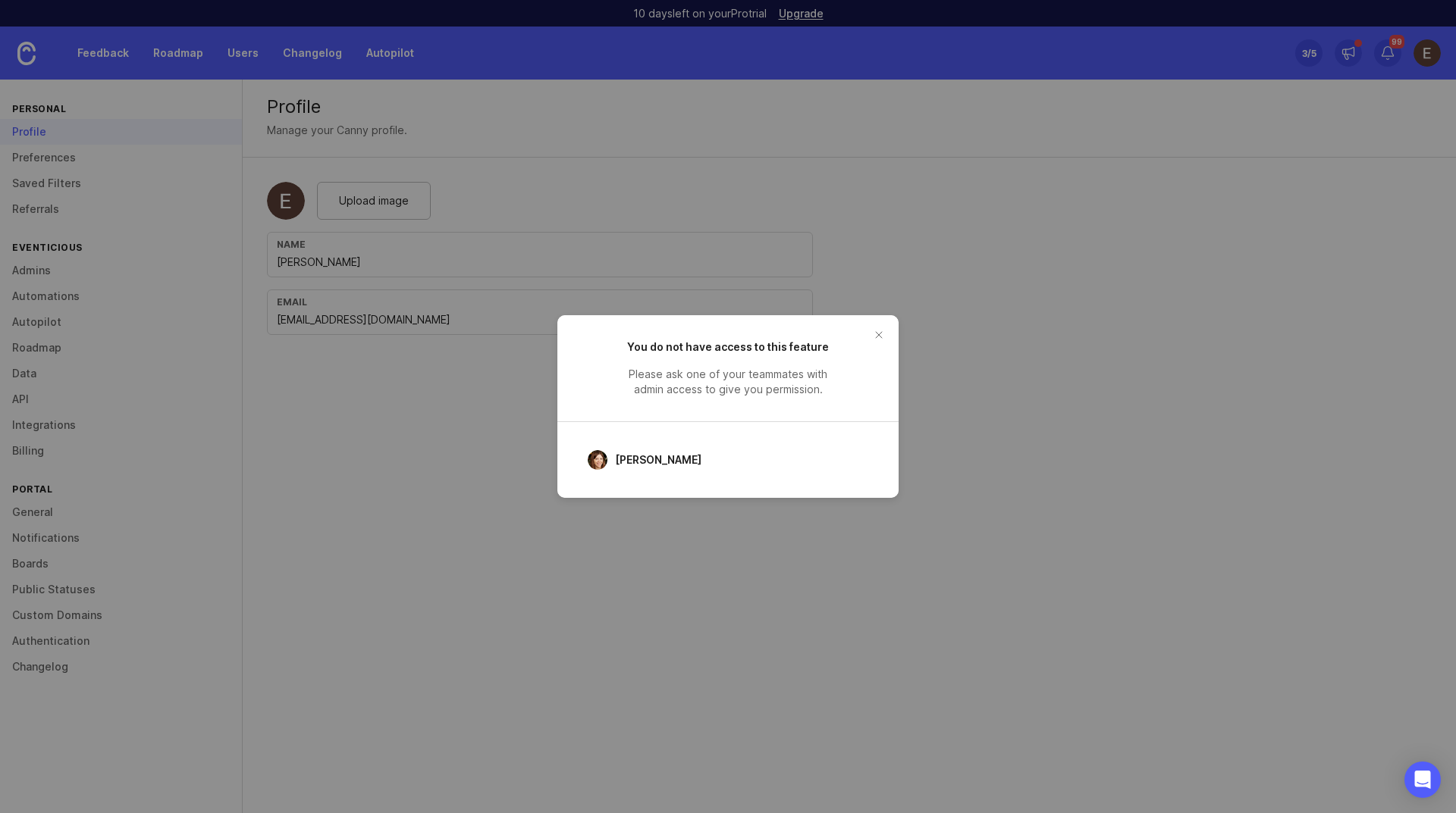
click at [883, 334] on button "close button" at bounding box center [879, 335] width 25 height 24
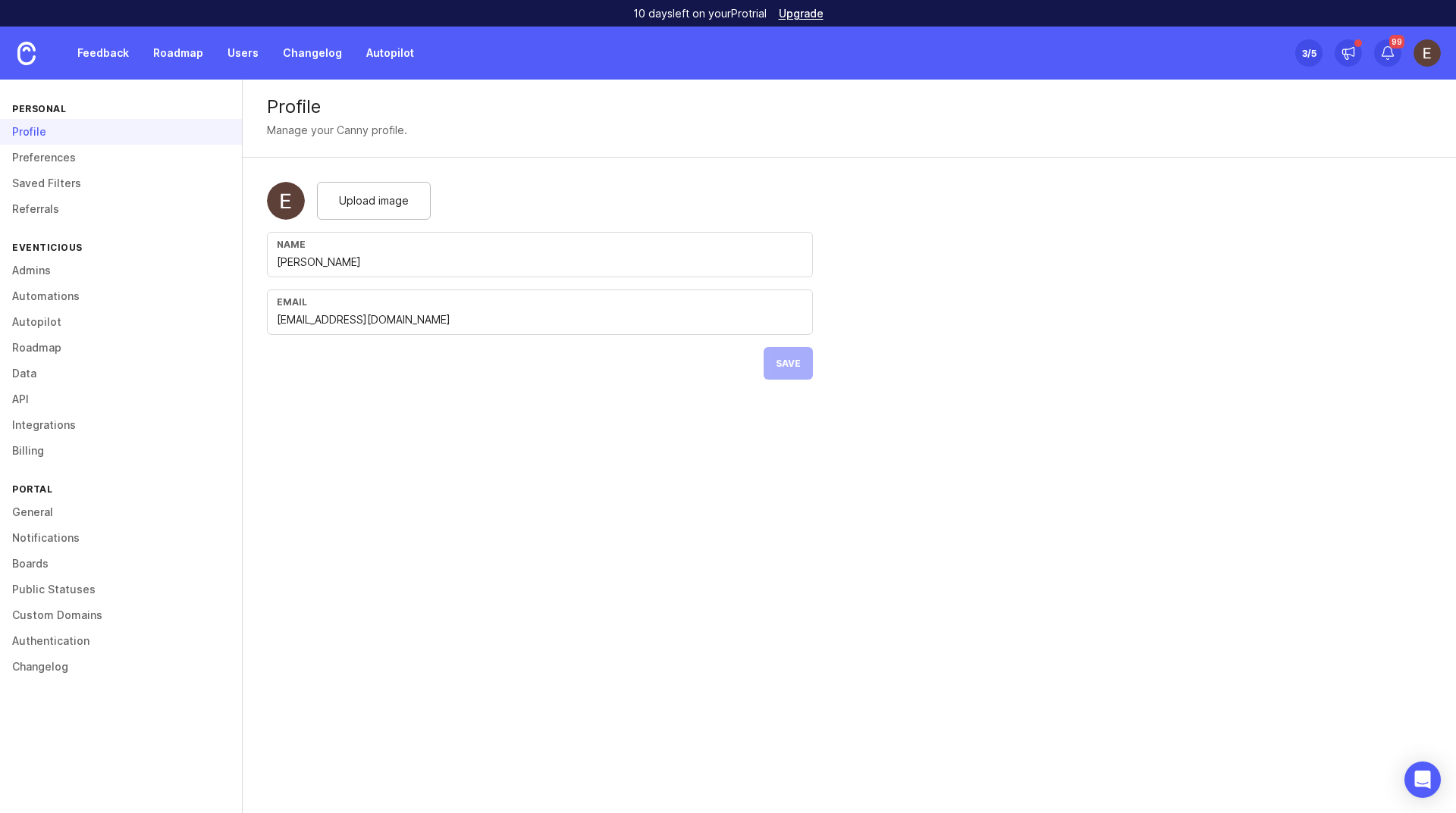
click at [39, 565] on link "Boards" at bounding box center [121, 563] width 242 height 25
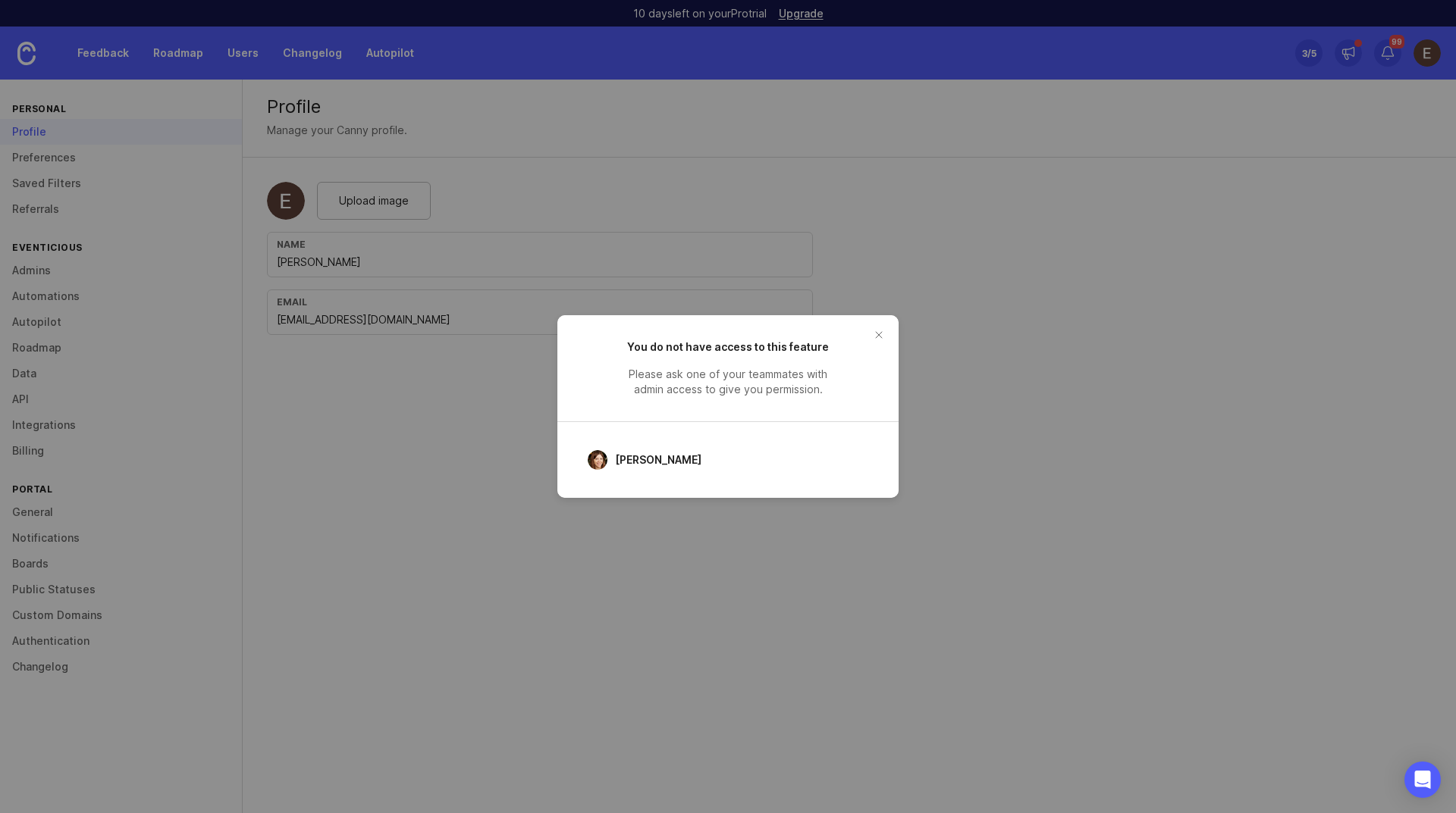
click at [881, 328] on button "close button" at bounding box center [879, 335] width 25 height 24
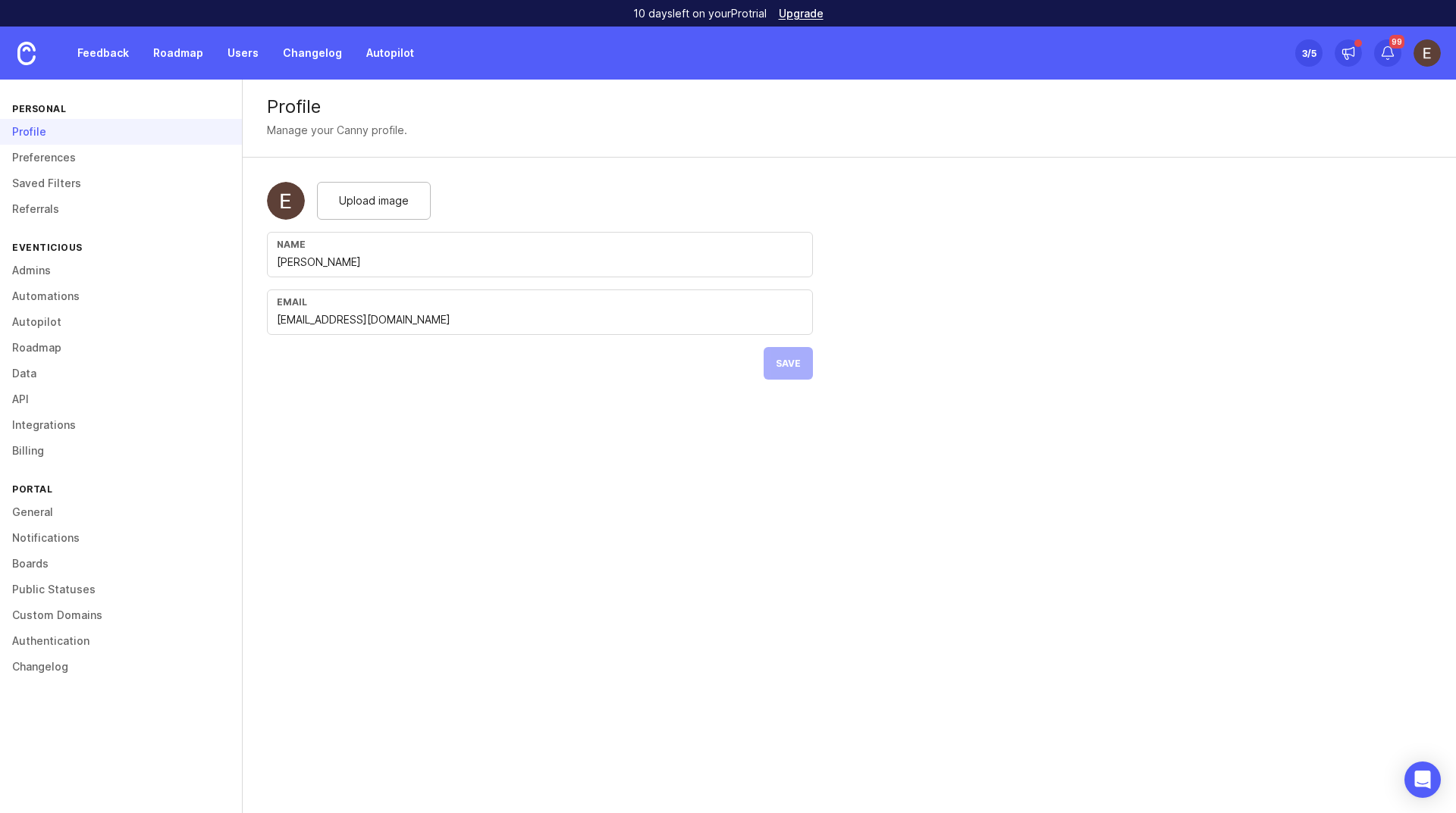
click at [120, 53] on link "Feedback" at bounding box center [103, 53] width 70 height 27
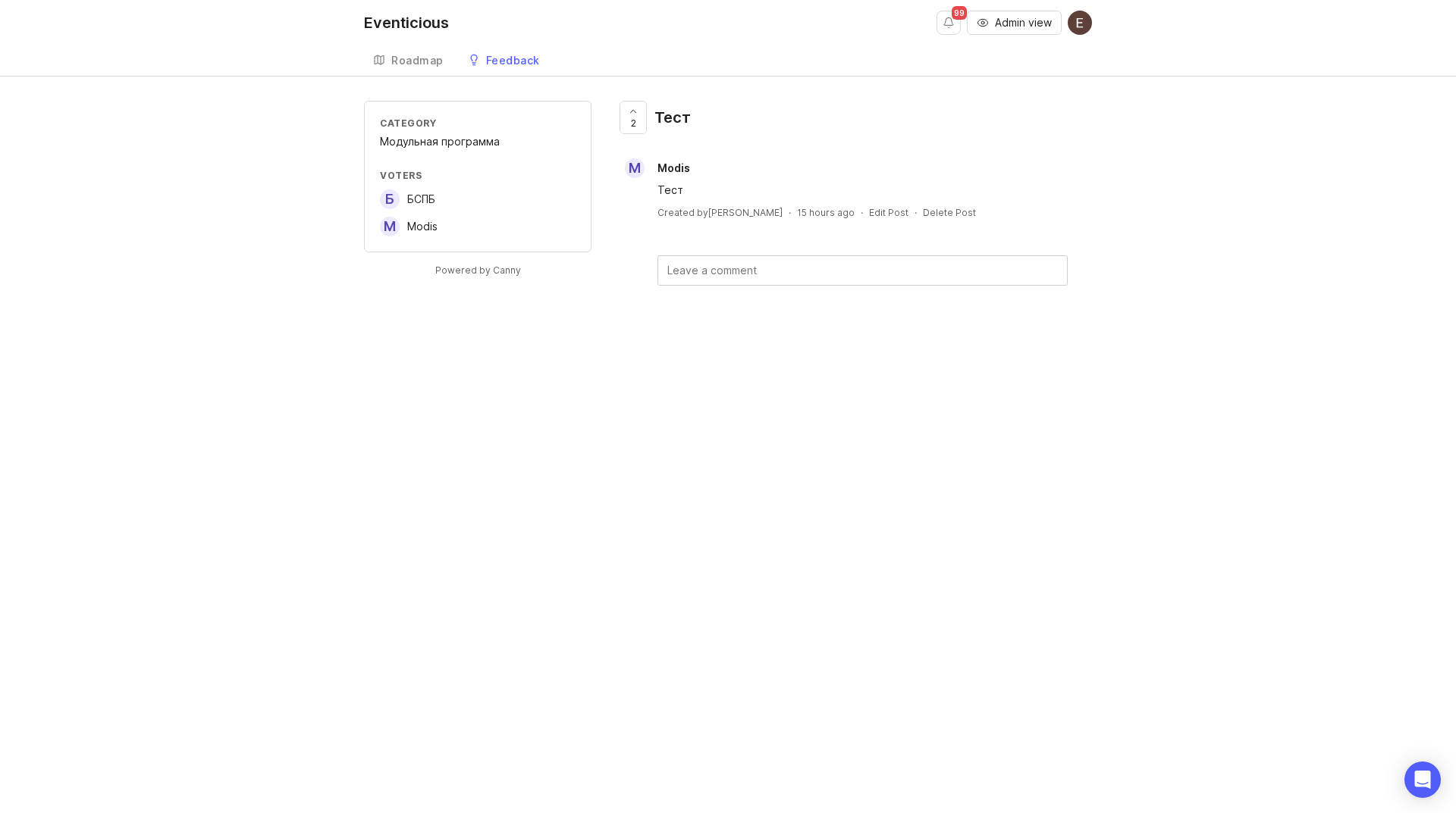
click at [408, 55] on div "Roadmap" at bounding box center [418, 61] width 53 height 11
click at [500, 57] on div "Feedback" at bounding box center [513, 61] width 54 height 11
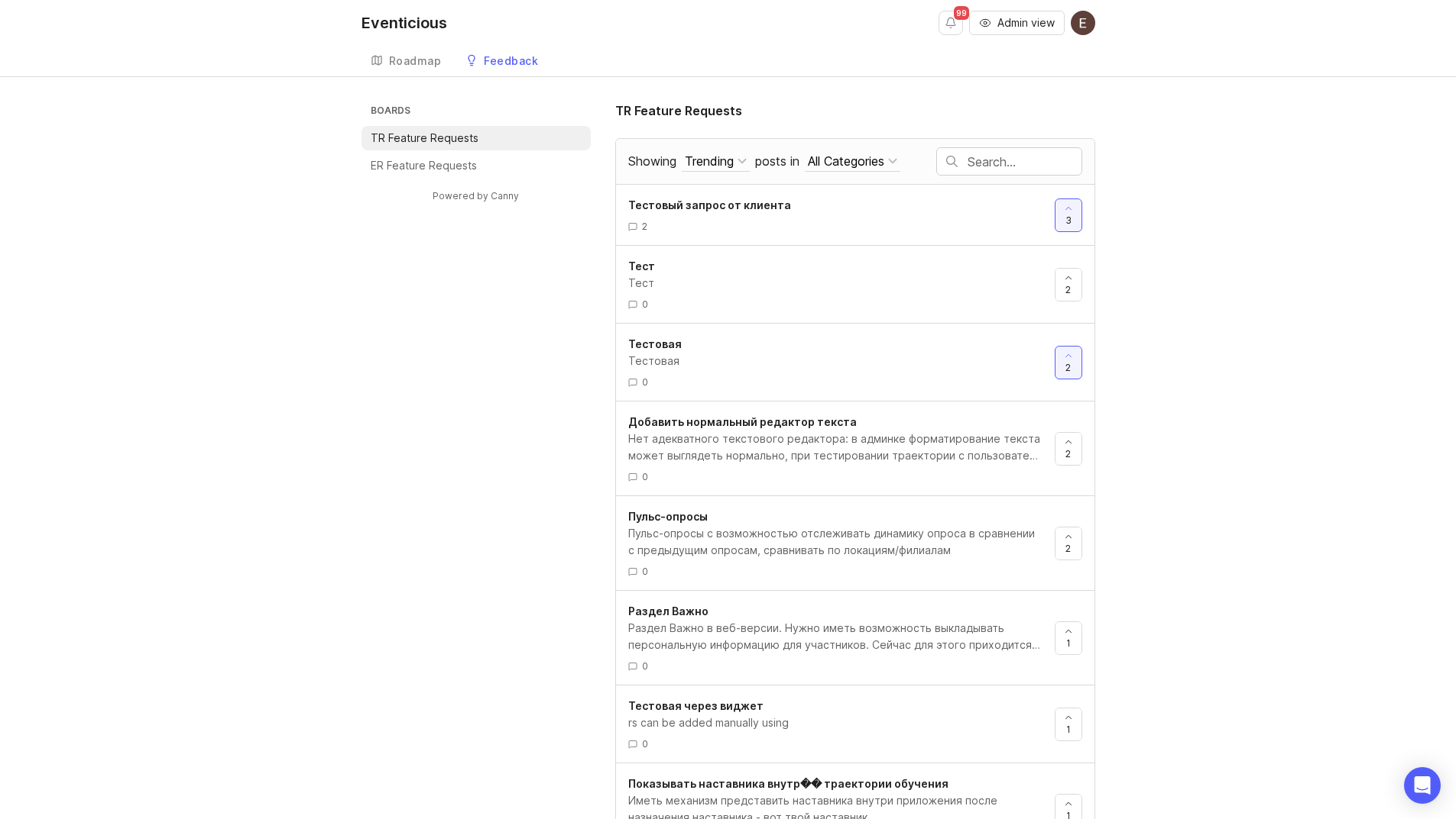
click at [440, 161] on p "ER Feature Requests" at bounding box center [423, 165] width 106 height 16
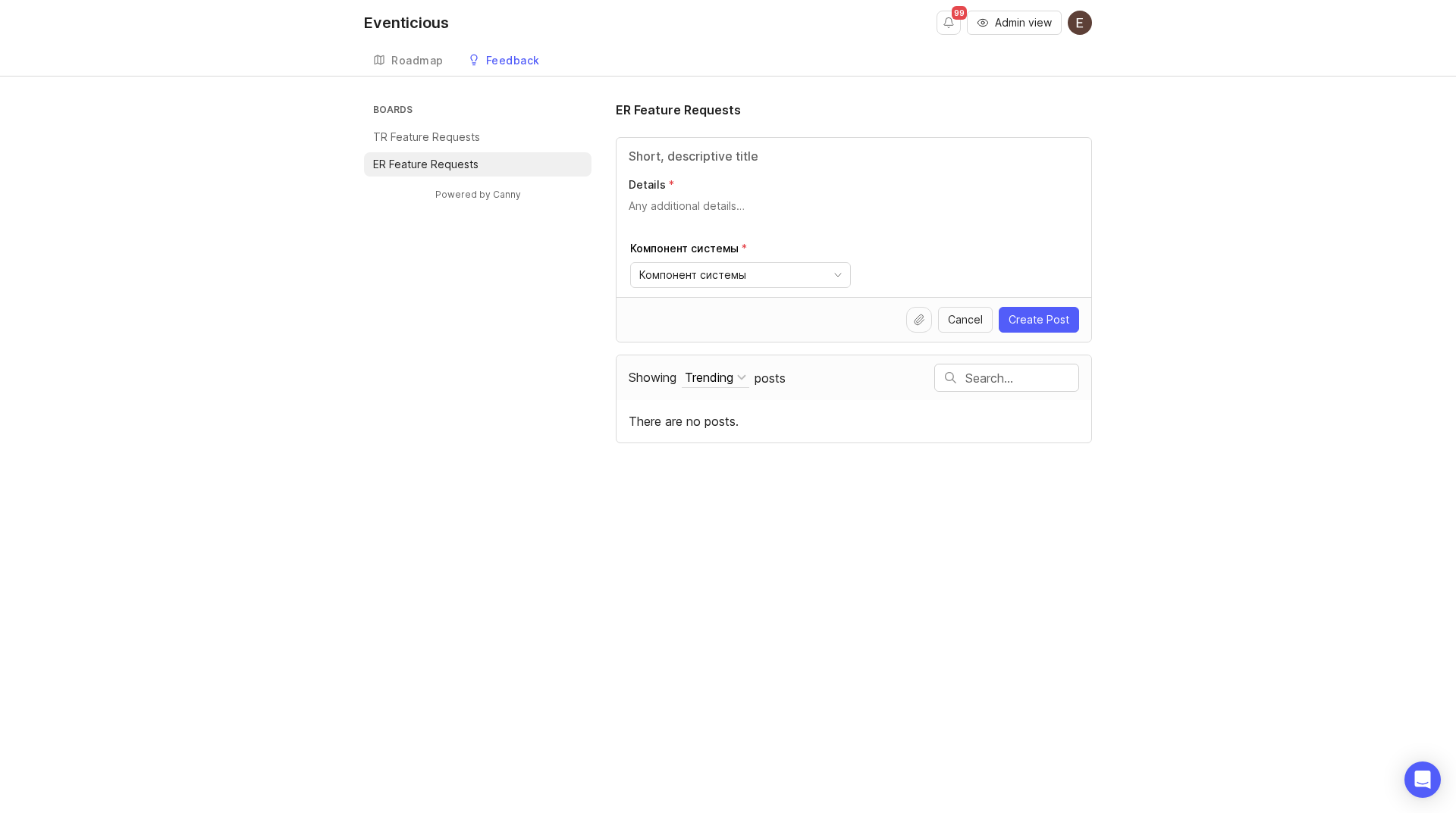
click at [1050, 326] on span "Create Post" at bounding box center [1038, 319] width 61 height 15
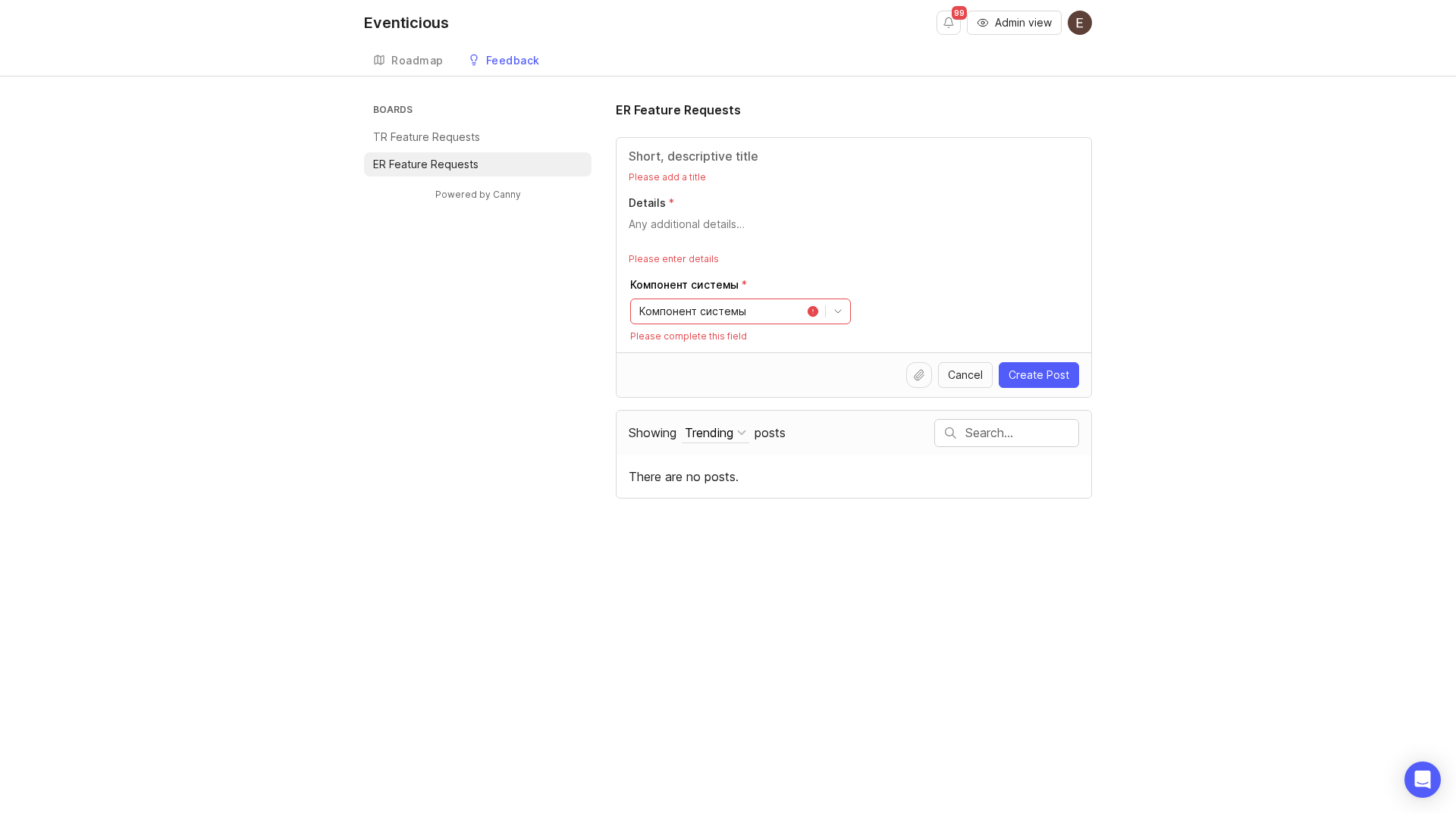
click at [636, 172] on p "Please add a title" at bounding box center [854, 177] width 450 height 12
click at [690, 171] on div "Please add a title Details Please enter details Компонент системы Компонент сис…" at bounding box center [853, 245] width 475 height 214
click at [675, 171] on div "Please add a title Details Please enter details Компонент системы Компонент сис…" at bounding box center [853, 245] width 475 height 214
click at [682, 178] on p "Please add a title" at bounding box center [854, 177] width 450 height 12
click at [648, 178] on p "Please add a title" at bounding box center [854, 177] width 450 height 12
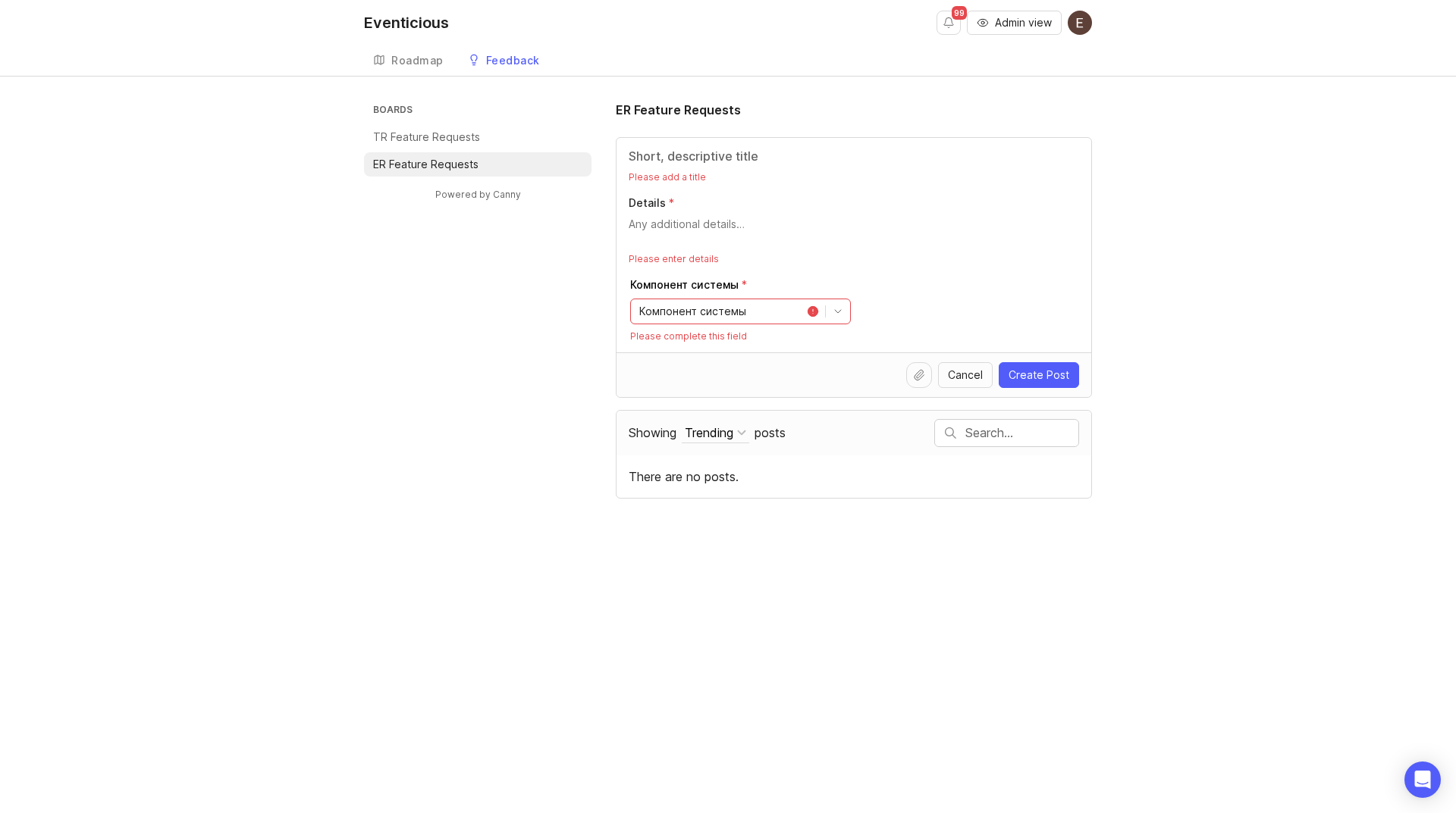
click at [650, 182] on p "Please add a title" at bounding box center [854, 177] width 450 height 12
click at [709, 169] on div "Please add a title Details Please enter details Компонент системы Компонент сис…" at bounding box center [853, 245] width 475 height 214
click at [693, 305] on span "Компонент системы" at bounding box center [693, 311] width 107 height 16
click at [703, 352] on span "Мобильное приложение" at bounding box center [698, 360] width 115 height 16
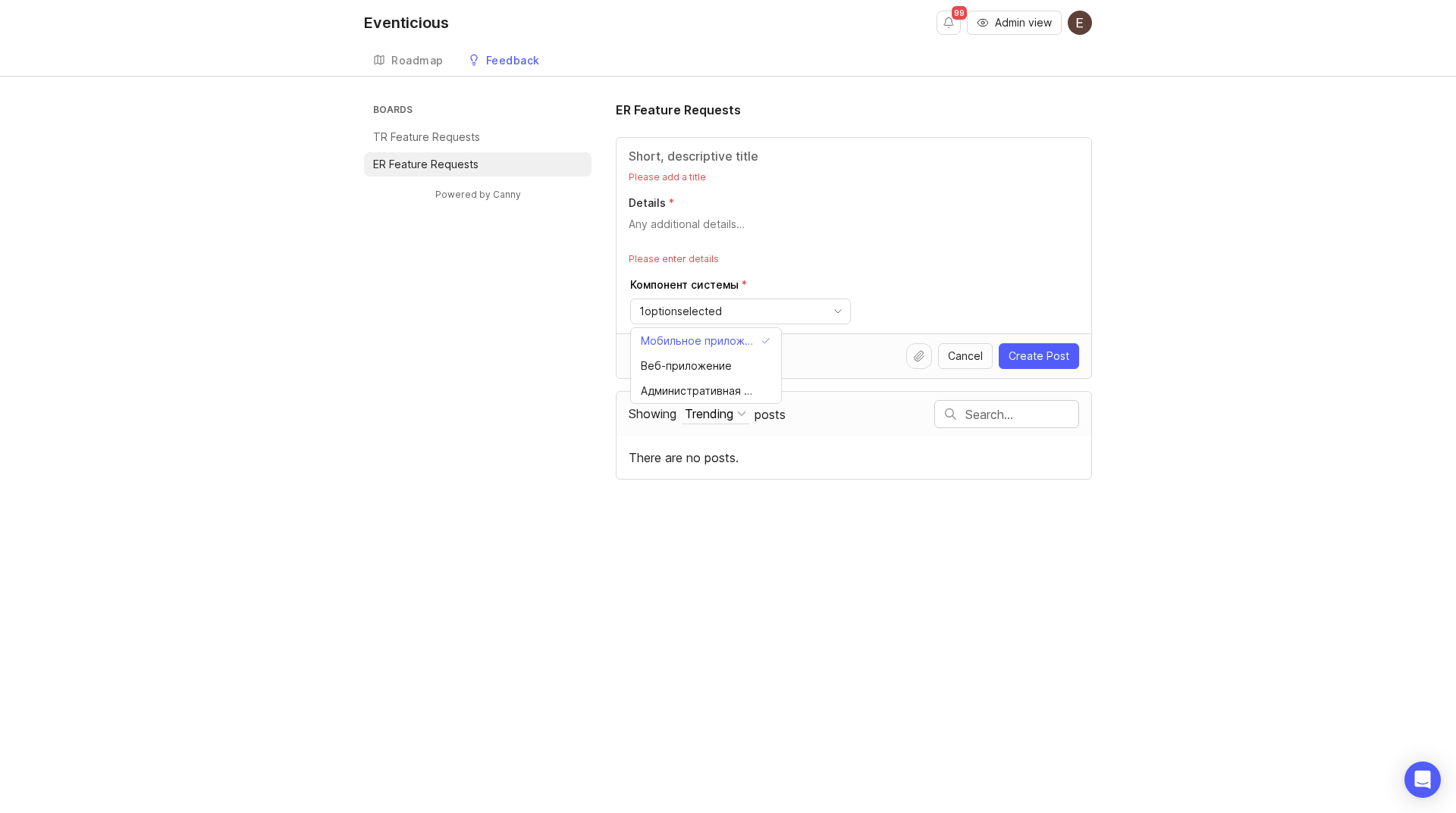
click at [675, 253] on p "Please enter details" at bounding box center [854, 259] width 450 height 12
click at [675, 260] on p "Please enter details" at bounding box center [854, 259] width 450 height 12
click at [662, 214] on div "Please add a title Details Please enter details Компонент системы 1 option sele…" at bounding box center [853, 236] width 475 height 196
click at [668, 227] on textarea "Details" at bounding box center [854, 231] width 450 height 30
click at [671, 157] on input "Title" at bounding box center [854, 156] width 450 height 18
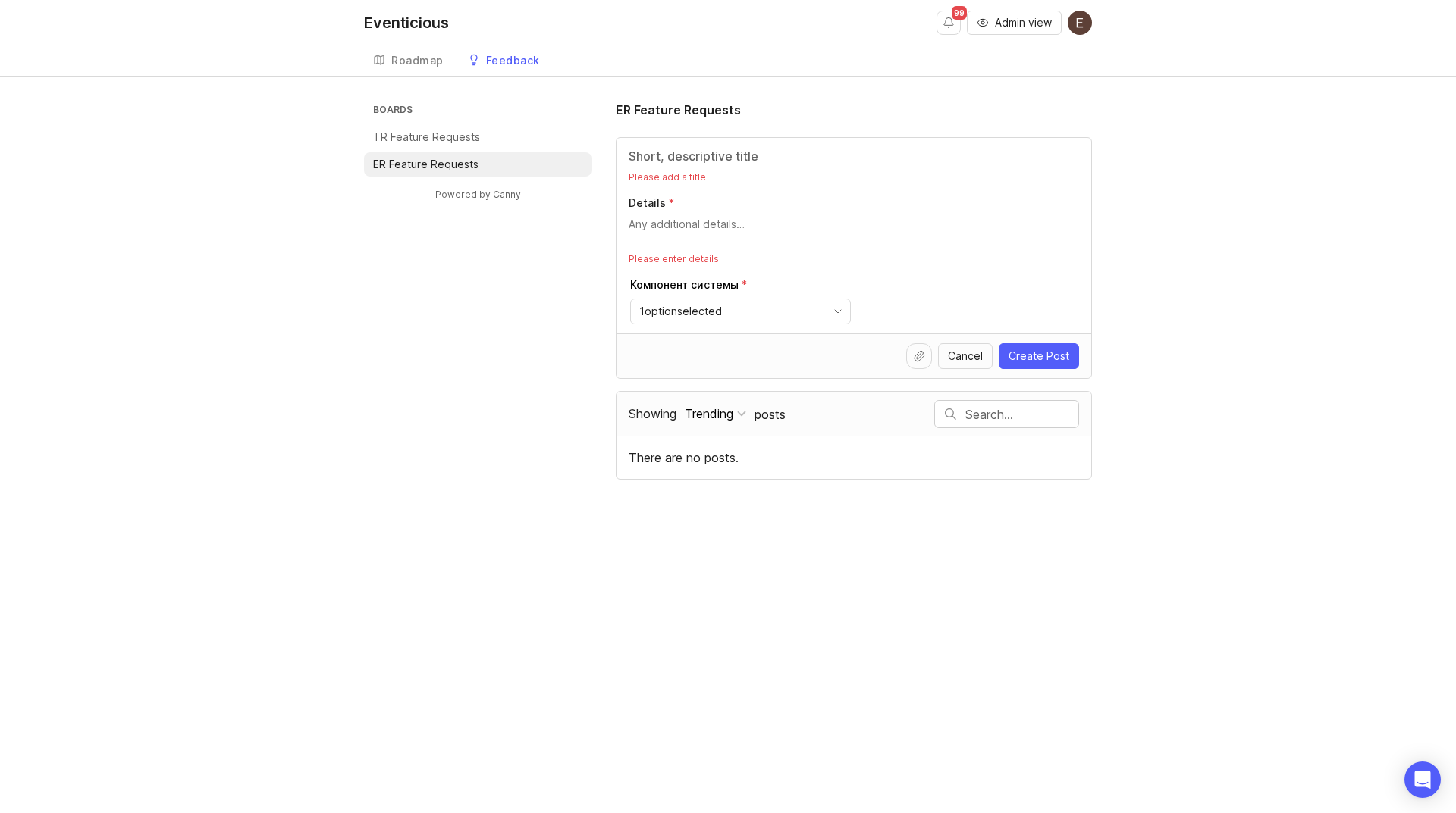
click at [672, 154] on input "Title" at bounding box center [854, 156] width 450 height 18
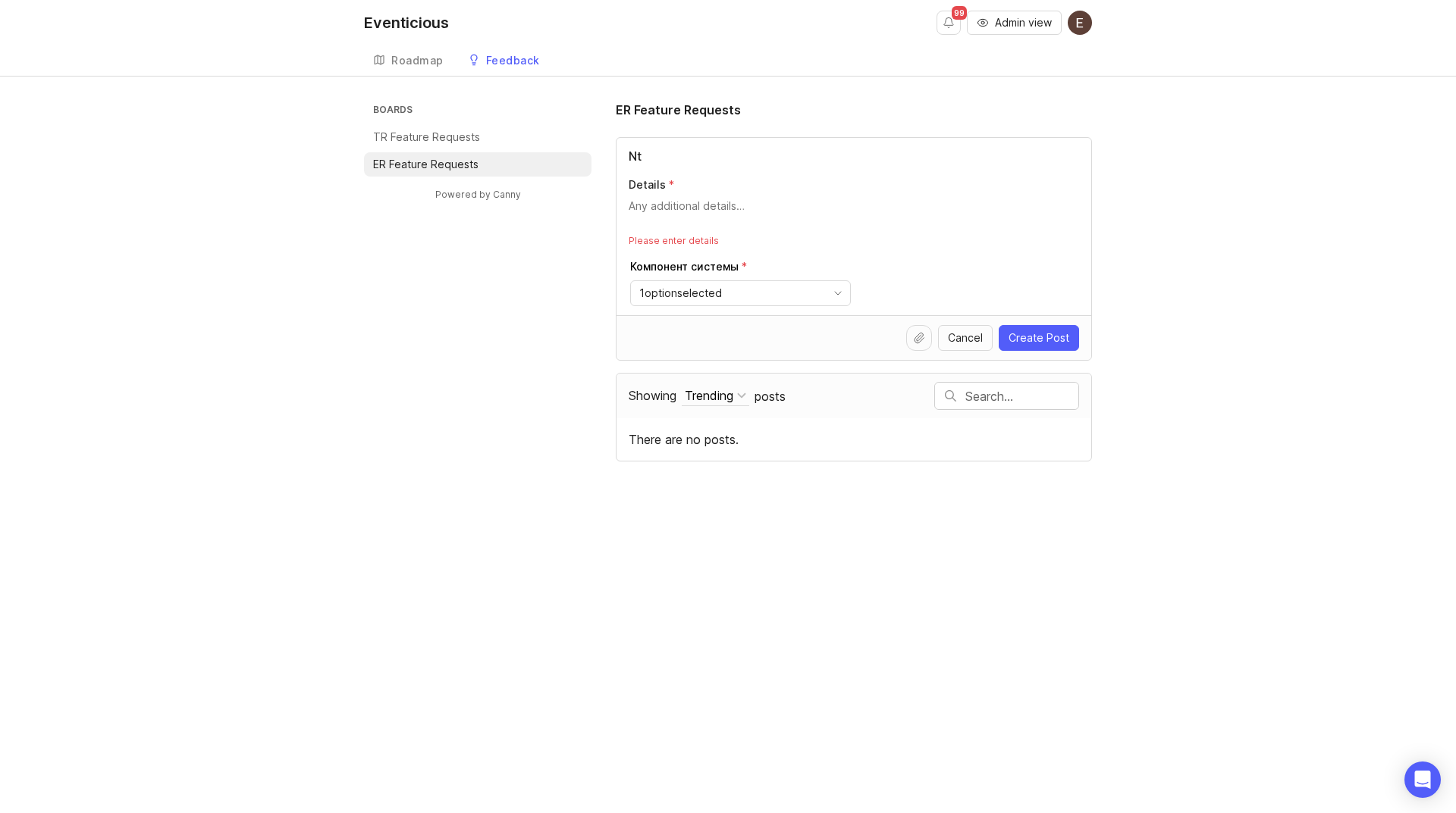
type input "N"
type input "t"
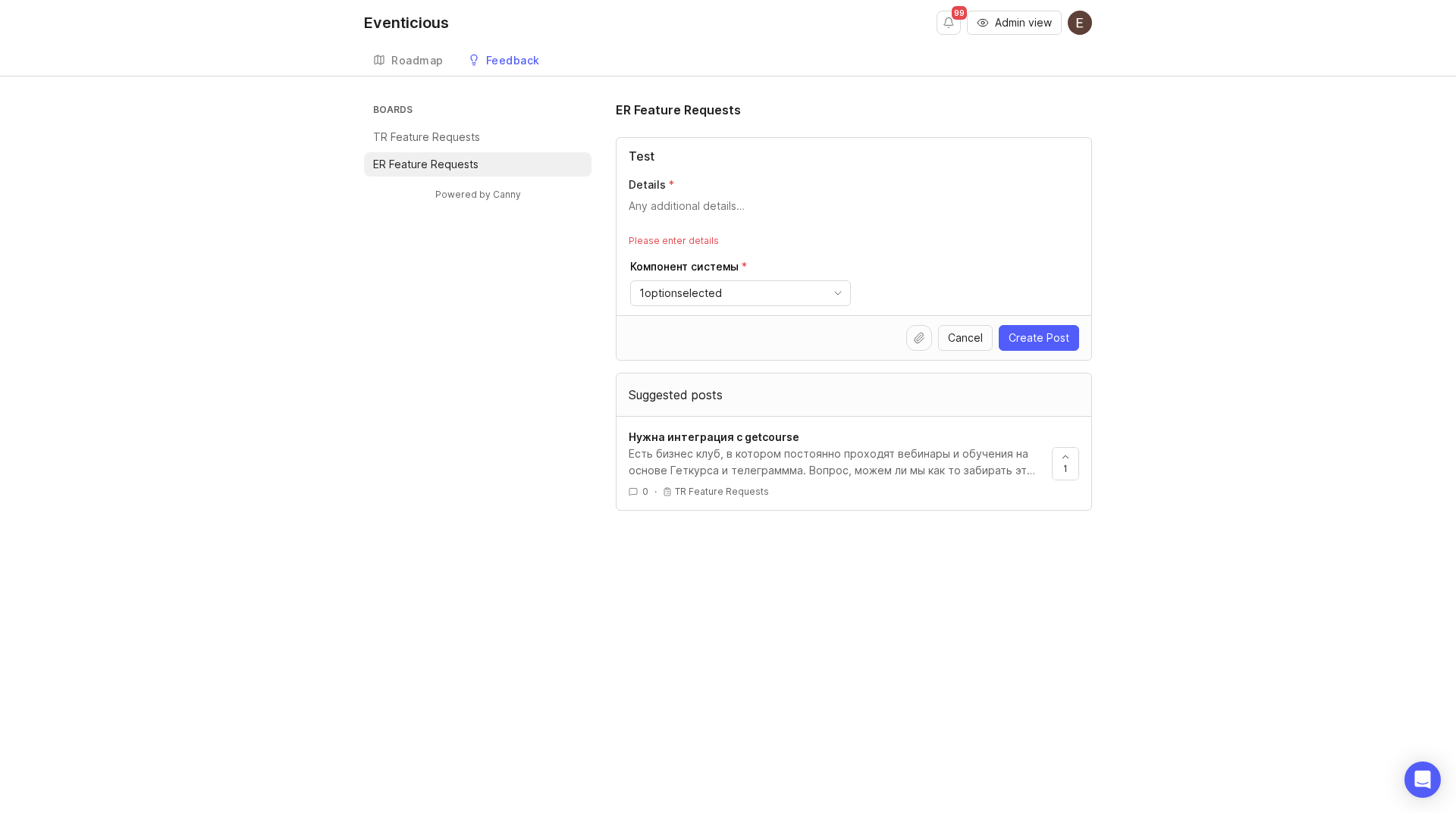
type input "Test"
drag, startPoint x: 652, startPoint y: 233, endPoint x: 688, endPoint y: 232, distance: 36.0
click at [654, 232] on div "Test Details Please enter details Компонент системы 1 option selected" at bounding box center [853, 227] width 475 height 178
click at [714, 234] on div "Test Details Please enter details Компонент системы 1 option selected" at bounding box center [853, 227] width 475 height 178
click at [661, 242] on p "Please enter details" at bounding box center [854, 240] width 450 height 12
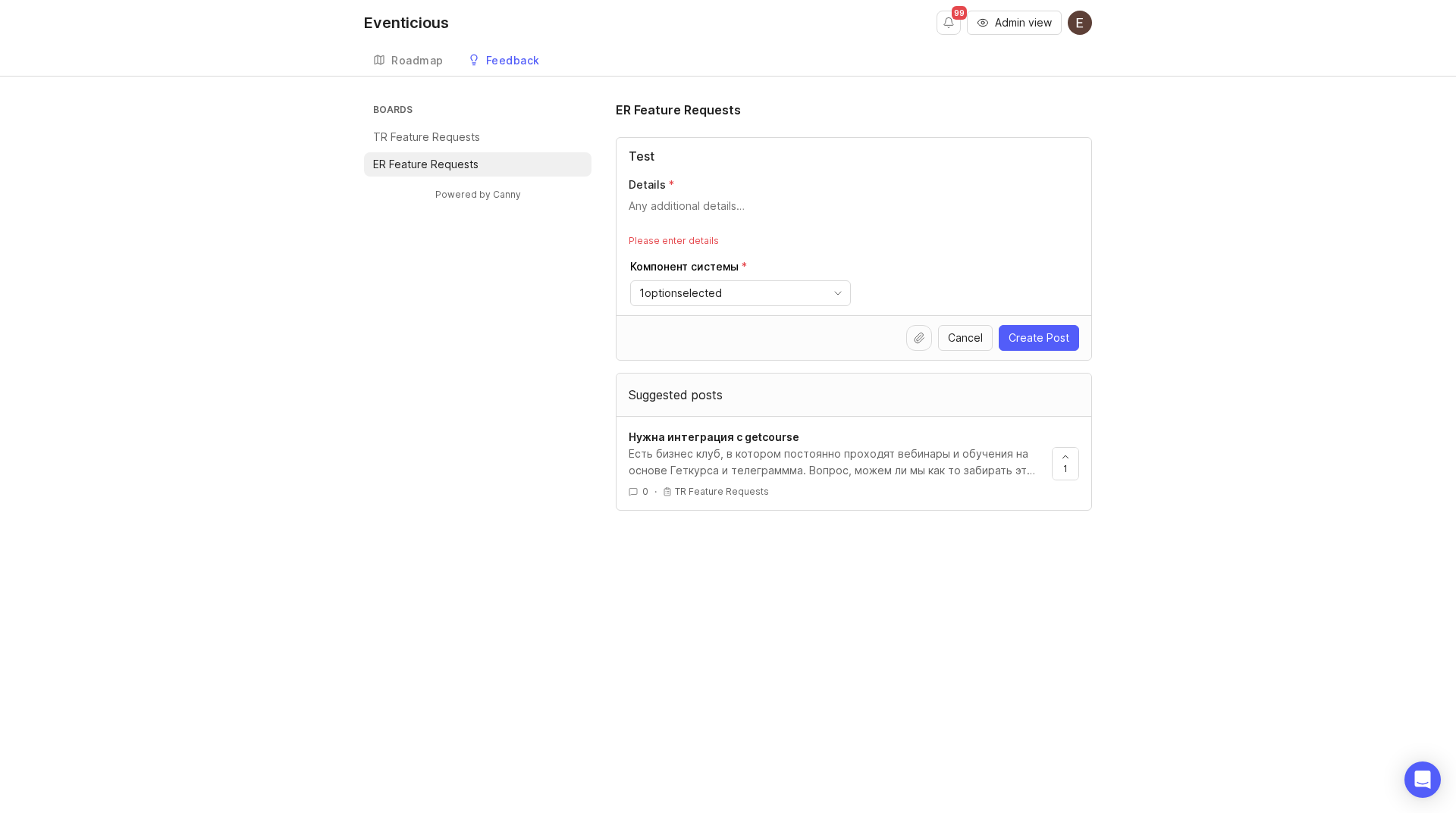
click at [662, 243] on p "Please enter details" at bounding box center [854, 240] width 450 height 12
click at [662, 244] on p "Please enter details" at bounding box center [854, 240] width 450 height 12
click at [661, 242] on p "Please enter details" at bounding box center [854, 240] width 450 height 12
click at [652, 208] on textarea "Details" at bounding box center [854, 213] width 450 height 30
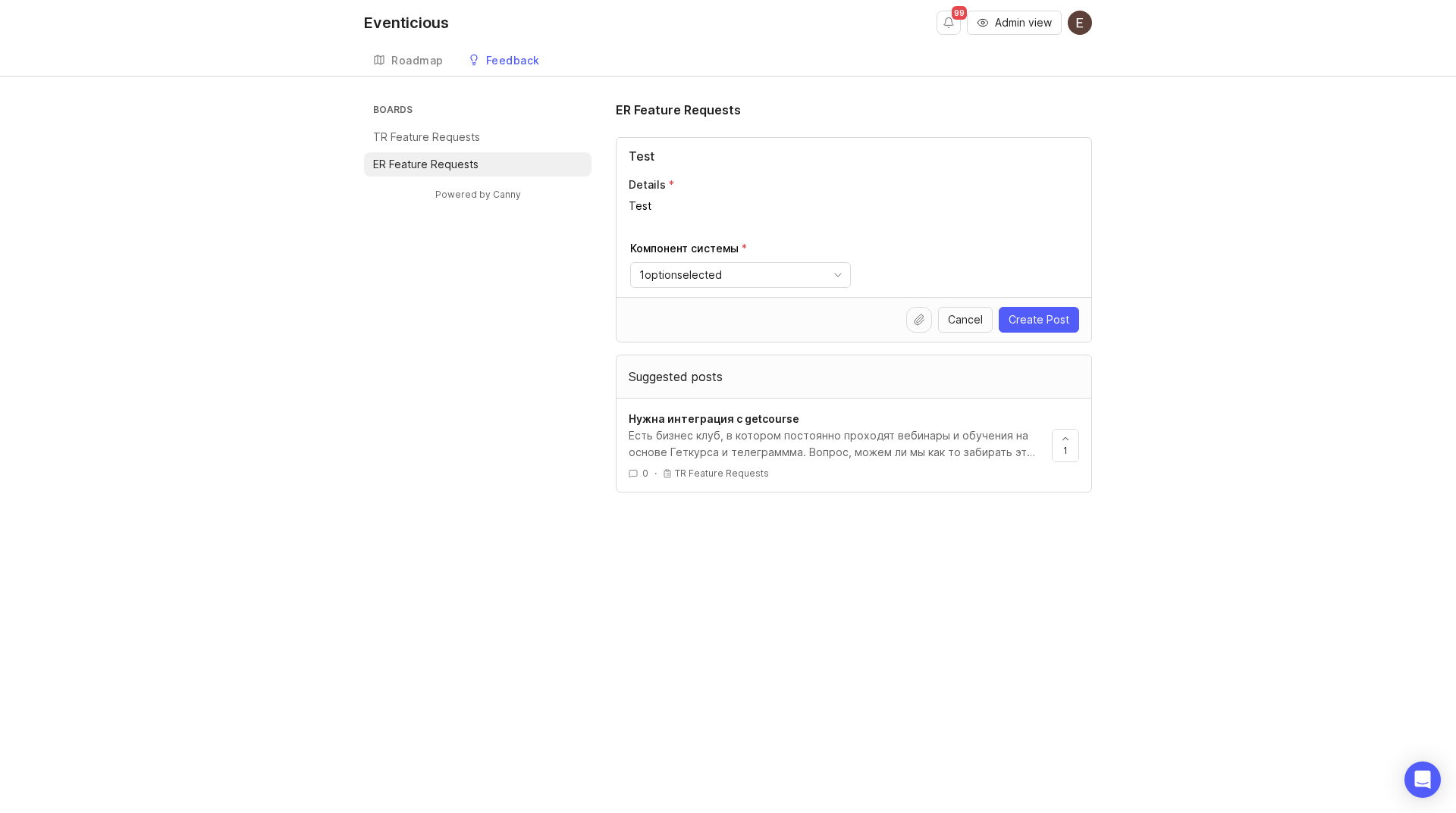
type textarea "Test"
click at [784, 269] on div "1 option selected" at bounding box center [728, 275] width 195 height 24
click at [956, 260] on div "Компонент системы 1 option selected" at bounding box center [854, 265] width 450 height 47
click at [1028, 319] on span "Create Post" at bounding box center [1038, 319] width 61 height 15
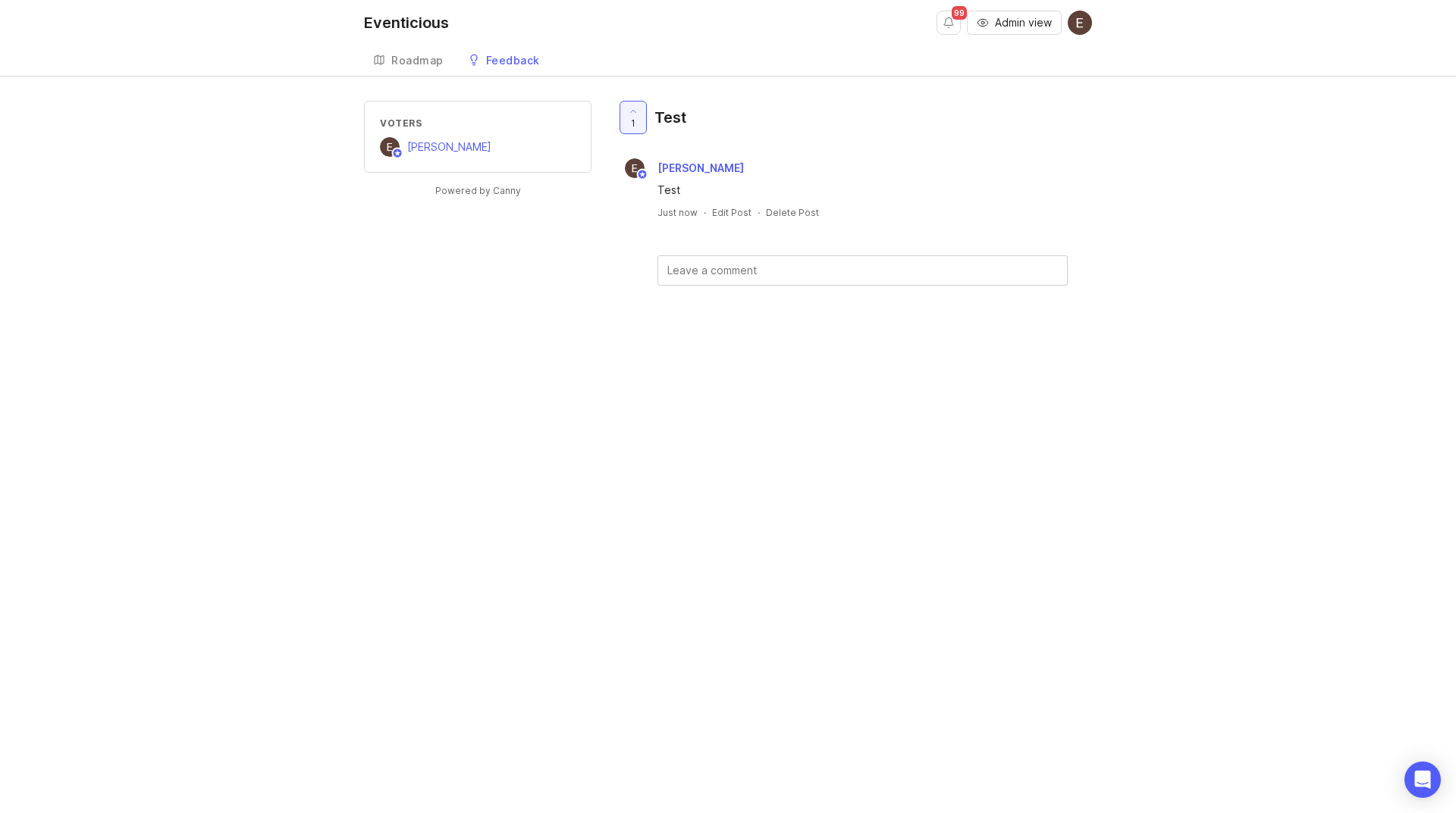
drag, startPoint x: 813, startPoint y: 132, endPoint x: 800, endPoint y: 171, distance: 41.1
click at [813, 132] on div "1 Test" at bounding box center [853, 123] width 477 height 45
click at [789, 211] on div "Delete Post" at bounding box center [792, 212] width 53 height 13
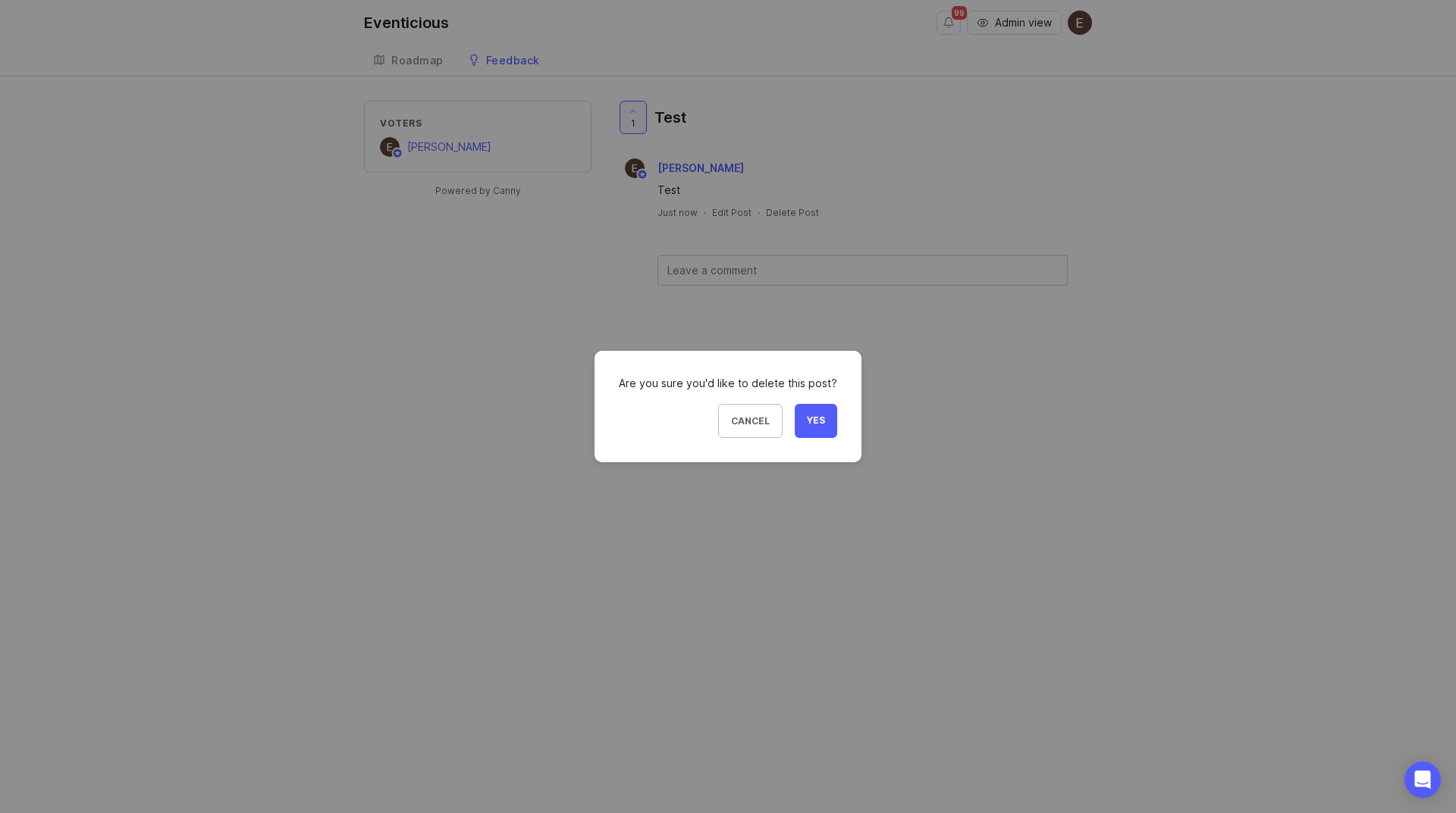
click at [810, 419] on span "Yes" at bounding box center [816, 421] width 18 height 13
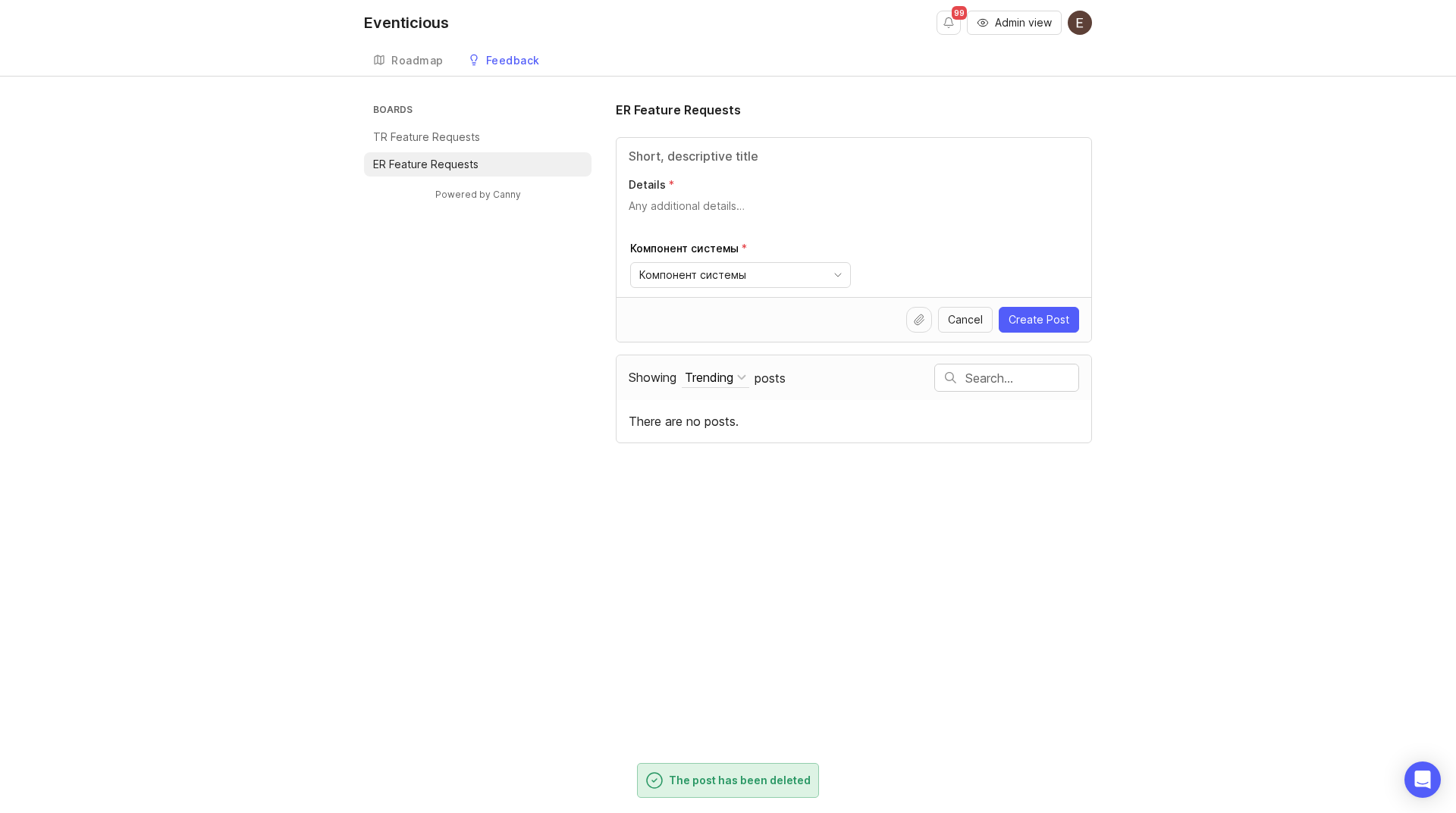
click at [407, 127] on li "TR Feature Requests" at bounding box center [477, 137] width 228 height 24
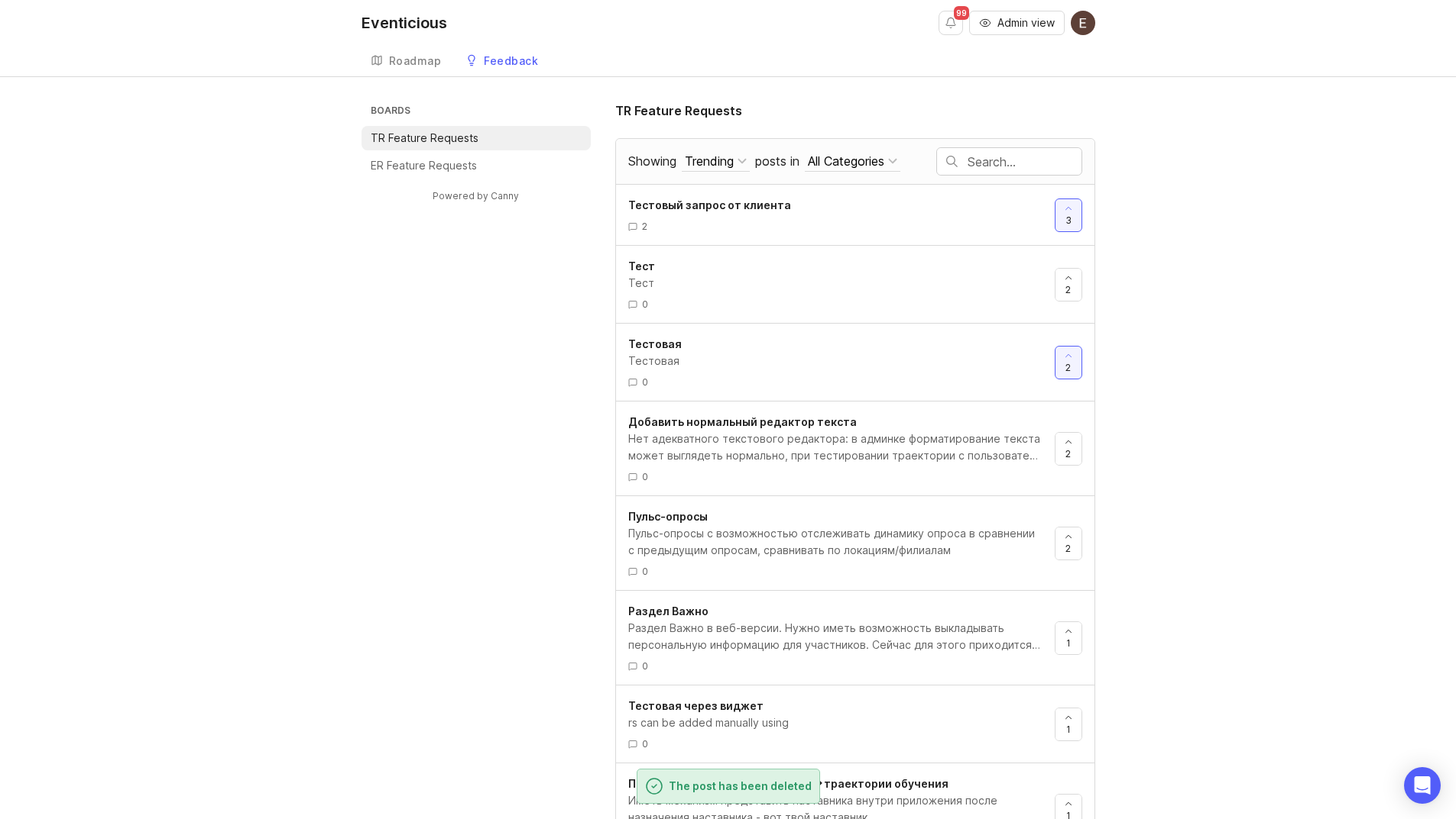
click at [707, 216] on link "Тестовый запрос от клиента 2" at bounding box center [841, 215] width 426 height 36
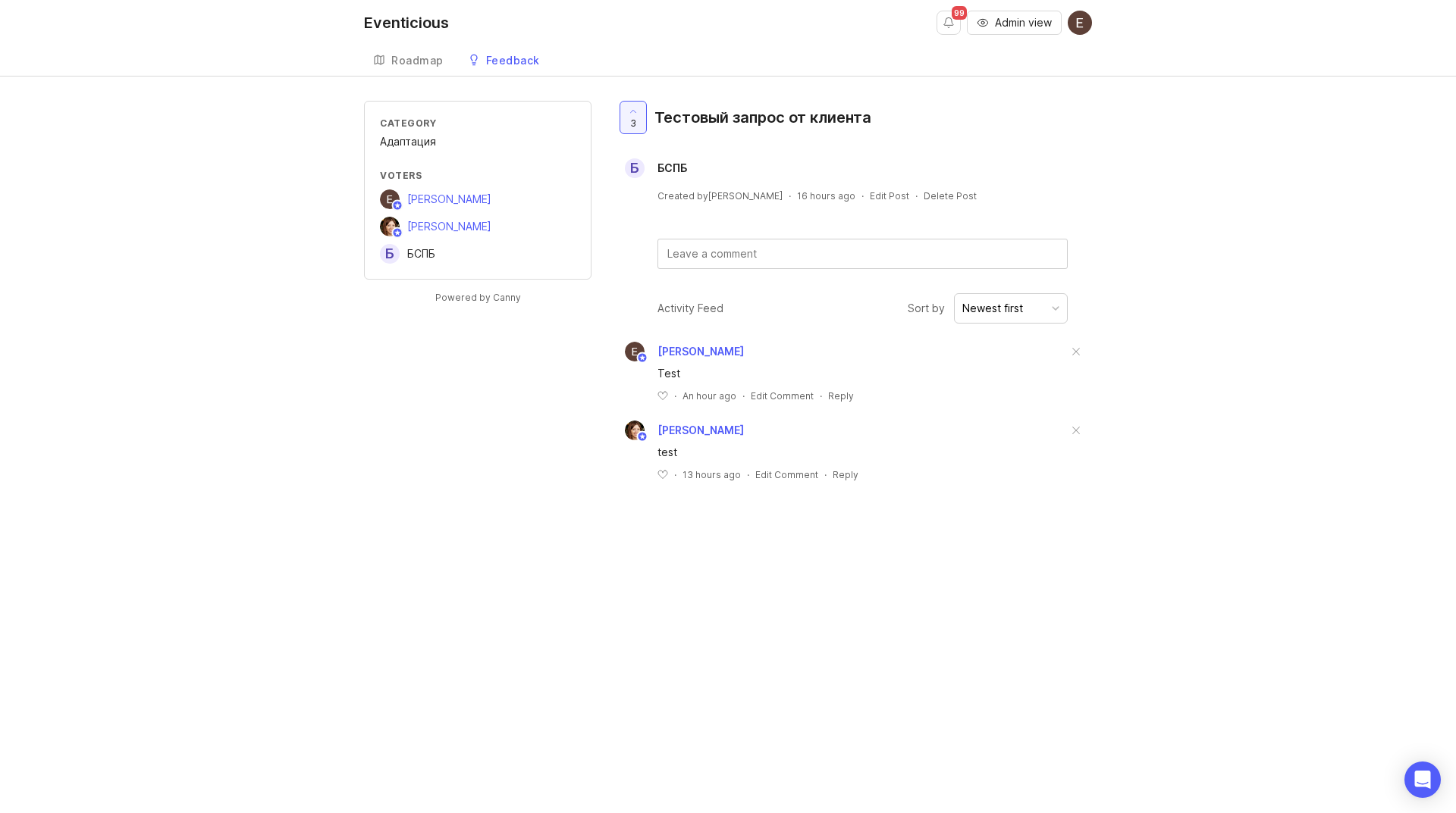
click at [399, 125] on div "Category" at bounding box center [478, 123] width 196 height 13
click at [929, 196] on div "Delete Post" at bounding box center [950, 196] width 53 height 13
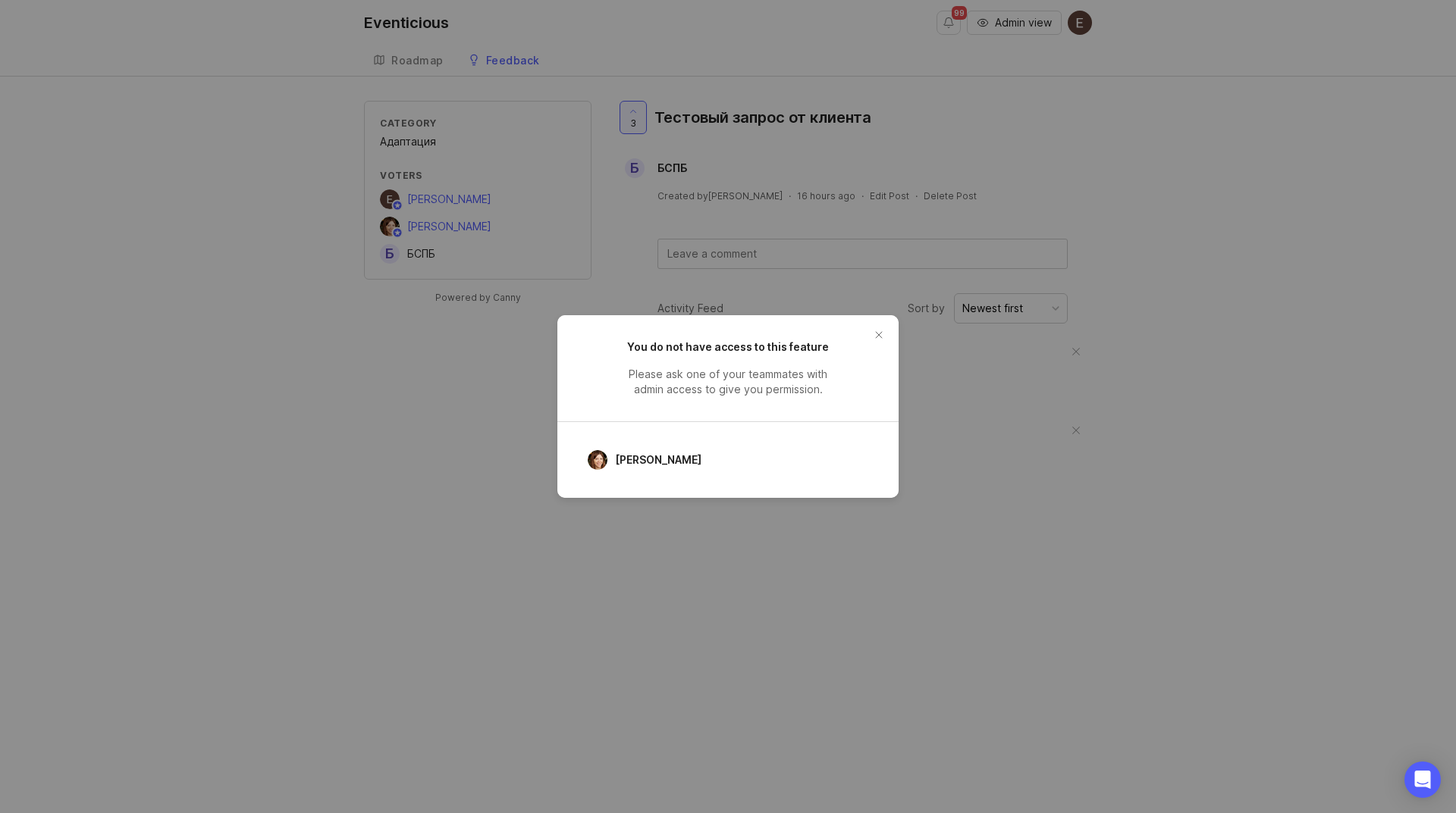
click at [882, 336] on button "close button" at bounding box center [879, 335] width 25 height 24
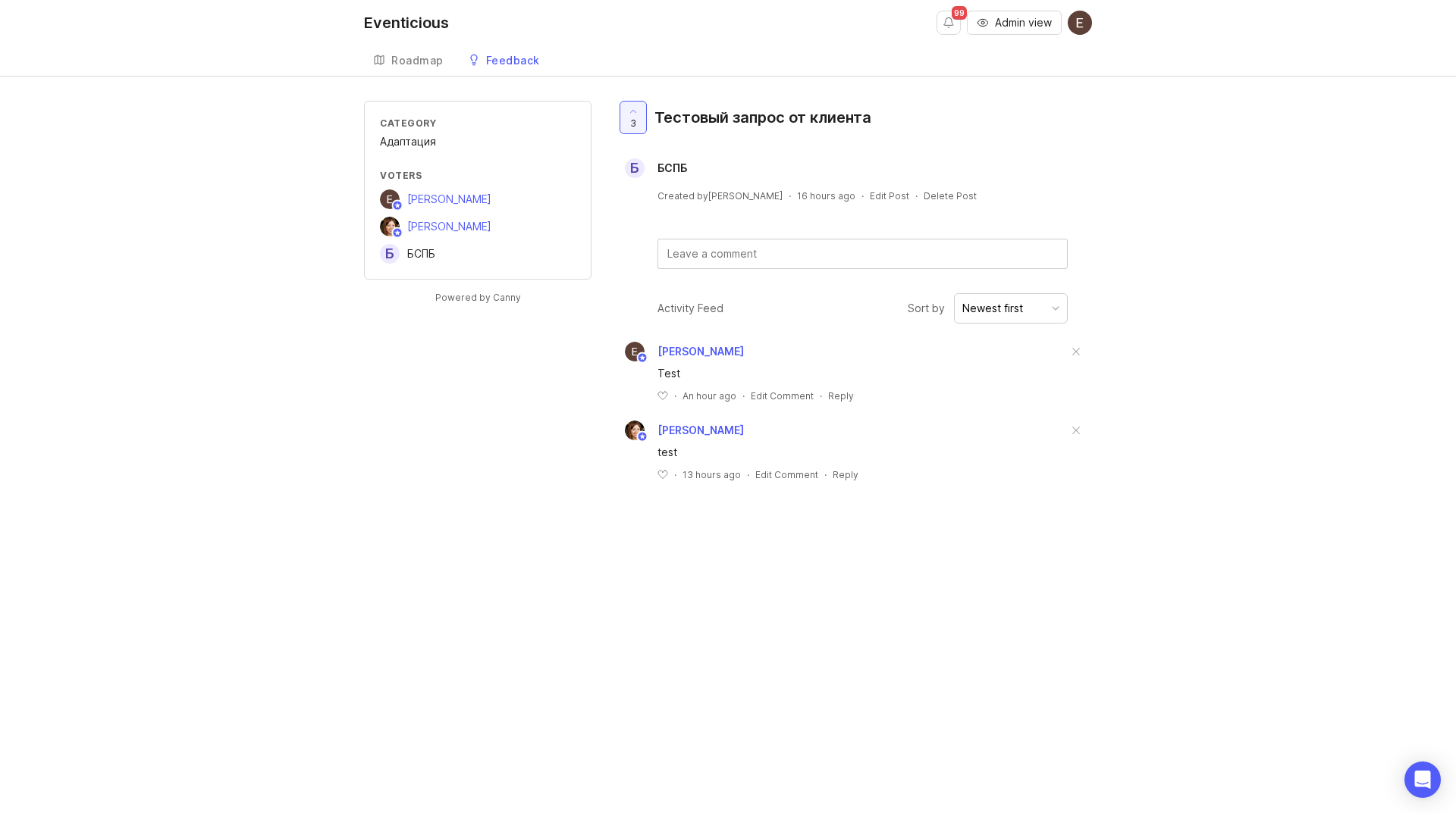
click at [497, 63] on div "Feedback" at bounding box center [513, 61] width 54 height 11
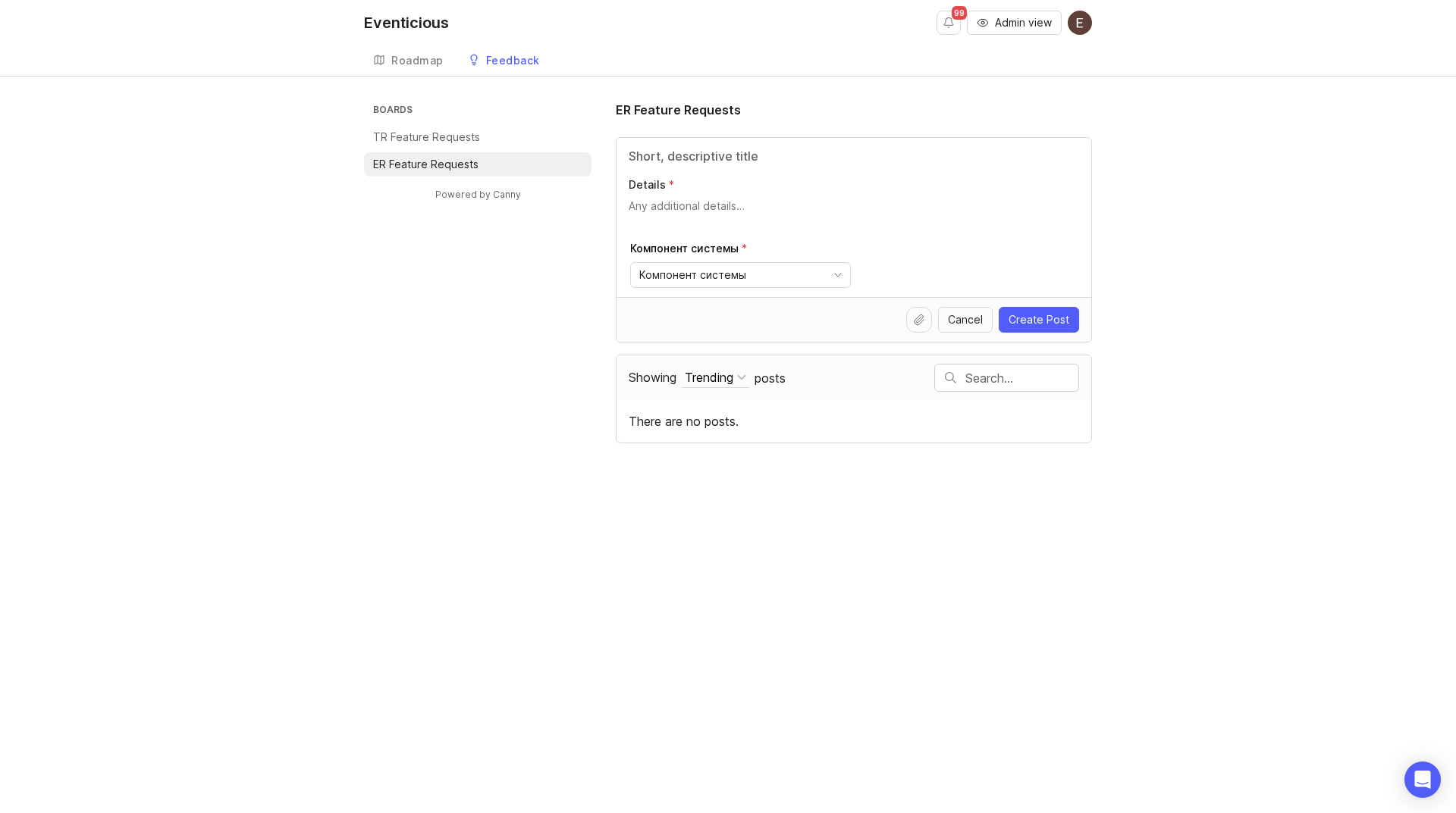
click at [501, 495] on div "Eventicious 99 Admin view Create Roadmap Feedback ER Feature Requests 0 Boards …" at bounding box center [728, 406] width 1456 height 813
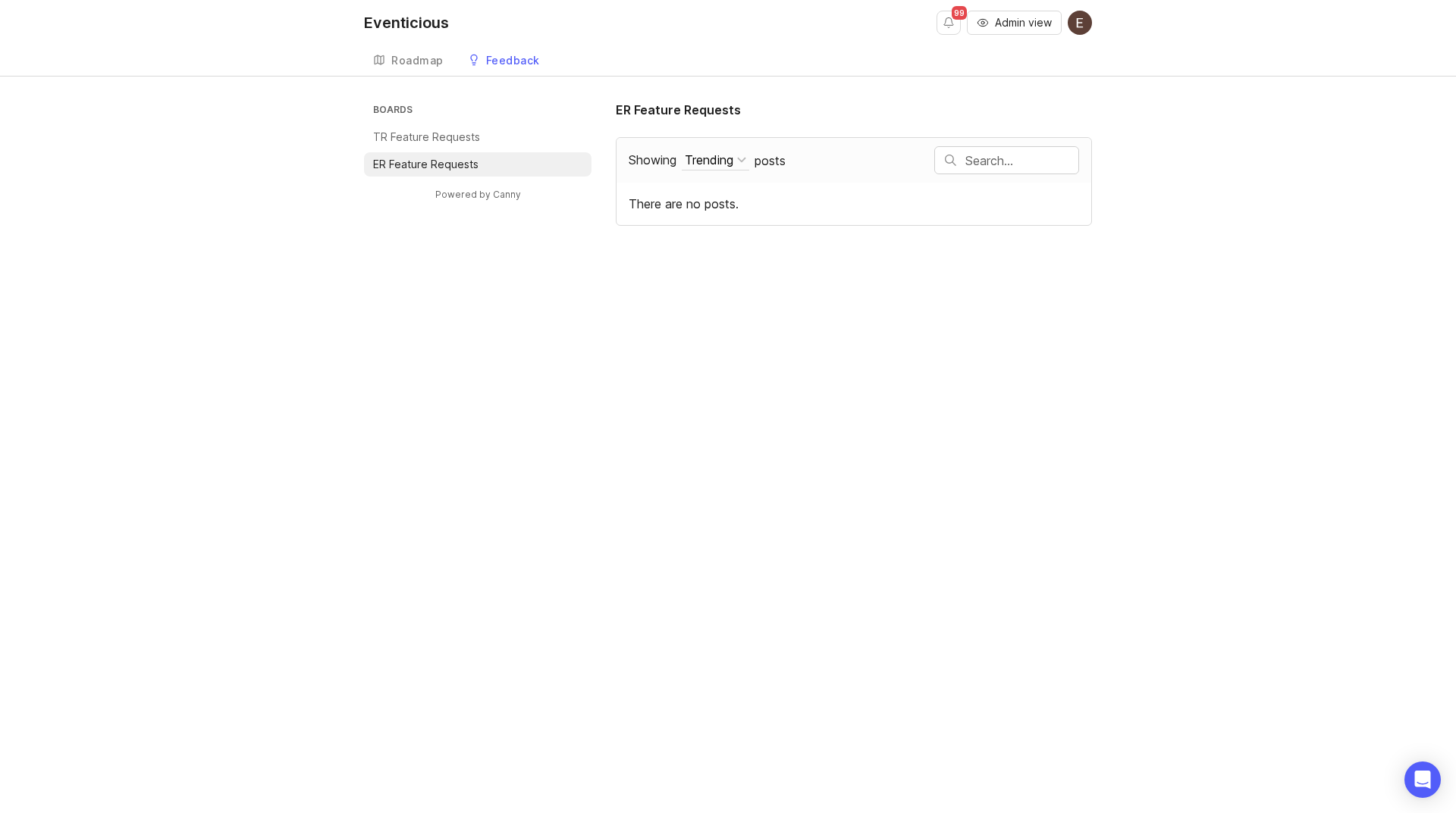
click at [460, 140] on p "TR Feature Requests" at bounding box center [427, 137] width 107 height 15
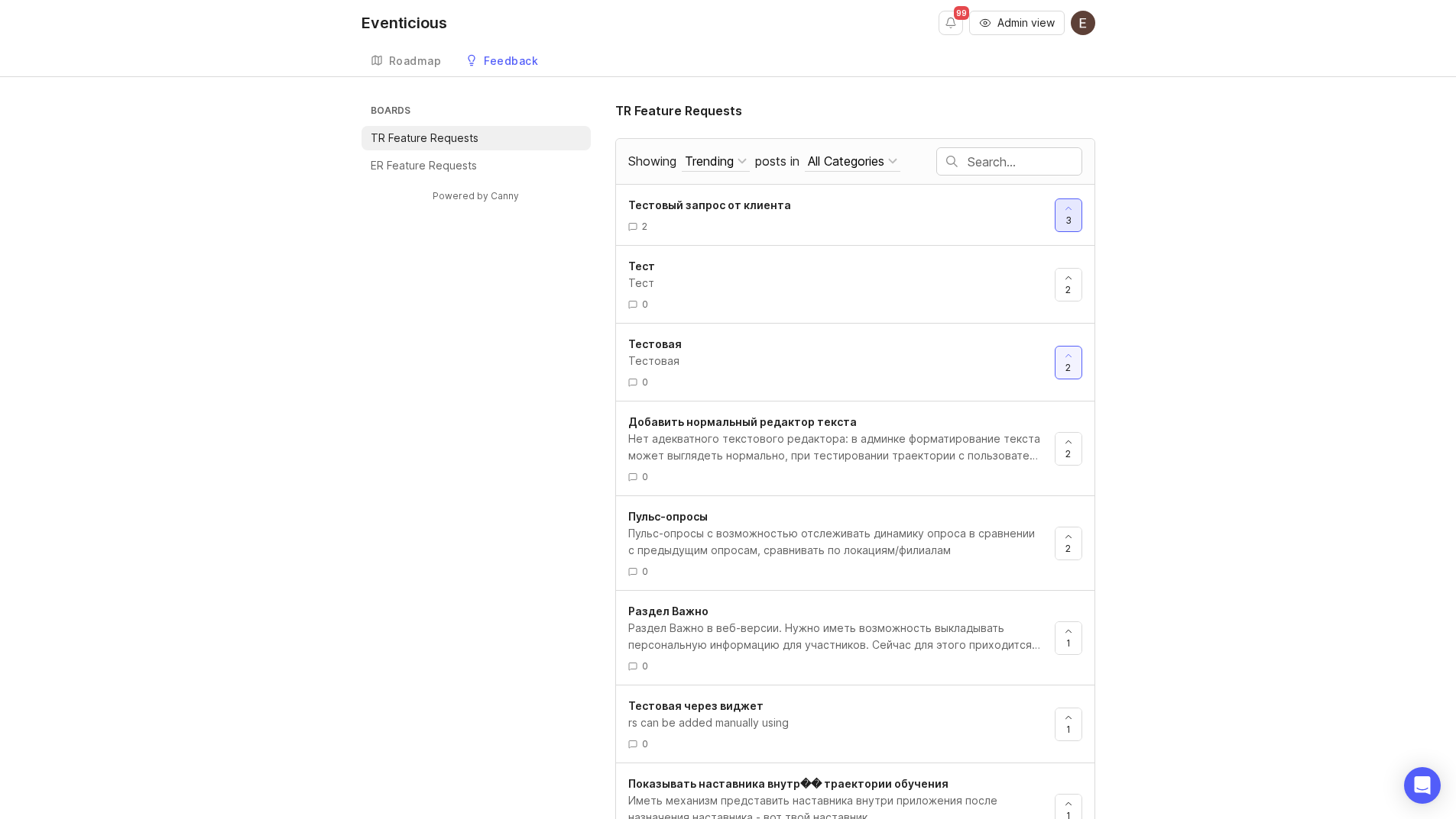
click at [1068, 211] on icon at bounding box center [1068, 208] width 11 height 11
click at [1059, 211] on div at bounding box center [1068, 215] width 26 height 32
click at [939, 225] on div "2" at bounding box center [835, 227] width 414 height 13
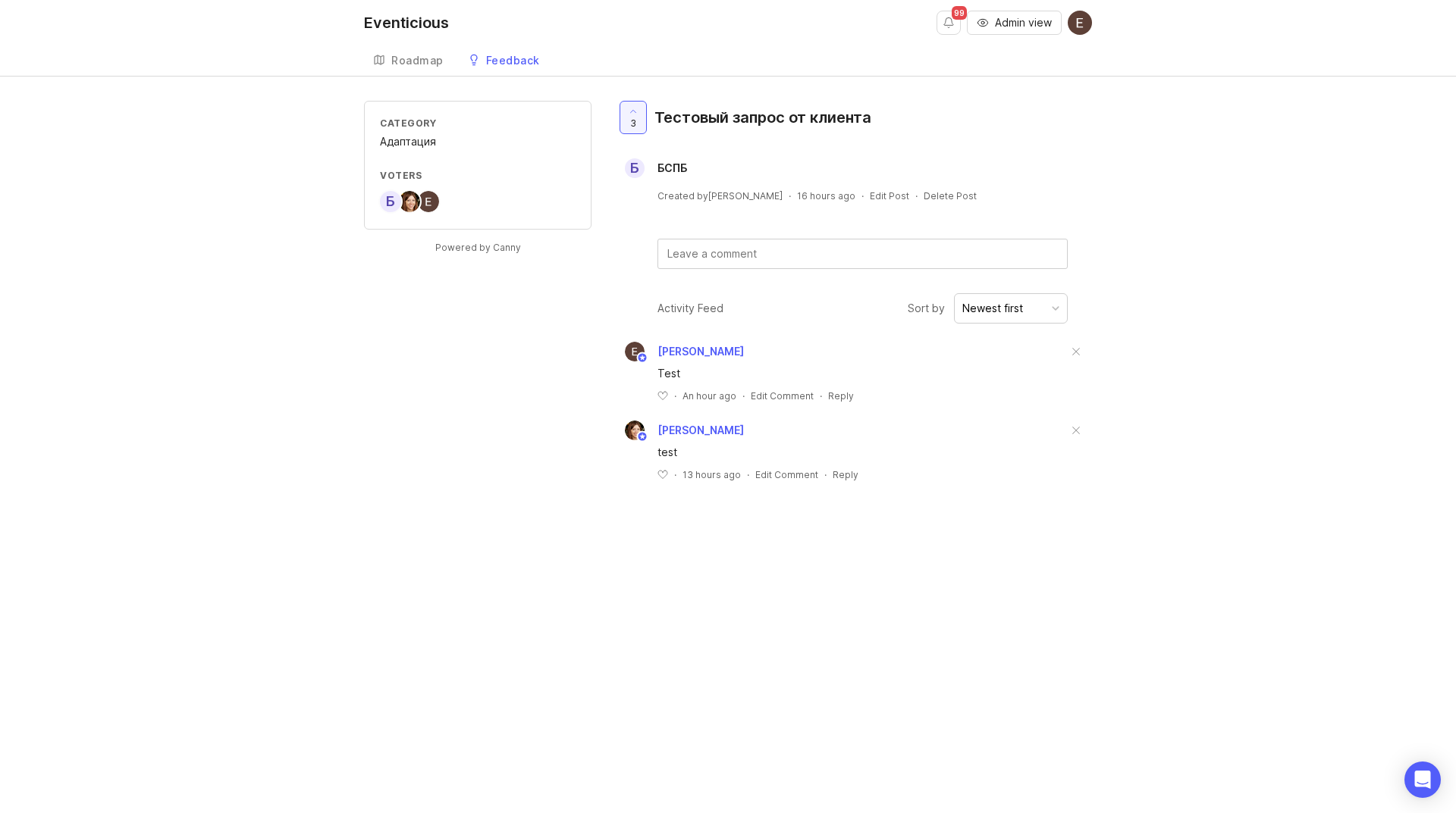
drag, startPoint x: 685, startPoint y: 256, endPoint x: 708, endPoint y: 264, distance: 24.4
click at [688, 256] on textarea at bounding box center [862, 254] width 408 height 29
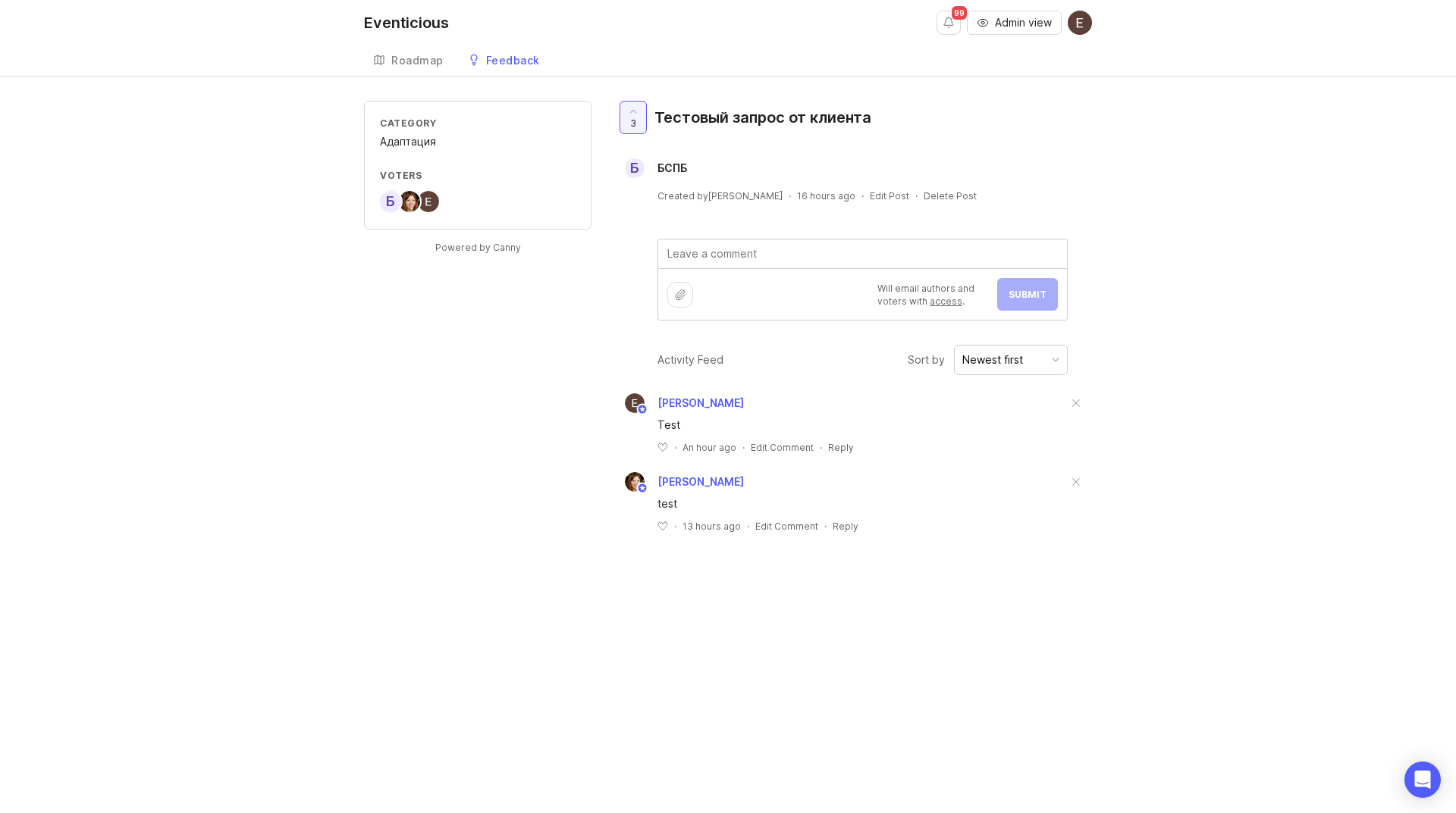
click at [1167, 280] on div "Category Адаптация Voters Б Powered by Canny 3 Тестовый запрос от клиента Б БСП…" at bounding box center [728, 328] width 1456 height 456
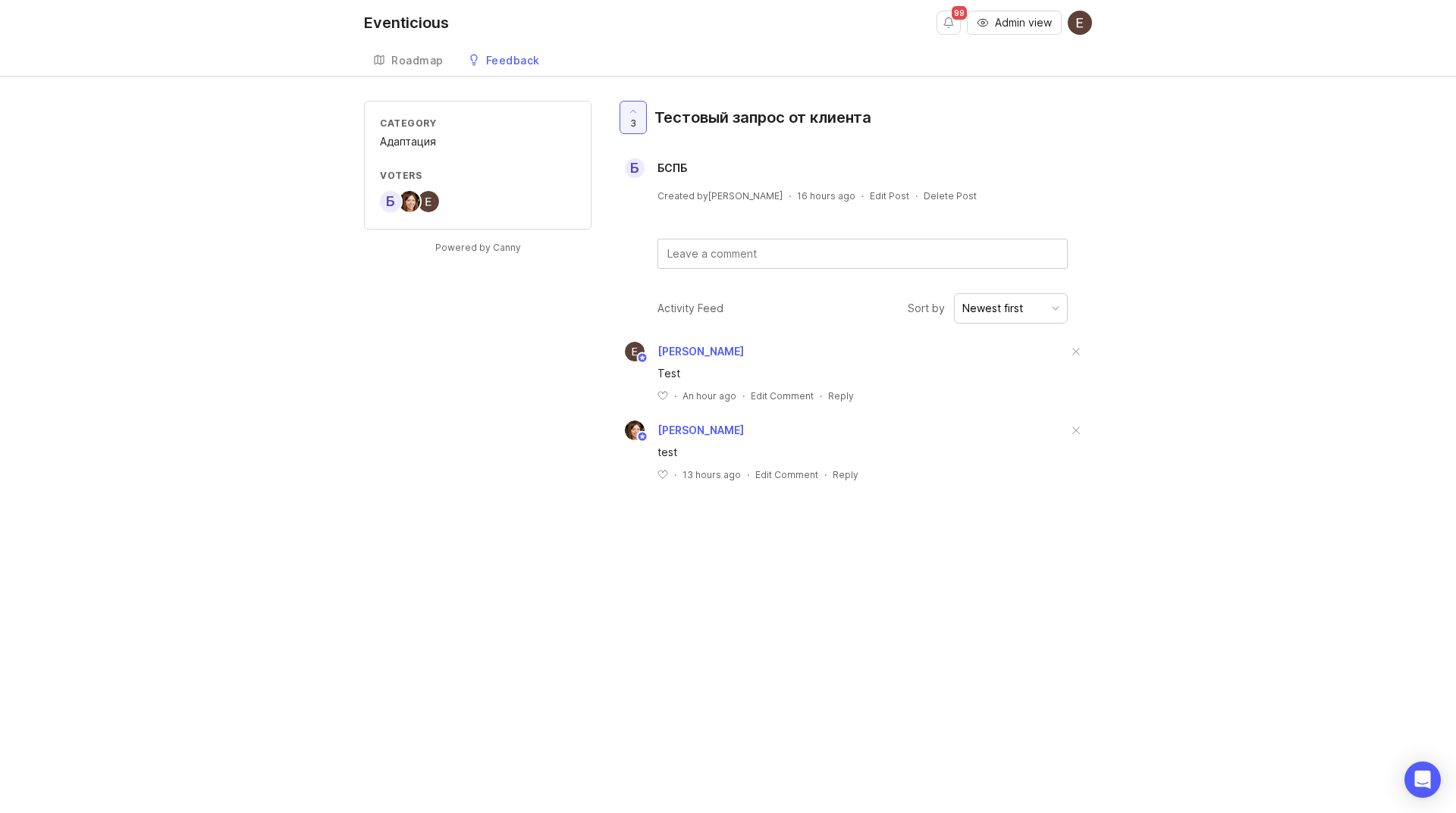
click at [483, 60] on link "Feedback" at bounding box center [503, 61] width 90 height 31
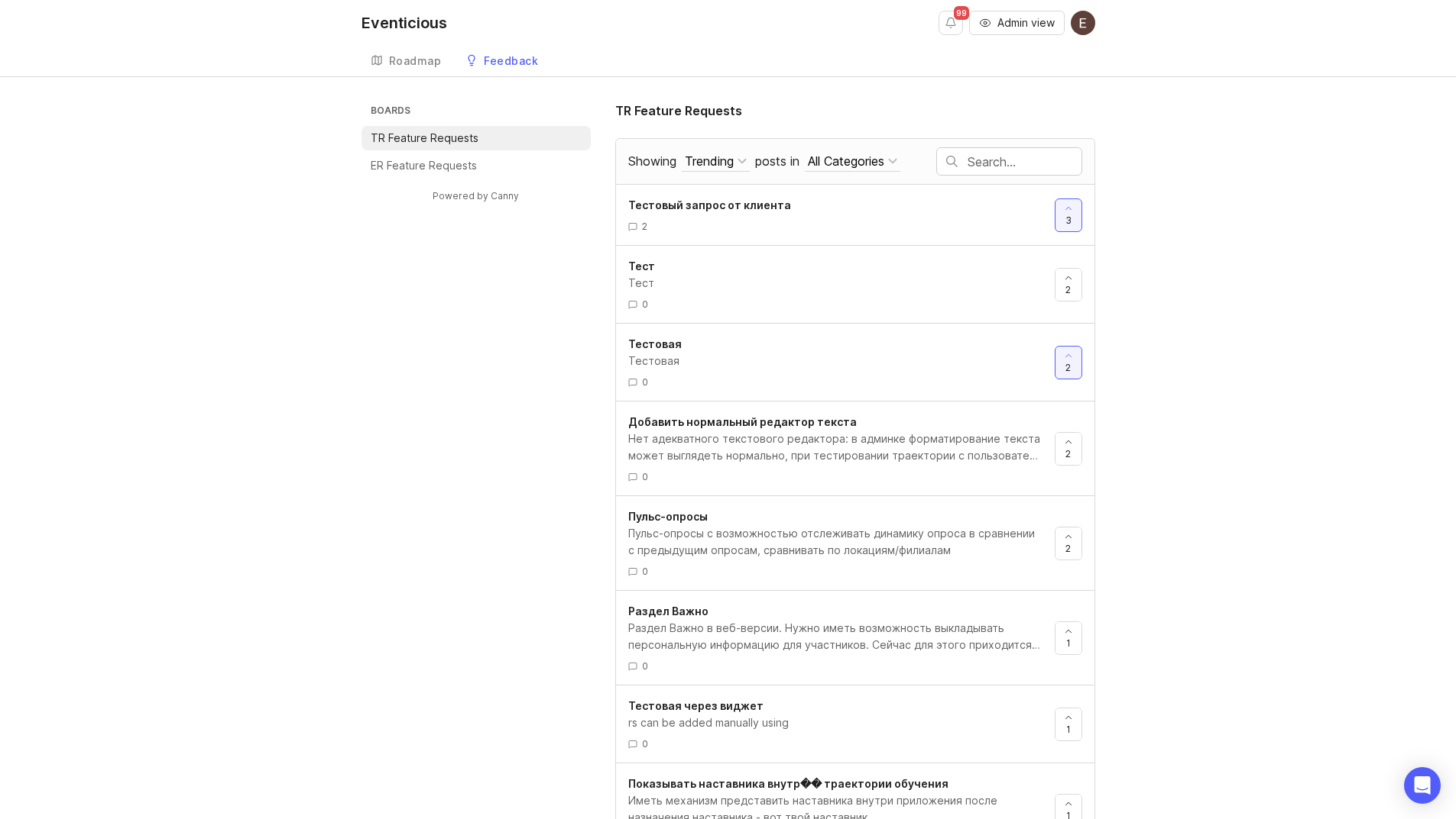
click at [417, 160] on p "ER Feature Requests" at bounding box center [423, 165] width 106 height 16
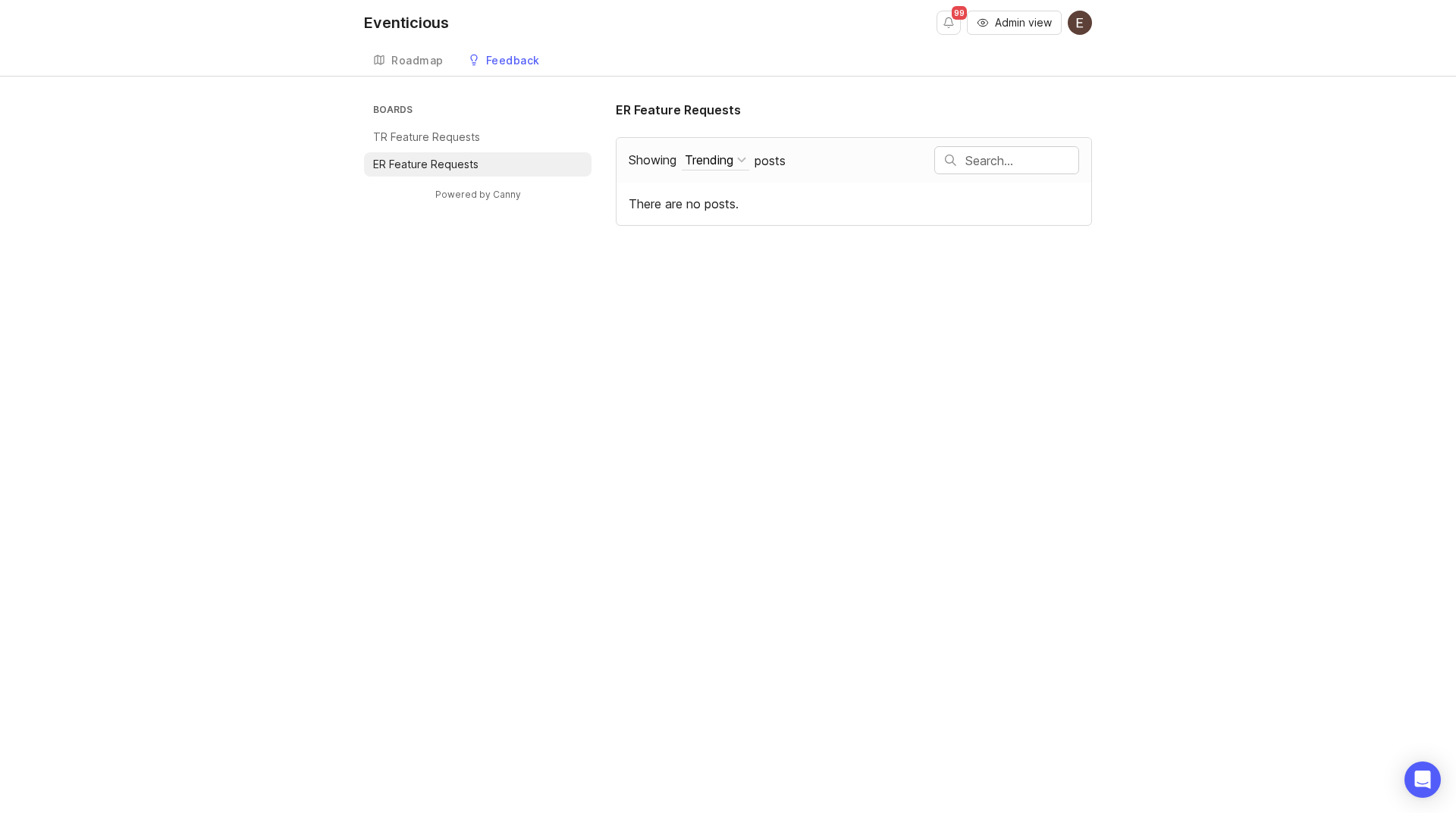
click at [731, 197] on div "There are no posts." at bounding box center [853, 203] width 475 height 43
click at [701, 203] on div "There are no posts." at bounding box center [853, 203] width 475 height 43
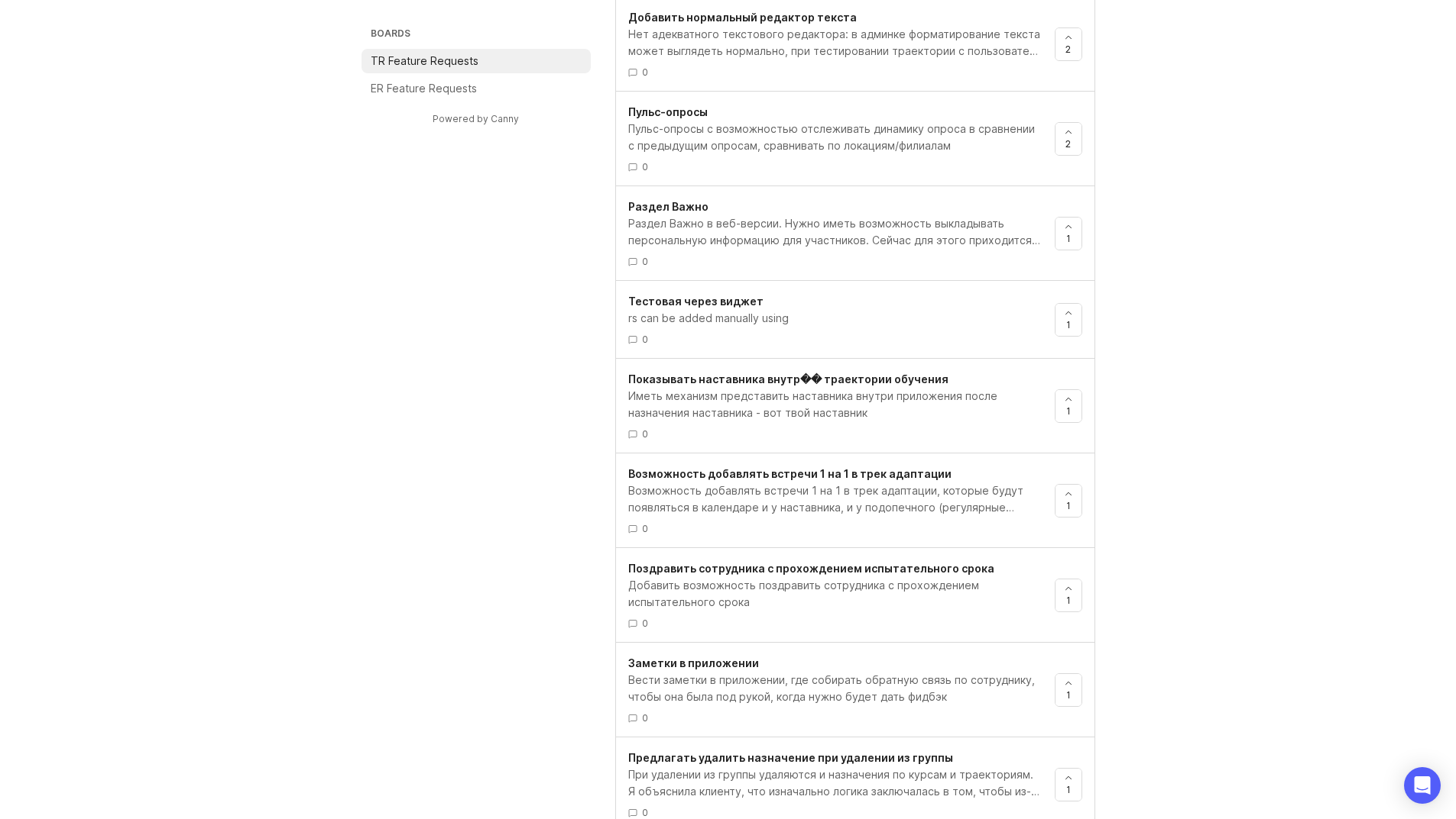
scroll to position [589, 0]
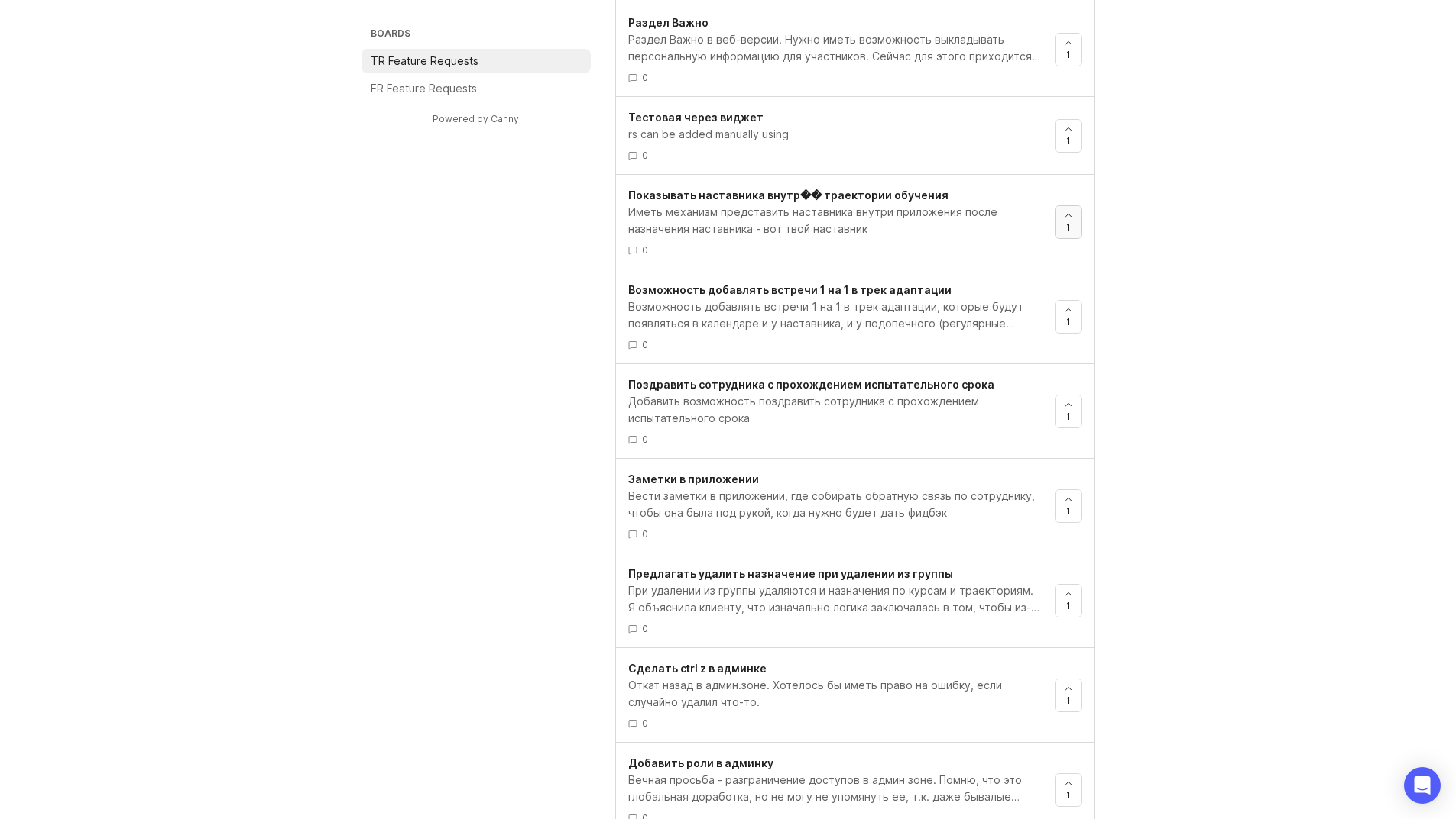
click at [1064, 227] on div at bounding box center [1068, 222] width 26 height 32
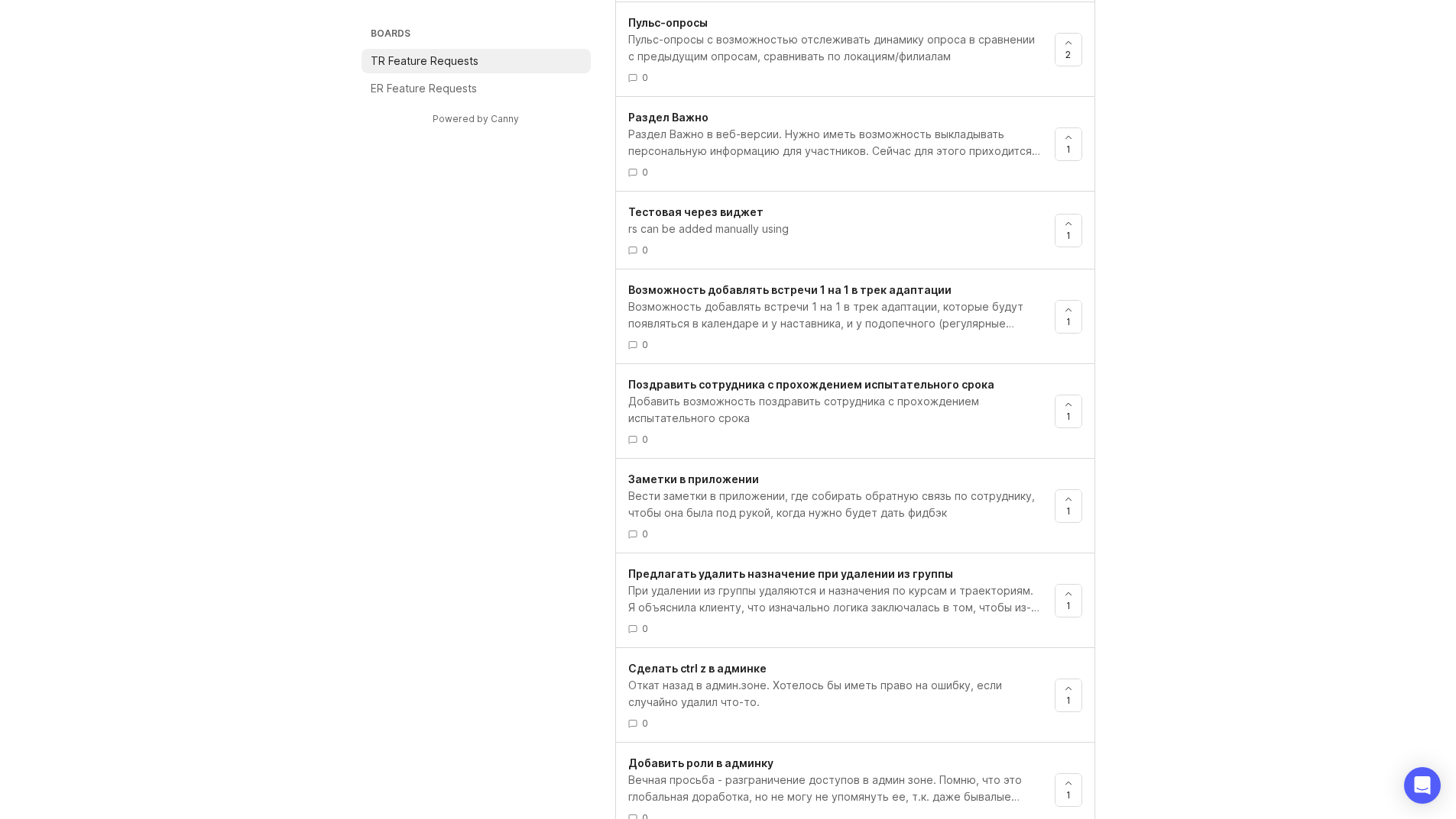
scroll to position [149, 0]
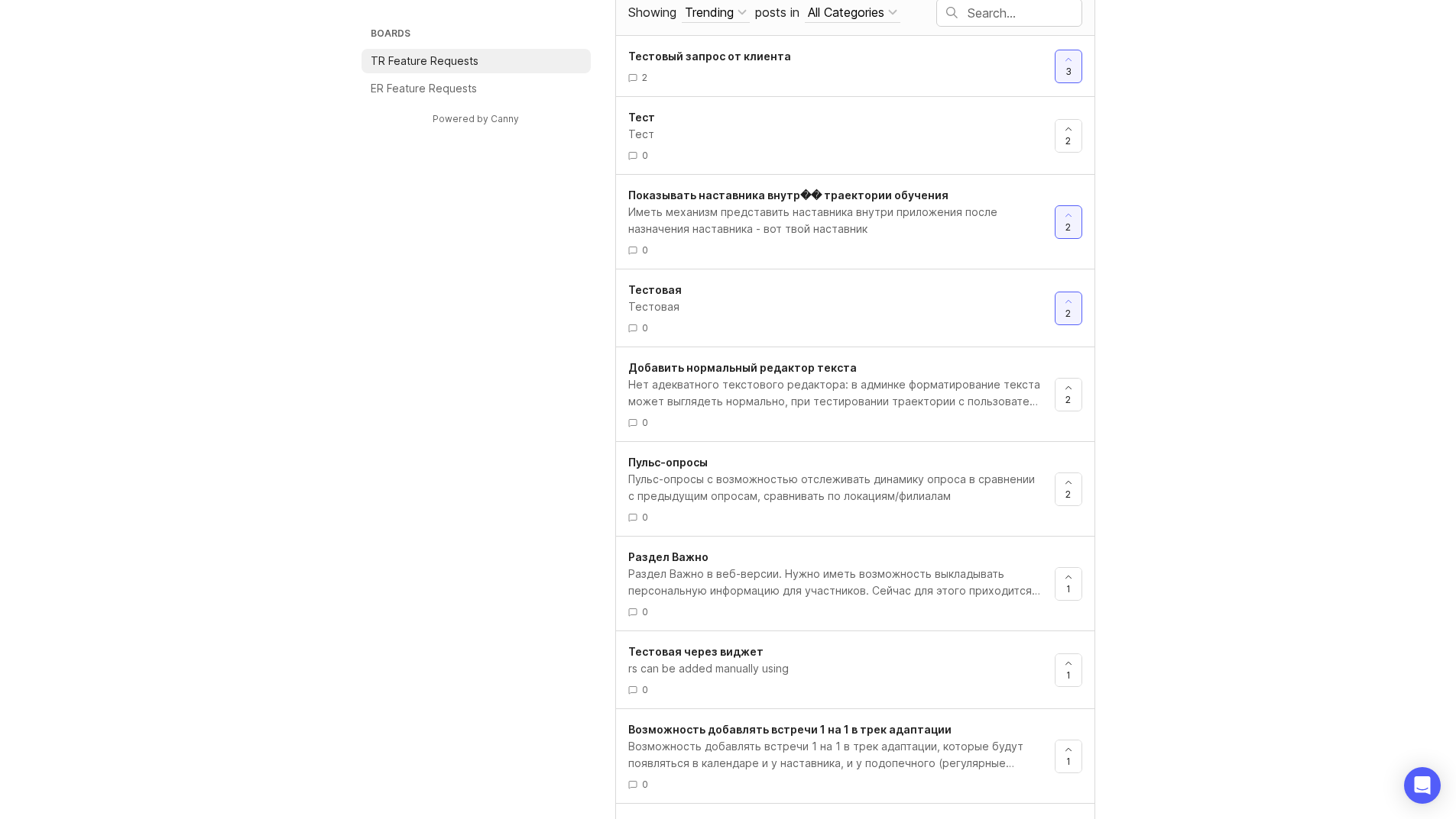
click at [836, 227] on div "Иметь механизм представить наставника внутри приложения после назначения настав…" at bounding box center [835, 220] width 414 height 34
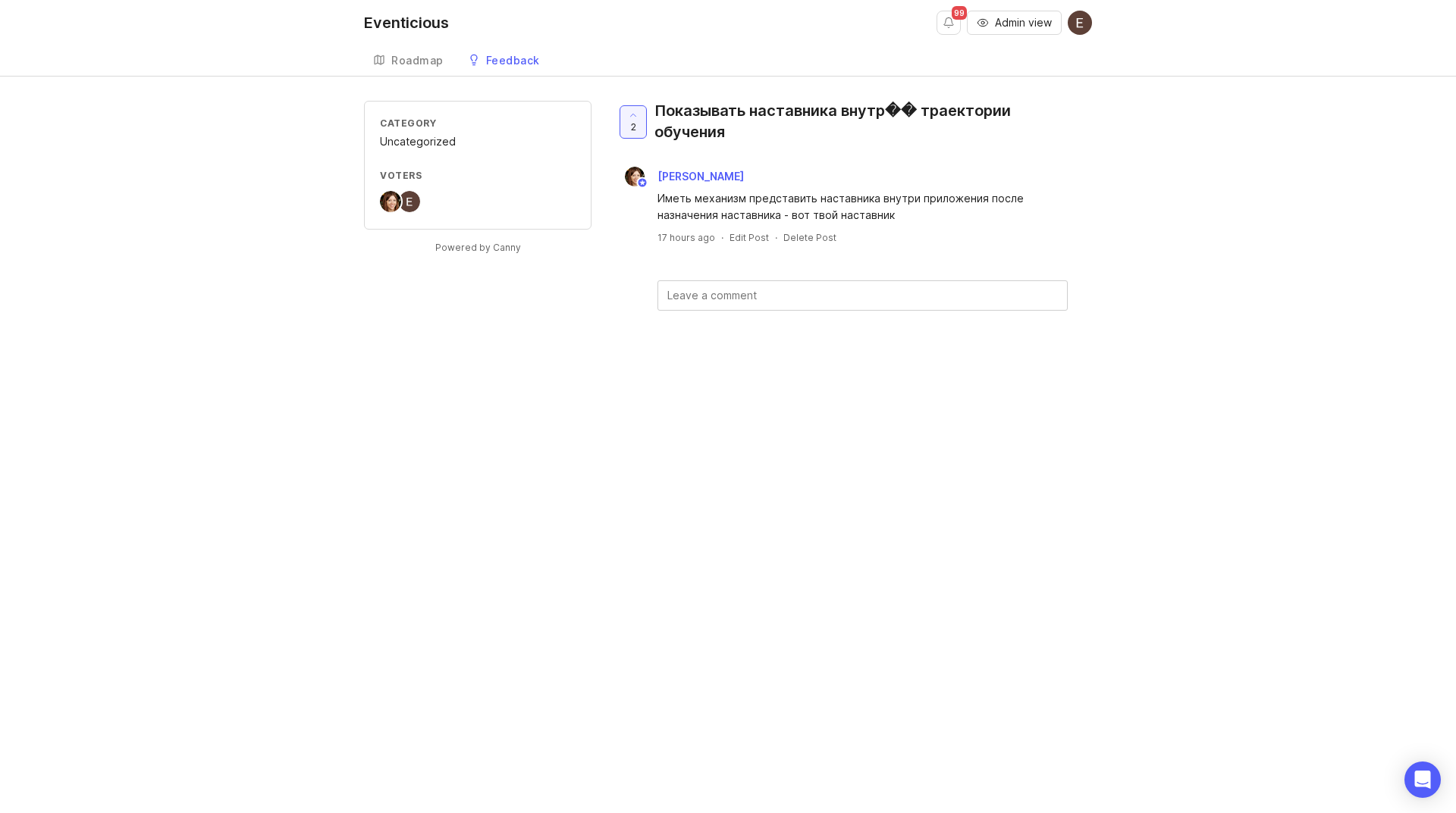
click at [471, 327] on div "Category Uncategorized Voters Powered by Canny 2 Показывать наставника внутр�� …" at bounding box center [728, 230] width 728 height 259
click at [716, 285] on textarea at bounding box center [862, 296] width 408 height 29
click at [482, 381] on div "Category Uncategorized Voters Powered by Canny 2 Показывать наставника внутр�� …" at bounding box center [728, 256] width 728 height 310
click at [804, 291] on textarea at bounding box center [862, 296] width 408 height 29
drag, startPoint x: 939, startPoint y: 329, endPoint x: 943, endPoint y: 338, distance: 9.8
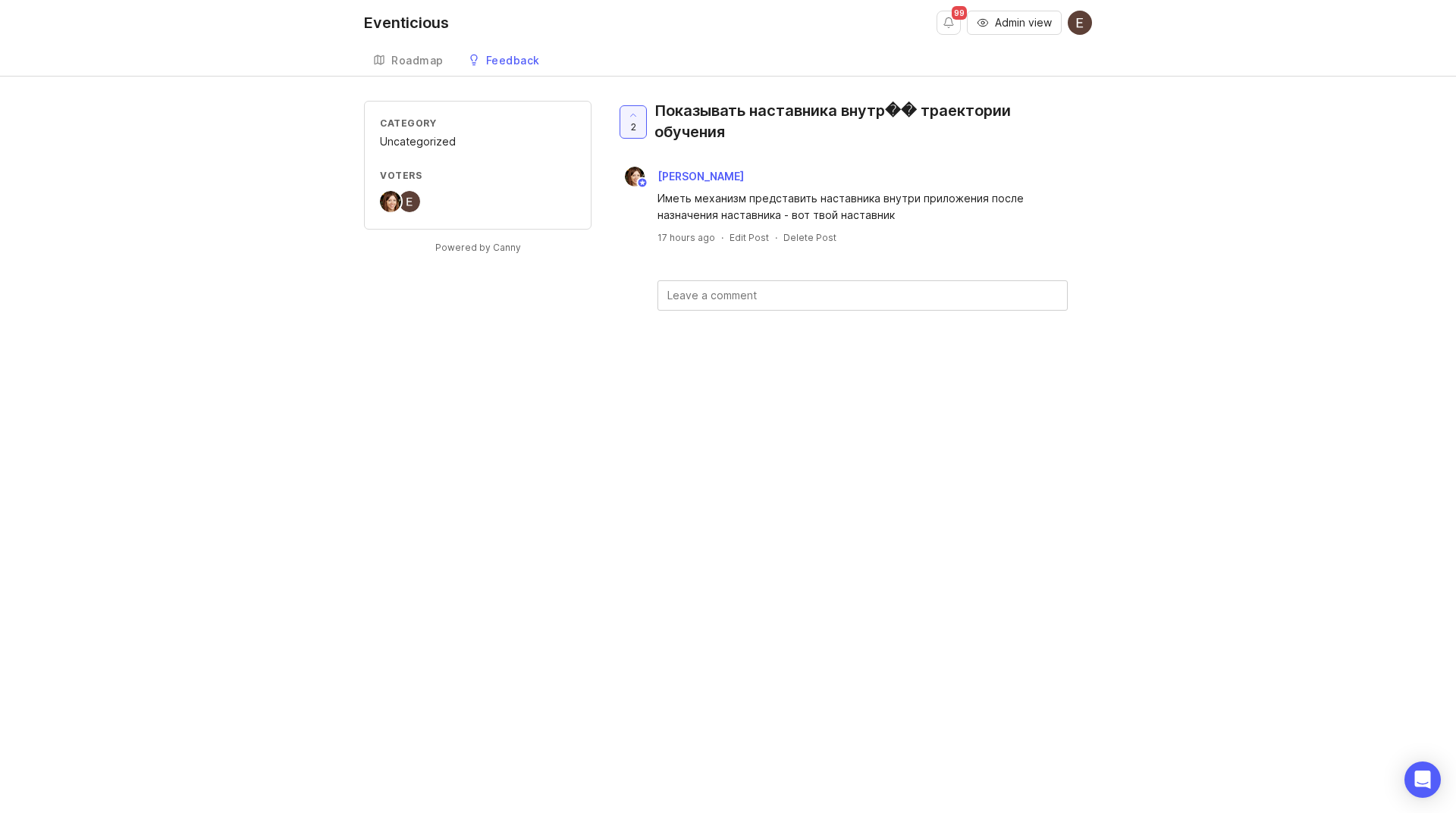
click at [900, 307] on textarea at bounding box center [862, 296] width 408 height 29
click at [967, 298] on textarea at bounding box center [862, 296] width 408 height 29
click at [744, 542] on div "Eventicious 99 Admin view Roadmap Feedback TR Feature Requests 328 Category Unc…" at bounding box center [728, 406] width 1456 height 813
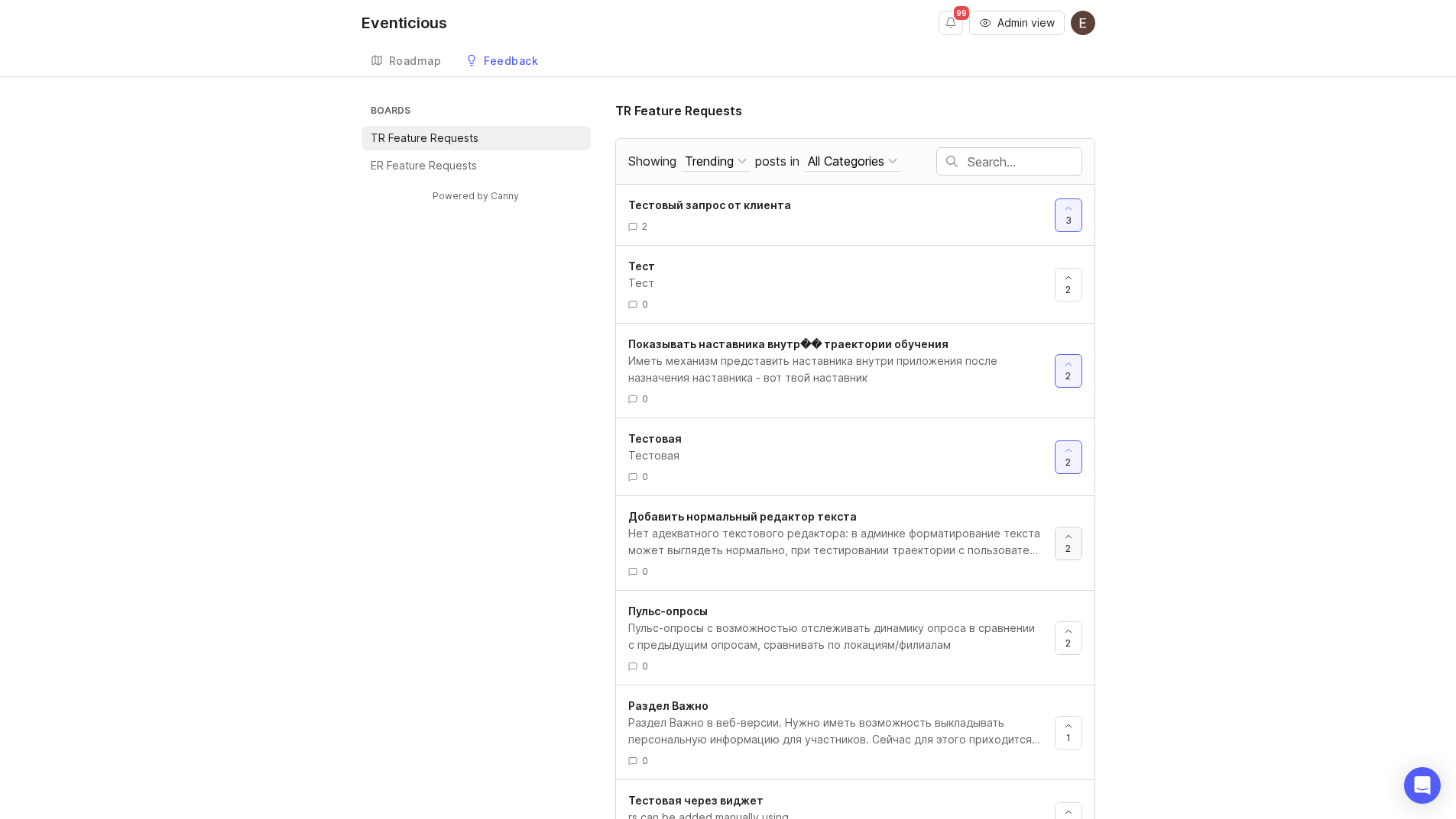
click at [1067, 538] on icon at bounding box center [1068, 537] width 11 height 11
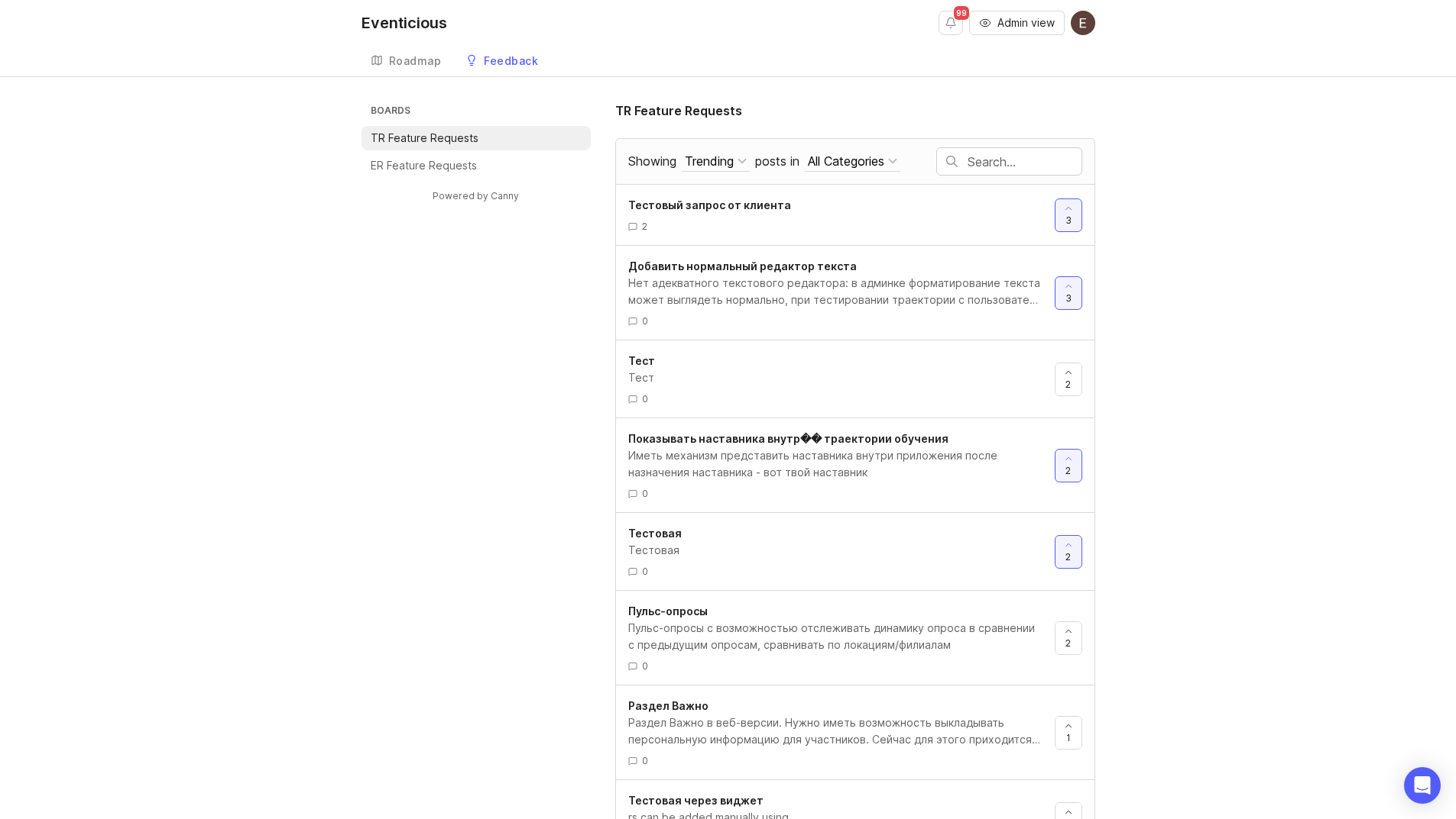
click at [1217, 281] on div "Boards TR Feature Requests ER Feature Requests Powered by Canny TR Feature Requ…" at bounding box center [728, 598] width 1456 height 994
click at [798, 276] on div "Нет адекватного текстового редактора: в админке форматирование текста может выг…" at bounding box center [835, 292] width 414 height 34
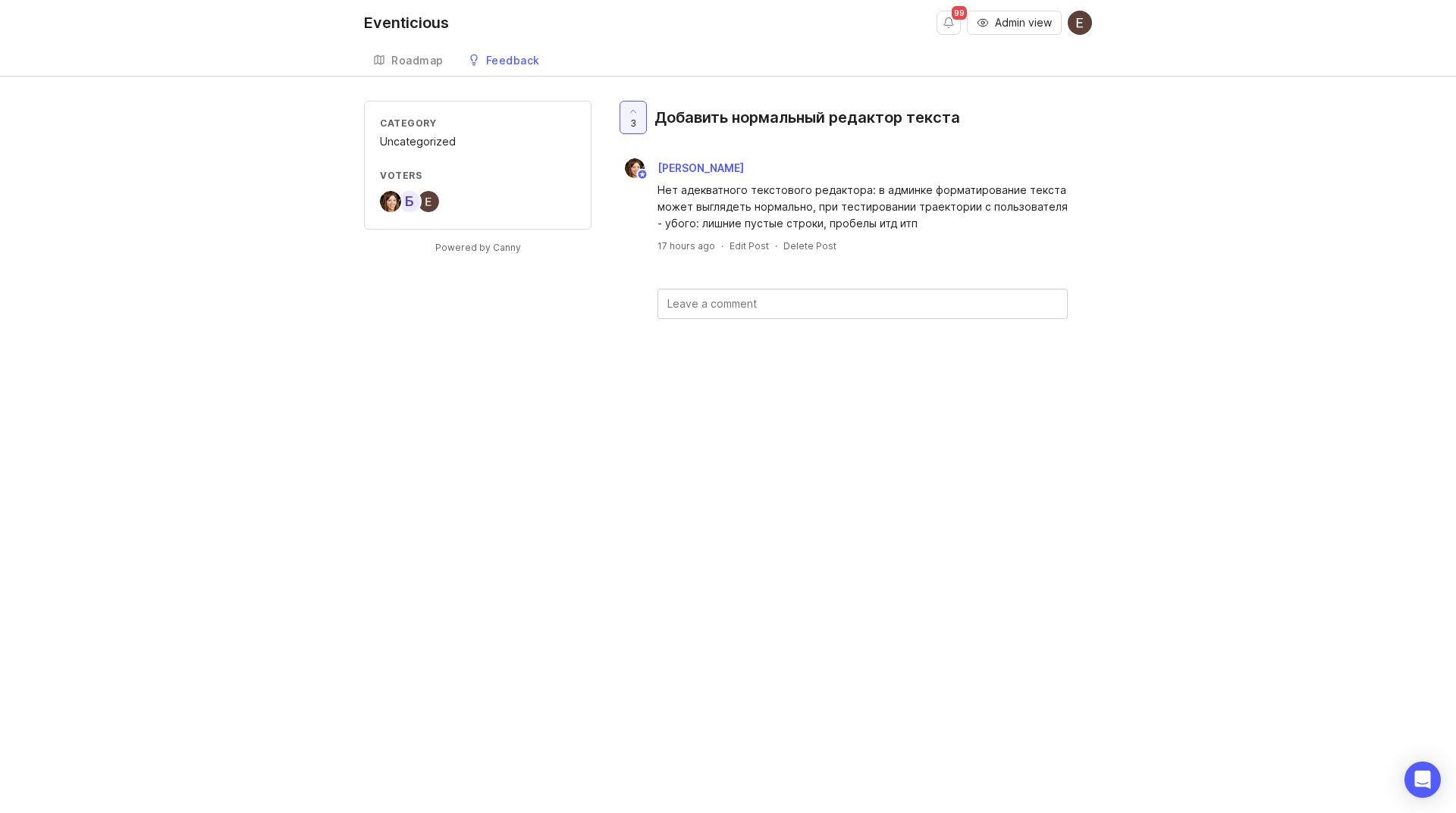
drag, startPoint x: 759, startPoint y: 307, endPoint x: 926, endPoint y: 307, distance: 167.0
click at [765, 307] on textarea at bounding box center [862, 304] width 408 height 29
type textarea "Просят БСПБ"
click at [1048, 350] on button "Submit" at bounding box center [1028, 345] width 61 height 33
click at [504, 467] on div "Category Uncategorized Voters Б Powered by Canny 3 Добавить нормальный редактор…" at bounding box center [728, 289] width 728 height 376
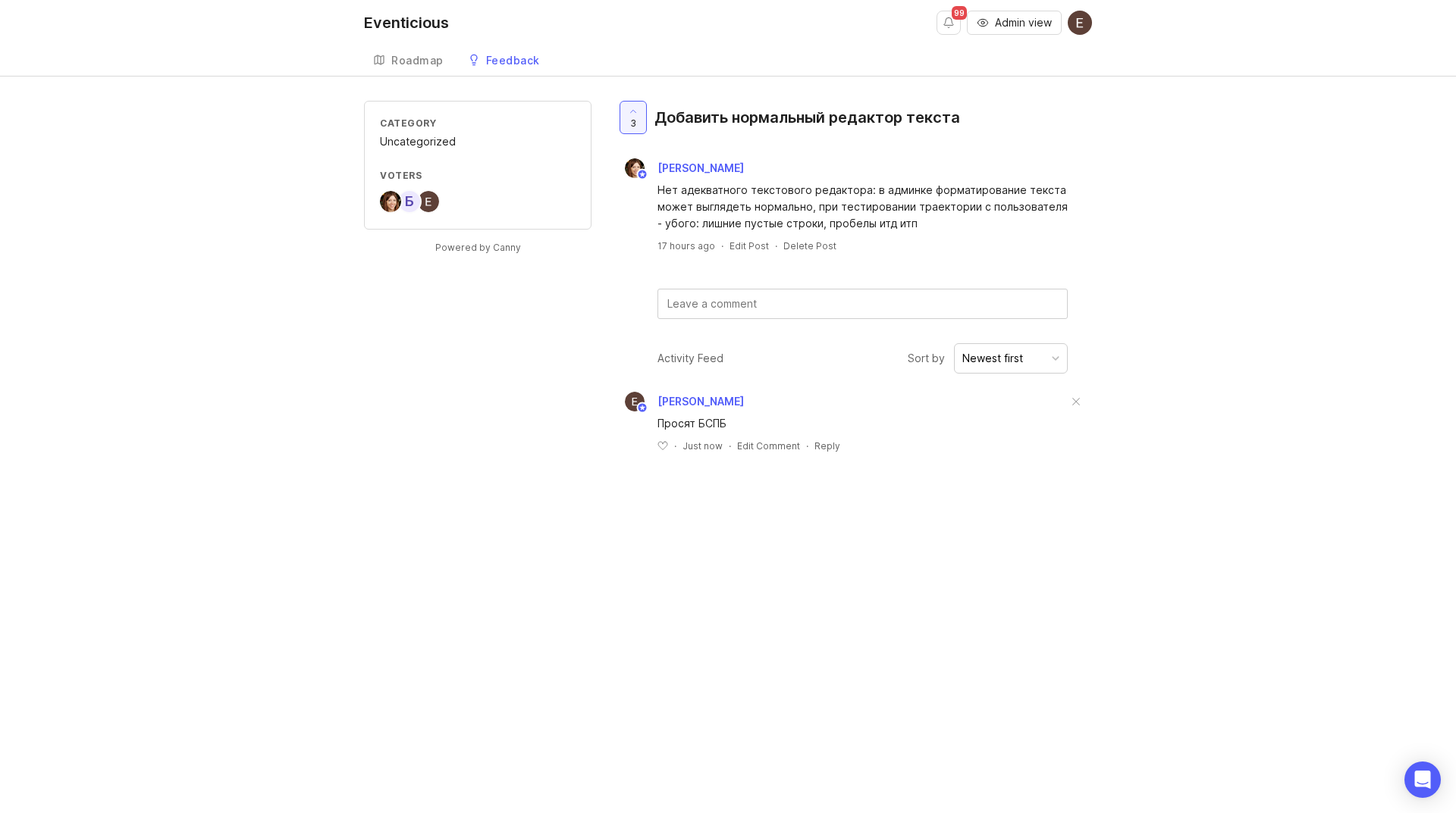
click at [509, 64] on div "Feedback" at bounding box center [513, 61] width 54 height 11
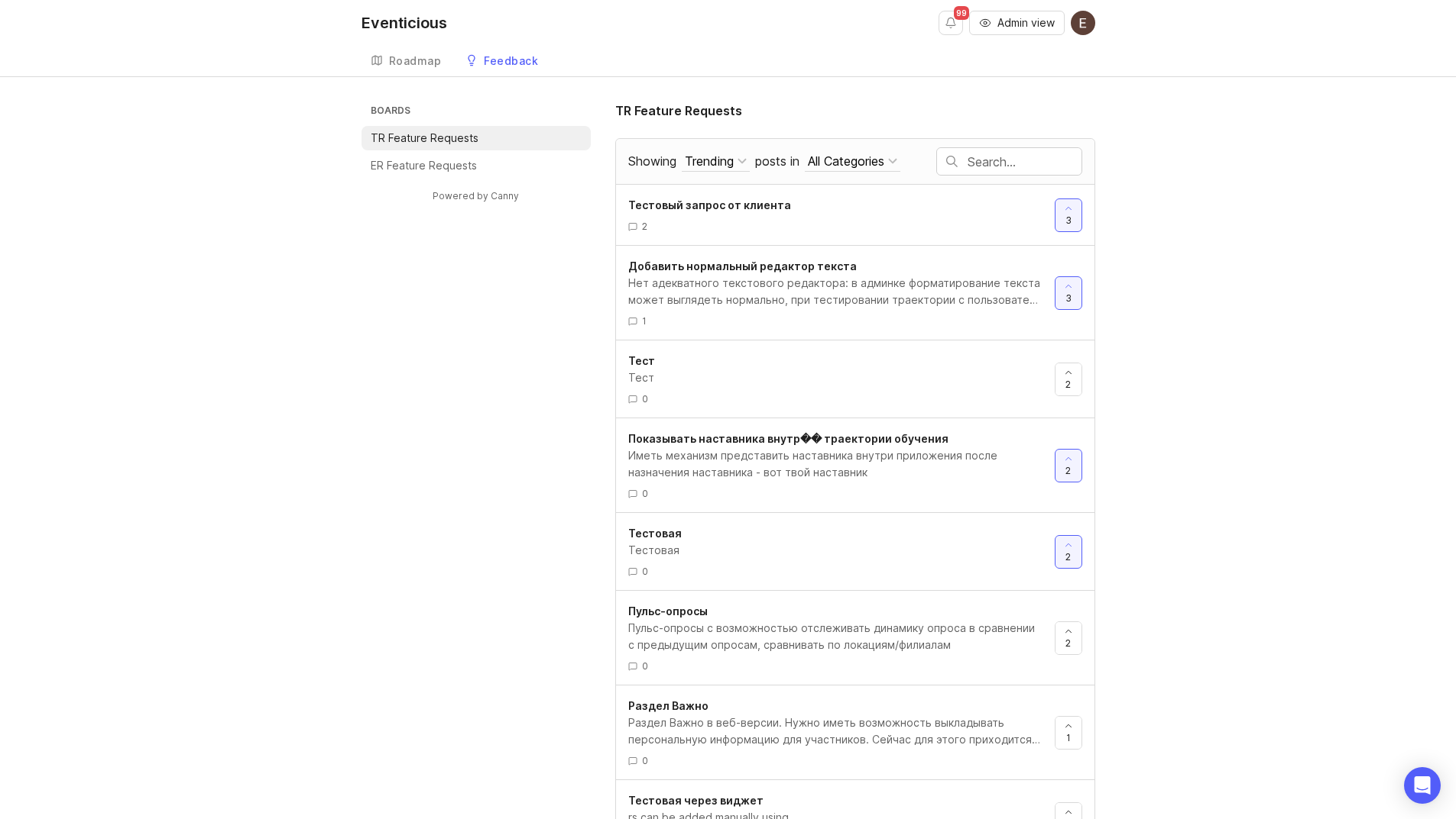
click at [1008, 154] on input "text" at bounding box center [1024, 162] width 113 height 16
